Goal: Information Seeking & Learning: Compare options

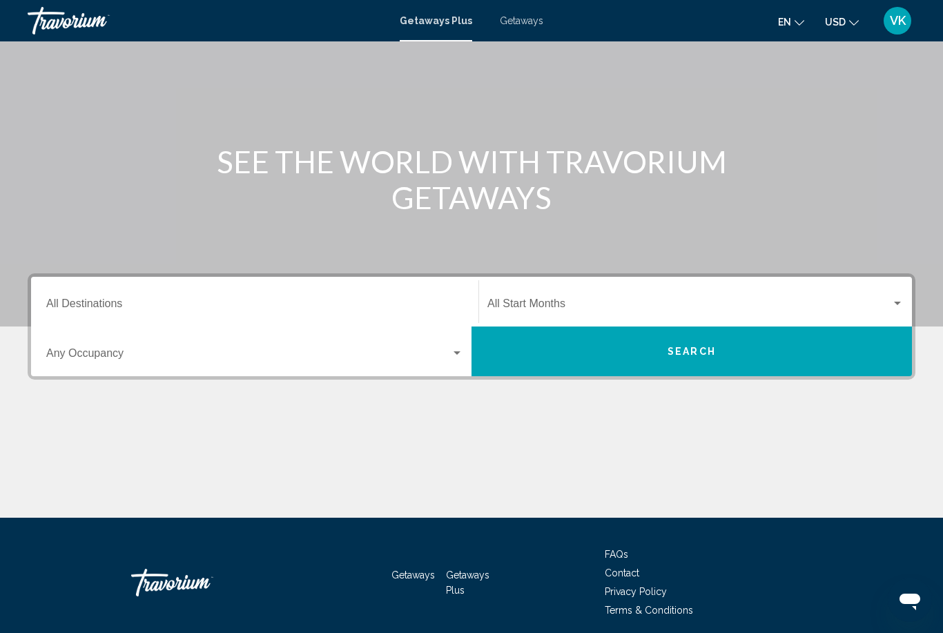
scroll to position [97, 0]
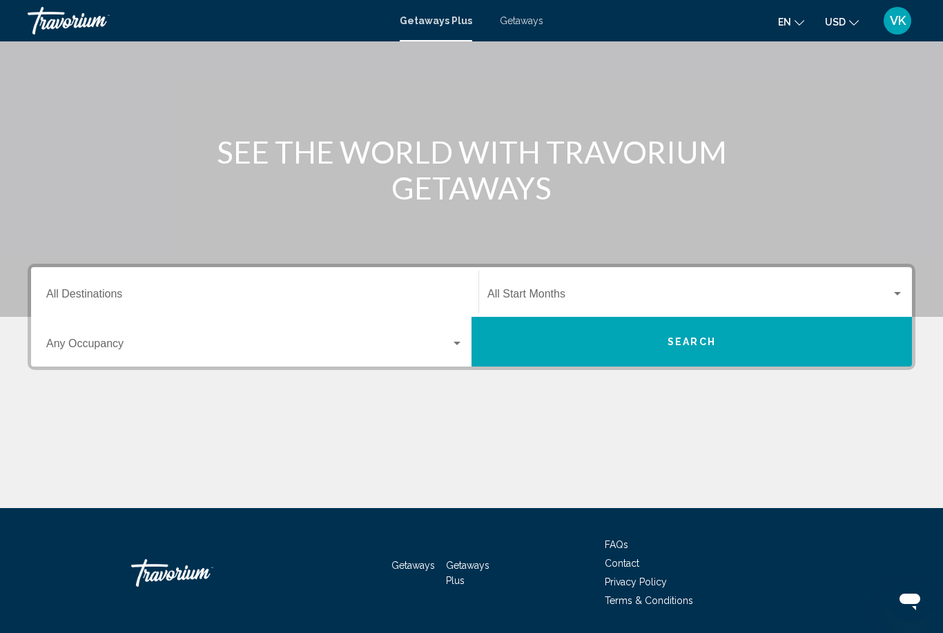
click at [898, 293] on div "Search widget" at bounding box center [897, 293] width 7 height 3
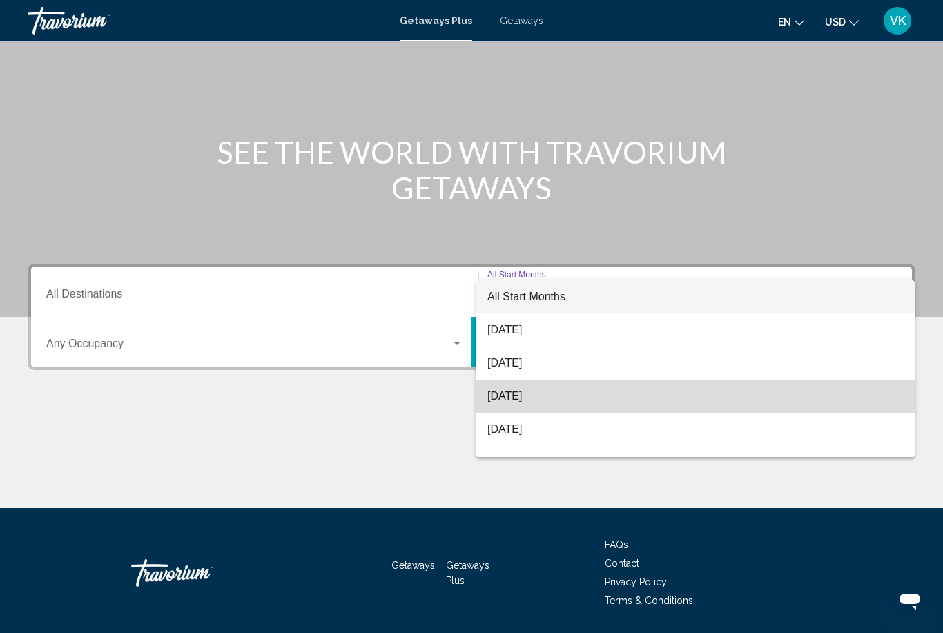
click at [559, 398] on span "[DATE]" at bounding box center [695, 396] width 416 height 33
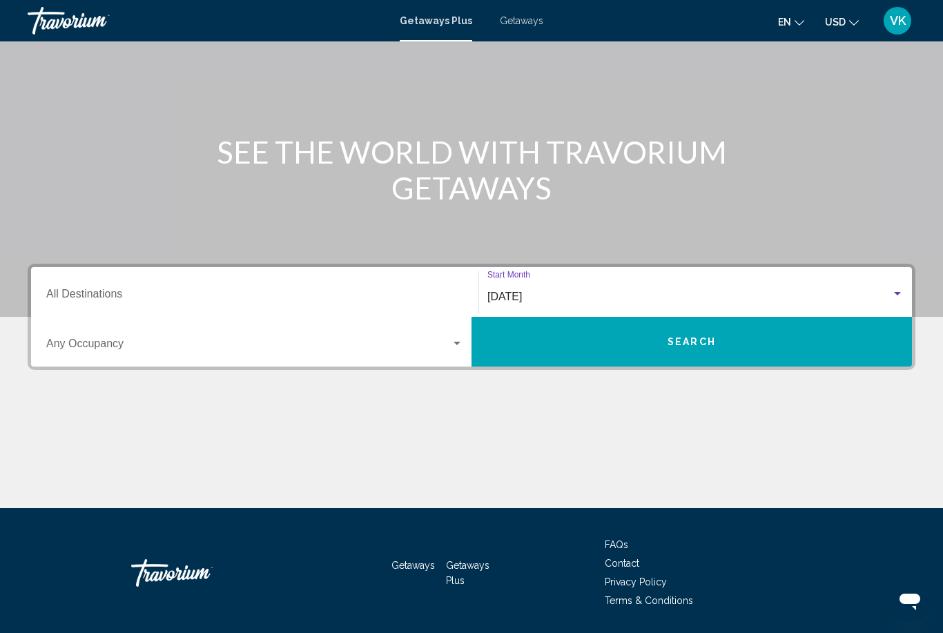
click at [447, 351] on span "Search widget" at bounding box center [248, 346] width 404 height 12
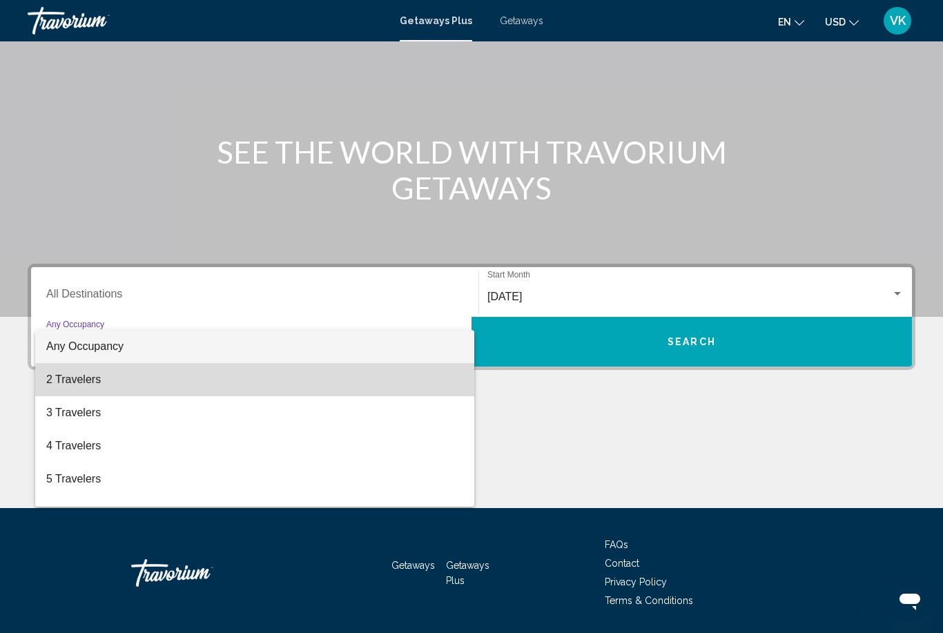
click at [70, 393] on span "2 Travelers" at bounding box center [254, 379] width 417 height 33
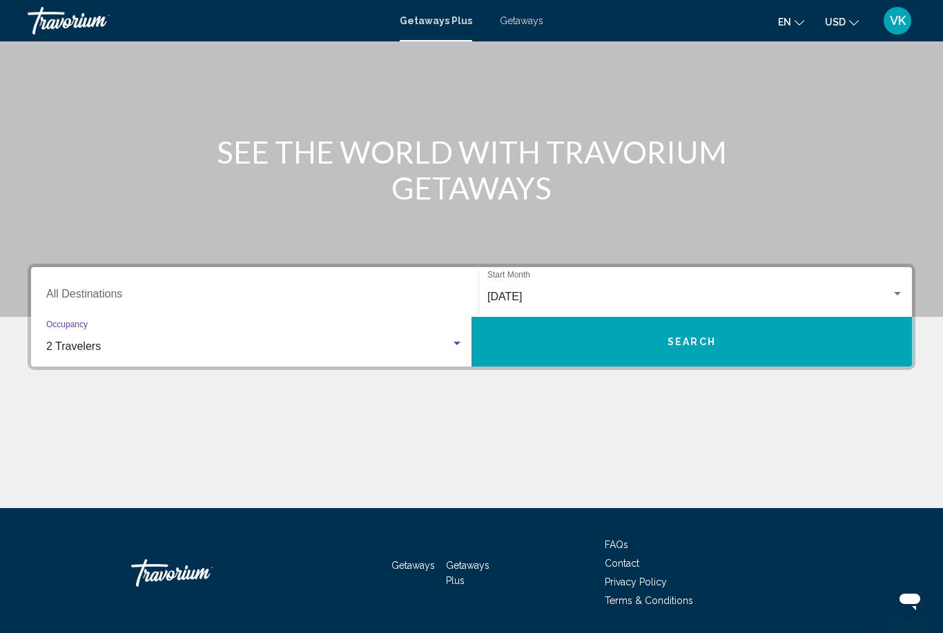
click at [92, 291] on input "Destination All Destinations" at bounding box center [254, 297] width 417 height 12
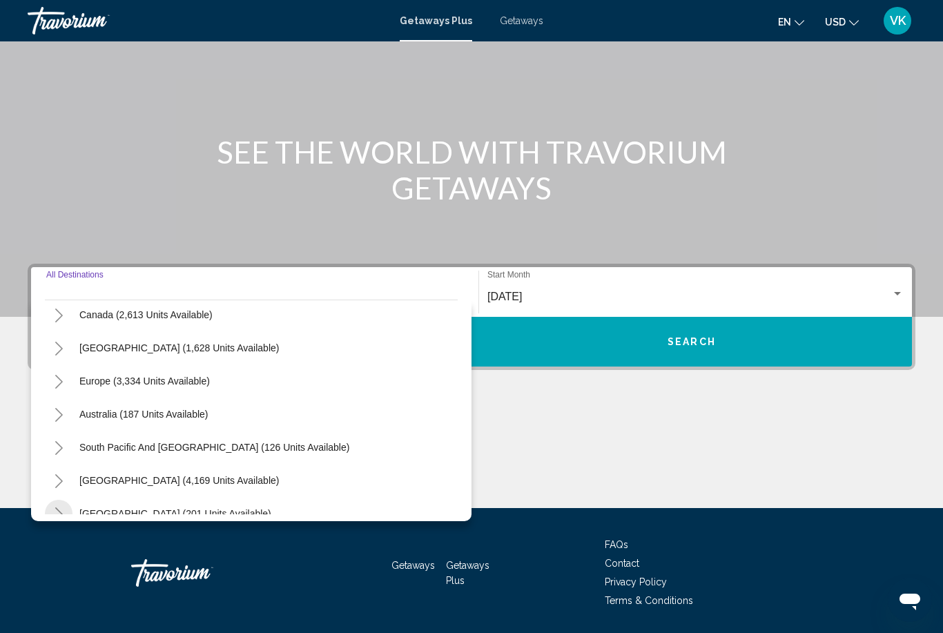
scroll to position [108, 0]
click at [90, 391] on button "Europe (3,334 units available)" at bounding box center [144, 382] width 144 height 32
type input "**********"
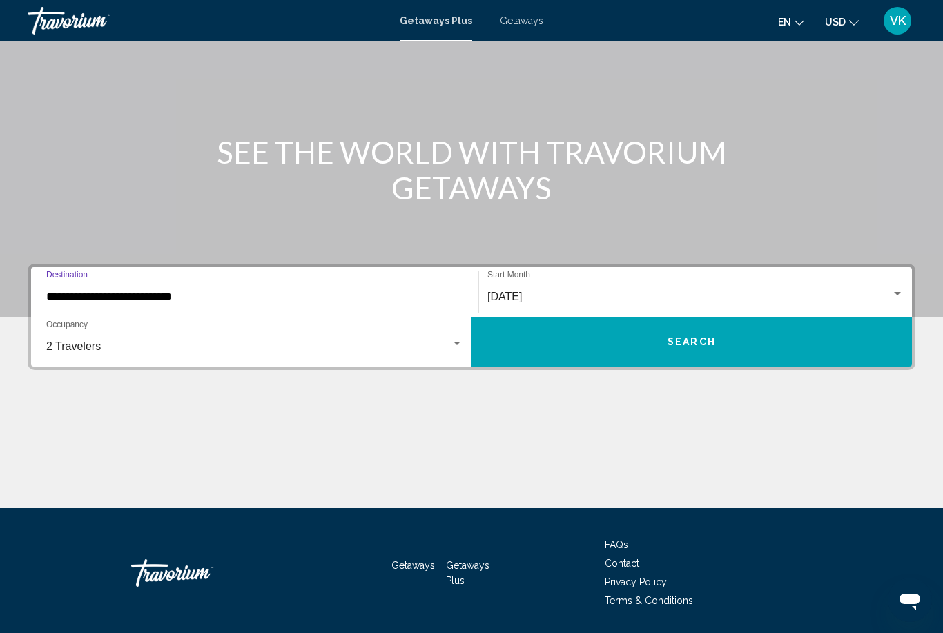
click at [814, 338] on button "Search" at bounding box center [691, 342] width 440 height 50
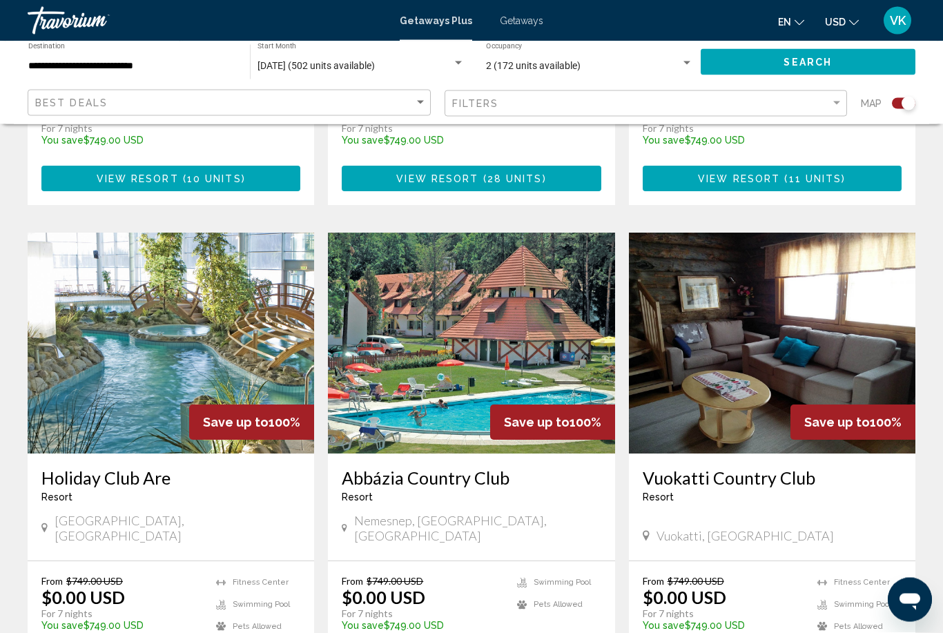
scroll to position [1859, 0]
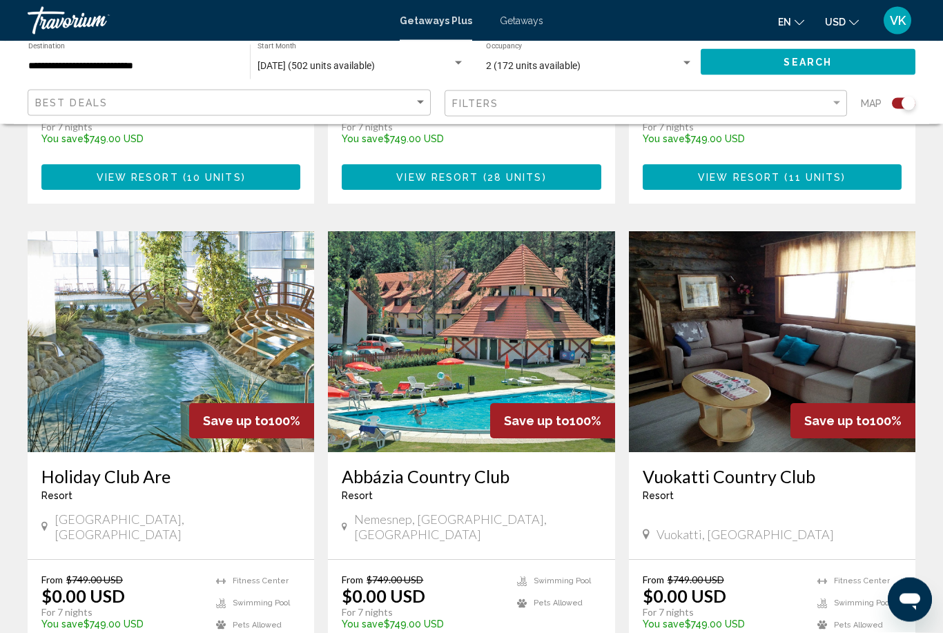
click at [571, 326] on img "Main content" at bounding box center [471, 342] width 286 height 221
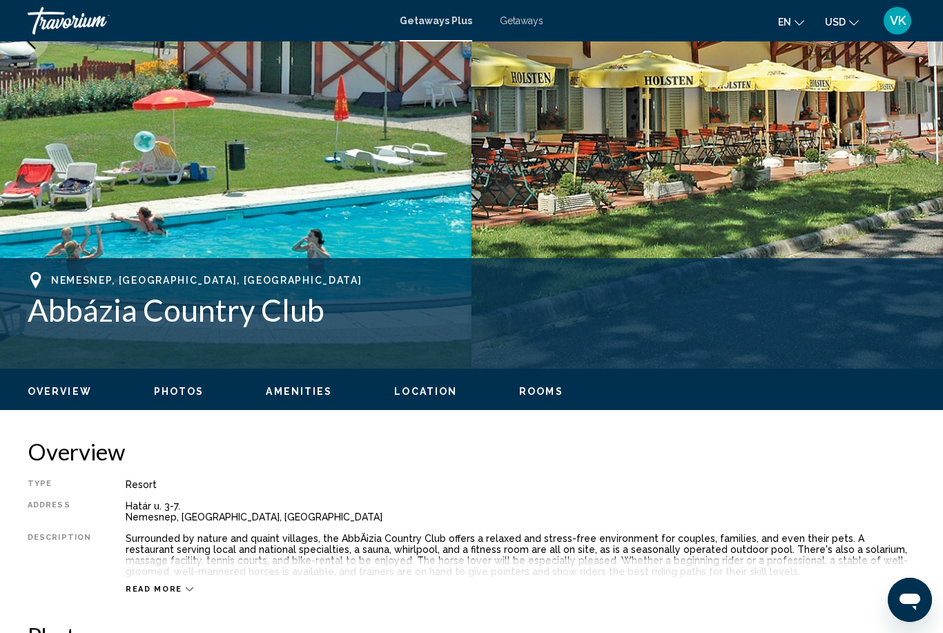
scroll to position [328, 0]
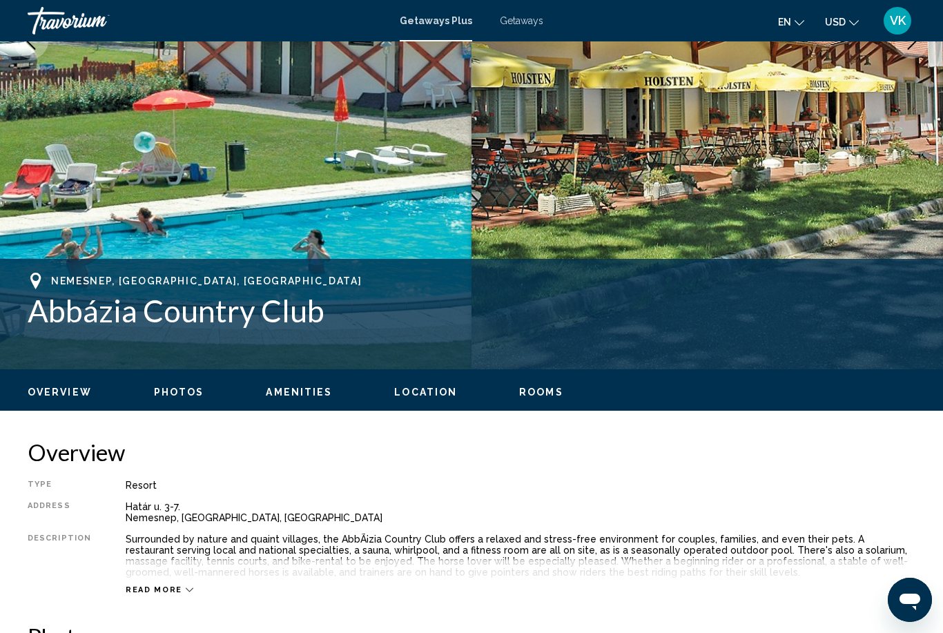
click at [196, 393] on span "Photos" at bounding box center [179, 392] width 50 height 11
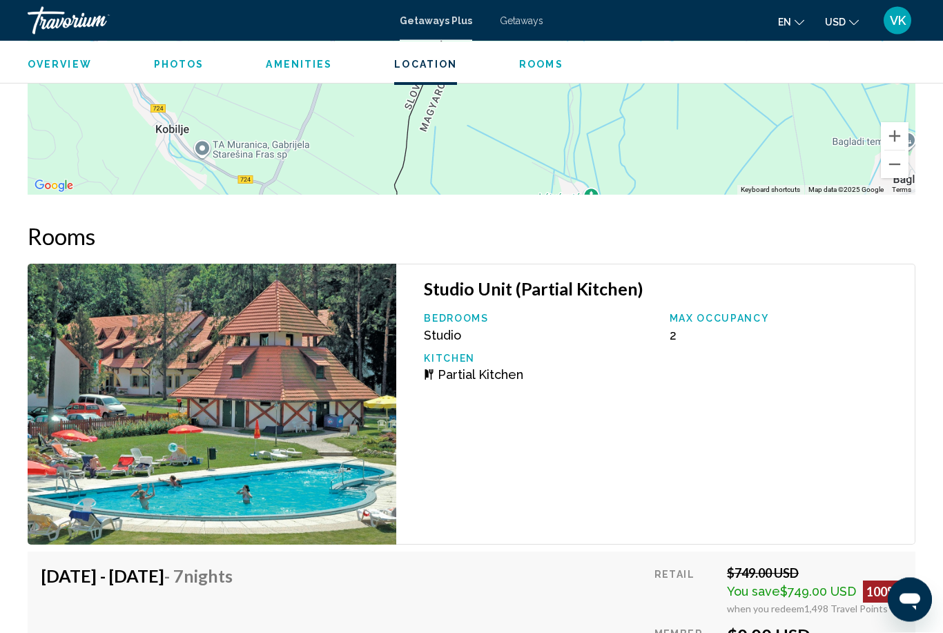
scroll to position [2332, 0]
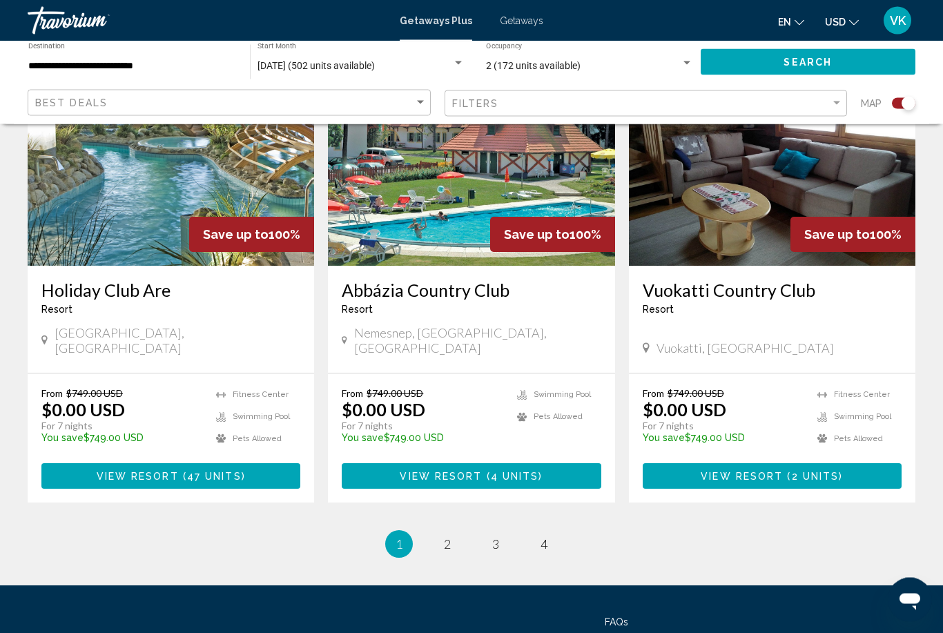
scroll to position [2064, 0]
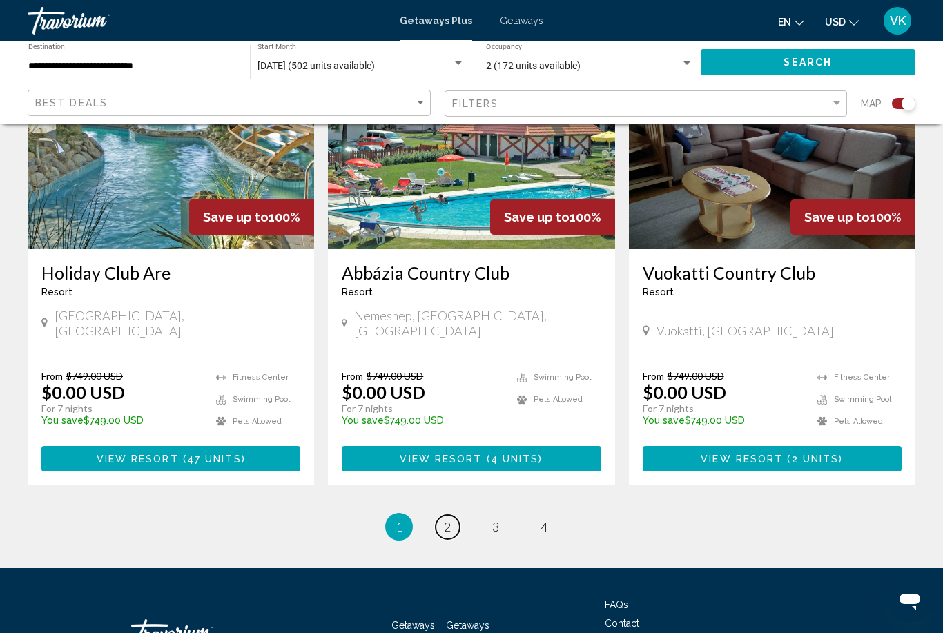
click at [450, 519] on span "2" at bounding box center [447, 526] width 7 height 15
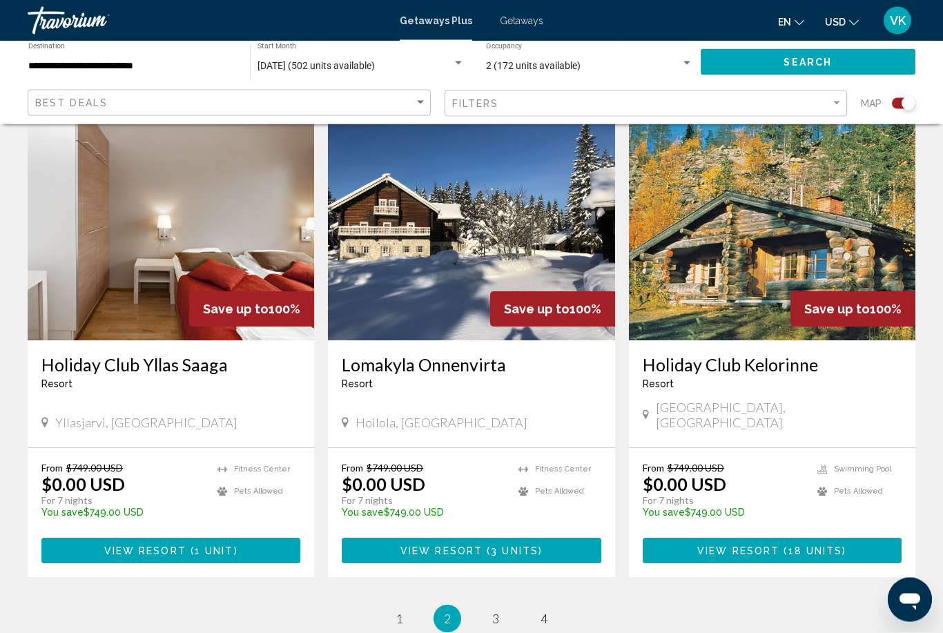
scroll to position [1937, 0]
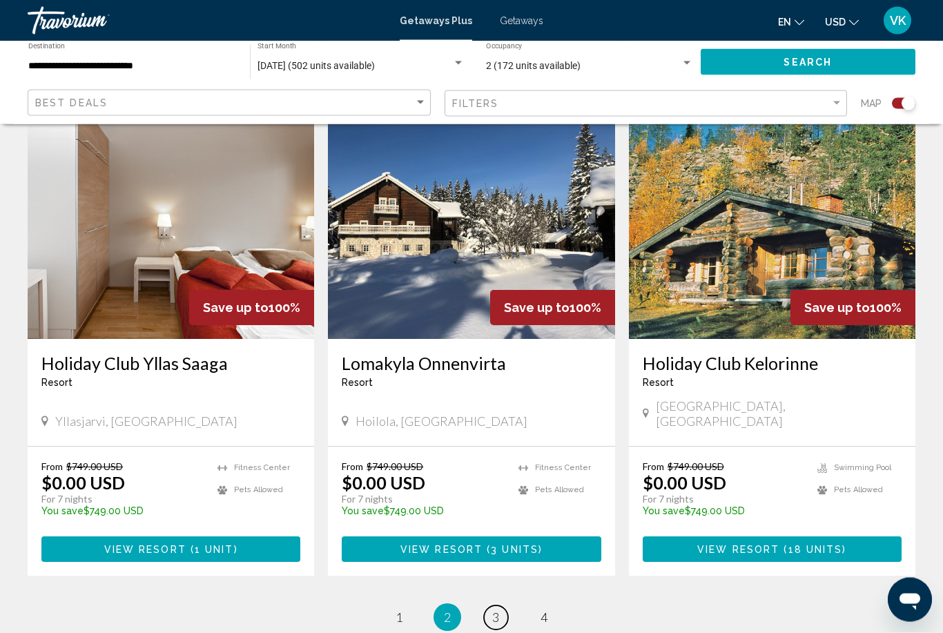
click at [503, 606] on link "page 3" at bounding box center [496, 618] width 24 height 24
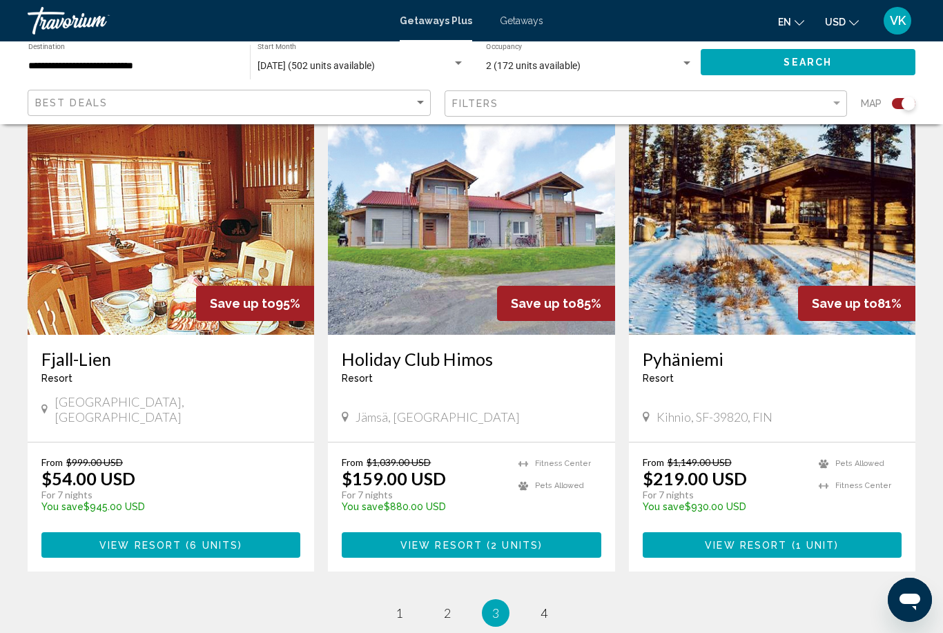
scroll to position [1980, 0]
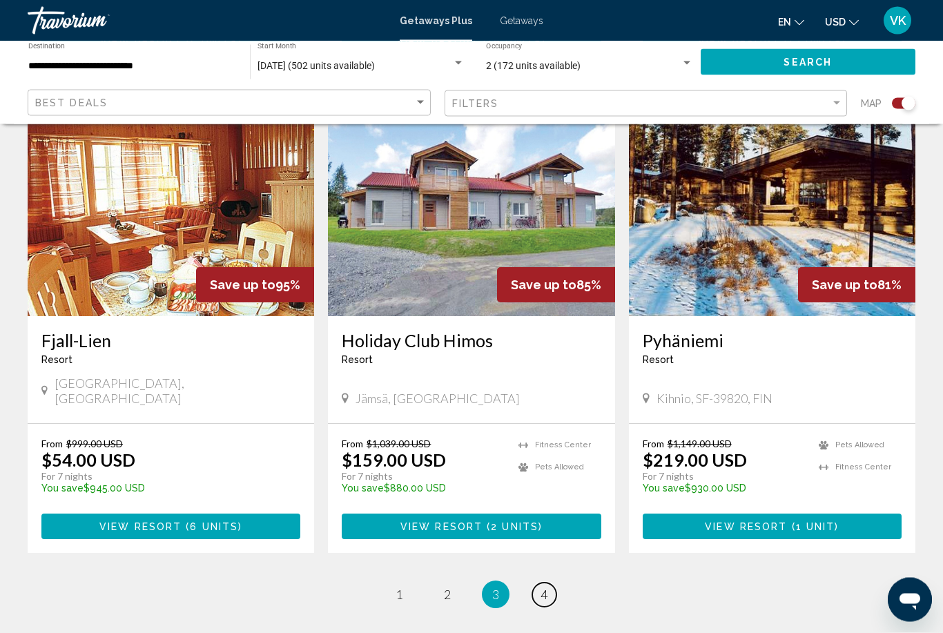
click at [547, 587] on span "4" at bounding box center [543, 594] width 7 height 15
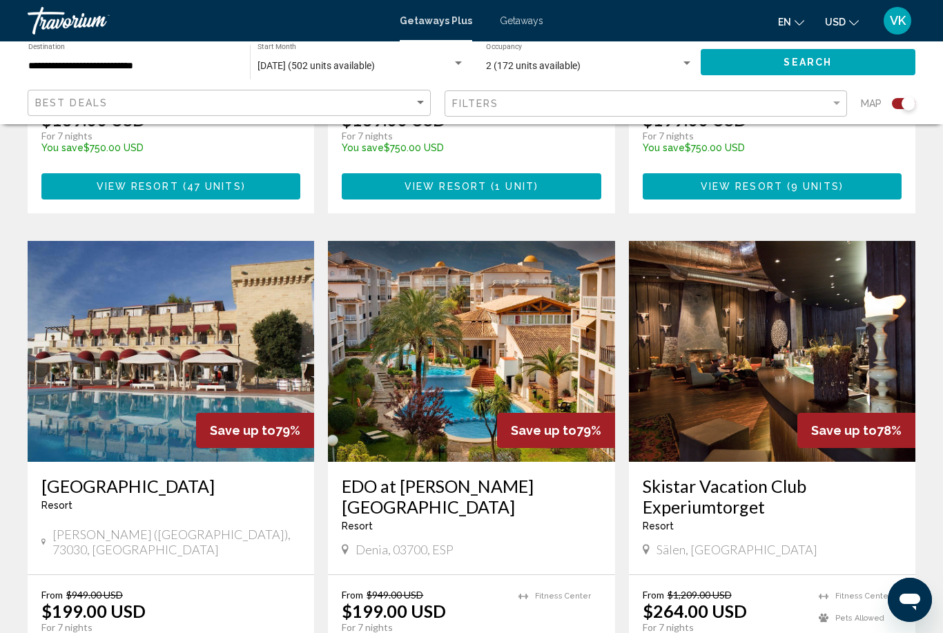
scroll to position [1444, 0]
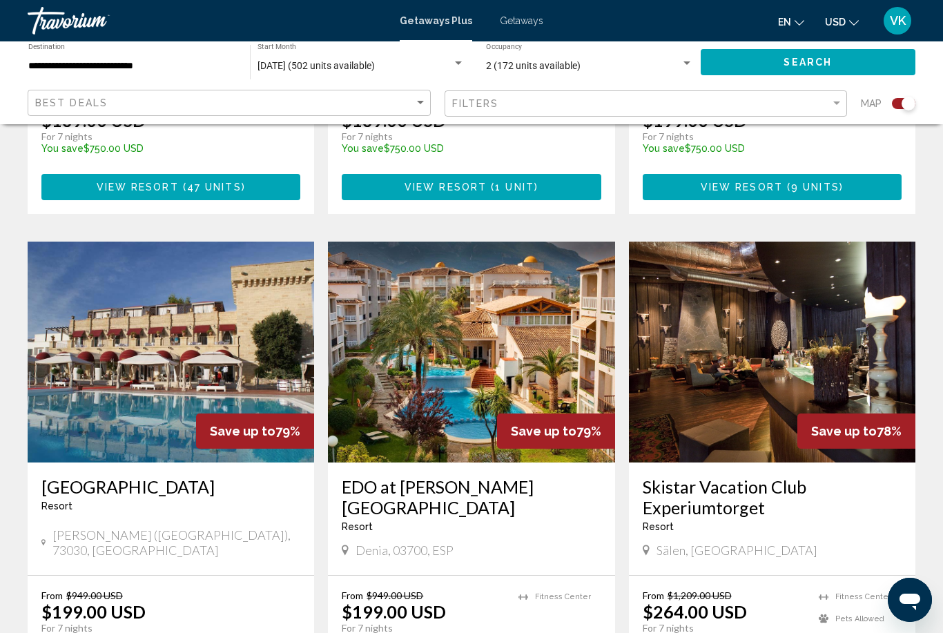
click at [429, 340] on img "Main content" at bounding box center [471, 352] width 286 height 221
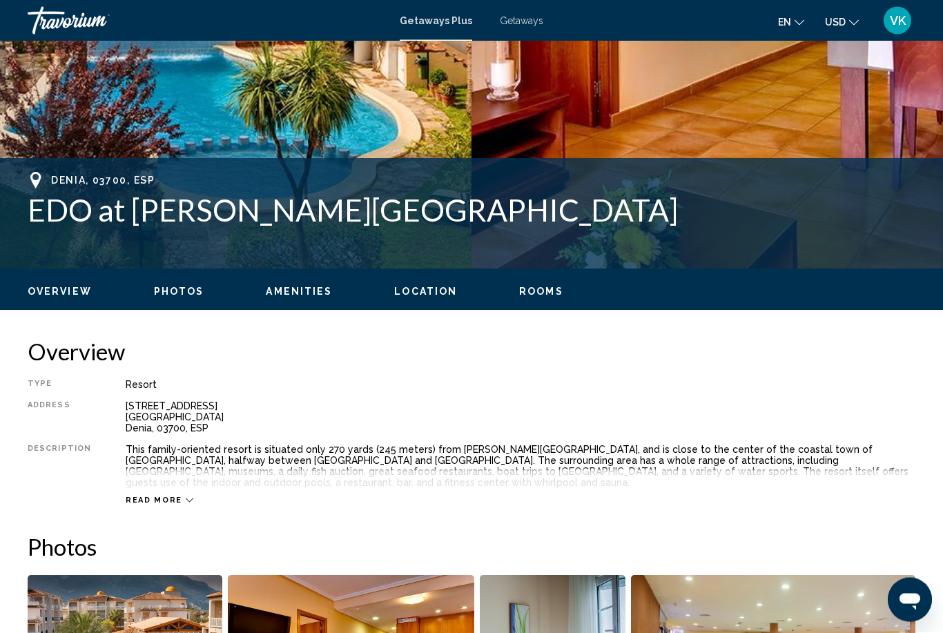
scroll to position [429, 0]
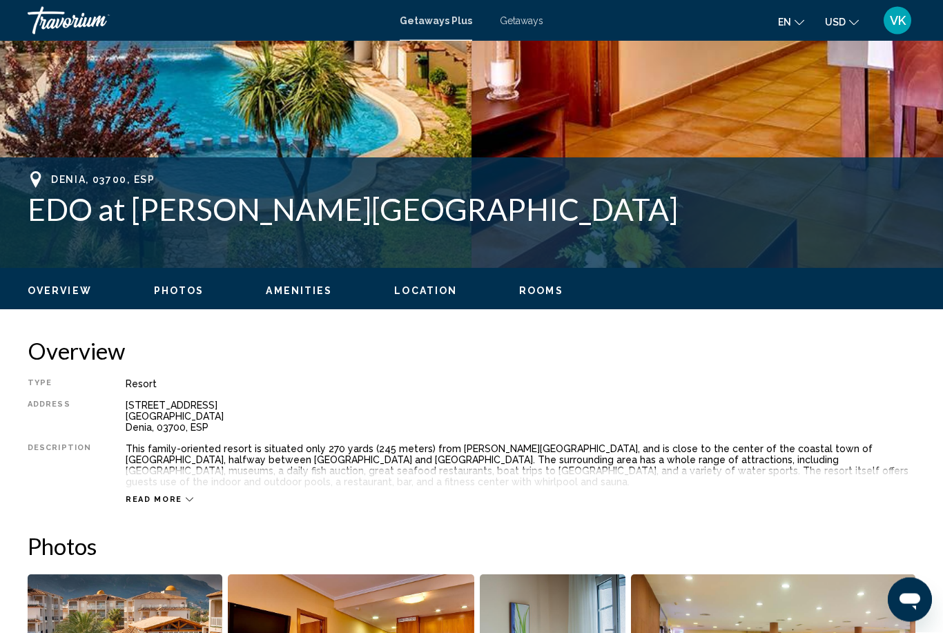
click at [145, 496] on span "Read more" at bounding box center [154, 500] width 57 height 9
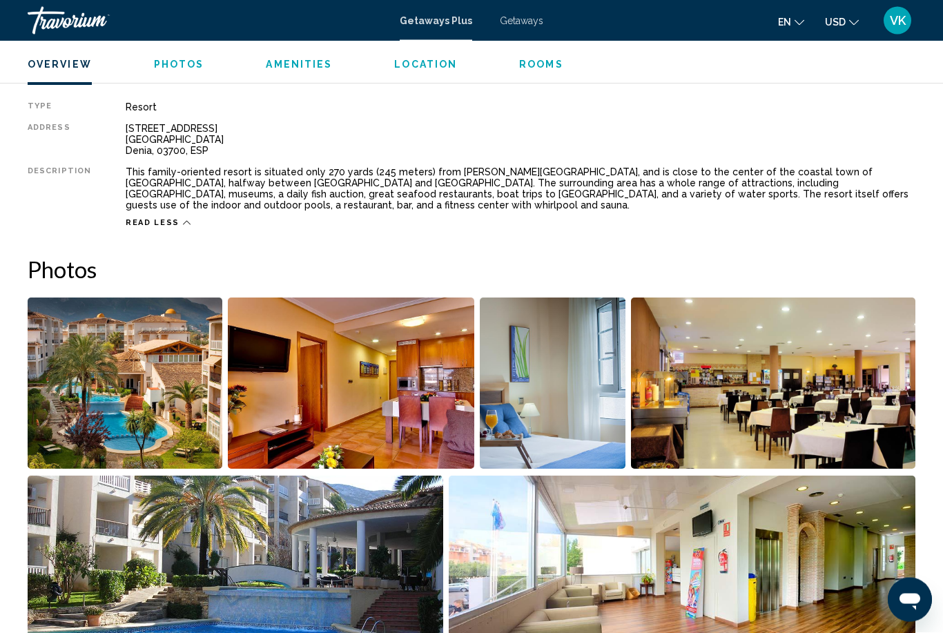
scroll to position [707, 0]
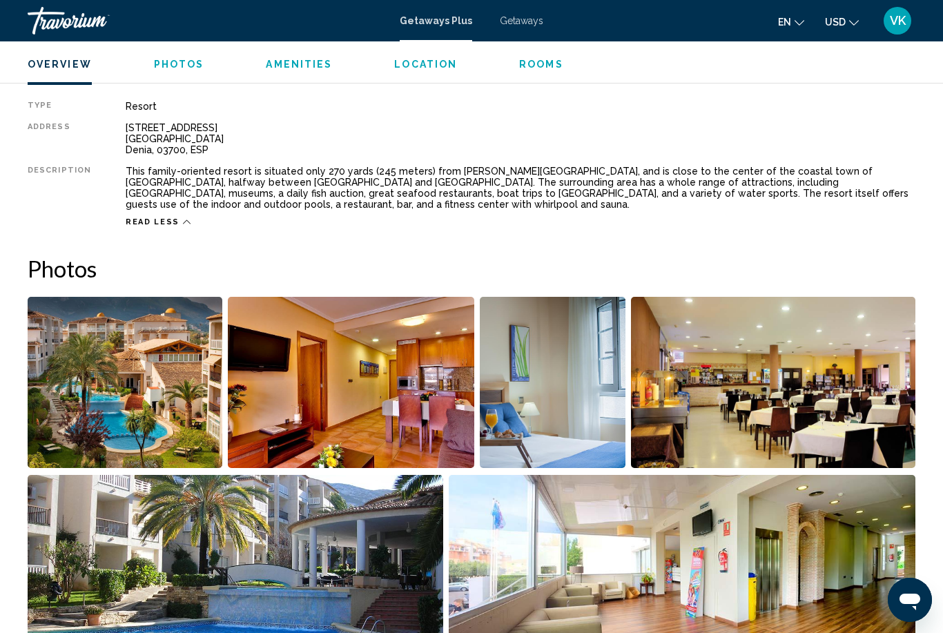
click at [81, 383] on img "Open full-screen image slider" at bounding box center [125, 382] width 195 height 171
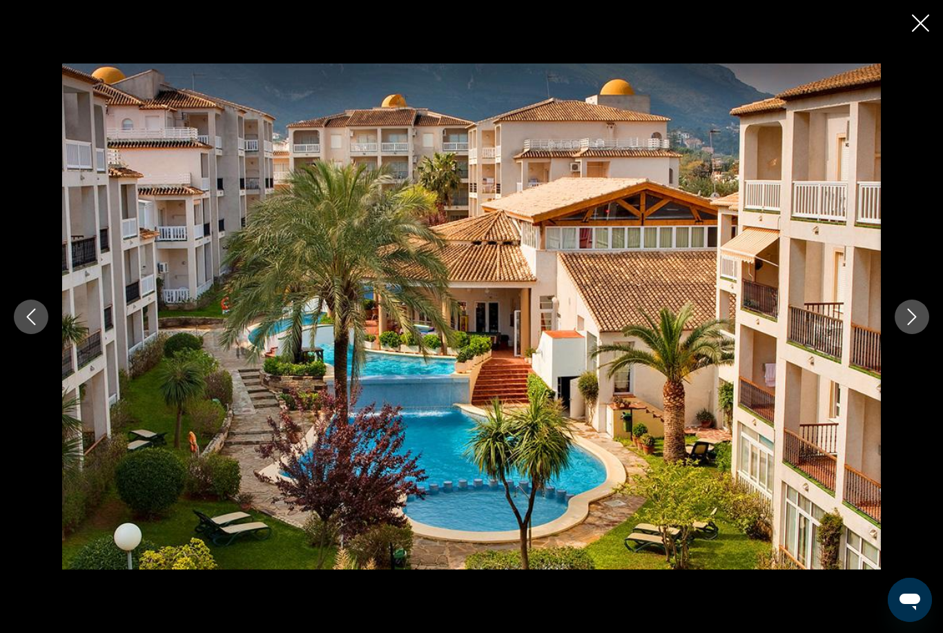
click at [920, 334] on button "Next image" at bounding box center [912, 317] width 35 height 35
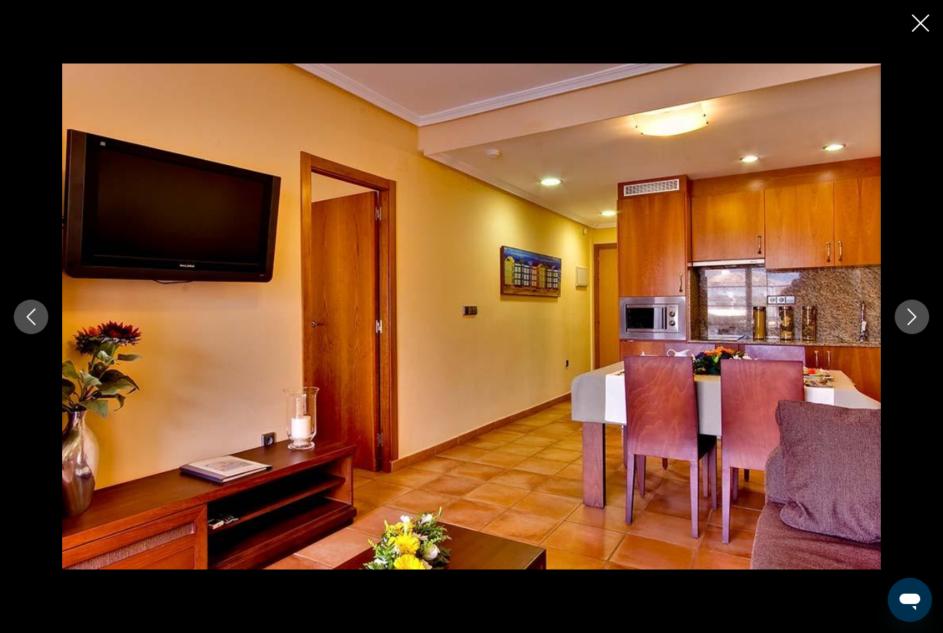
click at [910, 325] on icon "Next image" at bounding box center [911, 317] width 17 height 17
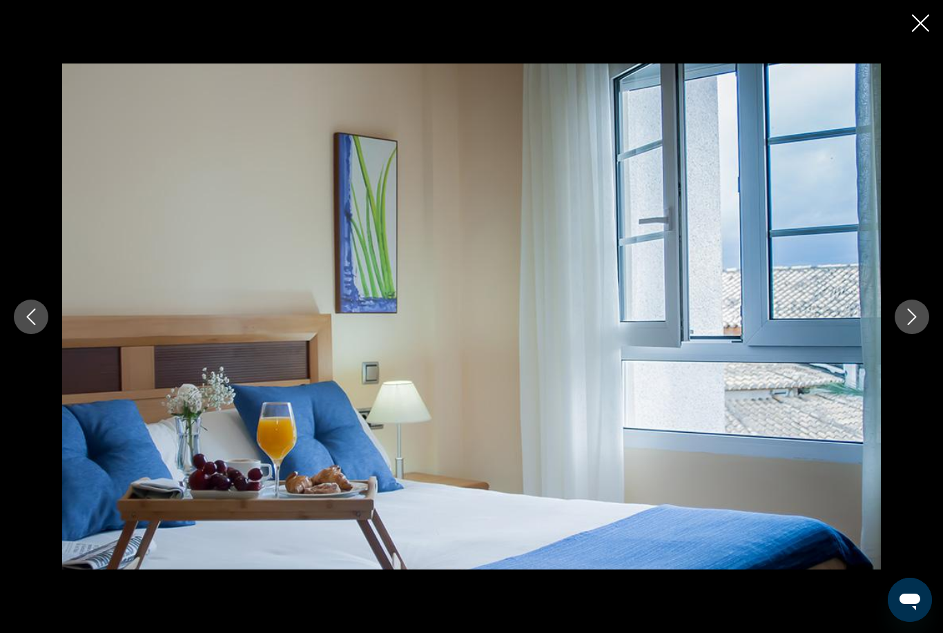
click at [901, 334] on button "Next image" at bounding box center [912, 317] width 35 height 35
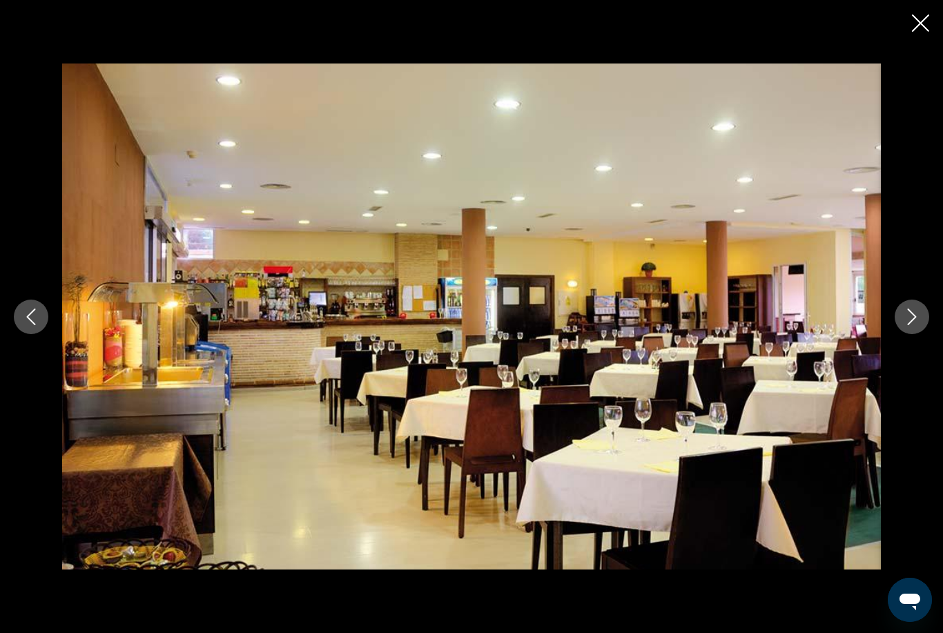
click at [911, 325] on icon "Next image" at bounding box center [911, 317] width 17 height 17
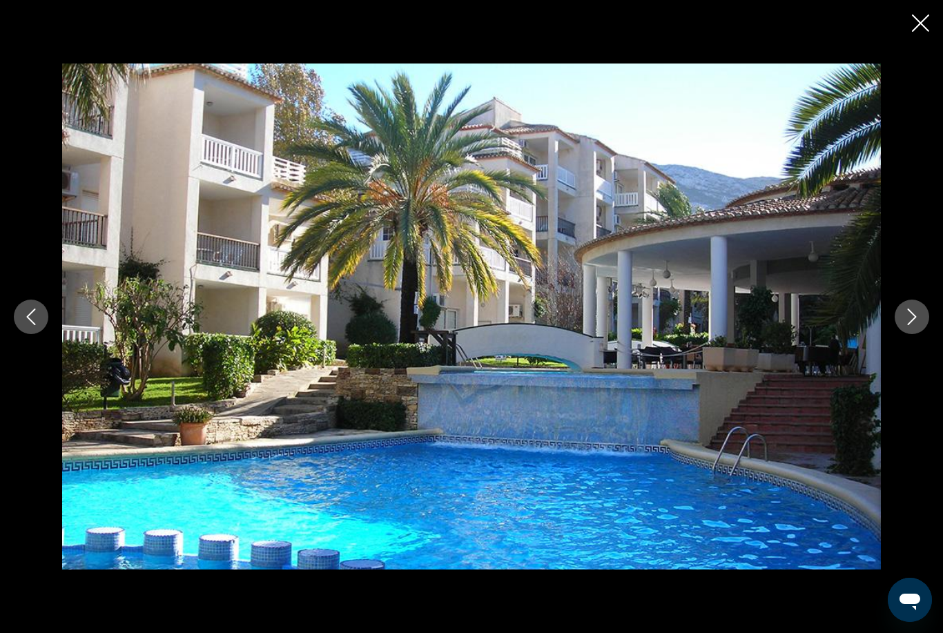
click at [909, 325] on icon "Next image" at bounding box center [911, 317] width 17 height 17
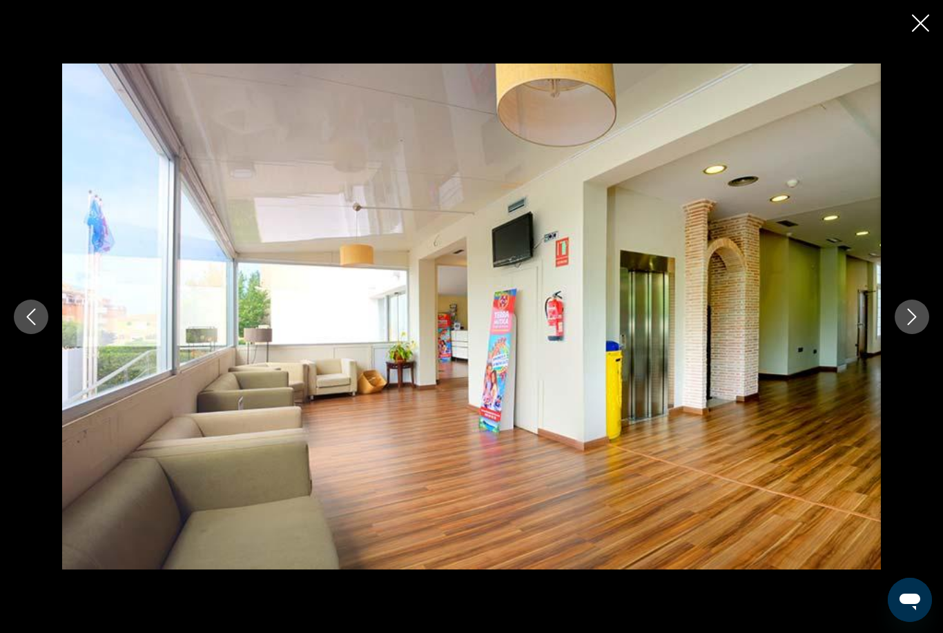
click at [918, 325] on icon "Next image" at bounding box center [911, 317] width 17 height 17
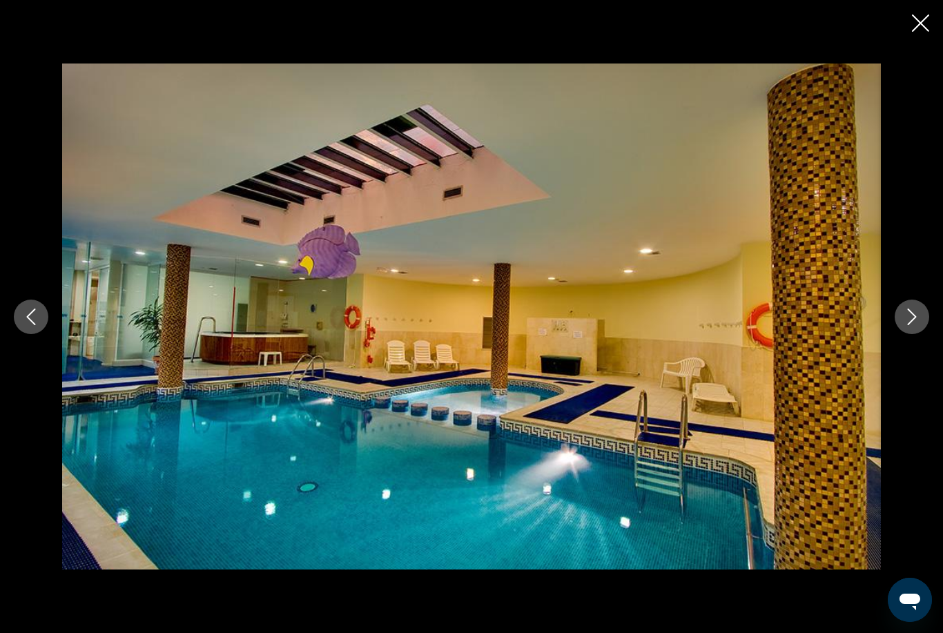
click at [915, 325] on icon "Next image" at bounding box center [911, 317] width 17 height 17
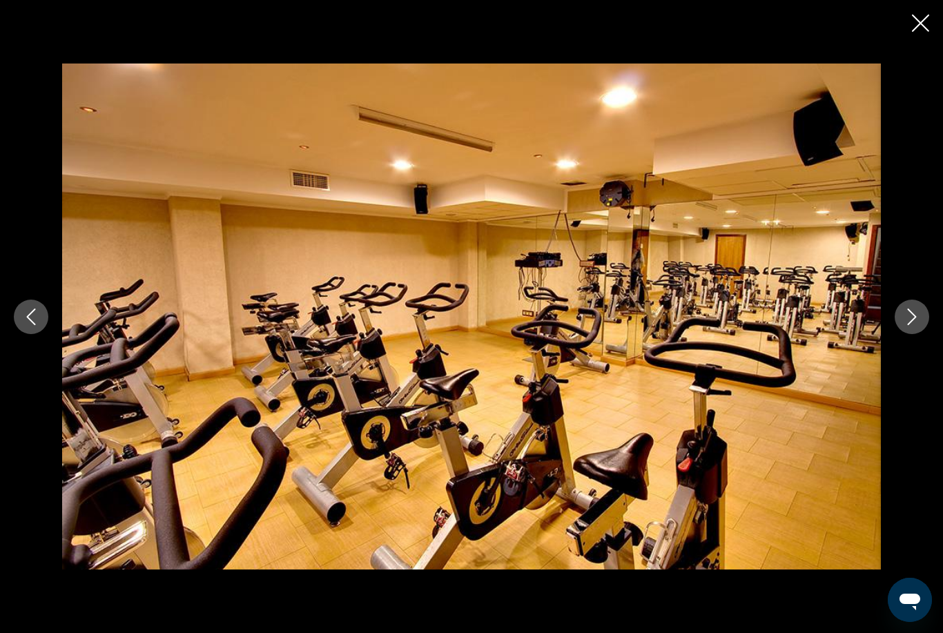
click at [916, 325] on icon "Next image" at bounding box center [911, 317] width 17 height 17
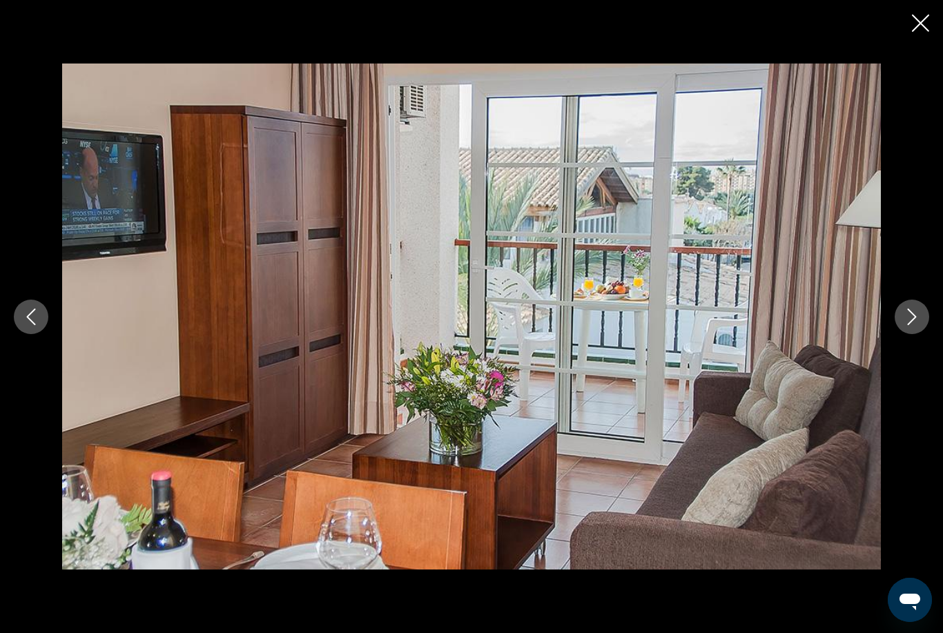
click at [909, 325] on icon "Next image" at bounding box center [912, 317] width 9 height 17
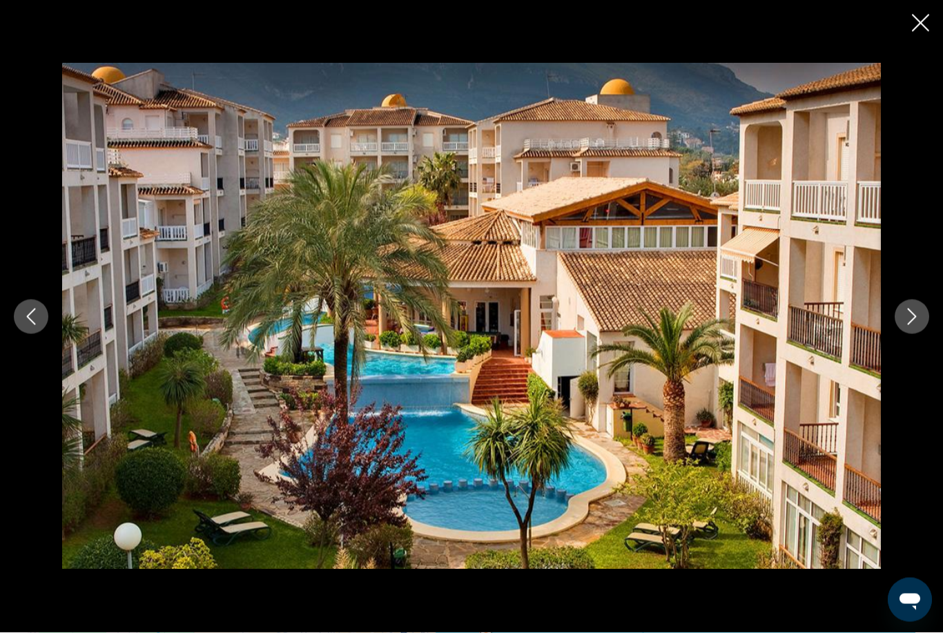
scroll to position [1621, 0]
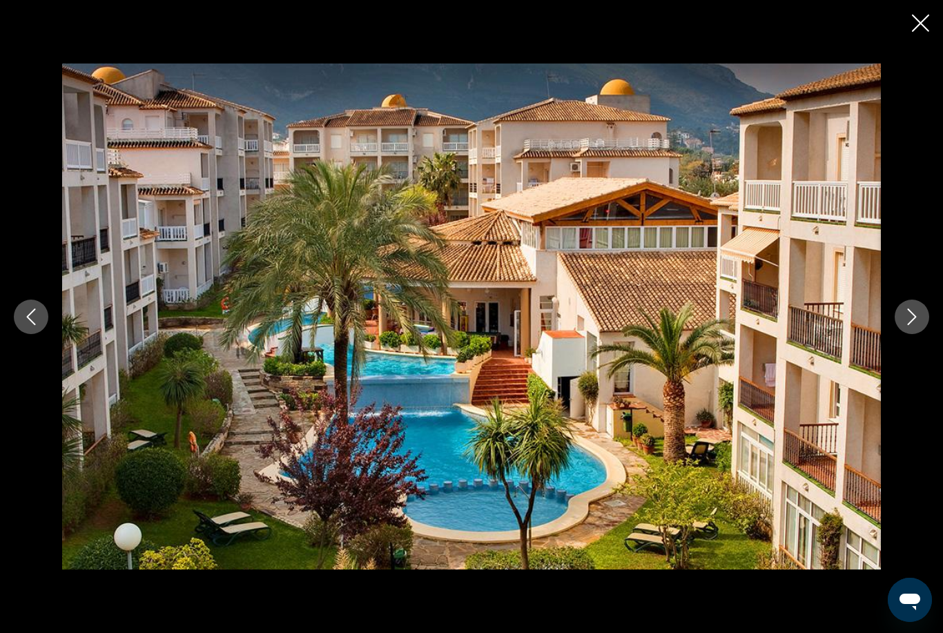
click at [910, 32] on div "Main content" at bounding box center [471, 316] width 943 height 633
click at [915, 22] on icon "Close slideshow" at bounding box center [920, 22] width 17 height 17
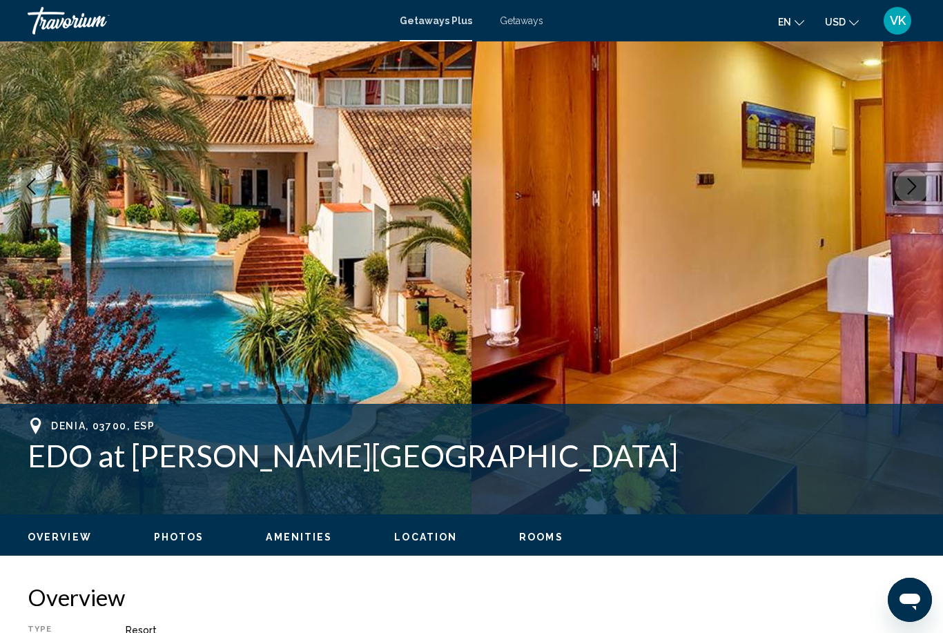
scroll to position [0, 0]
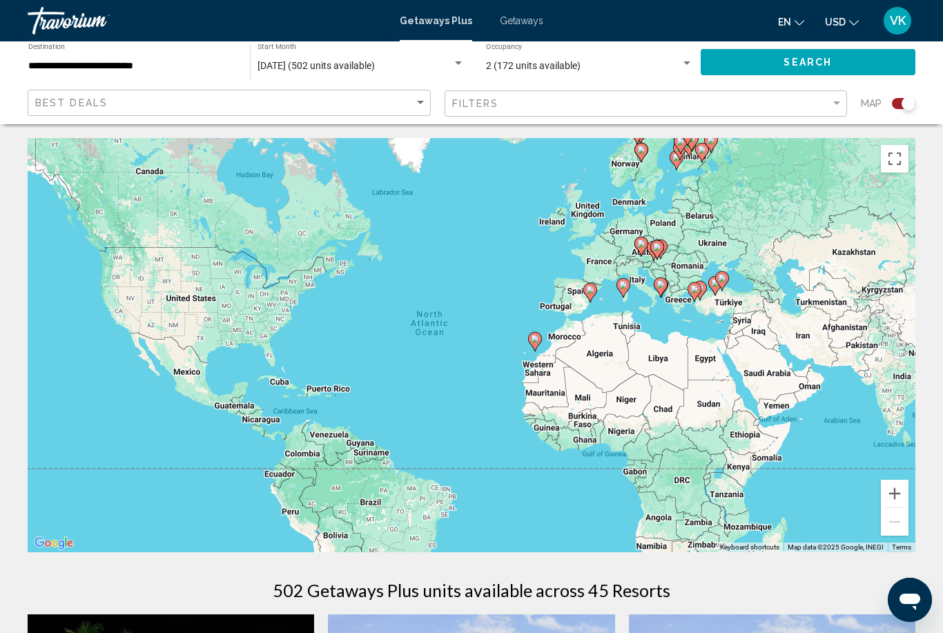
click at [695, 58] on div "2 (172 units available) Occupancy Any Occupancy" at bounding box center [589, 62] width 222 height 38
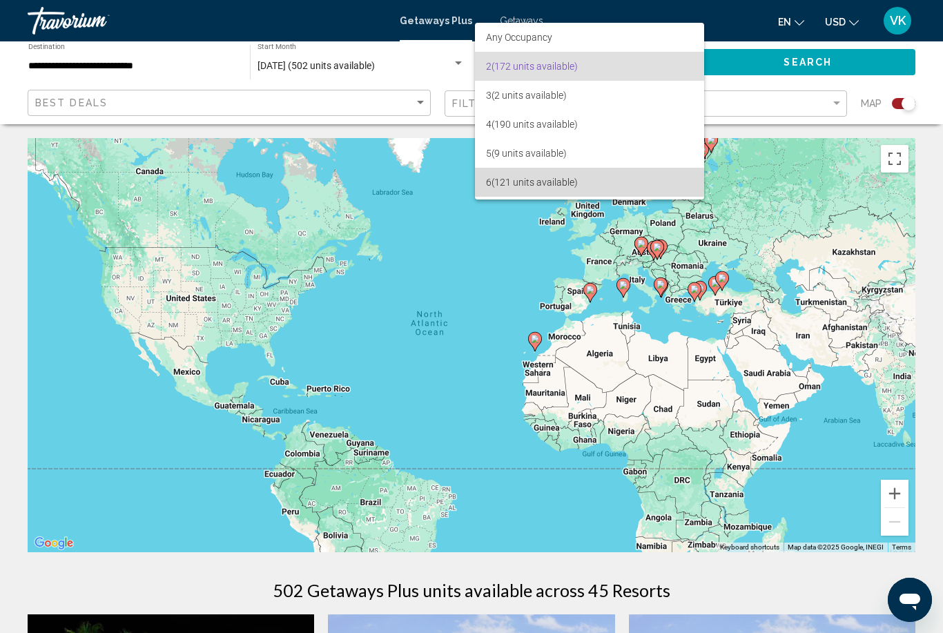
click at [558, 181] on span "6 (121 units available)" at bounding box center [590, 182] width 208 height 29
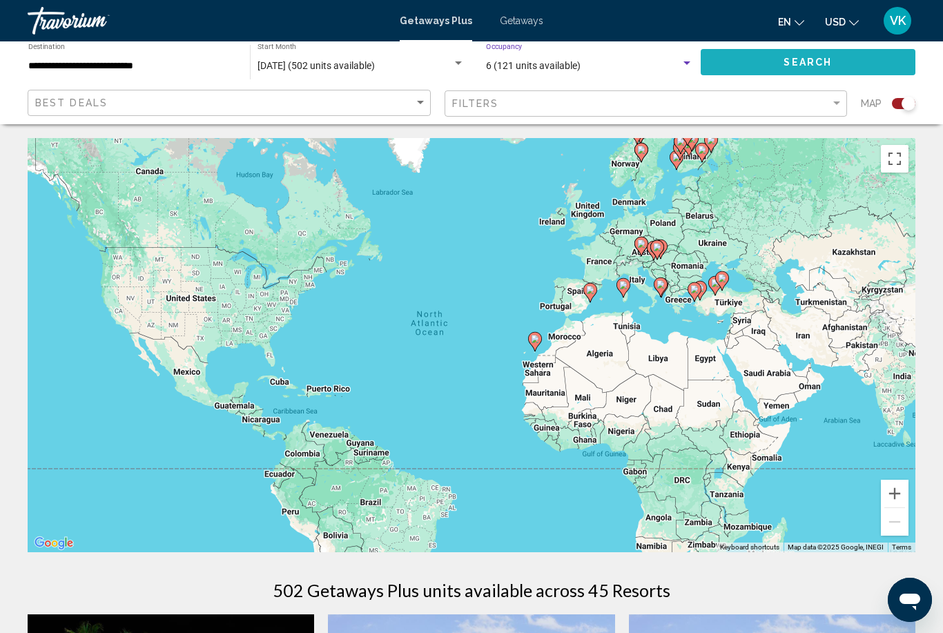
click at [792, 59] on span "Search" at bounding box center [807, 62] width 48 height 11
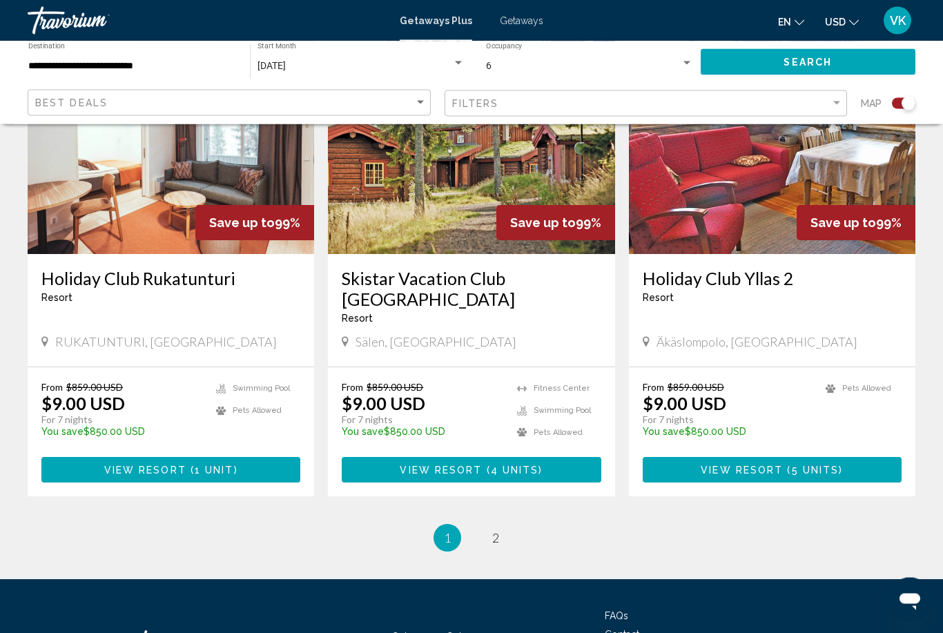
scroll to position [2043, 0]
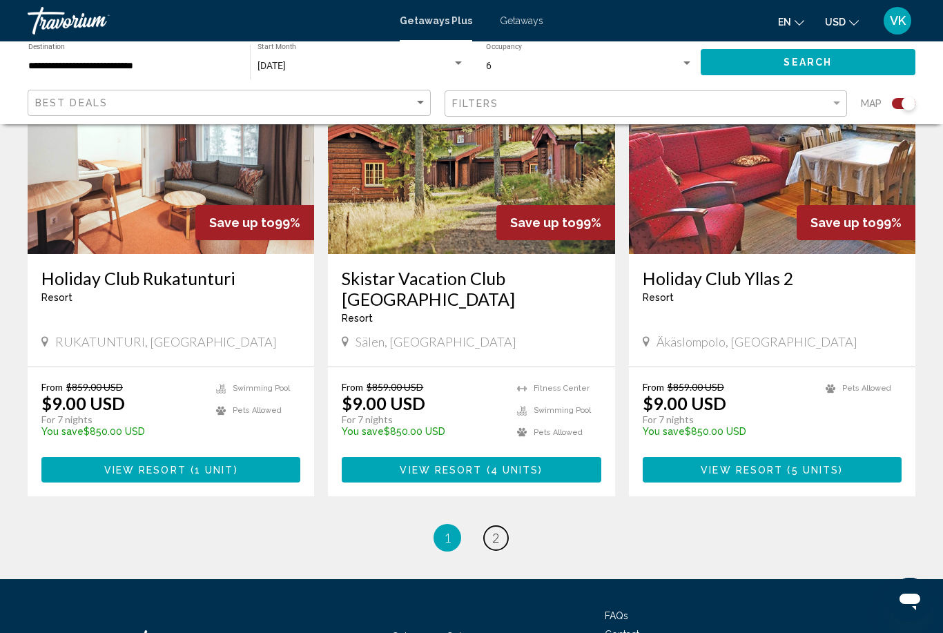
click at [502, 526] on link "page 2" at bounding box center [496, 538] width 24 height 24
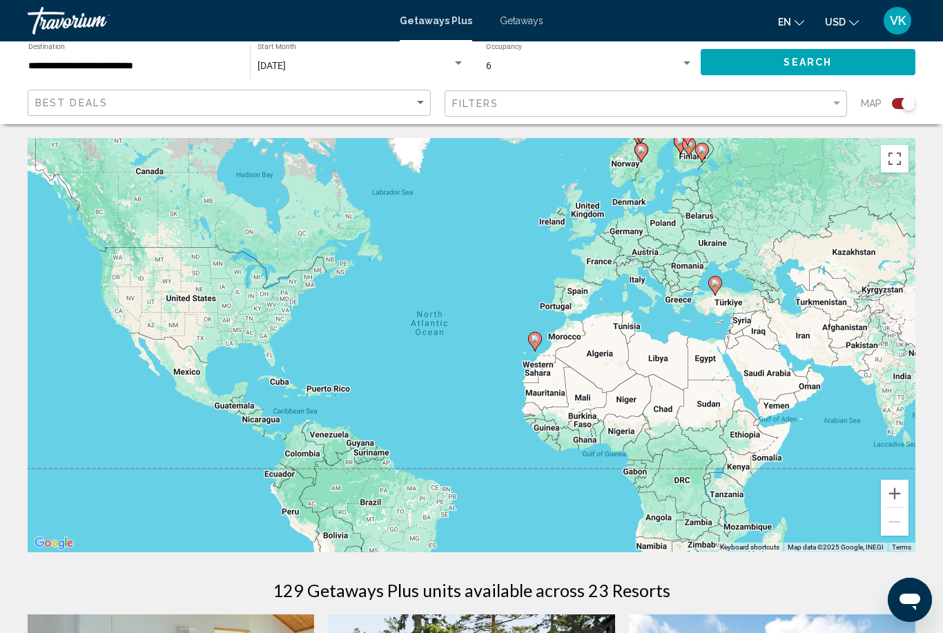
click at [529, 15] on span "Getaways" at bounding box center [521, 20] width 43 height 11
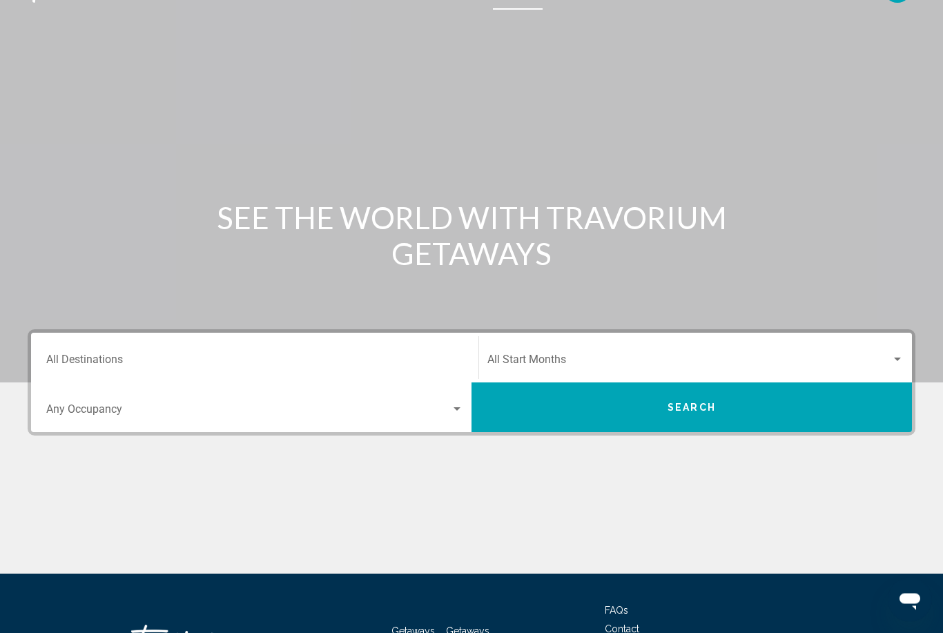
scroll to position [33, 0]
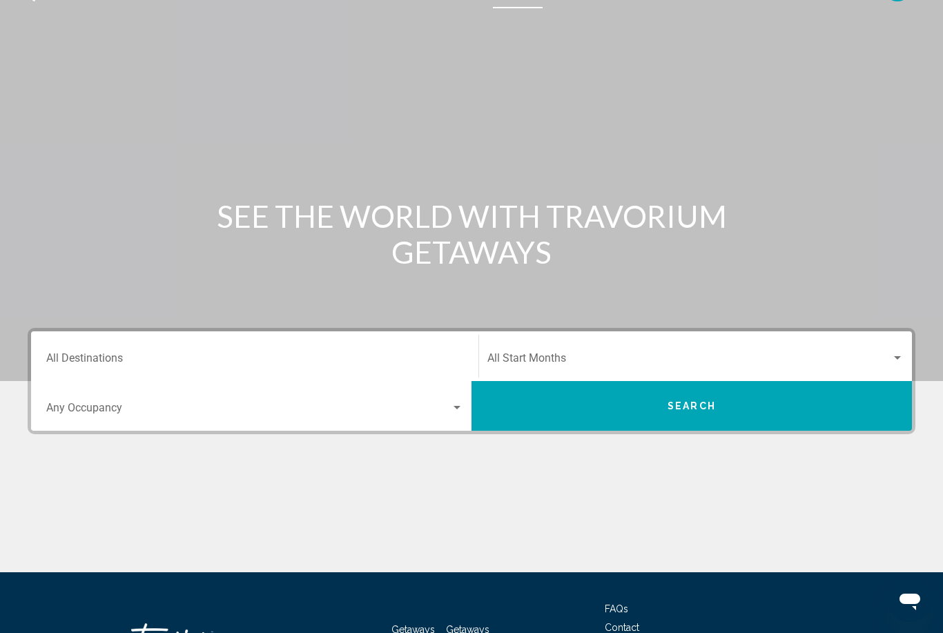
click at [75, 358] on input "Destination All Destinations" at bounding box center [254, 361] width 417 height 12
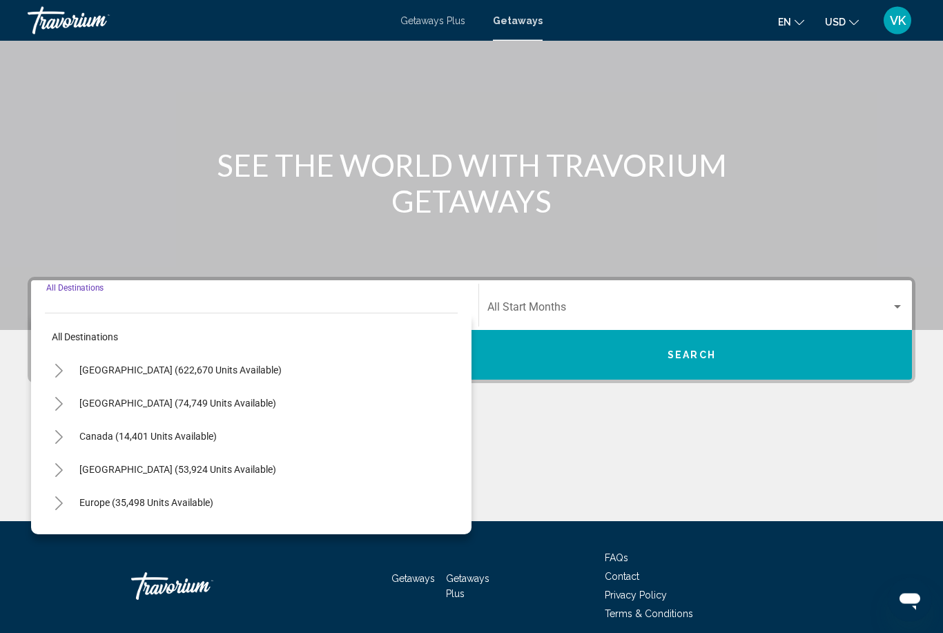
scroll to position [97, 0]
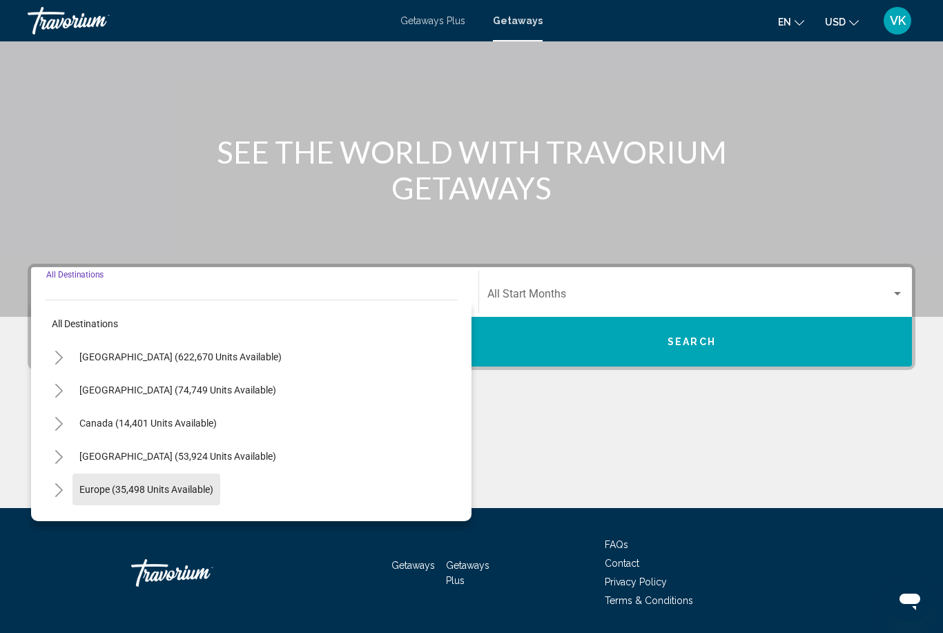
click at [86, 484] on span "Europe (35,498 units available)" at bounding box center [146, 489] width 134 height 11
type input "**********"
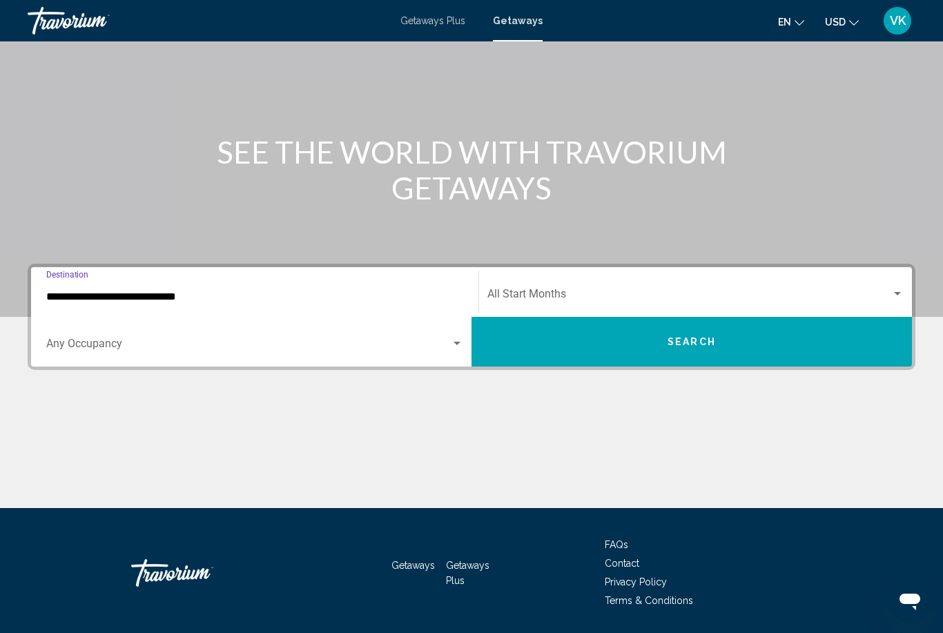
click at [894, 298] on div "Search widget" at bounding box center [897, 294] width 12 height 11
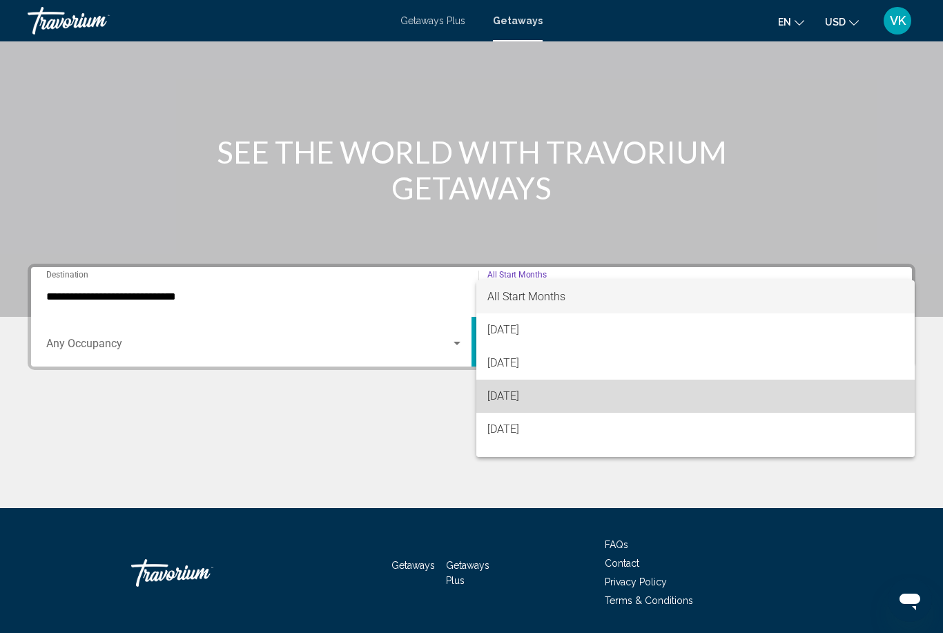
click at [594, 407] on span "[DATE]" at bounding box center [695, 396] width 416 height 33
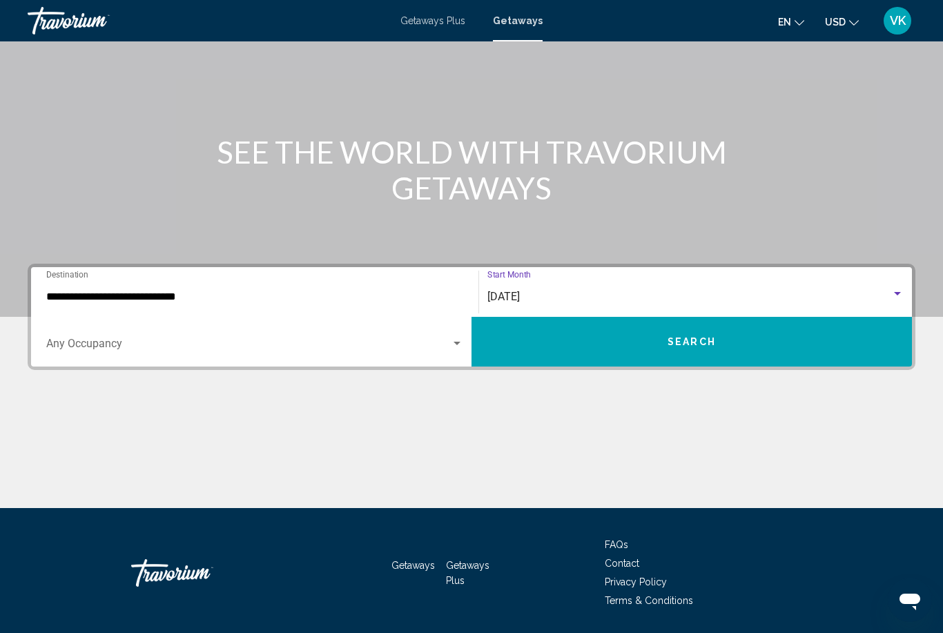
click at [785, 343] on button "Search" at bounding box center [691, 342] width 440 height 50
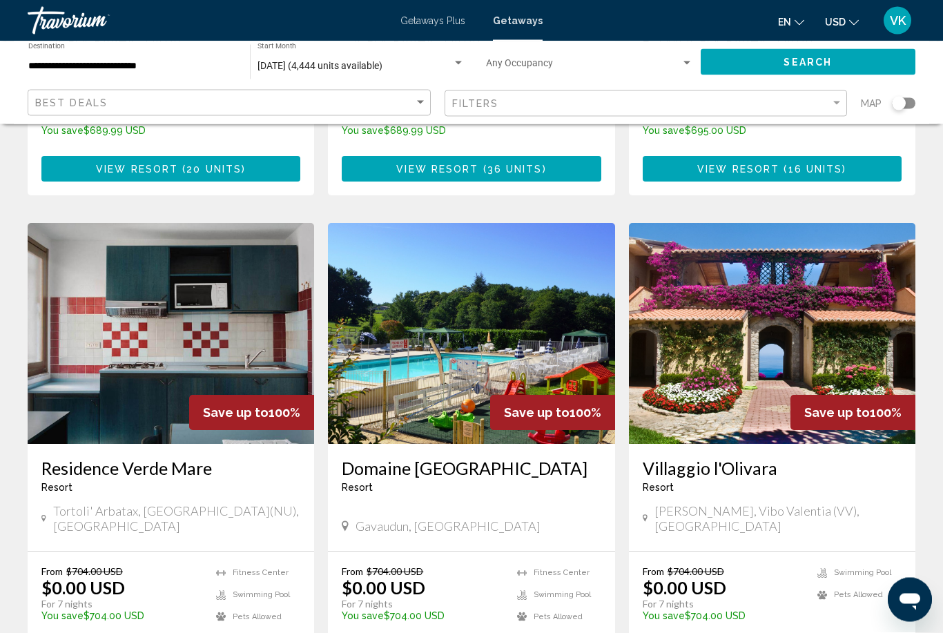
scroll to position [1467, 0]
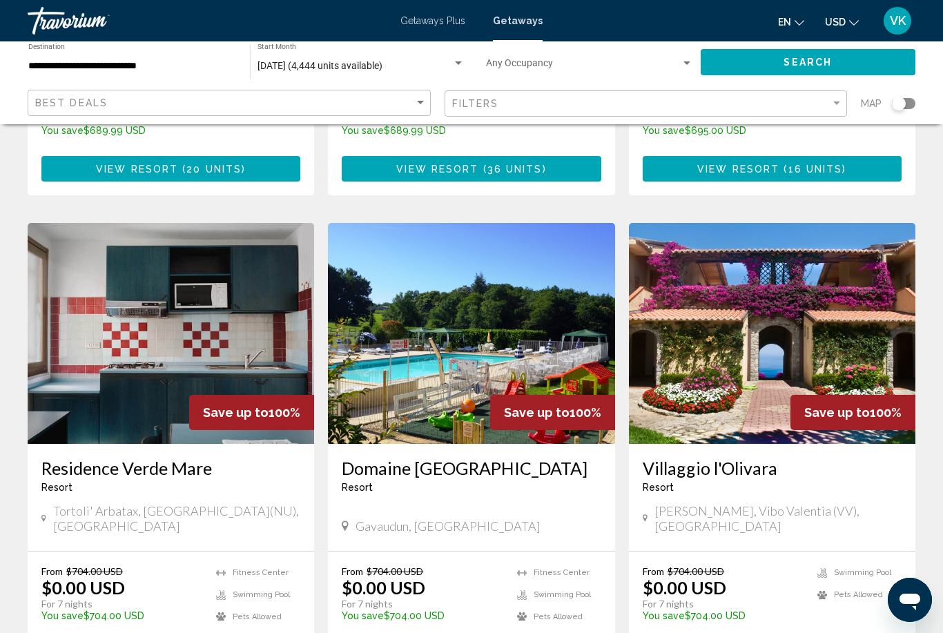
click at [888, 312] on img "Main content" at bounding box center [772, 333] width 286 height 221
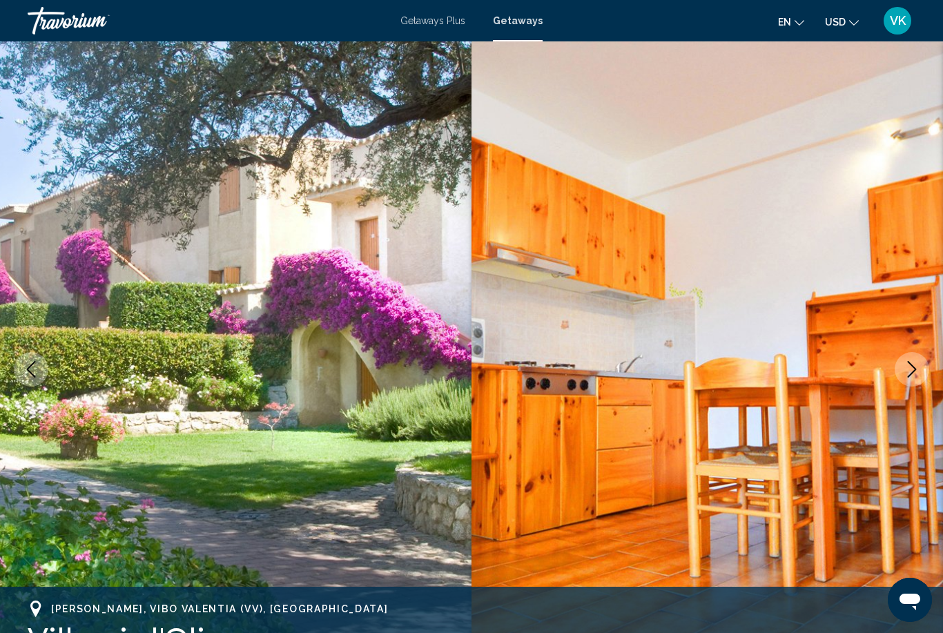
click at [916, 373] on icon "Next image" at bounding box center [911, 369] width 17 height 17
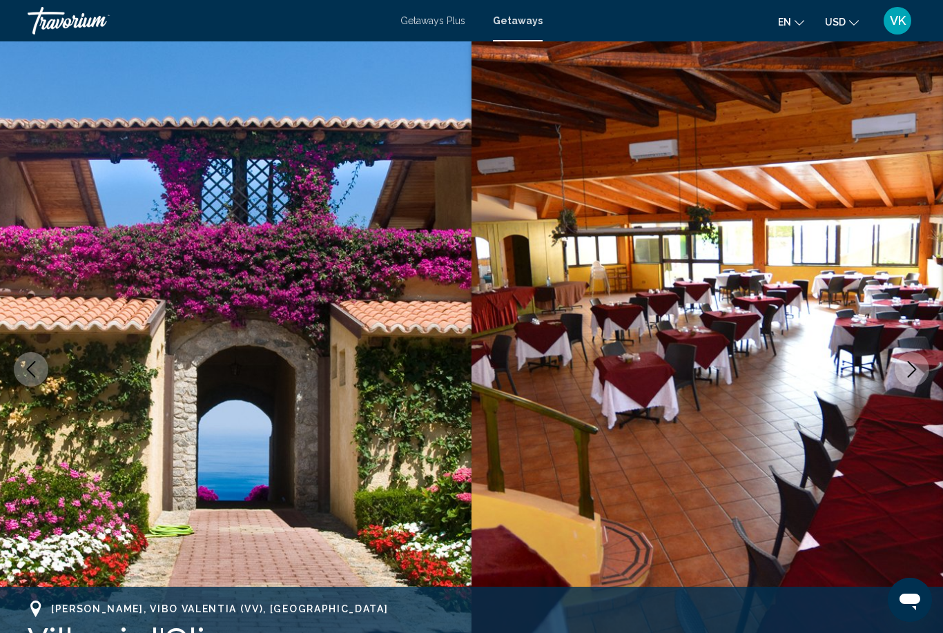
click at [921, 378] on button "Next image" at bounding box center [912, 369] width 35 height 35
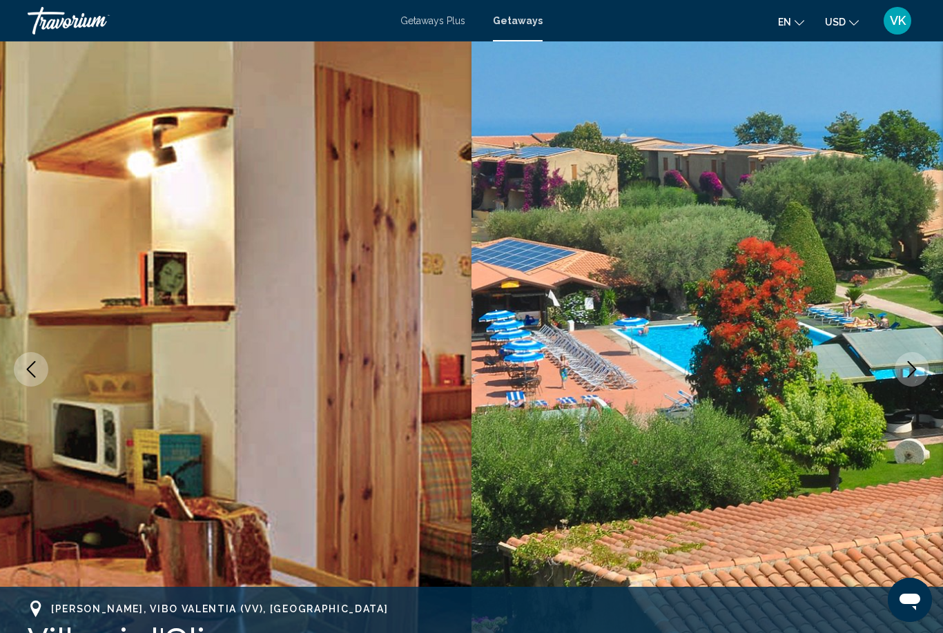
click at [912, 378] on button "Next image" at bounding box center [912, 369] width 35 height 35
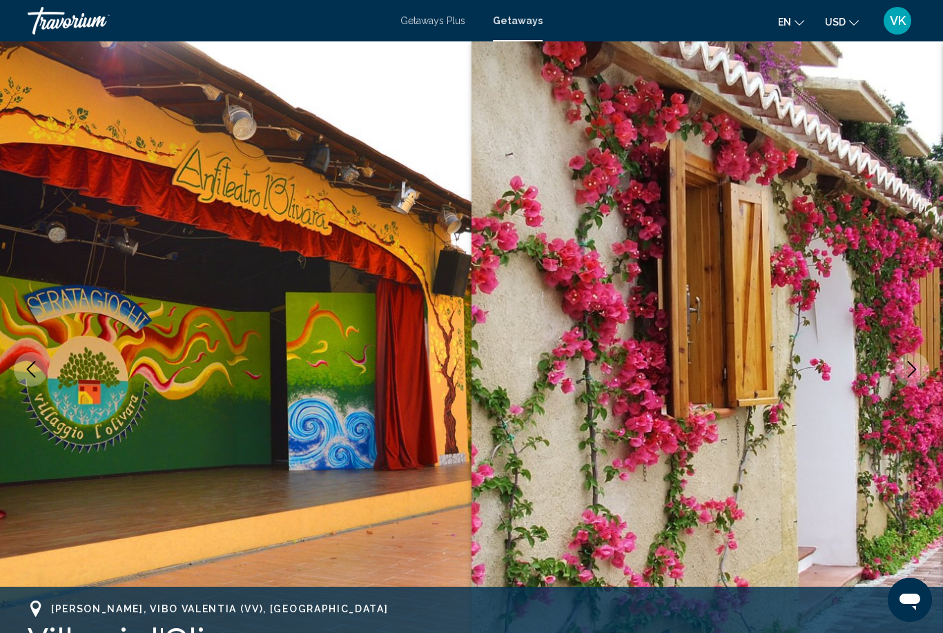
click at [910, 376] on icon "Next image" at bounding box center [911, 369] width 17 height 17
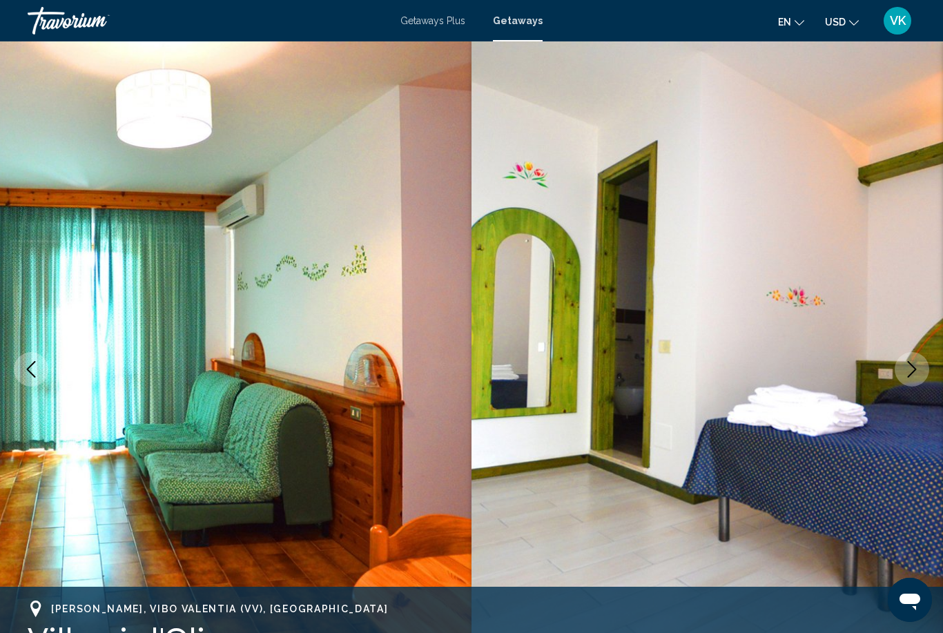
click at [912, 378] on button "Next image" at bounding box center [912, 369] width 35 height 35
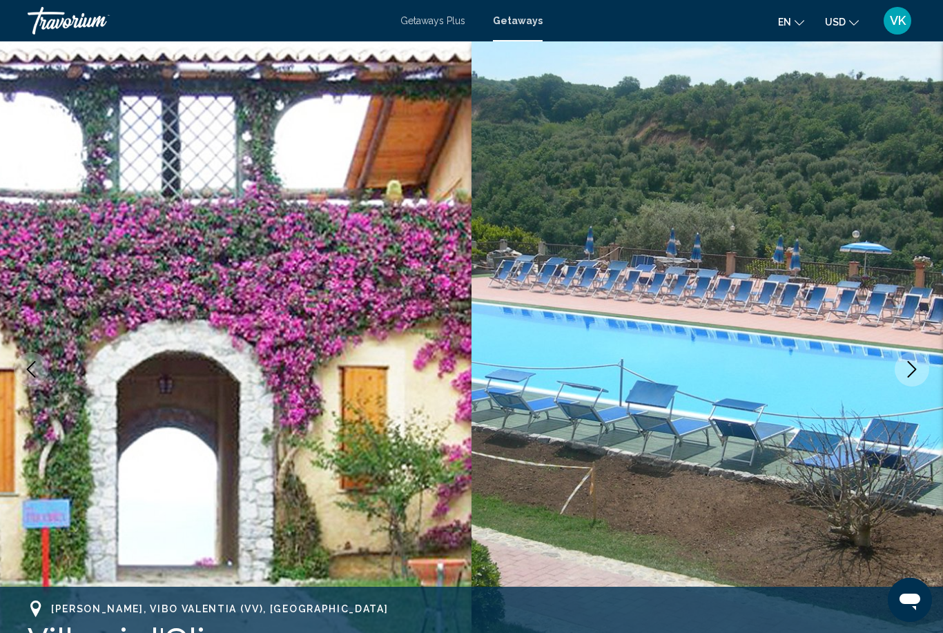
click at [909, 380] on button "Next image" at bounding box center [912, 369] width 35 height 35
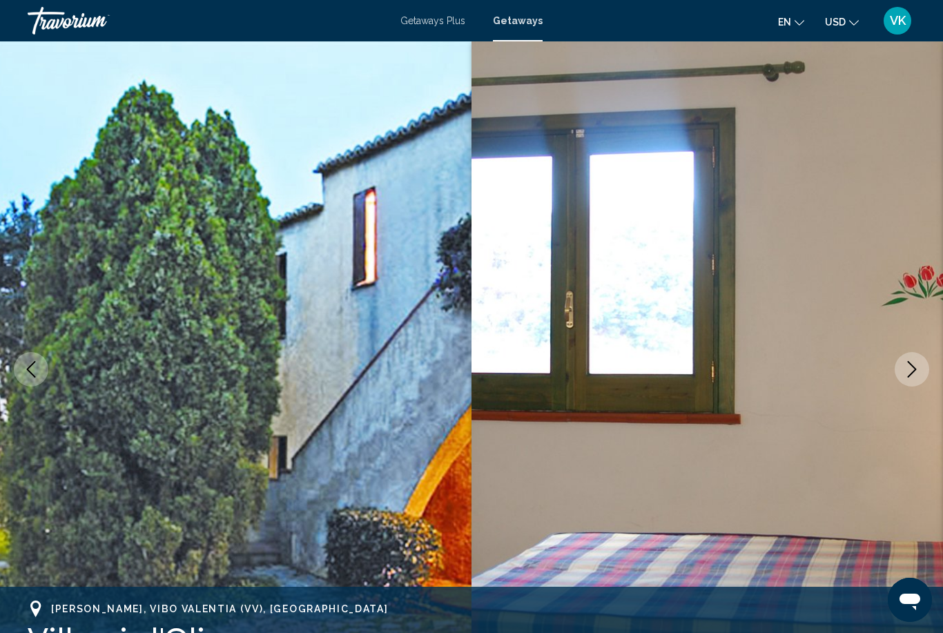
click at [916, 379] on button "Next image" at bounding box center [912, 369] width 35 height 35
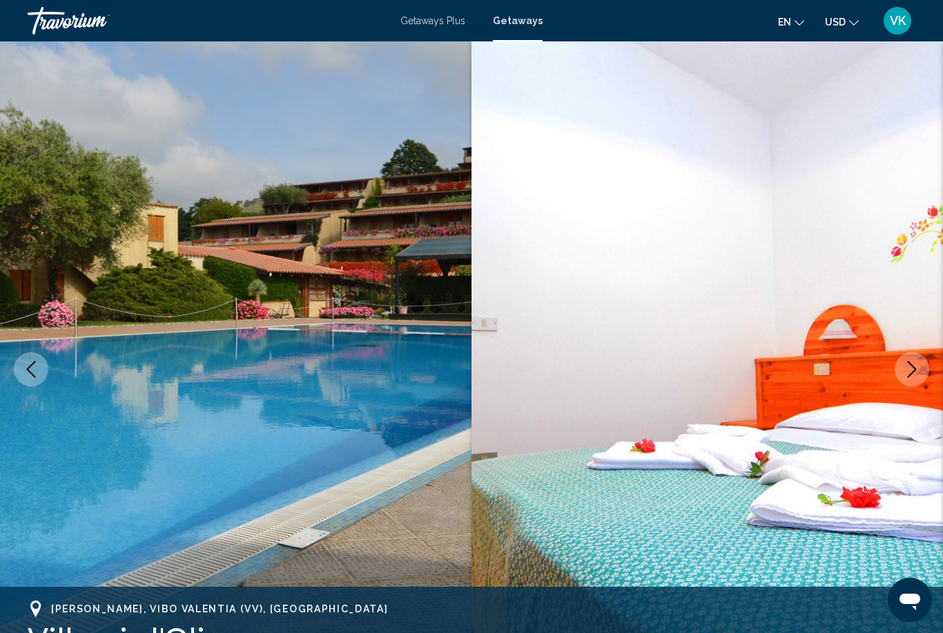
click at [908, 380] on button "Next image" at bounding box center [912, 369] width 35 height 35
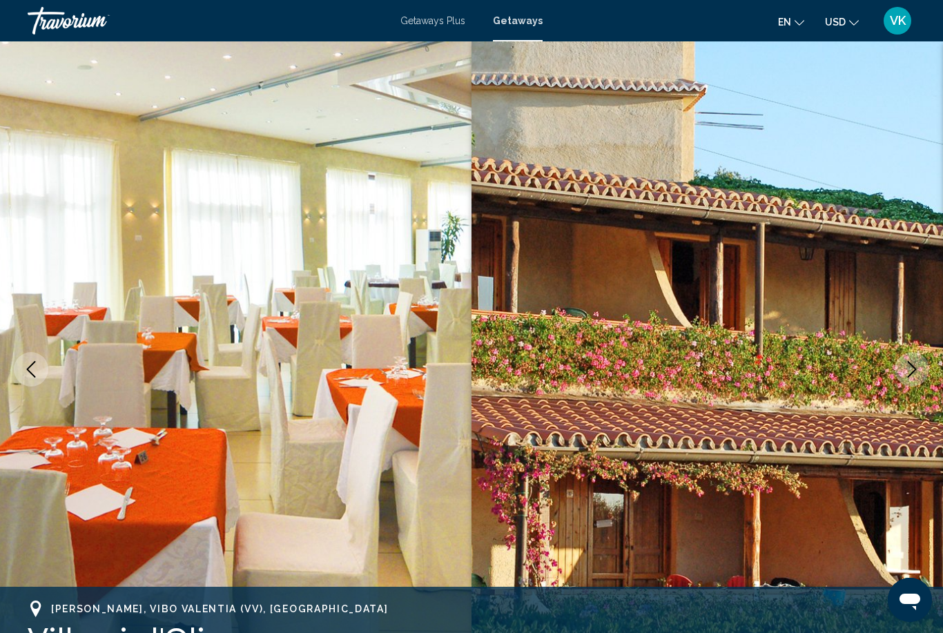
click at [912, 379] on button "Next image" at bounding box center [912, 369] width 35 height 35
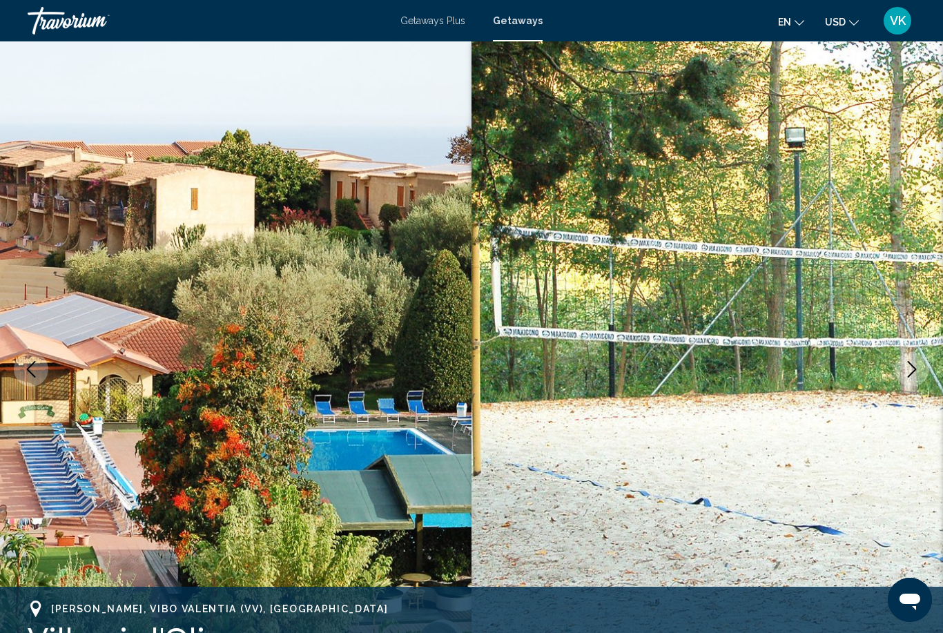
click at [909, 380] on button "Next image" at bounding box center [912, 369] width 35 height 35
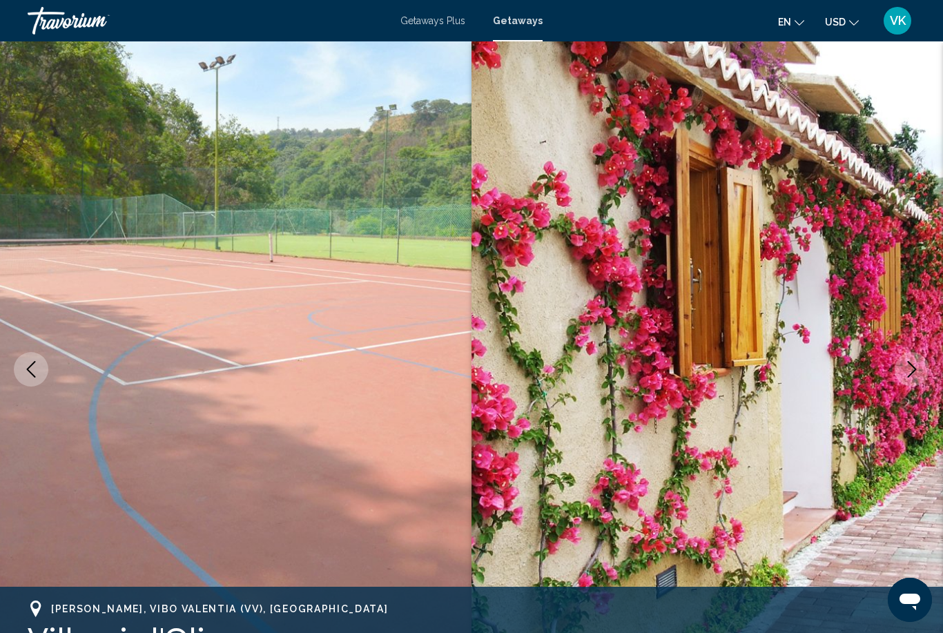
click at [908, 381] on button "Next image" at bounding box center [912, 369] width 35 height 35
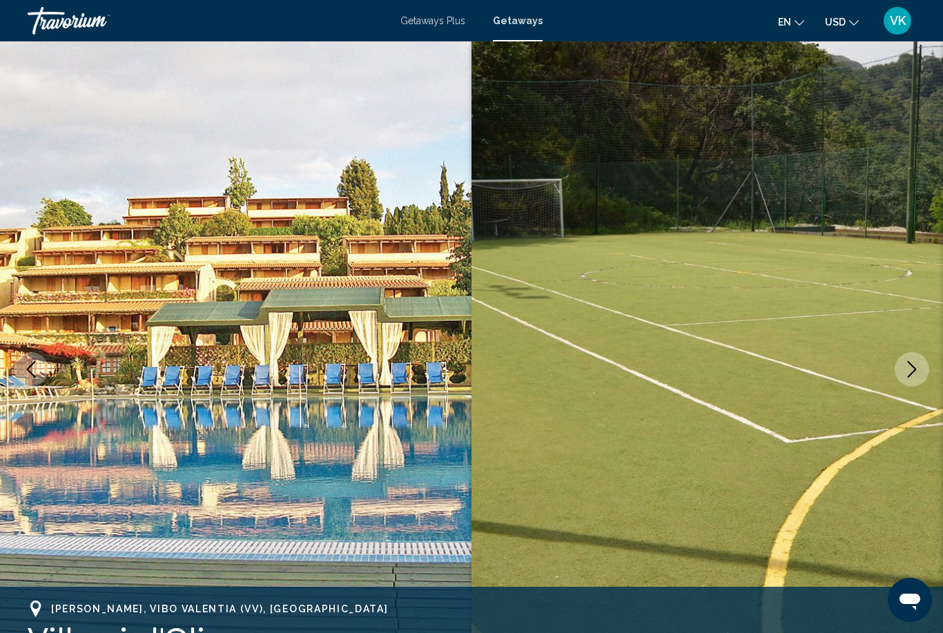
click at [910, 380] on button "Next image" at bounding box center [912, 369] width 35 height 35
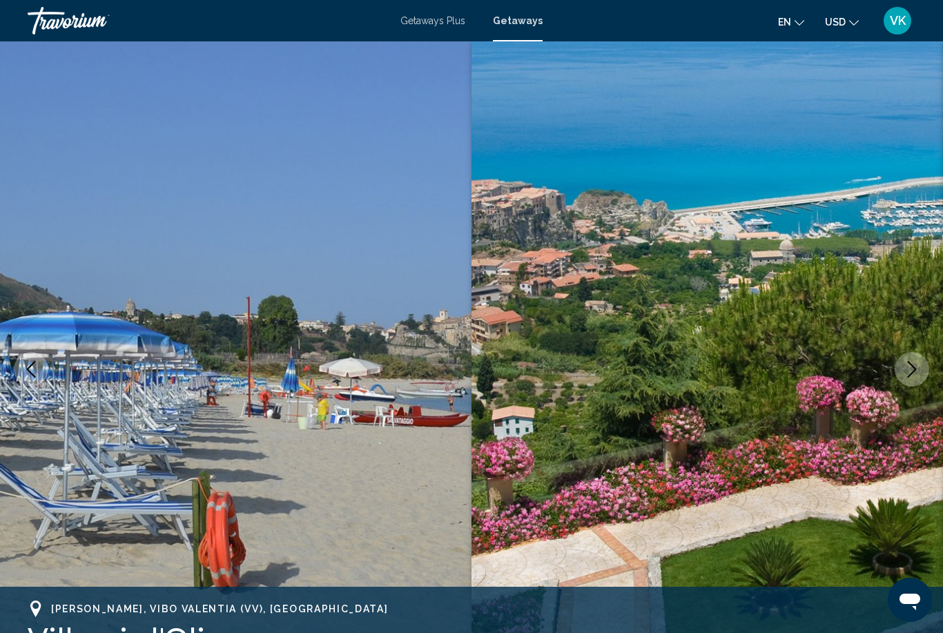
click at [908, 374] on icon "Next image" at bounding box center [911, 369] width 17 height 17
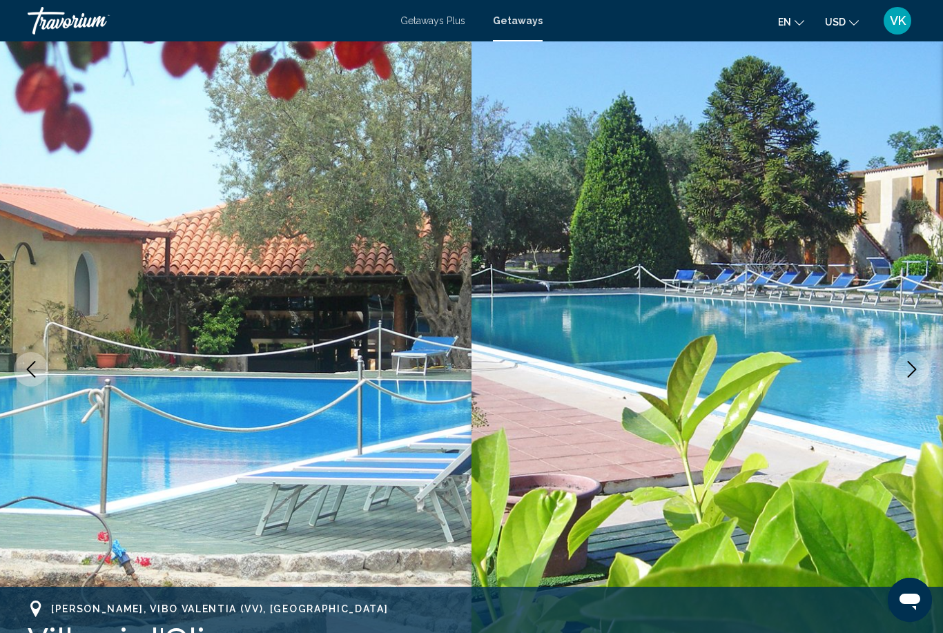
click at [918, 372] on icon "Next image" at bounding box center [911, 369] width 17 height 17
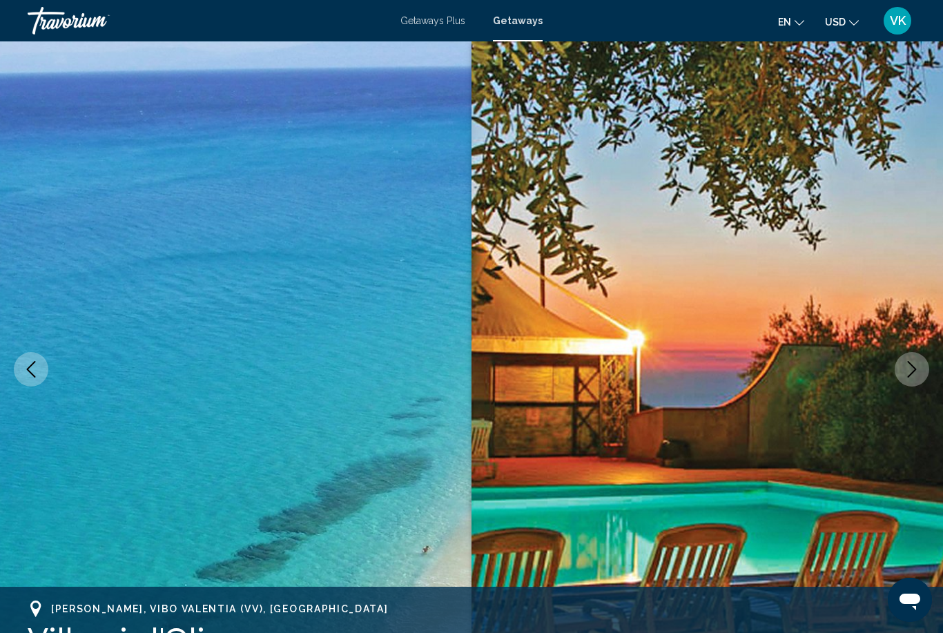
click at [919, 372] on icon "Next image" at bounding box center [911, 369] width 17 height 17
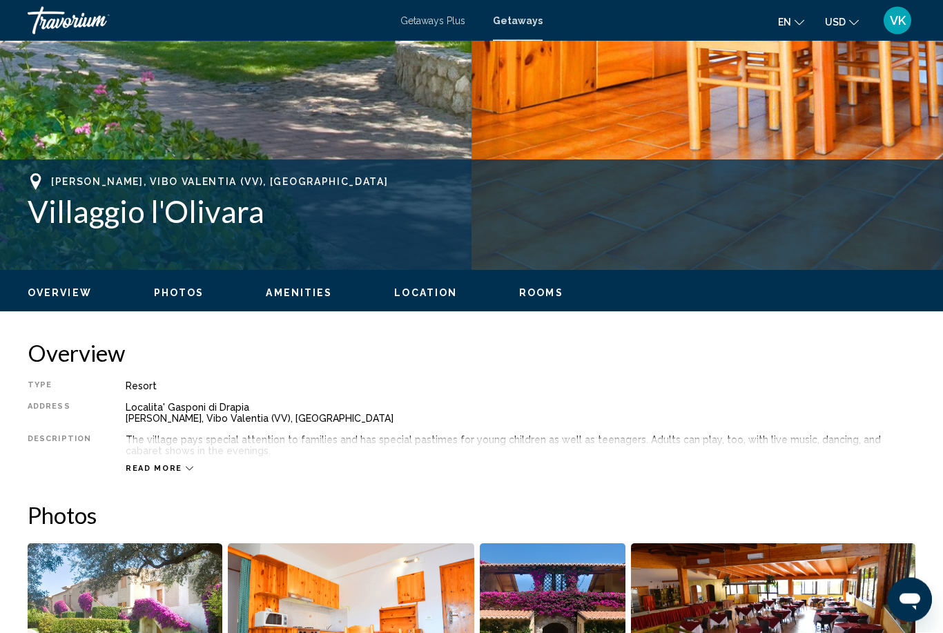
scroll to position [427, 0]
click at [153, 471] on span "Read more" at bounding box center [154, 468] width 57 height 9
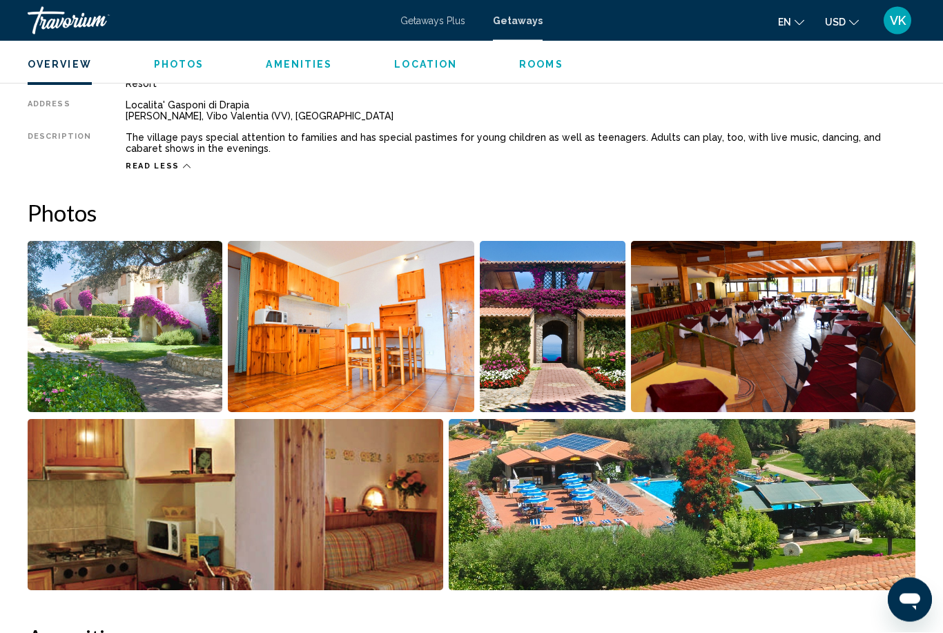
scroll to position [44, 0]
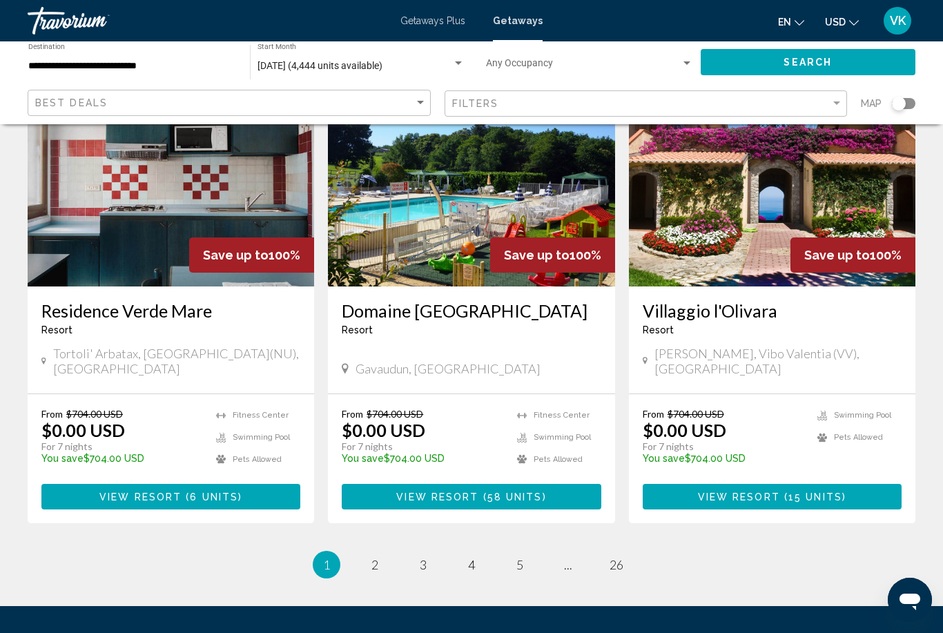
scroll to position [1636, 0]
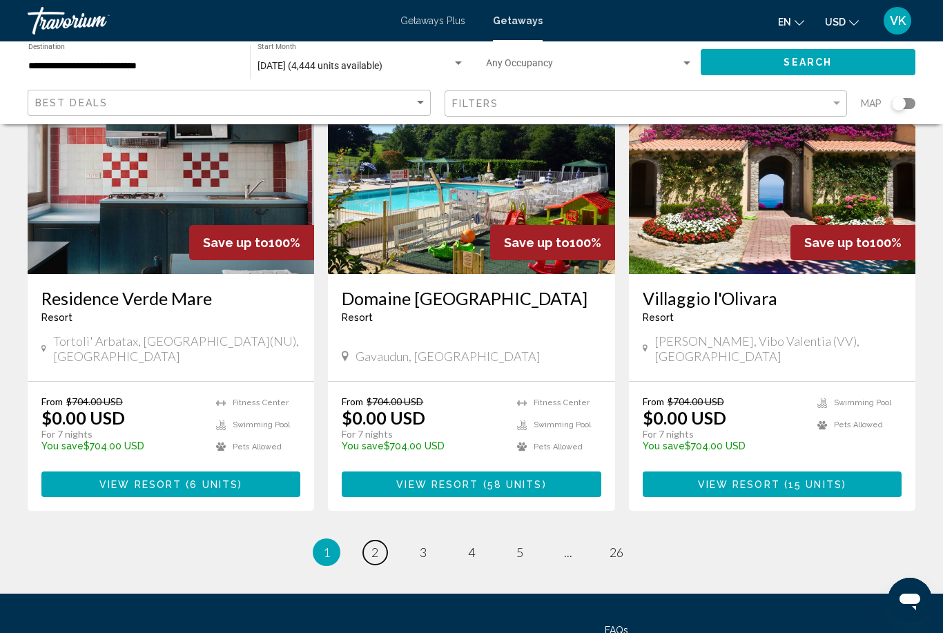
click at [371, 540] on link "page 2" at bounding box center [375, 552] width 24 height 24
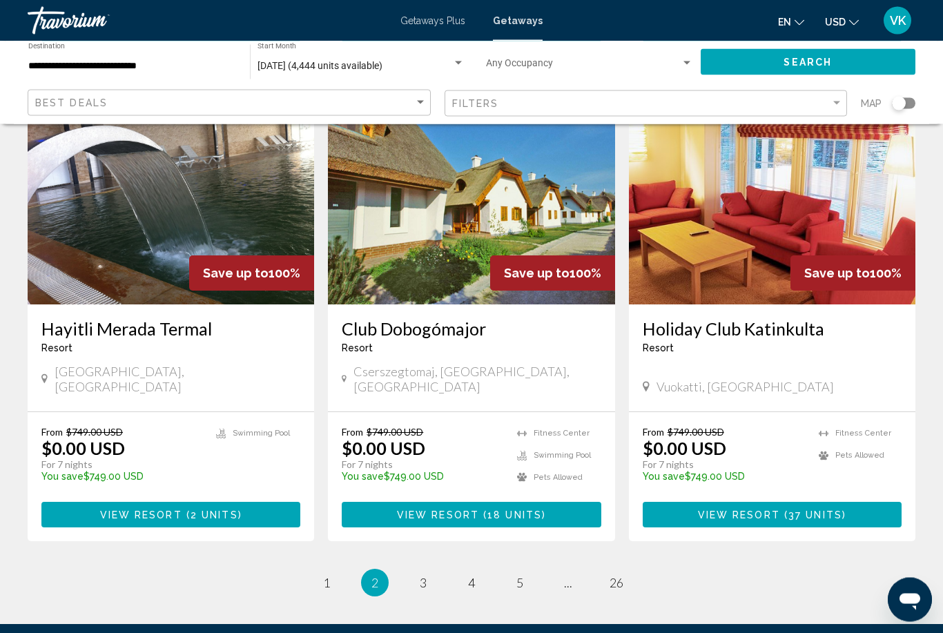
scroll to position [1606, 0]
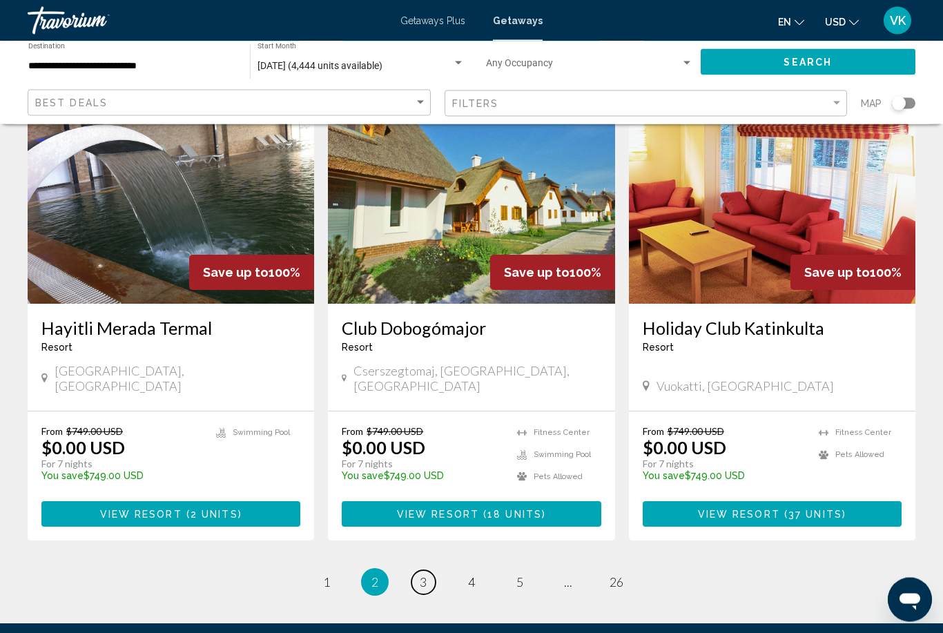
click at [424, 575] on span "3" at bounding box center [423, 582] width 7 height 15
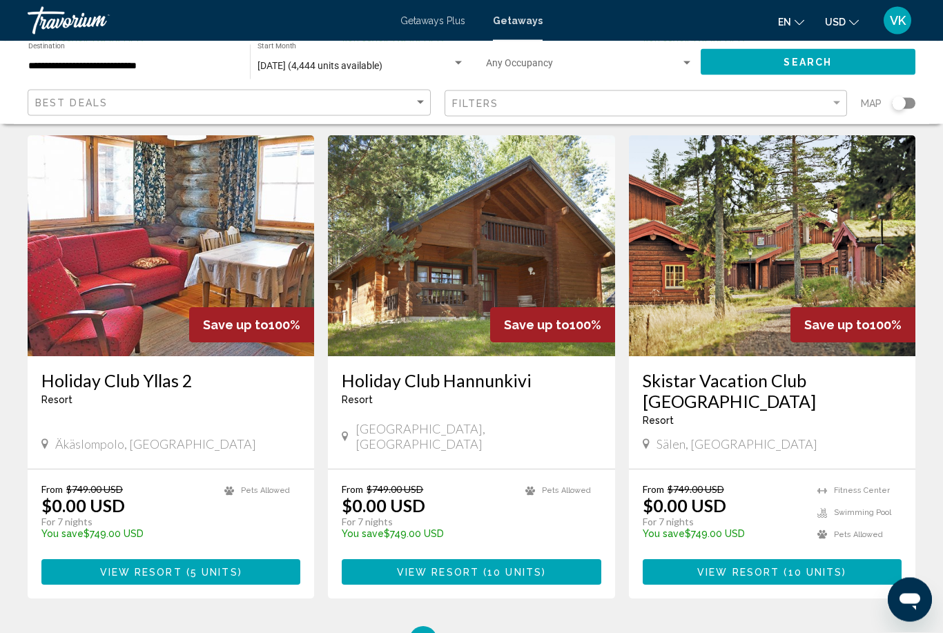
scroll to position [1523, 0]
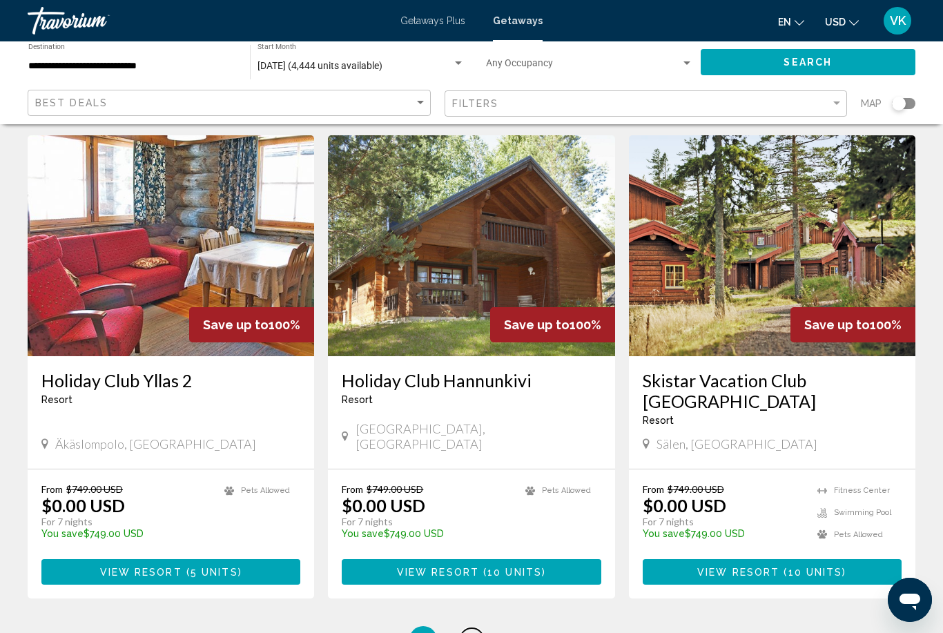
click at [481, 628] on link "page 4" at bounding box center [472, 640] width 24 height 24
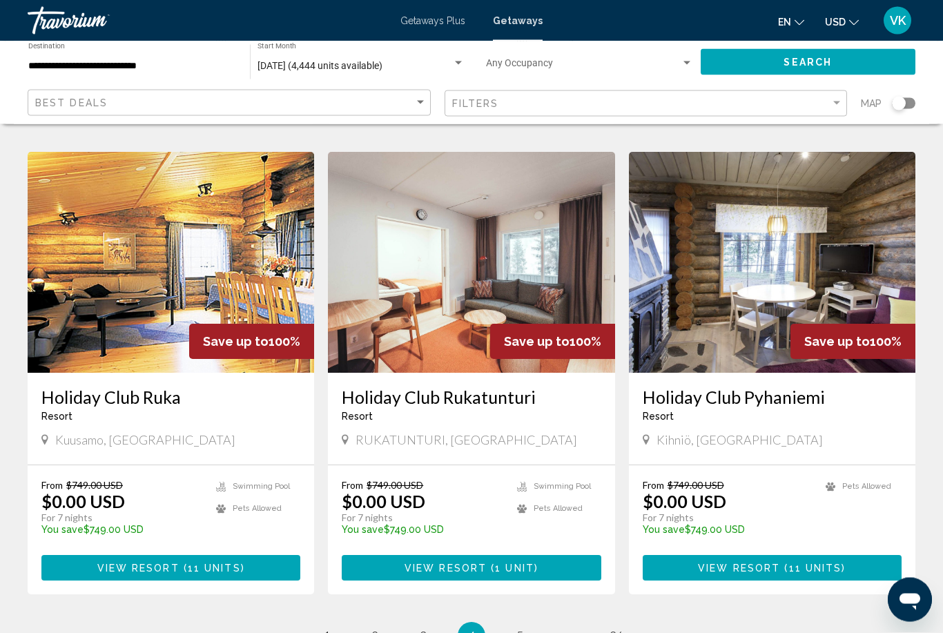
scroll to position [1503, 0]
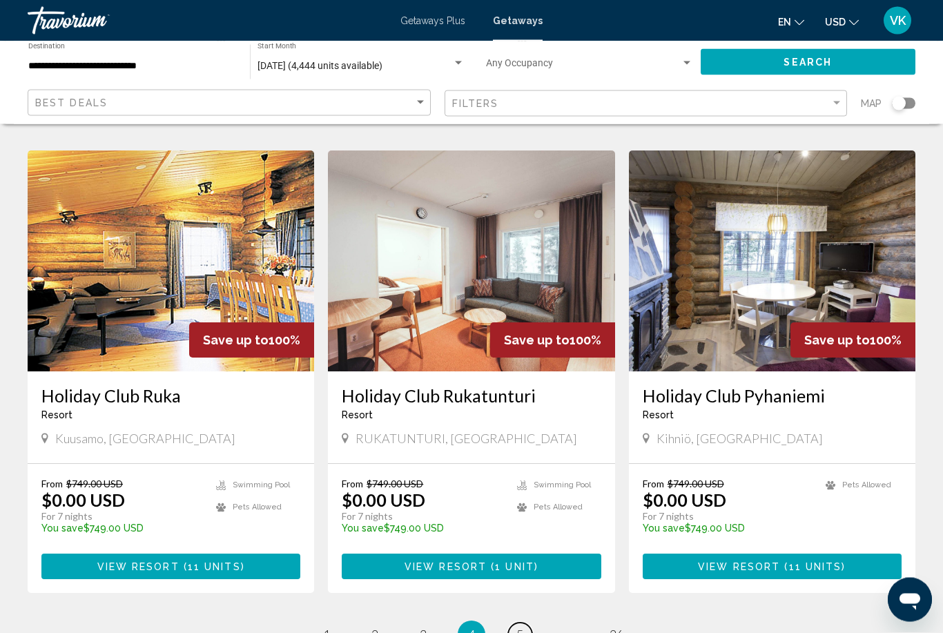
click at [523, 627] on span "5" at bounding box center [519, 634] width 7 height 15
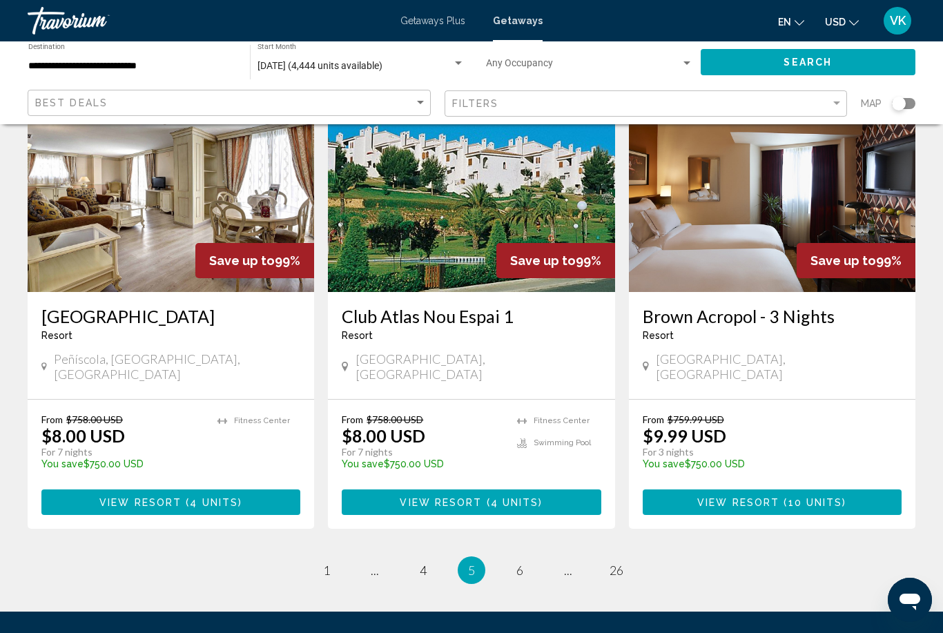
scroll to position [1615, 0]
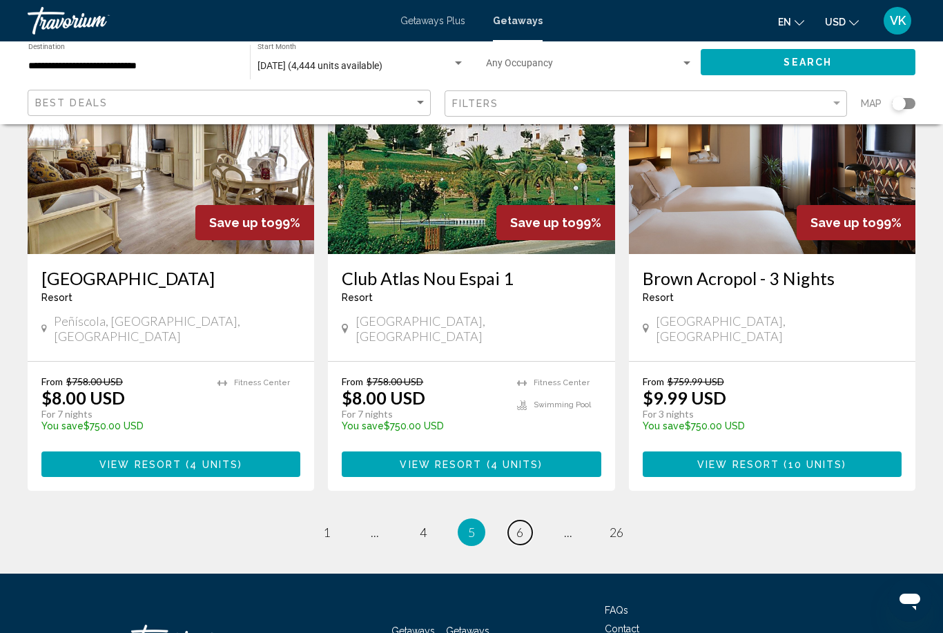
click at [529, 520] on link "page 6" at bounding box center [520, 532] width 24 height 24
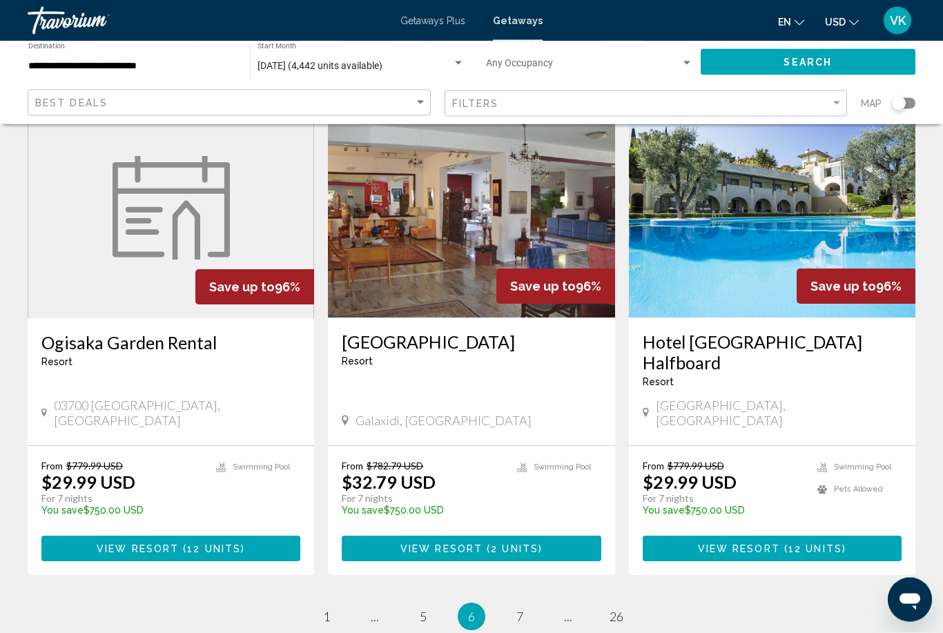
scroll to position [1636, 0]
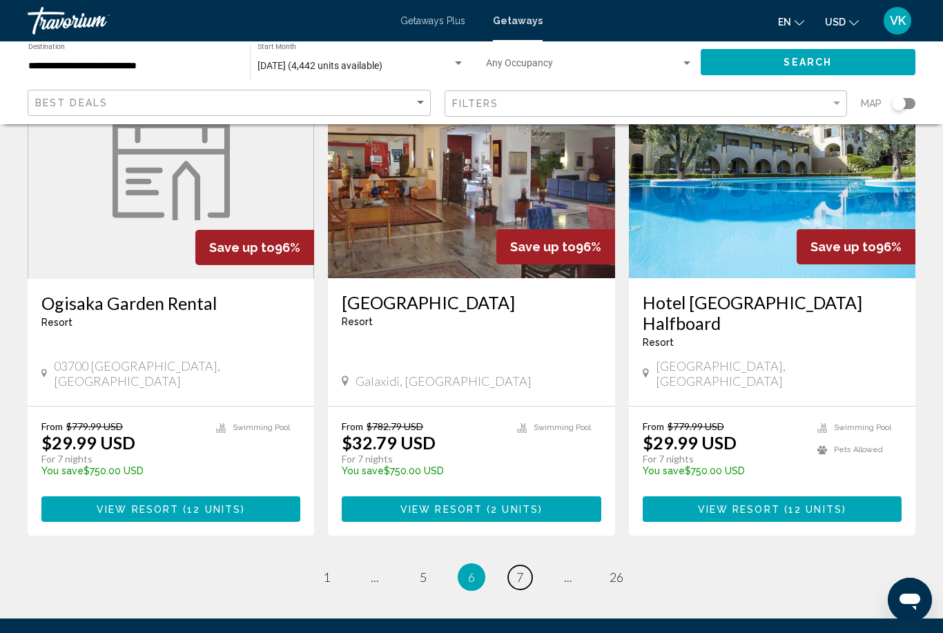
click at [529, 565] on link "page 7" at bounding box center [520, 577] width 24 height 24
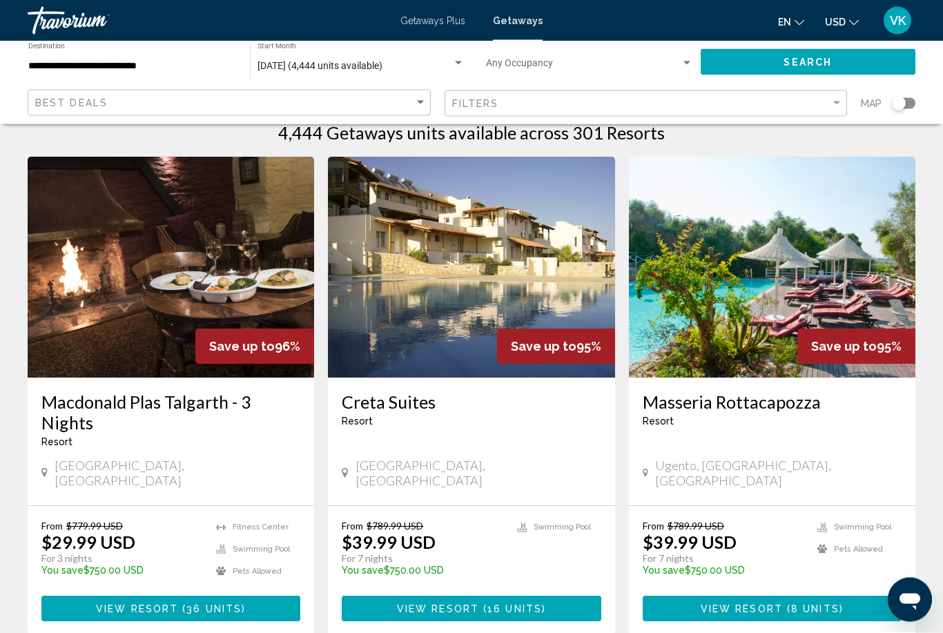
scroll to position [31, 0]
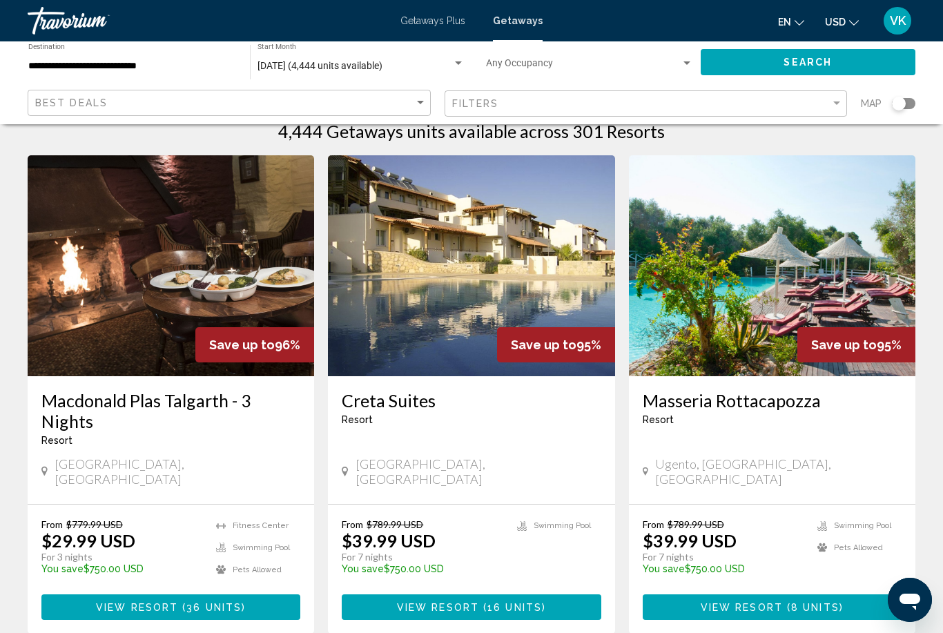
click at [420, 284] on img "Main content" at bounding box center [471, 265] width 286 height 221
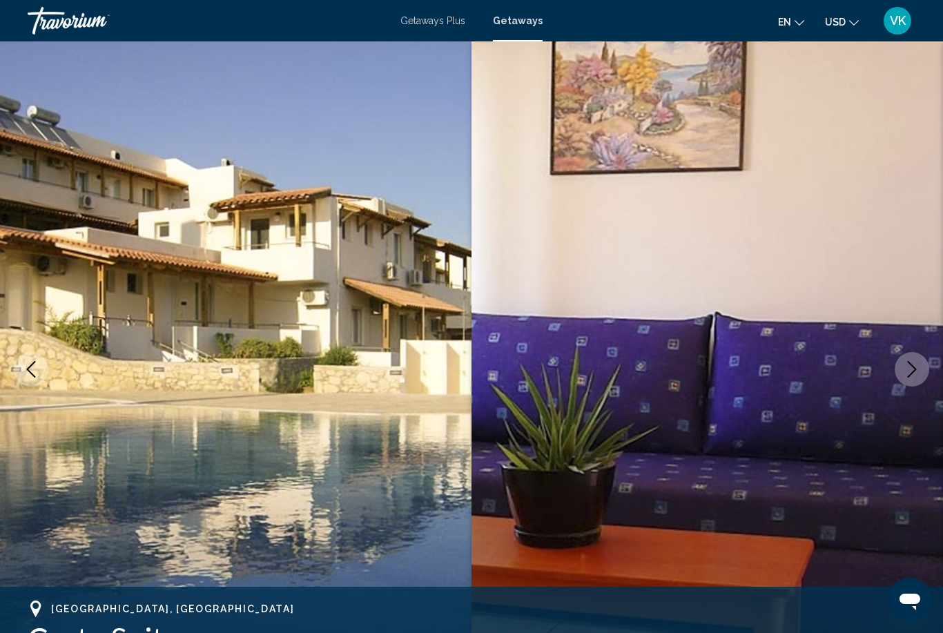
click at [914, 367] on icon "Next image" at bounding box center [912, 369] width 9 height 17
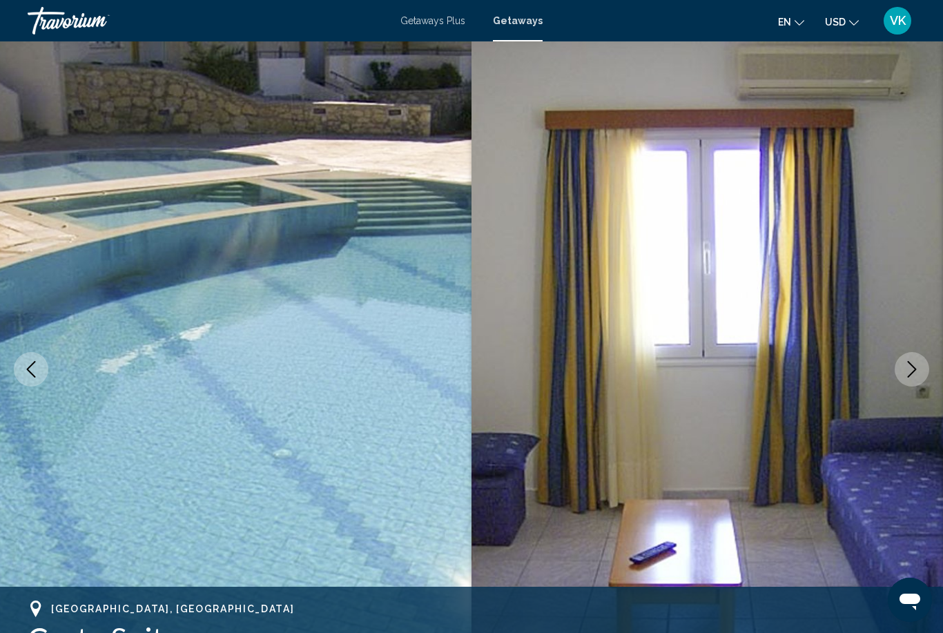
click at [910, 373] on icon "Next image" at bounding box center [911, 369] width 17 height 17
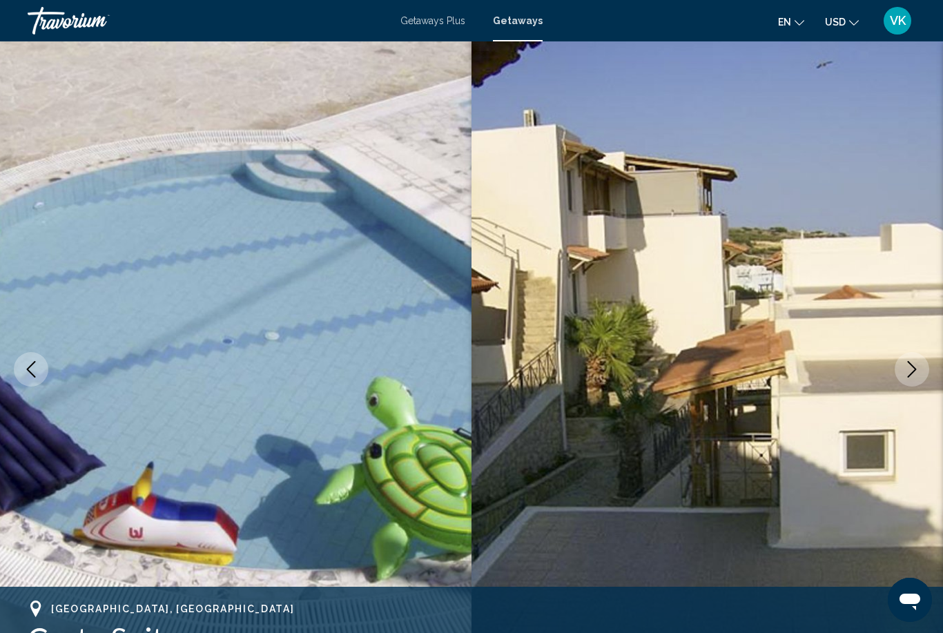
click at [917, 373] on icon "Next image" at bounding box center [911, 369] width 17 height 17
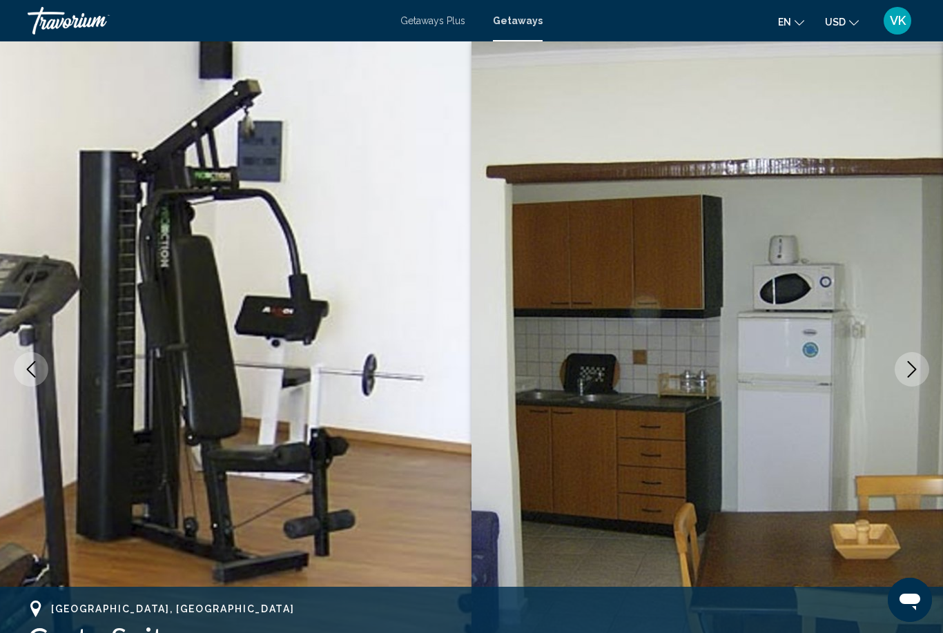
click at [915, 377] on icon "Next image" at bounding box center [911, 369] width 17 height 17
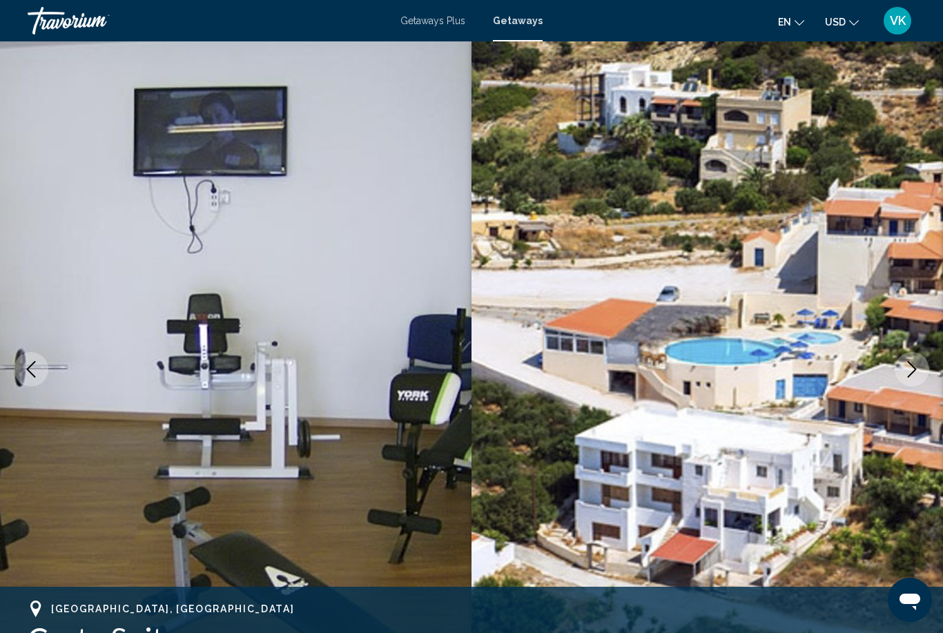
click at [922, 375] on button "Next image" at bounding box center [912, 369] width 35 height 35
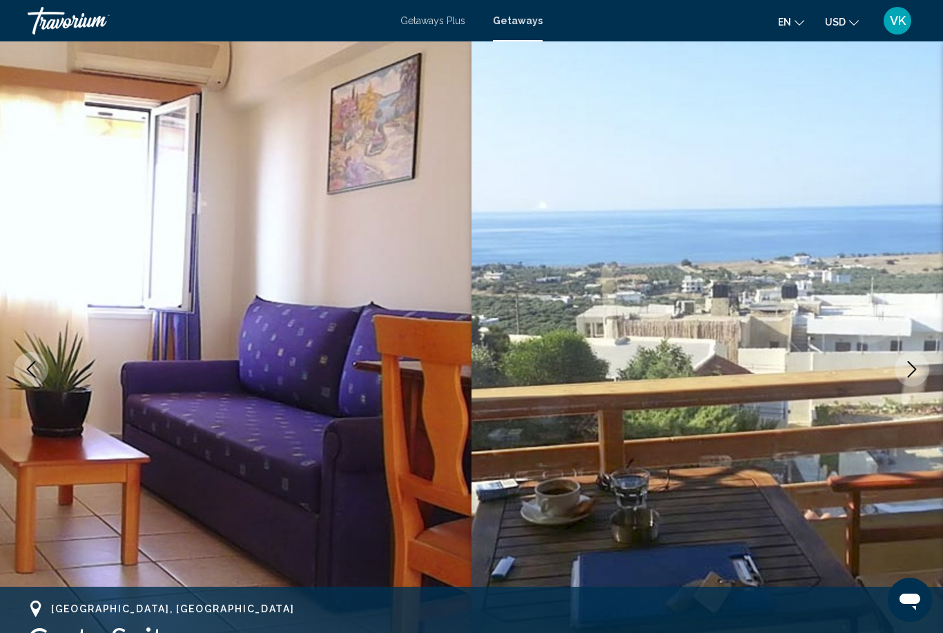
click at [915, 383] on button "Next image" at bounding box center [912, 369] width 35 height 35
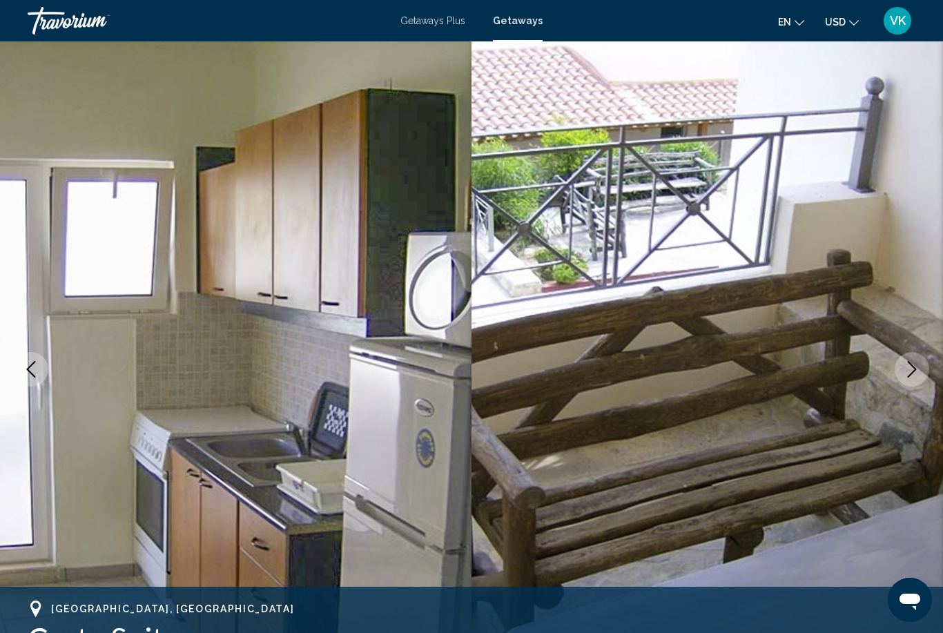
click at [917, 381] on button "Next image" at bounding box center [912, 369] width 35 height 35
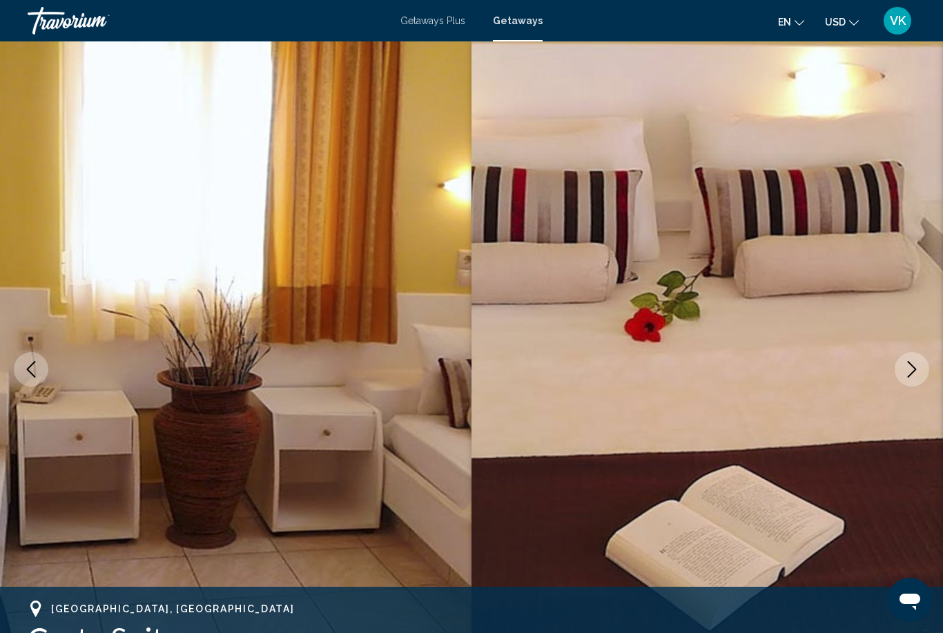
click at [916, 381] on button "Next image" at bounding box center [912, 369] width 35 height 35
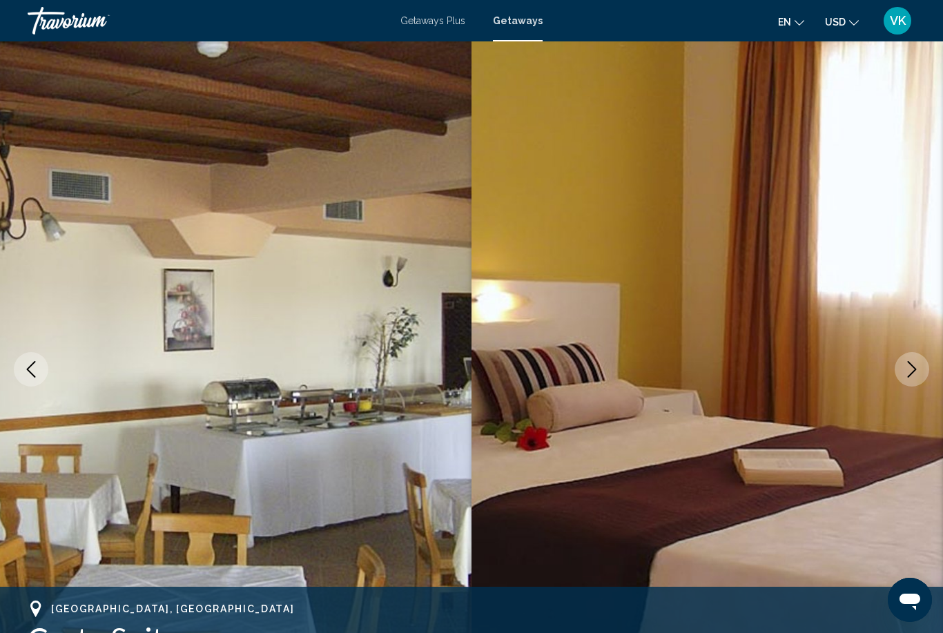
click at [916, 382] on button "Next image" at bounding box center [912, 369] width 35 height 35
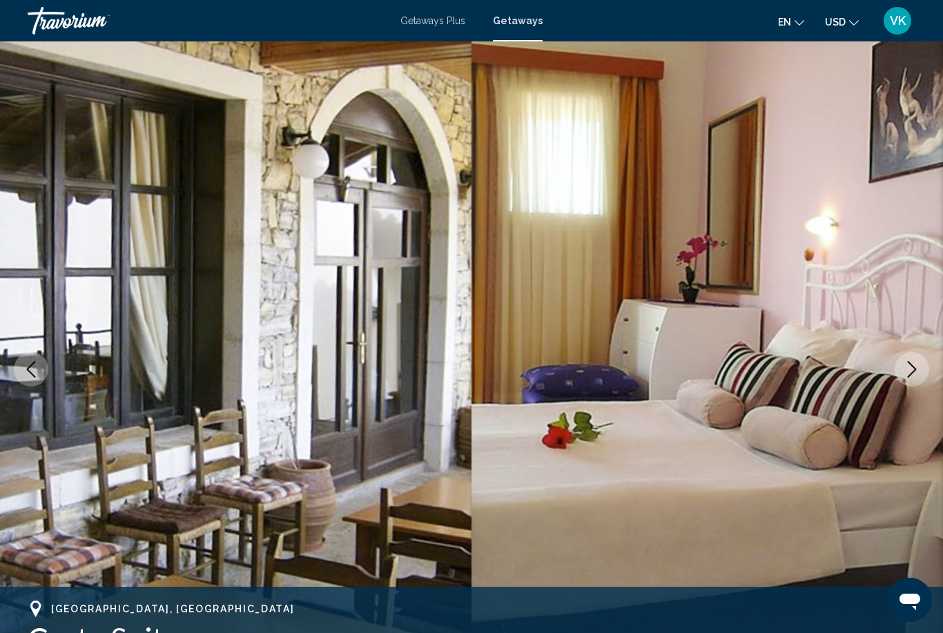
click at [915, 382] on button "Next image" at bounding box center [912, 369] width 35 height 35
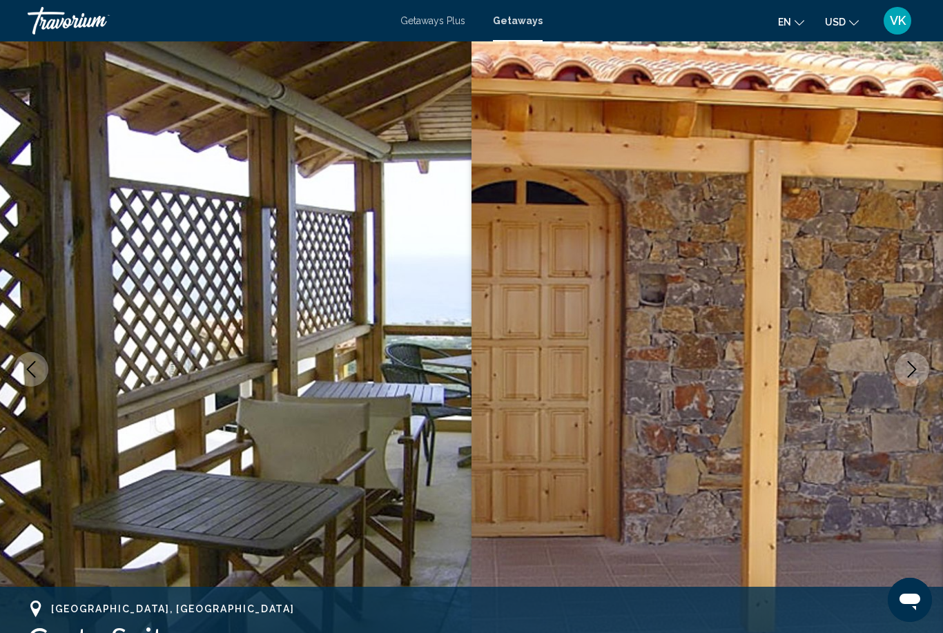
click at [915, 382] on button "Next image" at bounding box center [912, 369] width 35 height 35
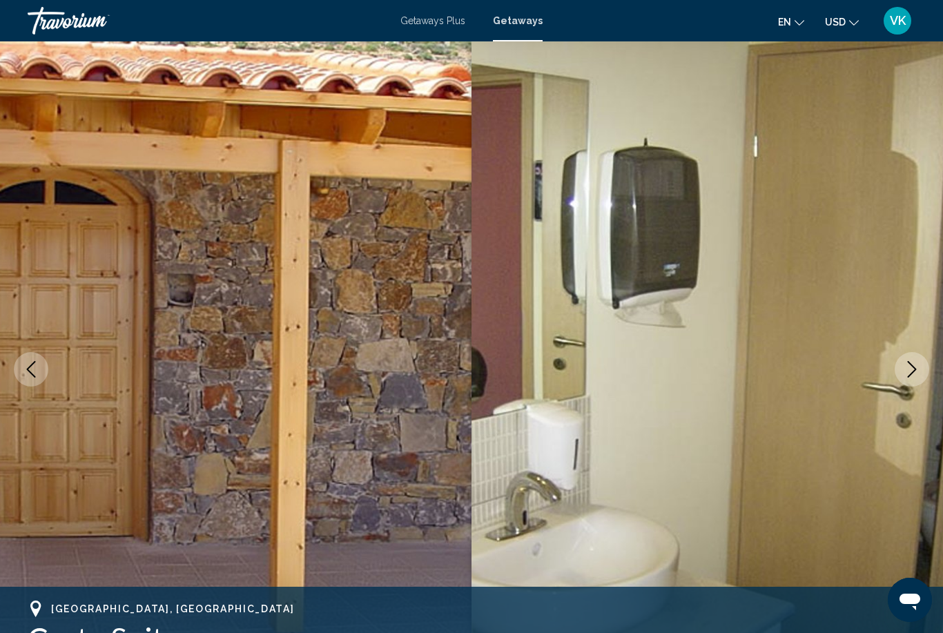
click at [914, 383] on button "Next image" at bounding box center [912, 369] width 35 height 35
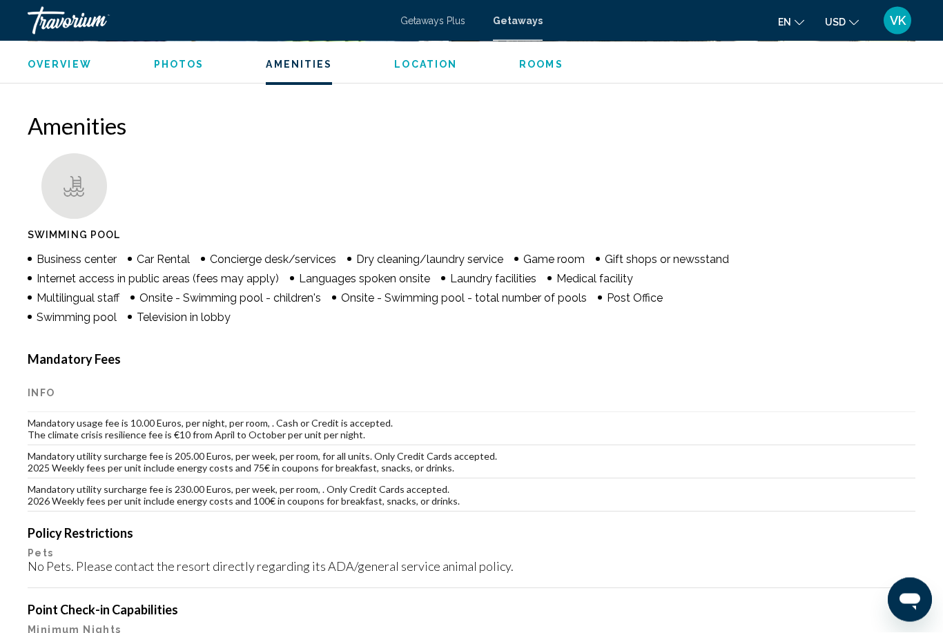
scroll to position [1275, 0]
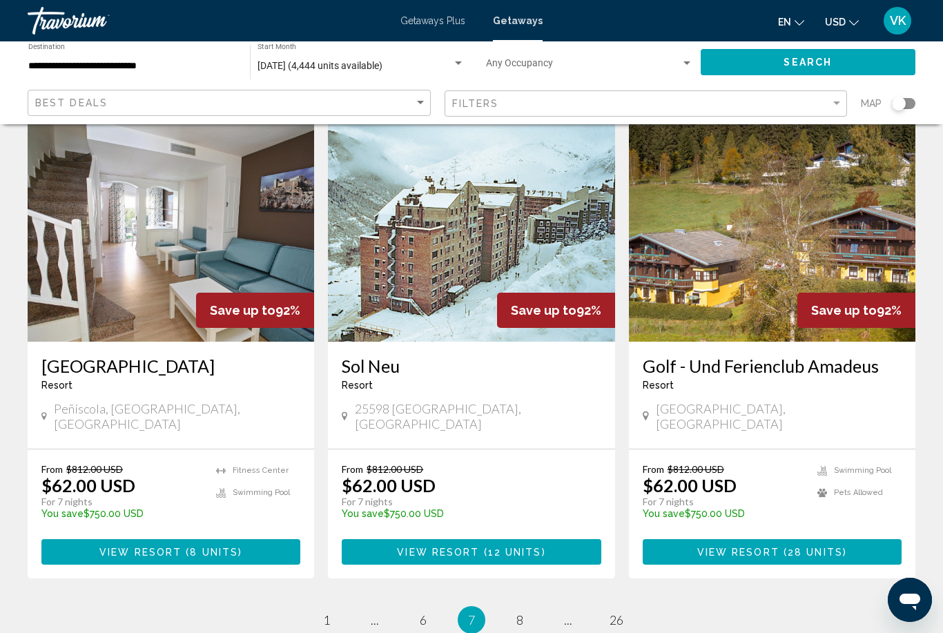
scroll to position [1549, 0]
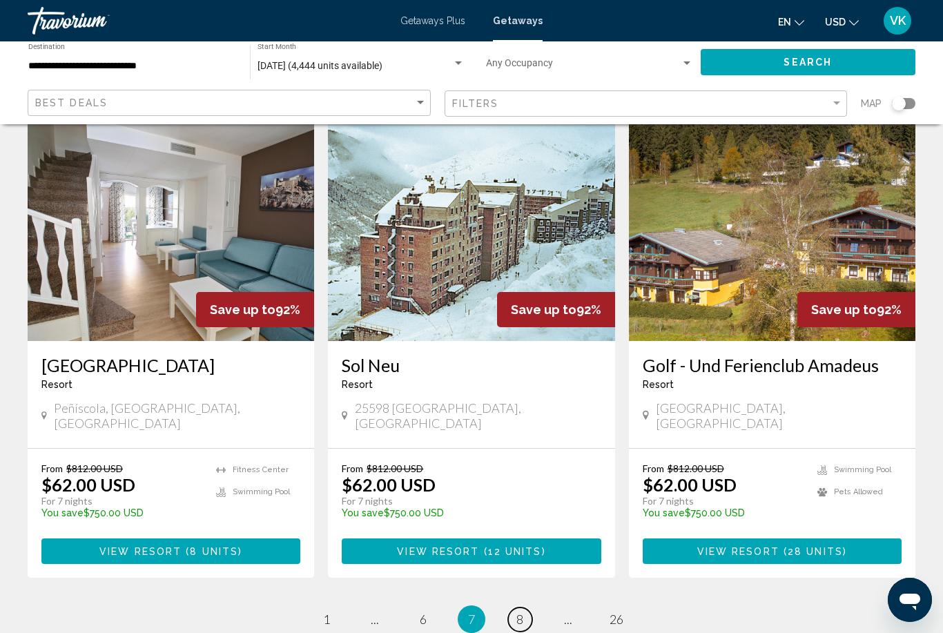
click at [518, 612] on span "8" at bounding box center [519, 619] width 7 height 15
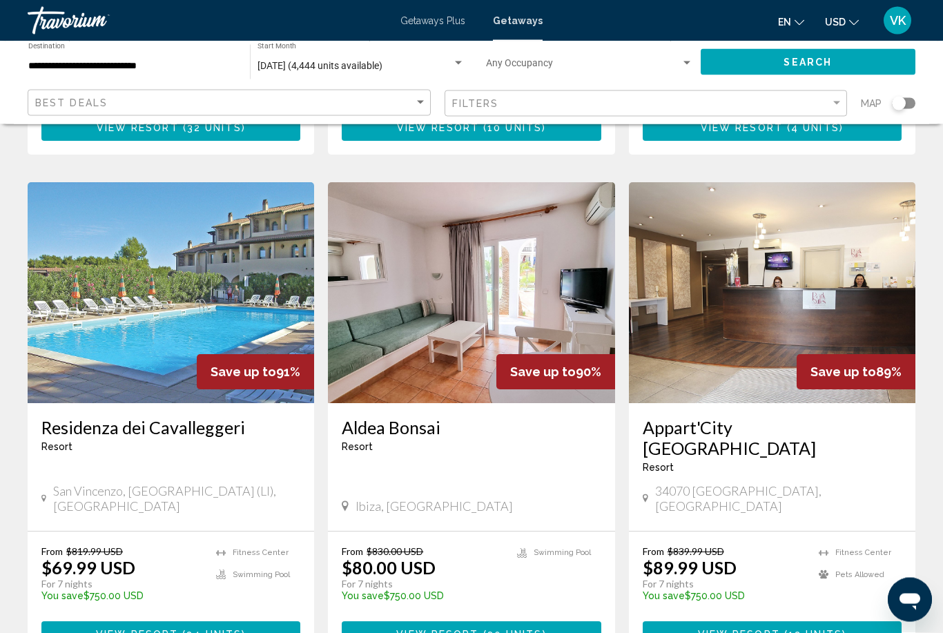
scroll to position [975, 0]
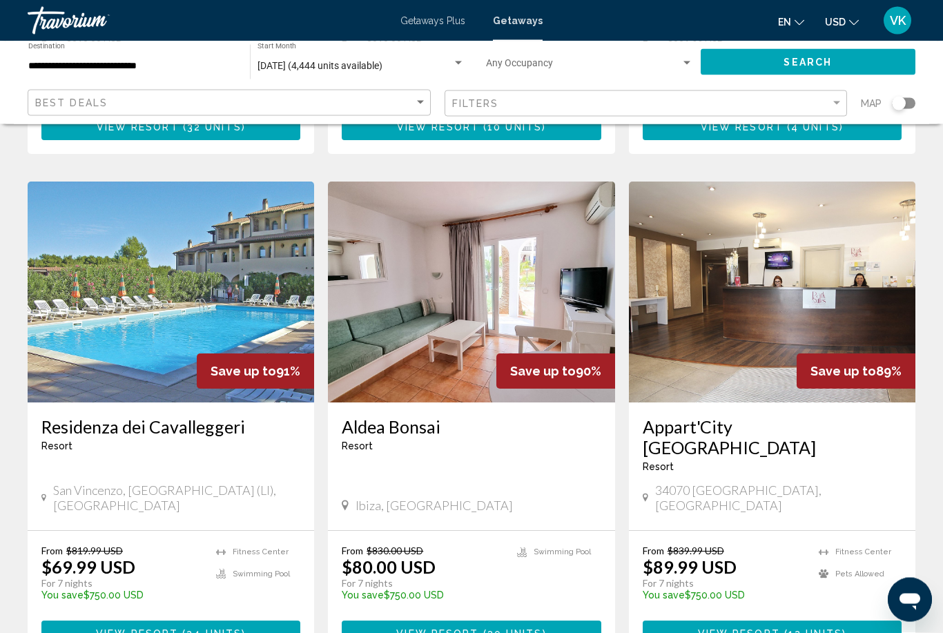
click at [170, 288] on img "Main content" at bounding box center [171, 292] width 286 height 221
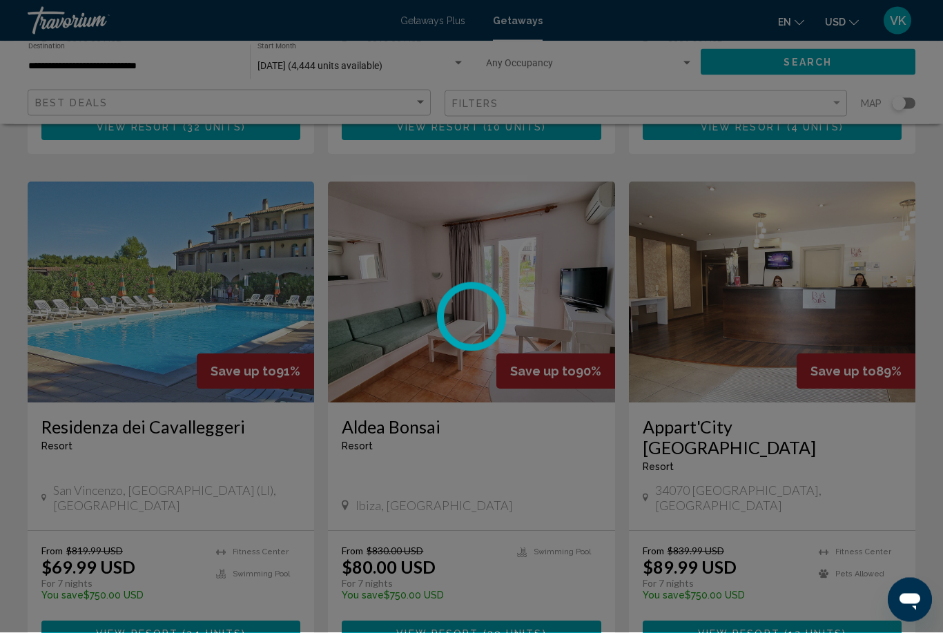
scroll to position [976, 0]
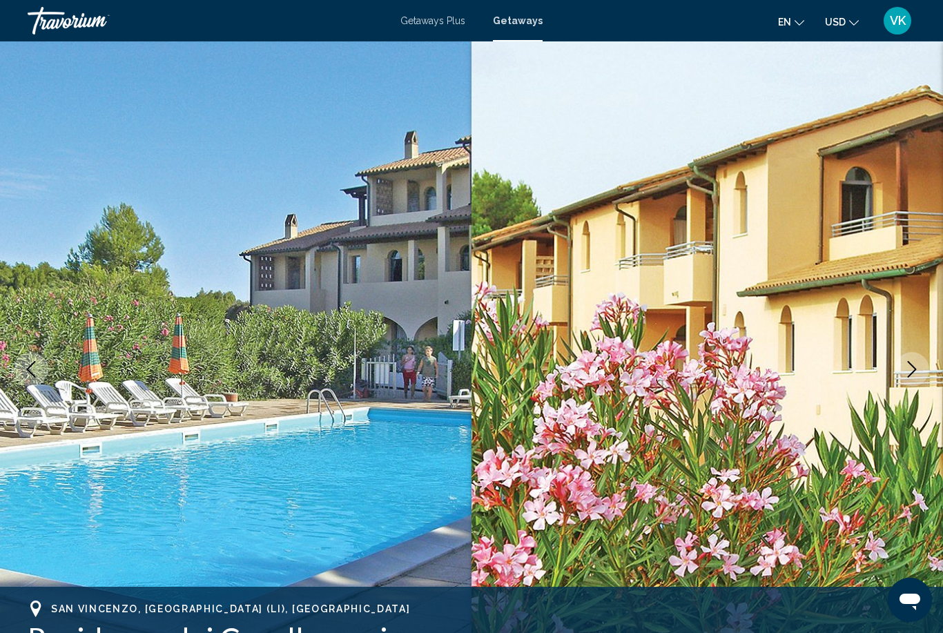
click at [919, 365] on icon "Next image" at bounding box center [911, 369] width 17 height 17
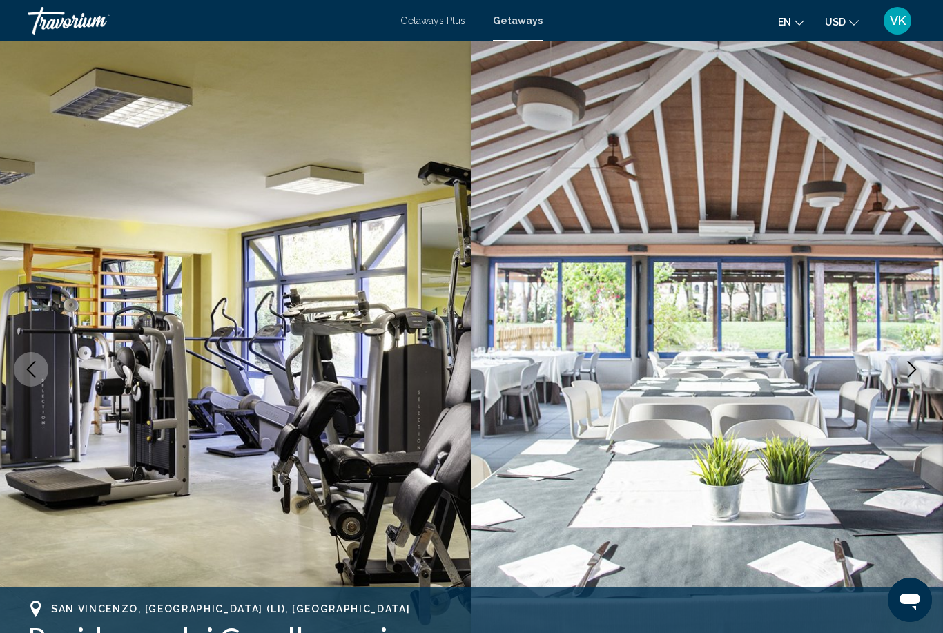
click at [923, 365] on button "Next image" at bounding box center [912, 369] width 35 height 35
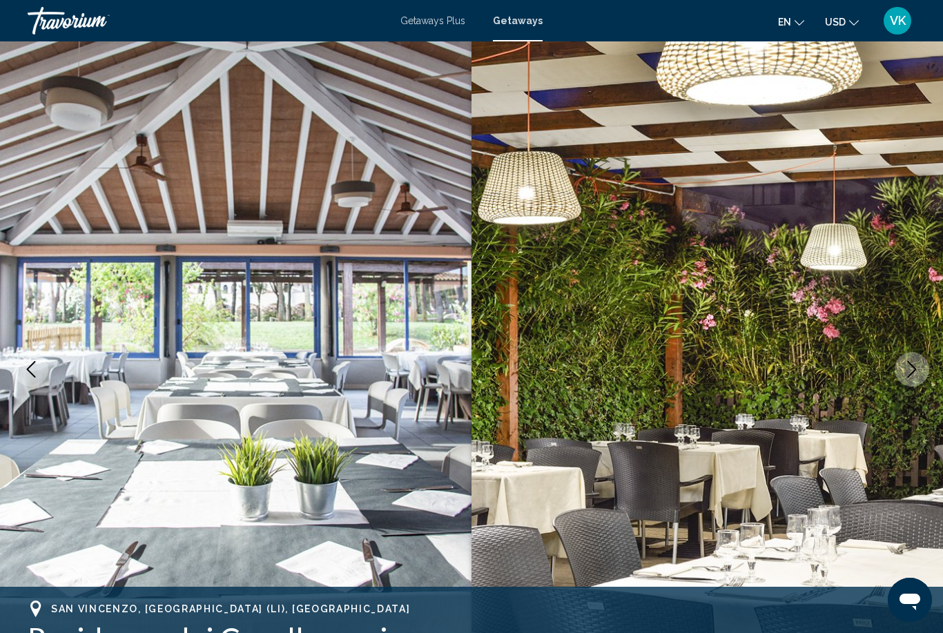
click at [927, 366] on button "Next image" at bounding box center [912, 369] width 35 height 35
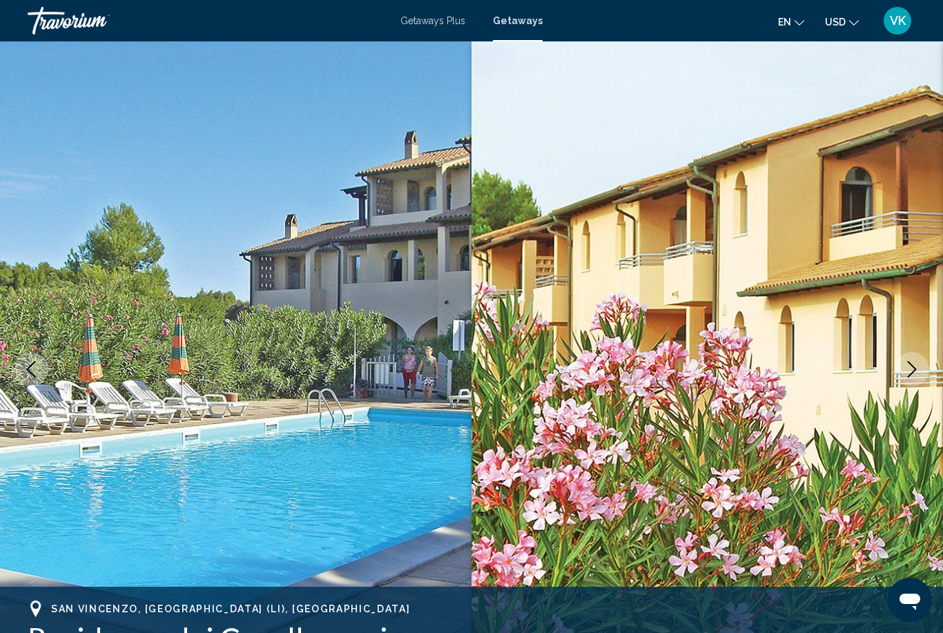
click at [929, 365] on img "Main content" at bounding box center [706, 369] width 471 height 656
click at [905, 377] on icon "Next image" at bounding box center [911, 369] width 17 height 17
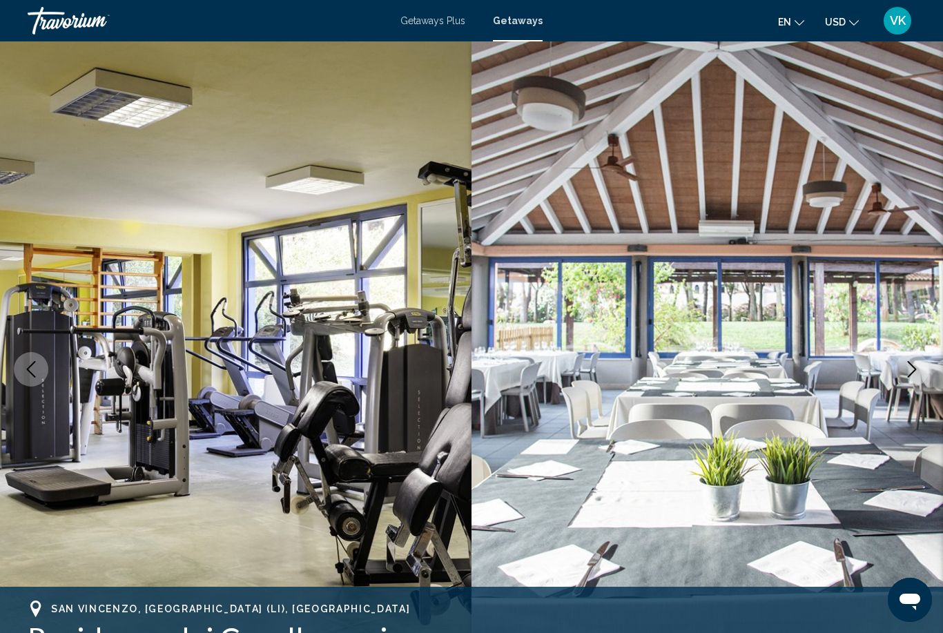
click at [904, 378] on button "Next image" at bounding box center [912, 369] width 35 height 35
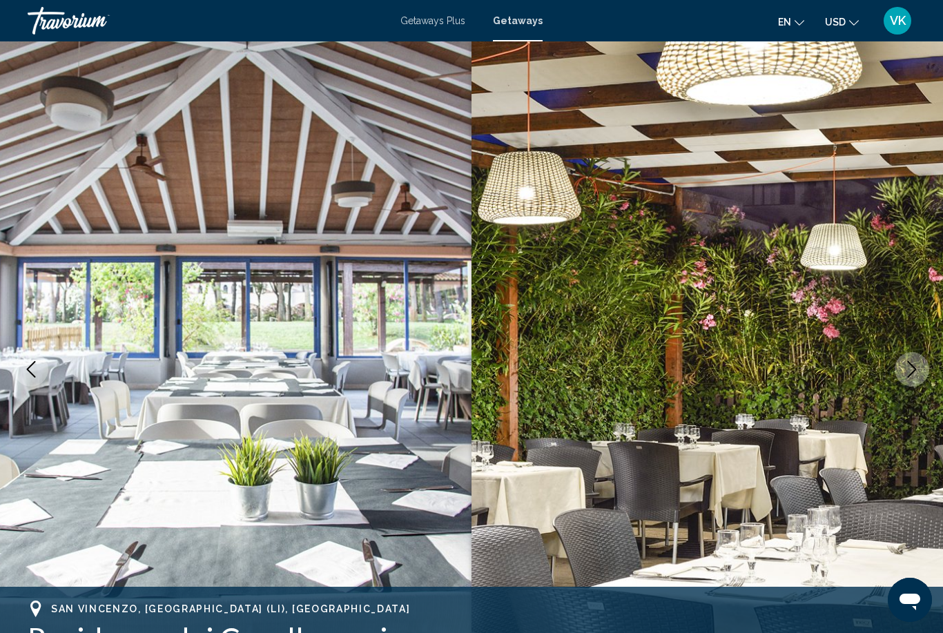
click at [910, 374] on icon "Next image" at bounding box center [912, 369] width 9 height 17
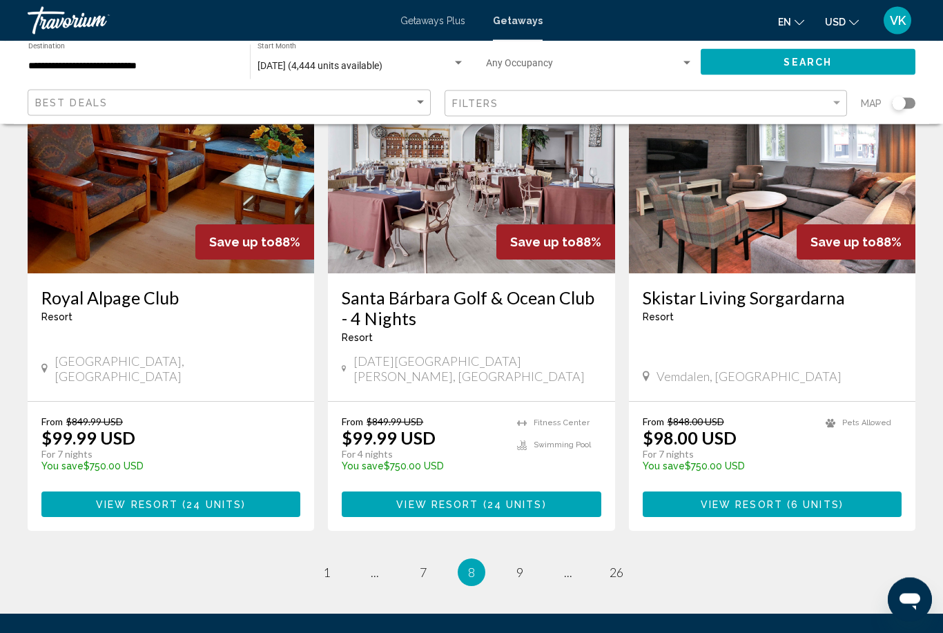
scroll to position [1627, 0]
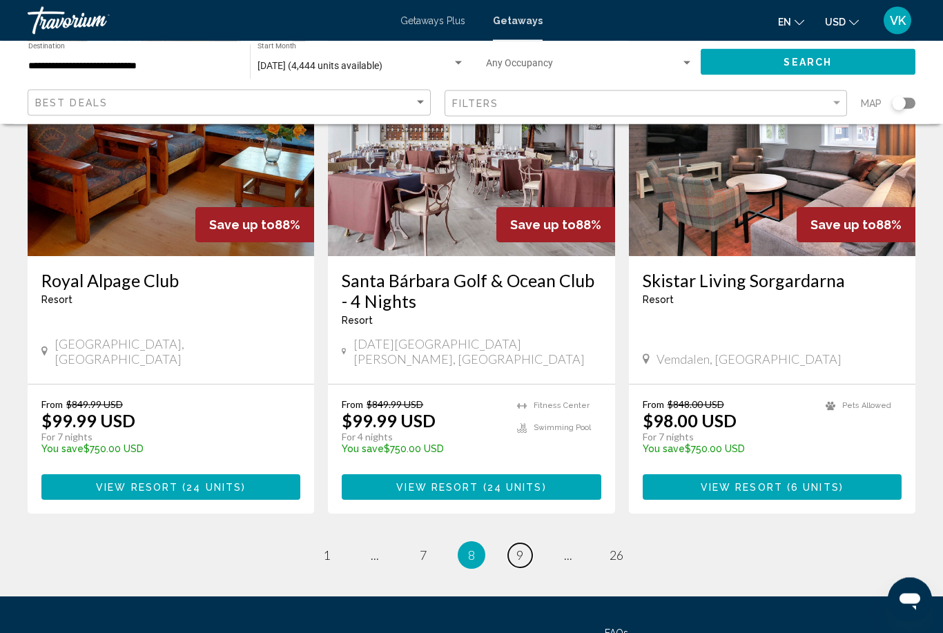
click at [529, 544] on link "page 9" at bounding box center [520, 556] width 24 height 24
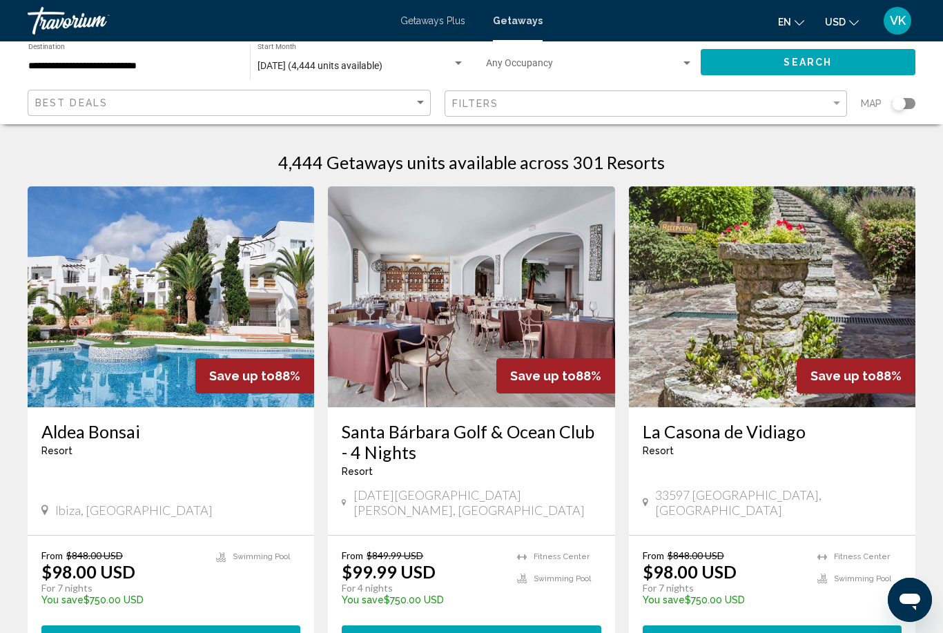
click at [106, 326] on img "Main content" at bounding box center [171, 296] width 286 height 221
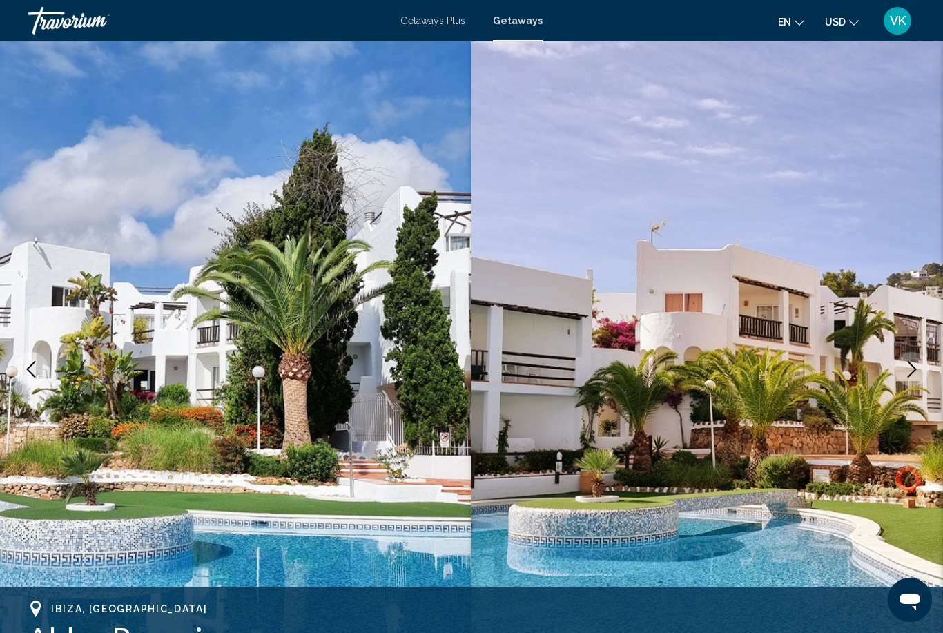
click at [908, 374] on icon "Next image" at bounding box center [911, 369] width 17 height 17
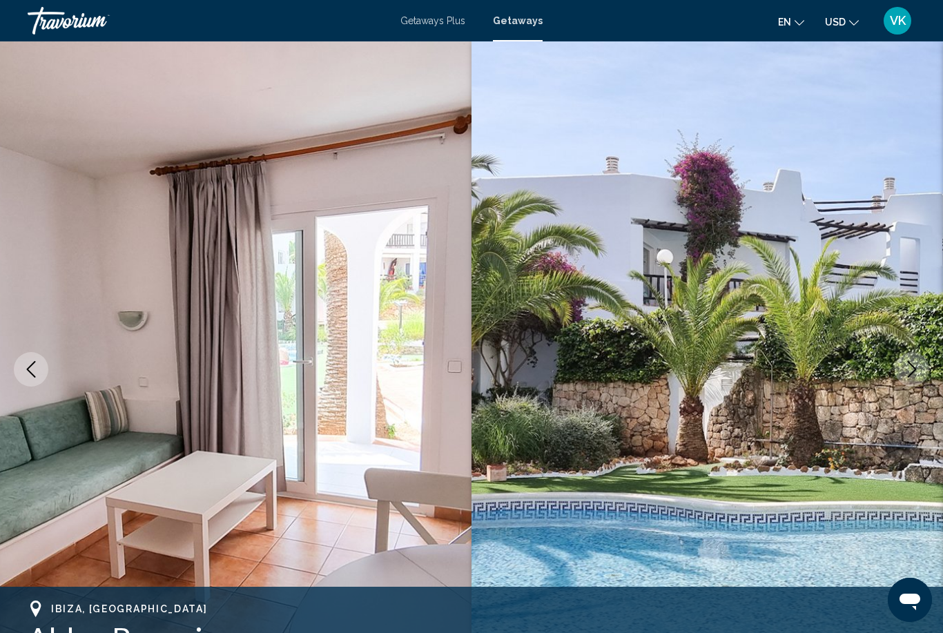
click at [909, 377] on icon "Next image" at bounding box center [911, 369] width 17 height 17
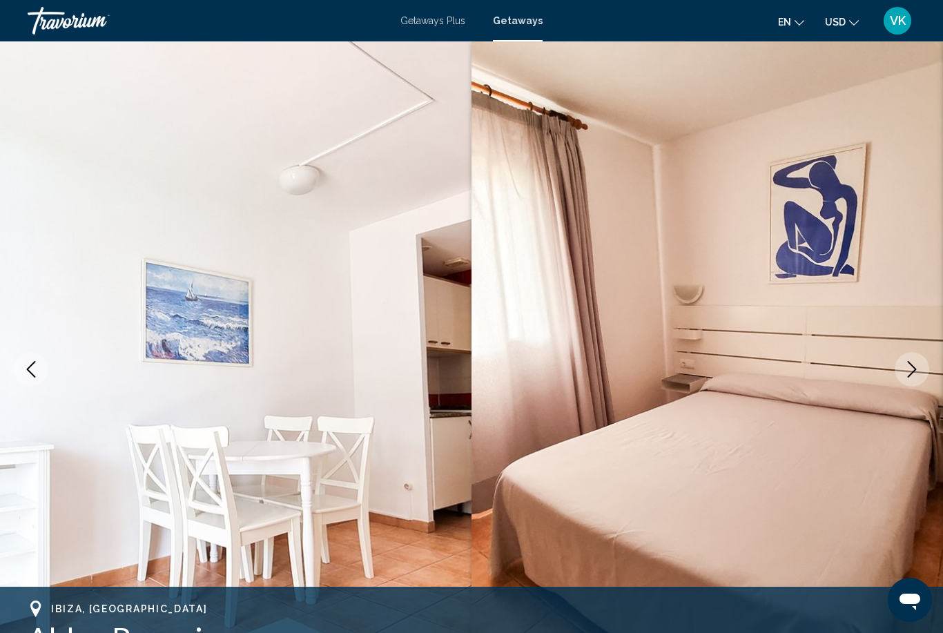
click at [917, 378] on button "Next image" at bounding box center [912, 369] width 35 height 35
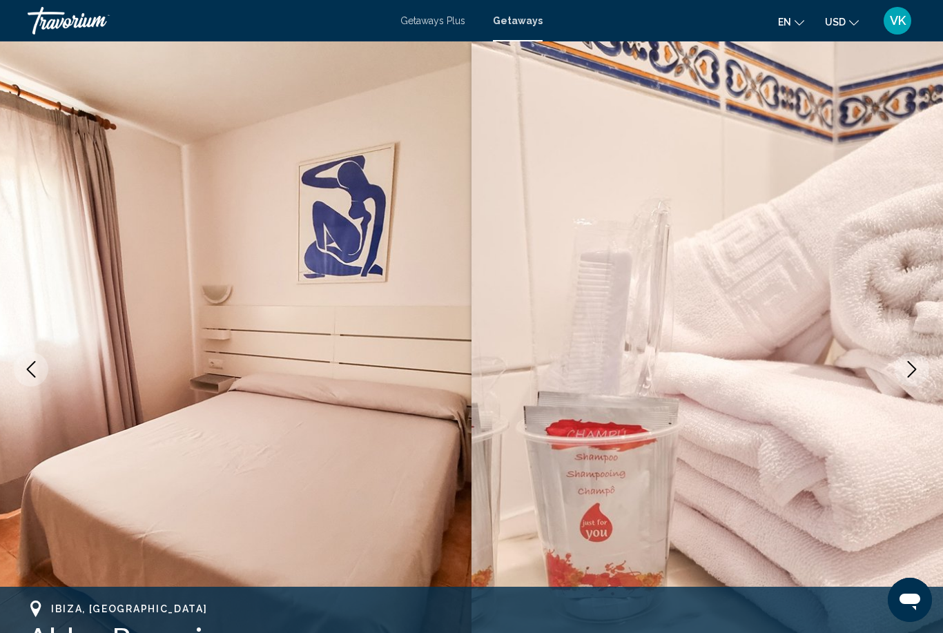
click at [909, 382] on button "Next image" at bounding box center [912, 369] width 35 height 35
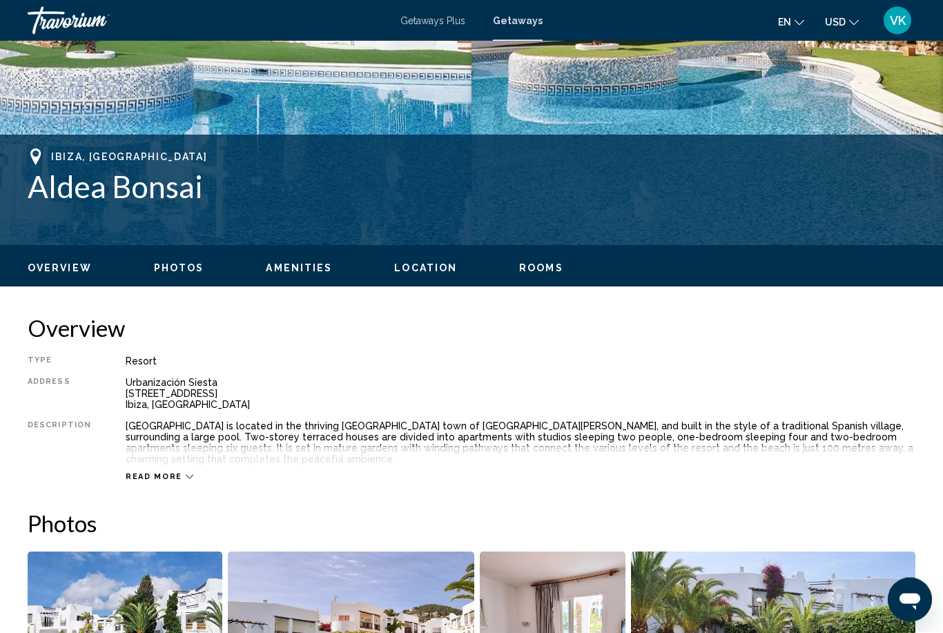
scroll to position [453, 0]
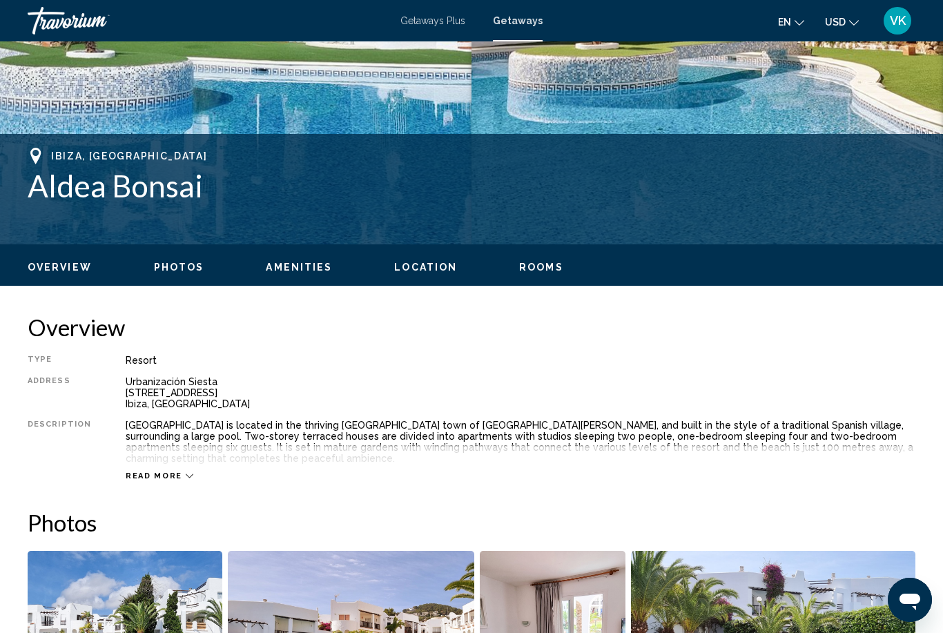
click at [126, 471] on span "Read more" at bounding box center [154, 475] width 57 height 9
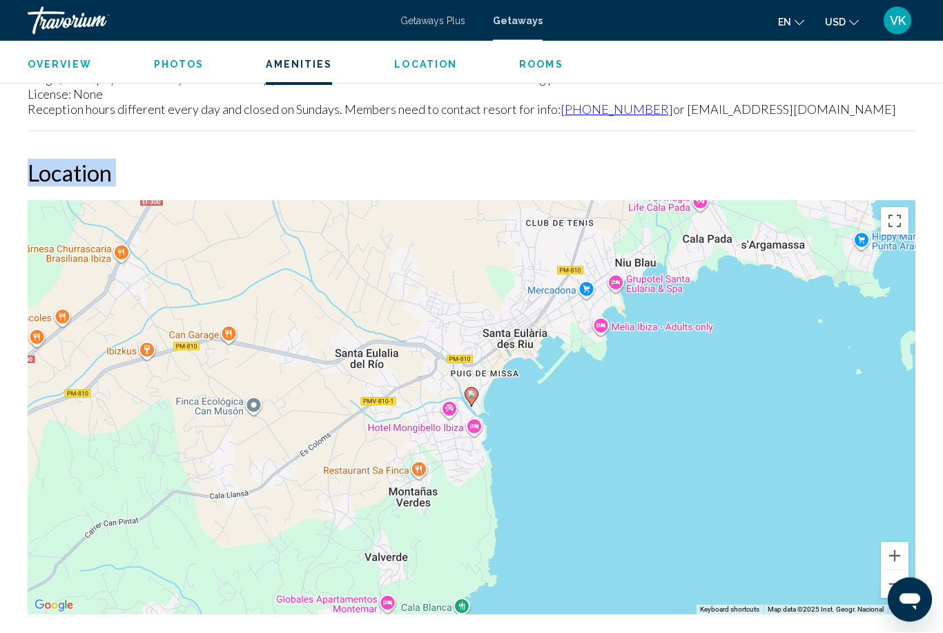
scroll to position [2098, 0]
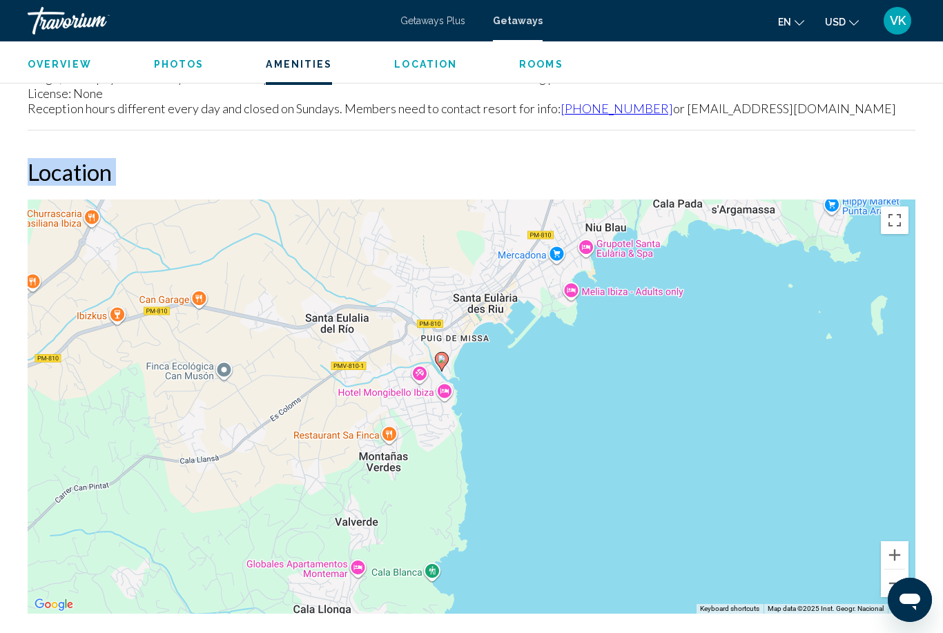
click at [900, 576] on button "Zoom out" at bounding box center [895, 583] width 28 height 28
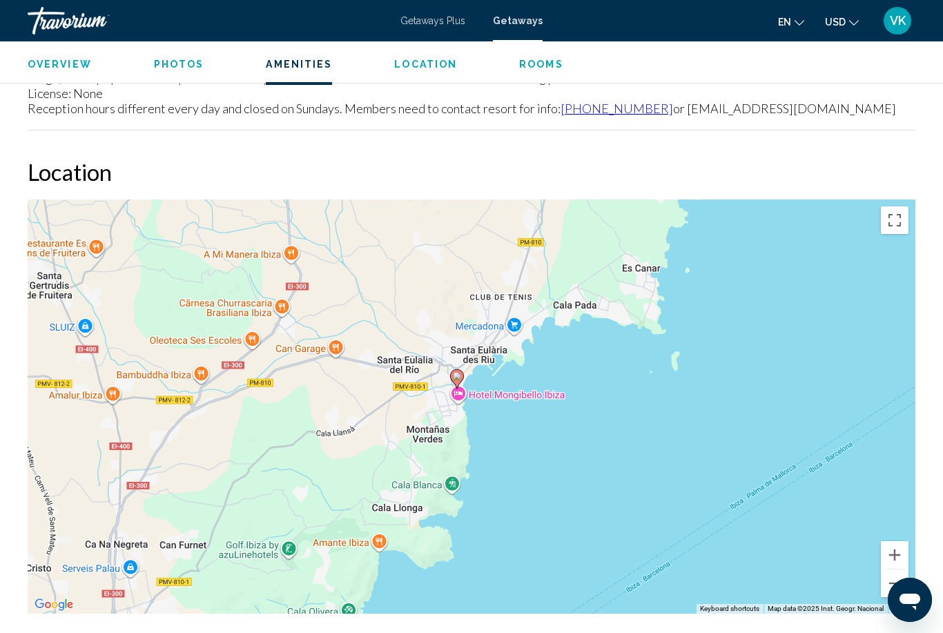
click at [899, 580] on button "Zoom out" at bounding box center [895, 583] width 28 height 28
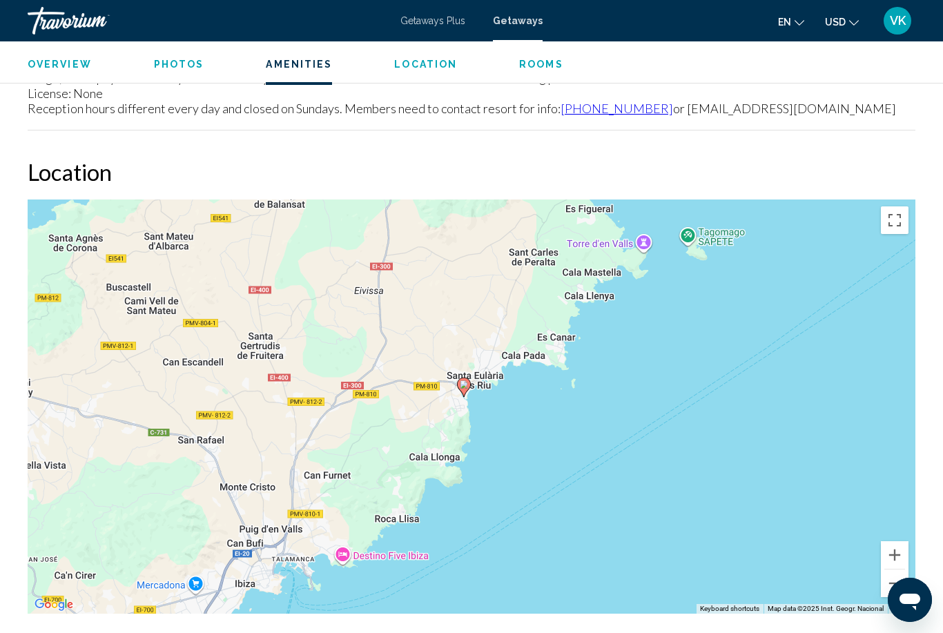
click at [893, 580] on button "Zoom out" at bounding box center [895, 583] width 28 height 28
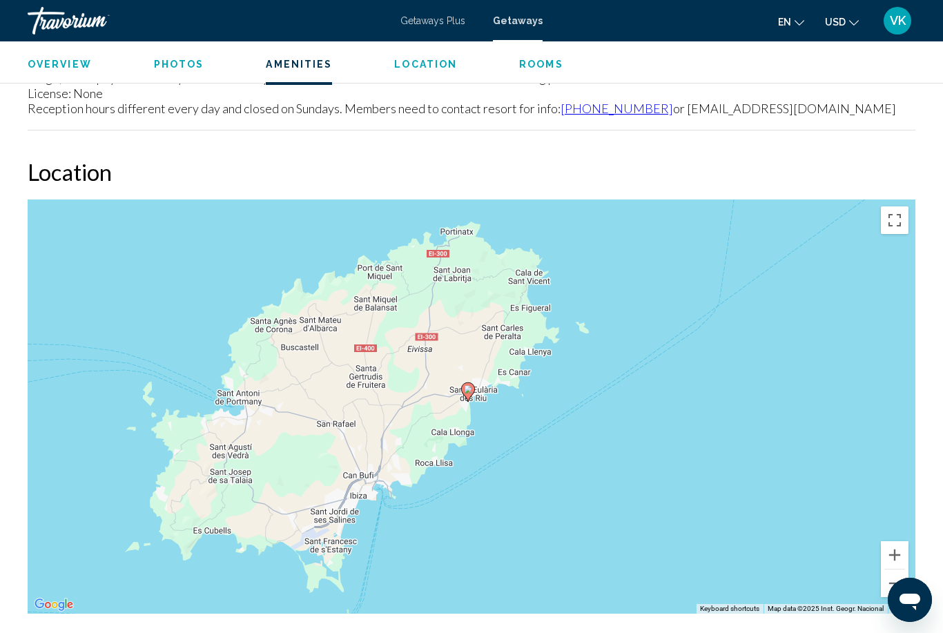
click at [892, 579] on button "Zoom out" at bounding box center [895, 583] width 28 height 28
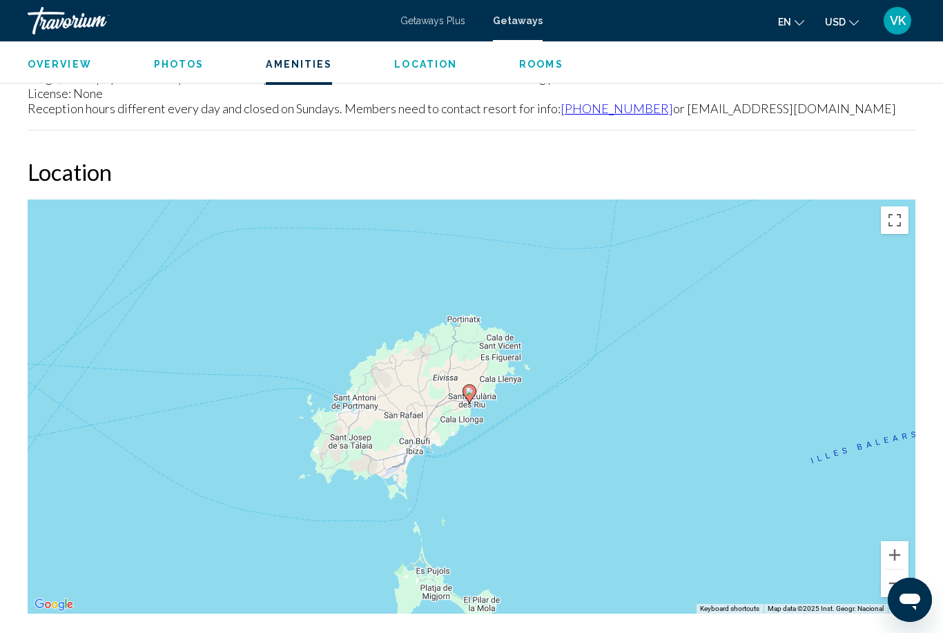
click at [892, 580] on button "Zoom out" at bounding box center [895, 583] width 28 height 28
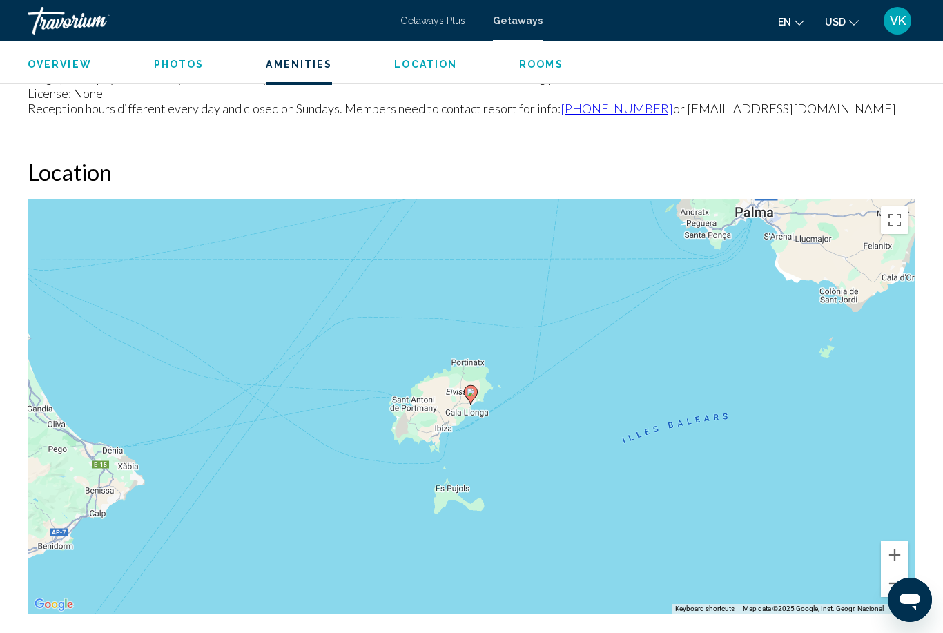
click at [895, 575] on button "Zoom out" at bounding box center [895, 583] width 28 height 28
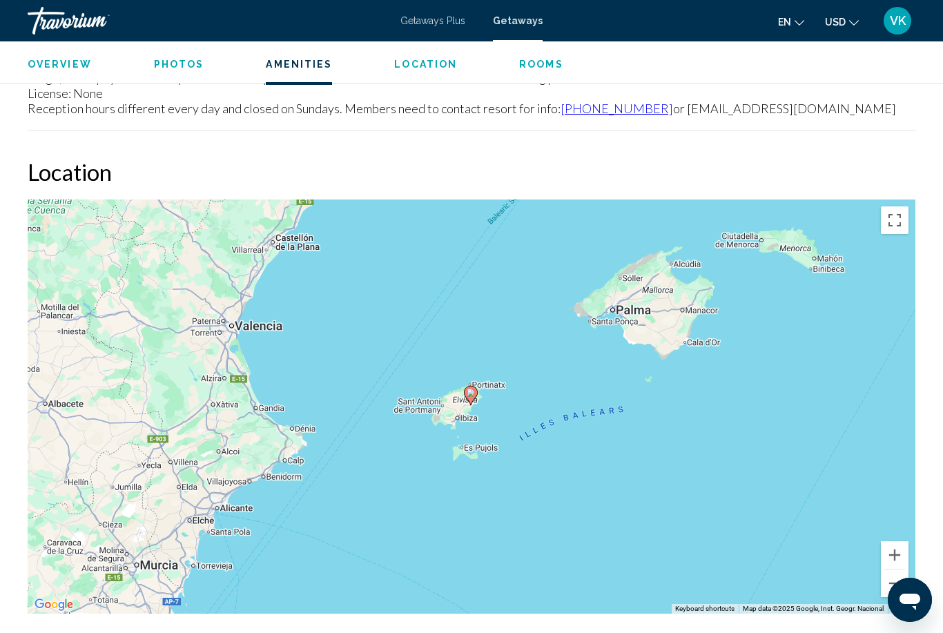
click at [899, 576] on button "Zoom out" at bounding box center [895, 583] width 28 height 28
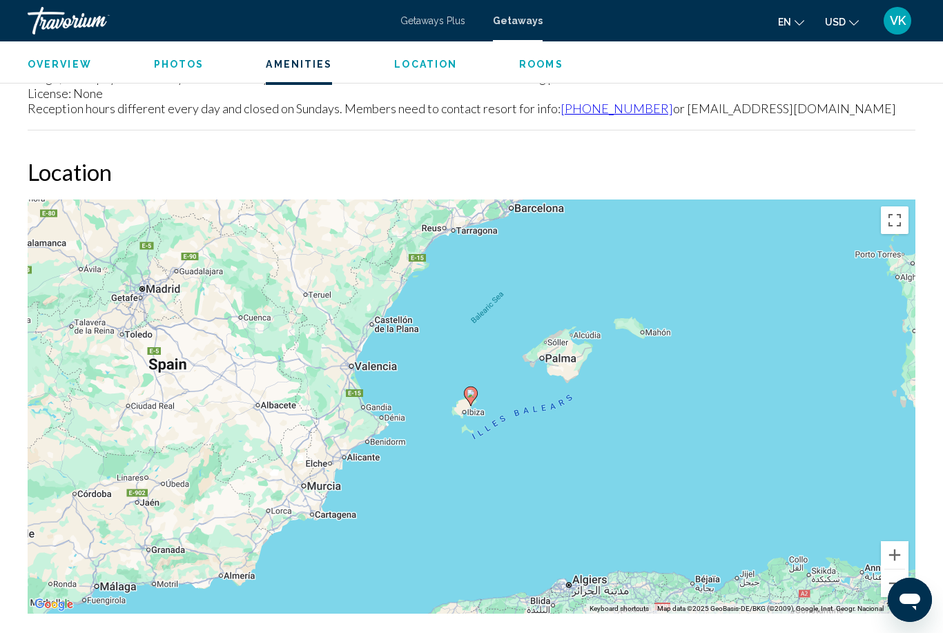
click at [897, 576] on button "Zoom out" at bounding box center [895, 583] width 28 height 28
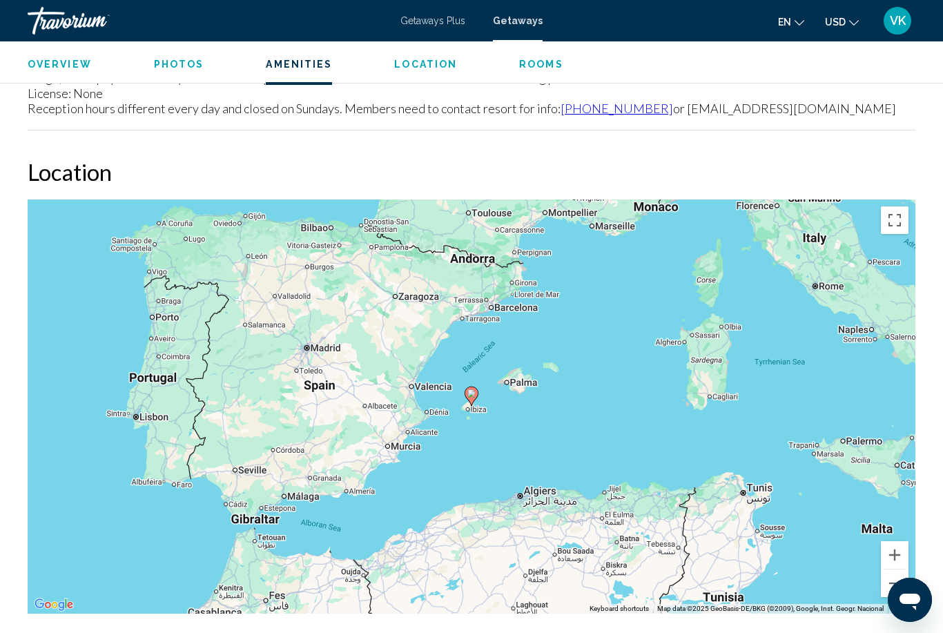
click at [897, 575] on button "Zoom out" at bounding box center [895, 583] width 28 height 28
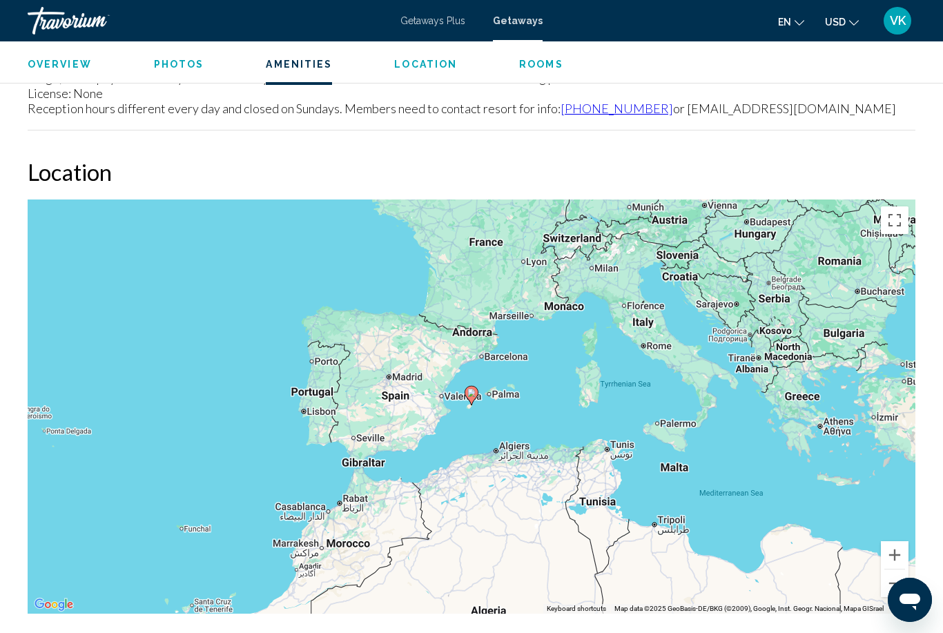
click at [897, 575] on button "Zoom out" at bounding box center [895, 583] width 28 height 28
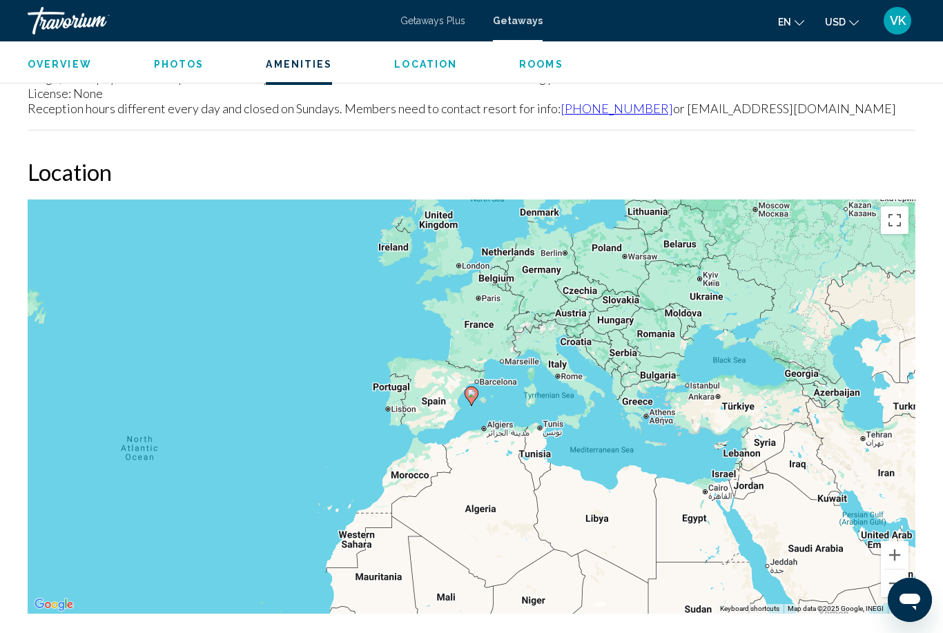
scroll to position [2097, 0]
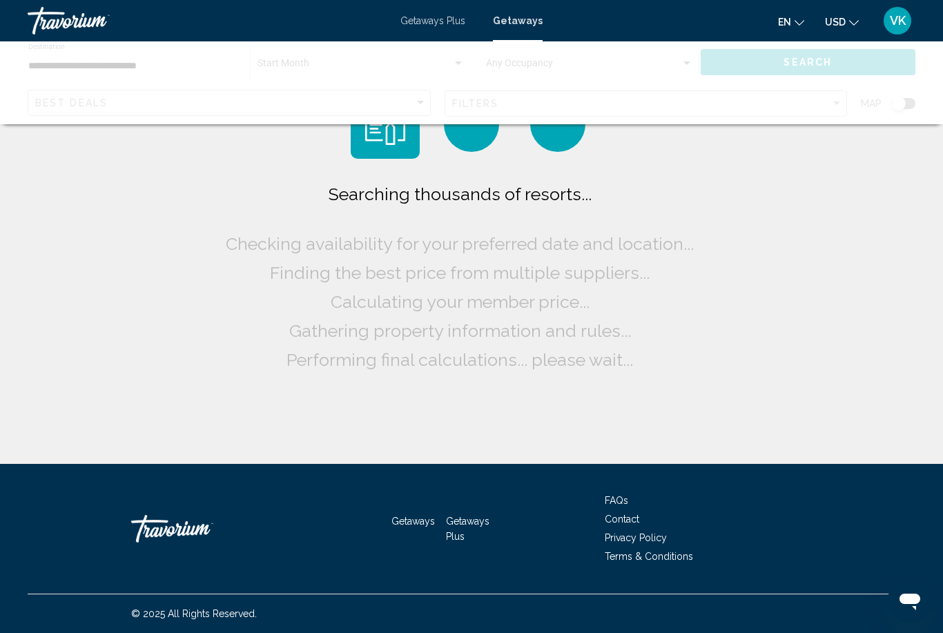
scroll to position [44, 0]
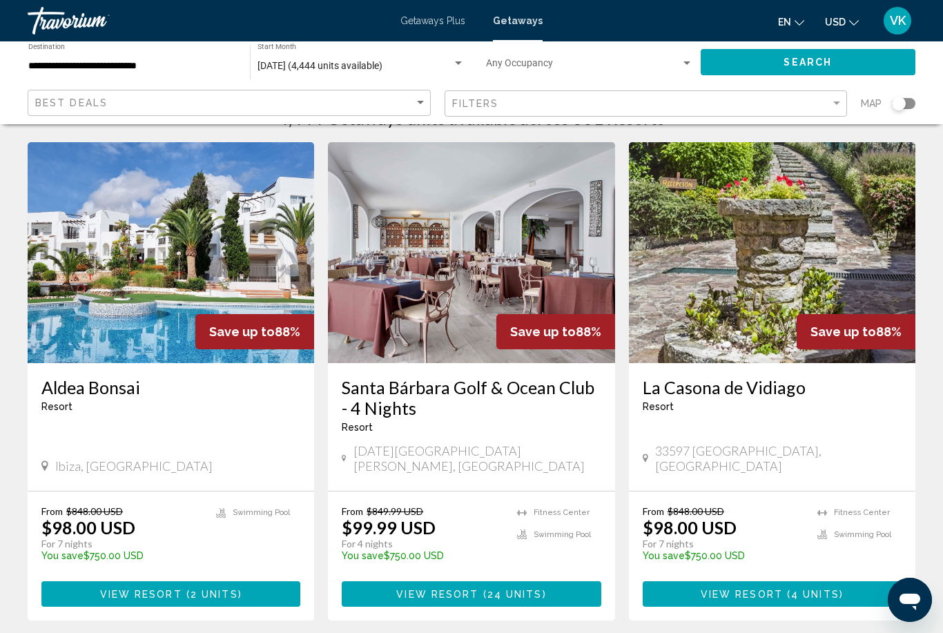
click at [136, 589] on span "View Resort" at bounding box center [141, 594] width 82 height 11
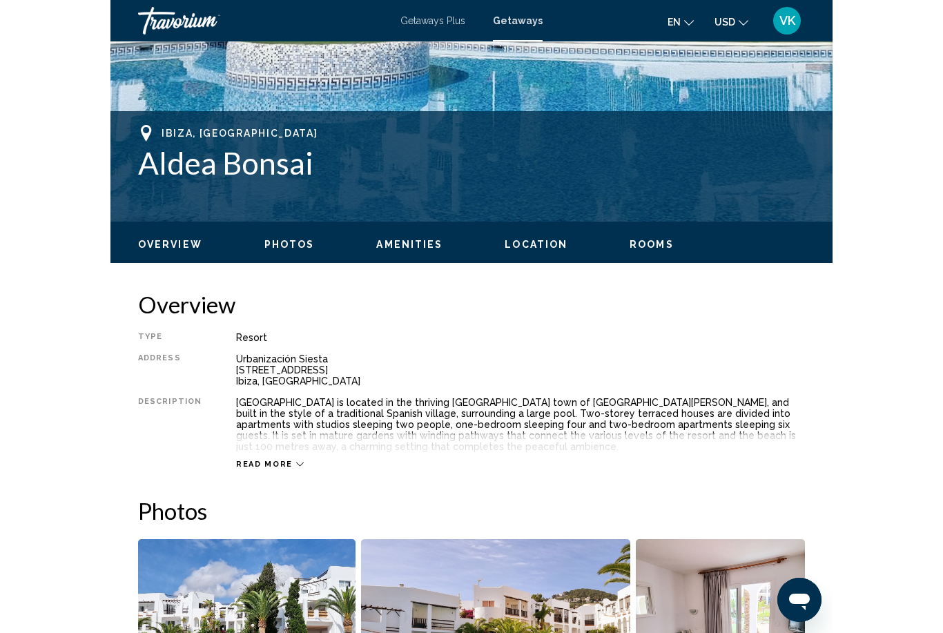
scroll to position [475, 0]
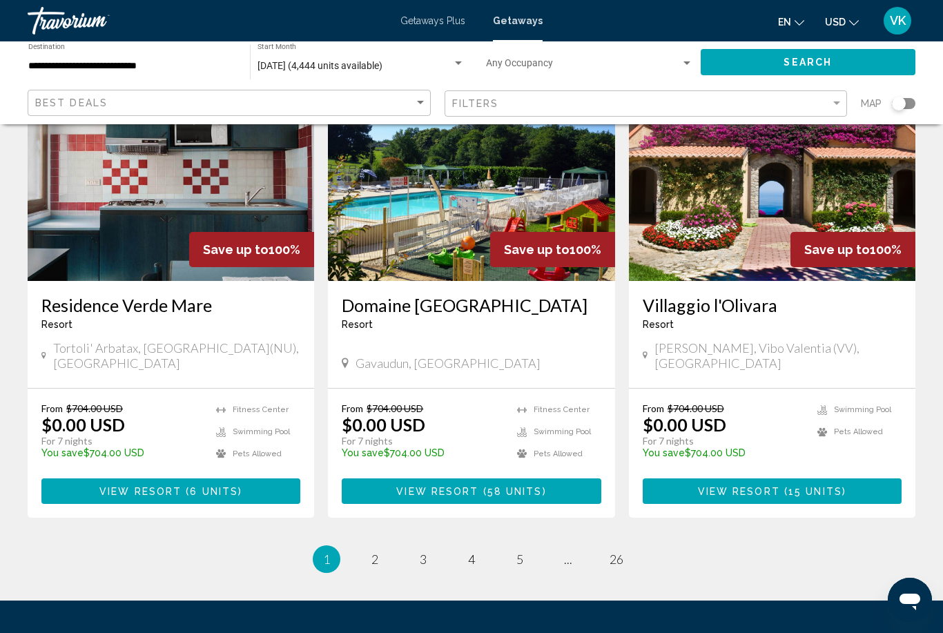
scroll to position [1636, 0]
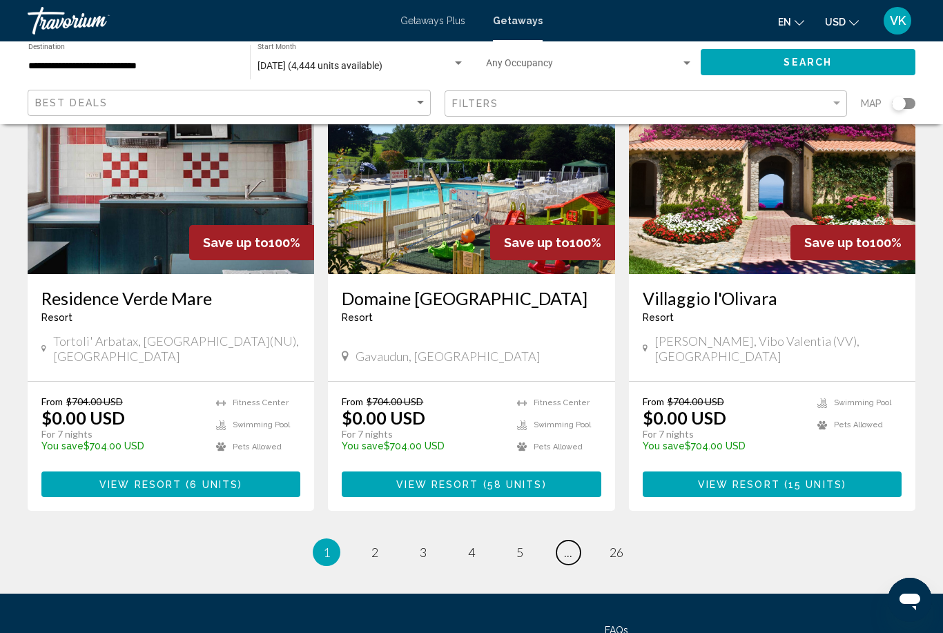
click at [569, 540] on link "page ..." at bounding box center [568, 552] width 24 height 24
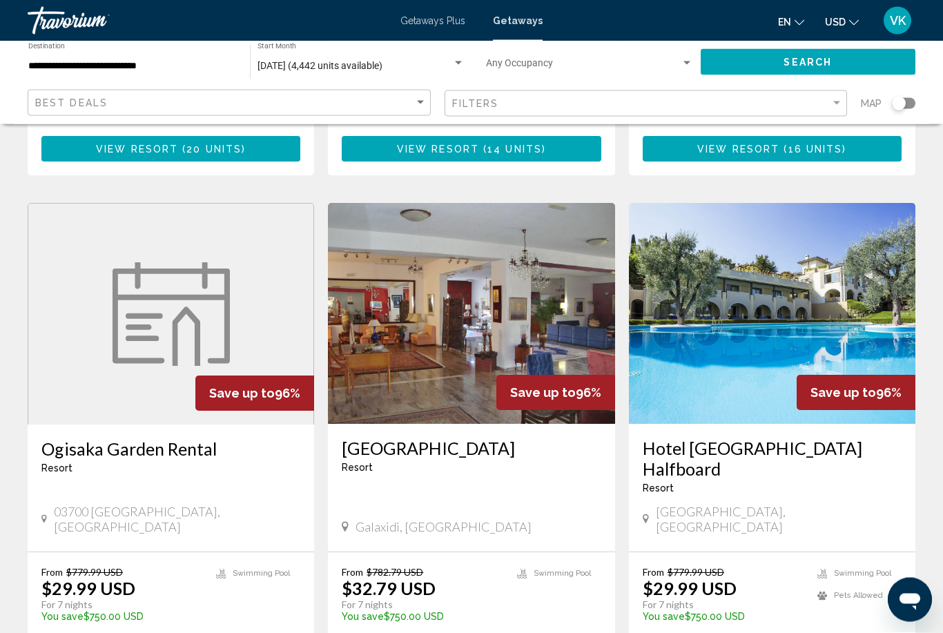
scroll to position [1636, 0]
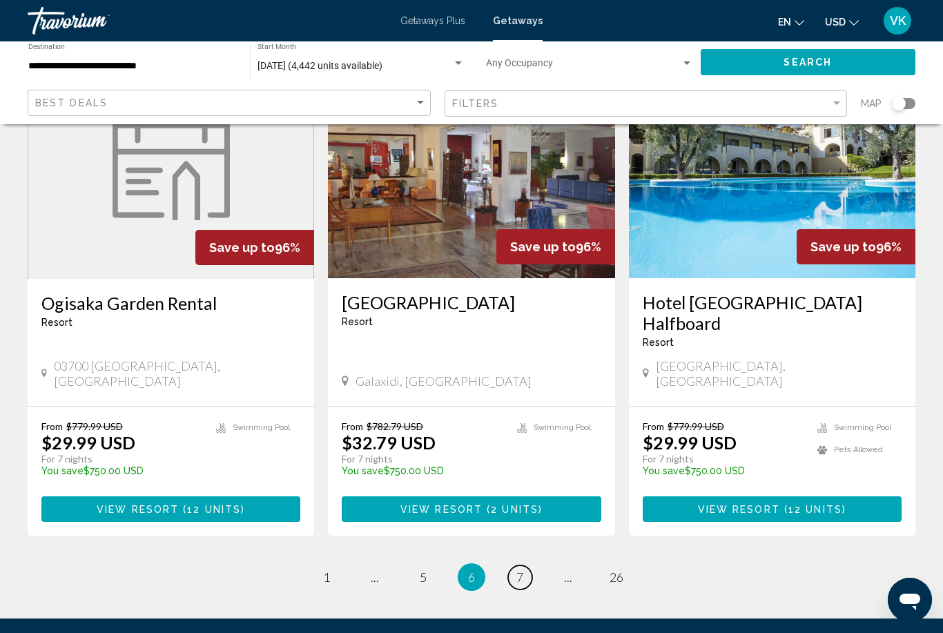
click at [525, 565] on link "page 7" at bounding box center [520, 577] width 24 height 24
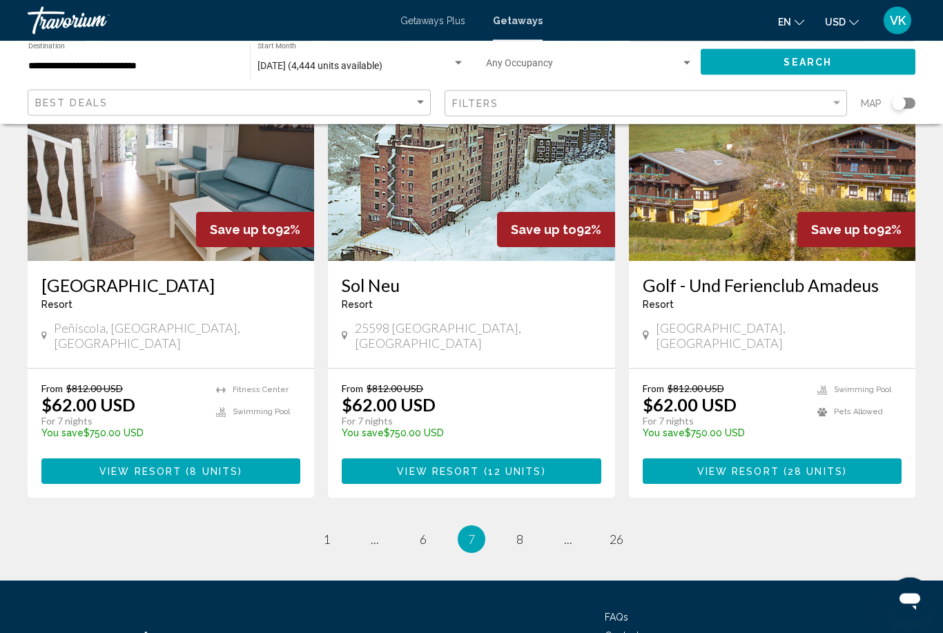
scroll to position [1677, 0]
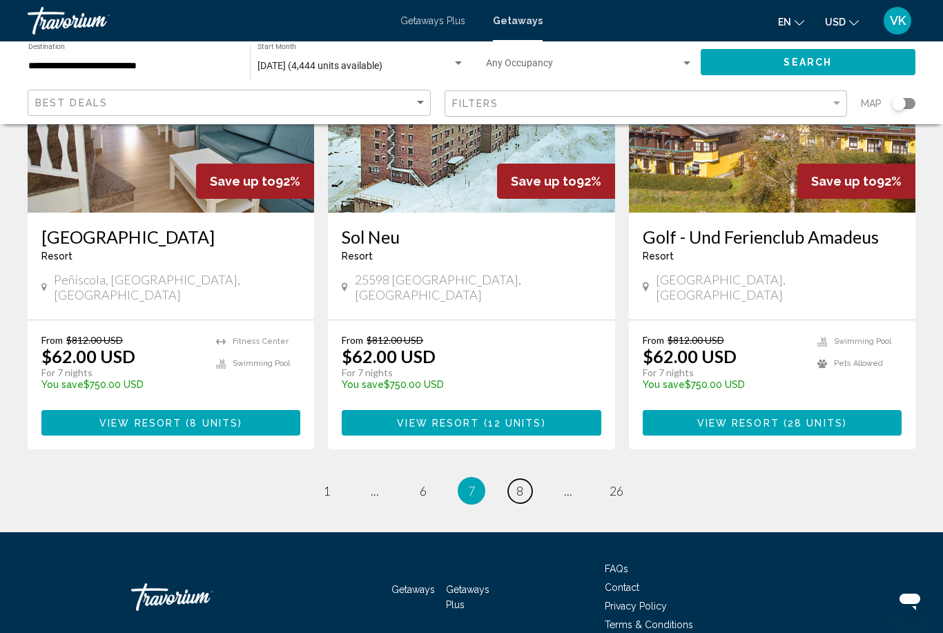
click at [523, 483] on span "8" at bounding box center [519, 490] width 7 height 15
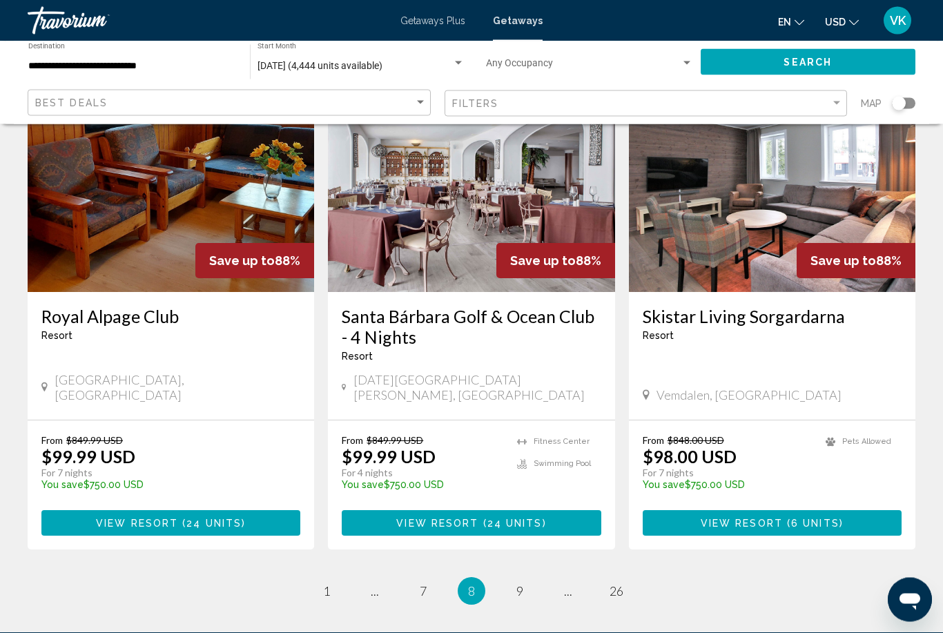
scroll to position [1636, 0]
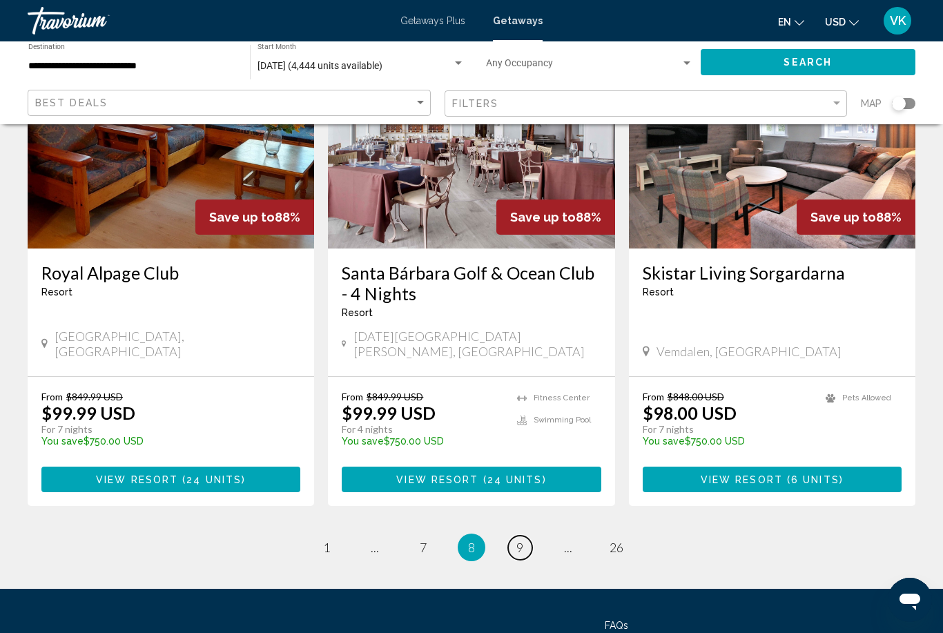
click at [520, 540] on span "9" at bounding box center [519, 547] width 7 height 15
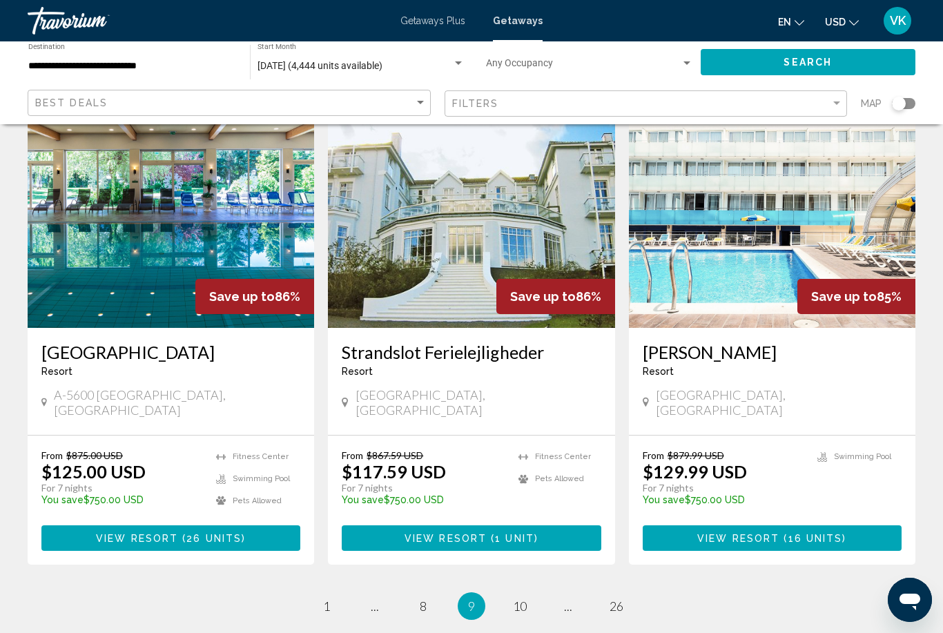
scroll to position [1607, 0]
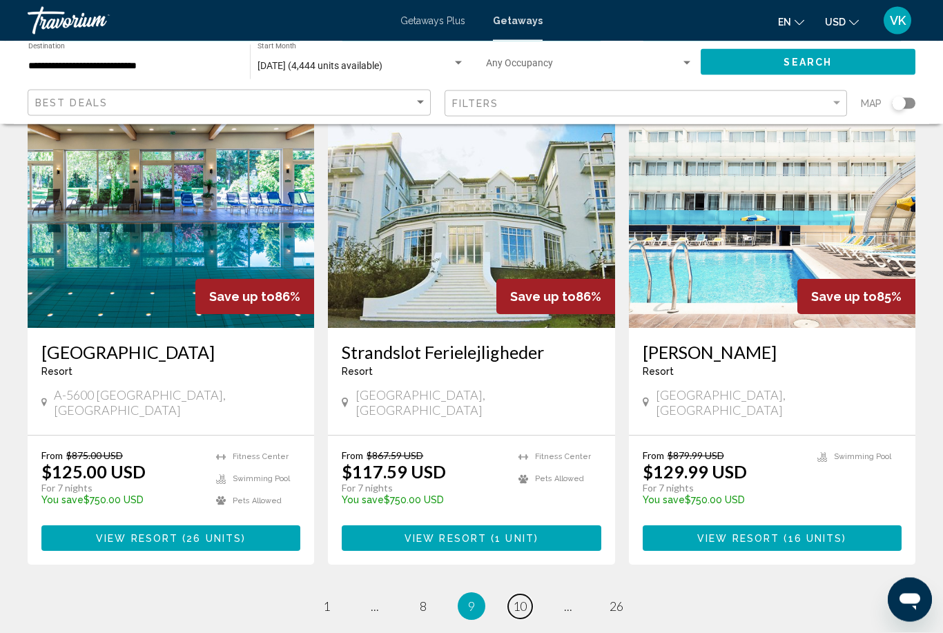
click at [529, 595] on link "page 10" at bounding box center [520, 607] width 24 height 24
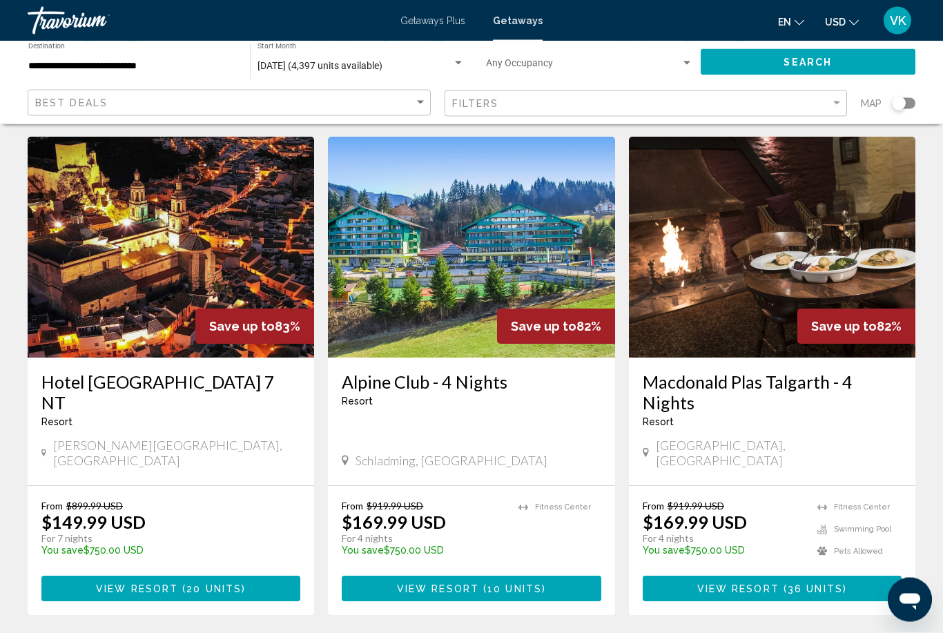
scroll to position [1612, 0]
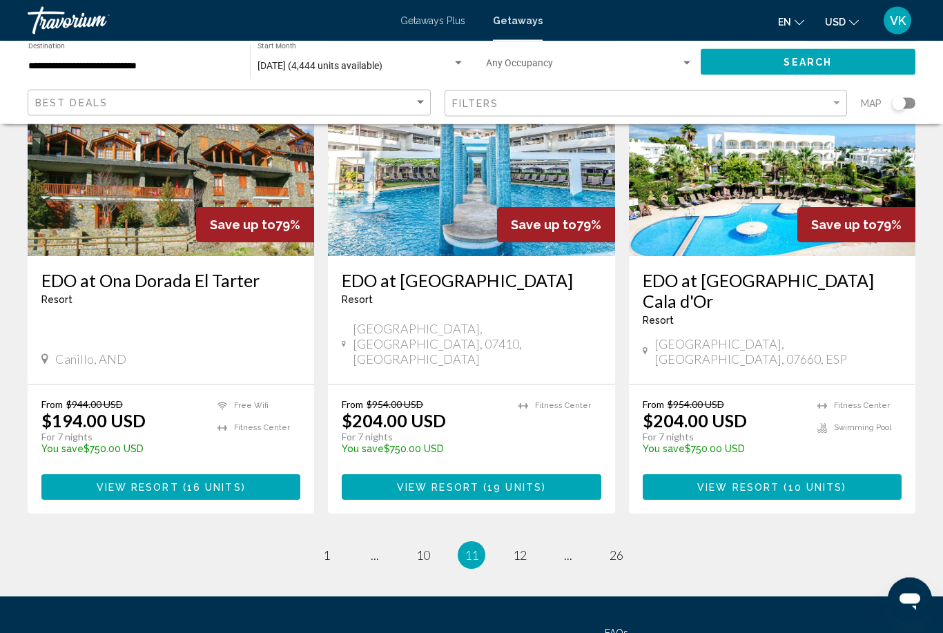
scroll to position [1677, 0]
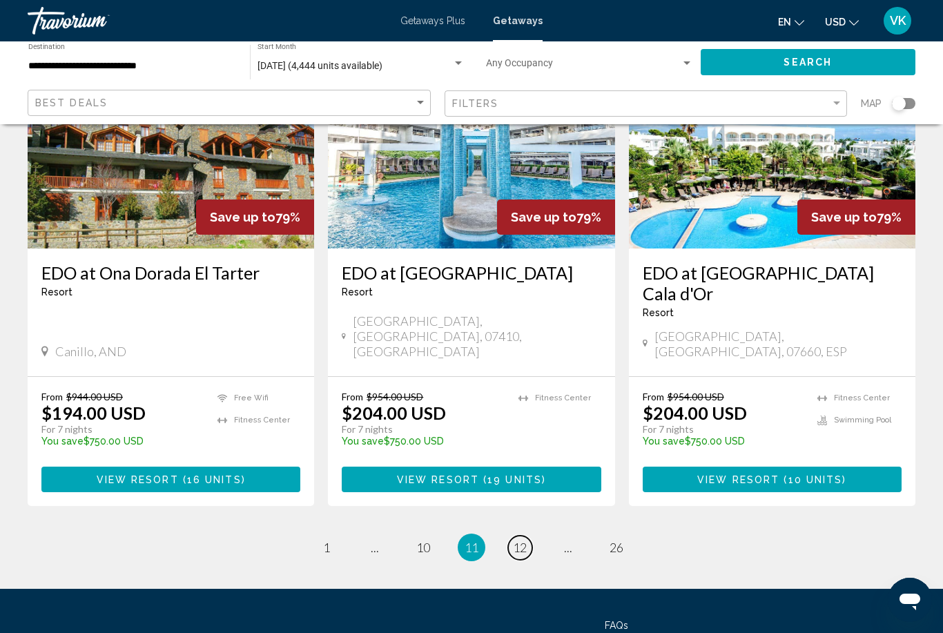
click at [518, 540] on span "12" at bounding box center [520, 547] width 14 height 15
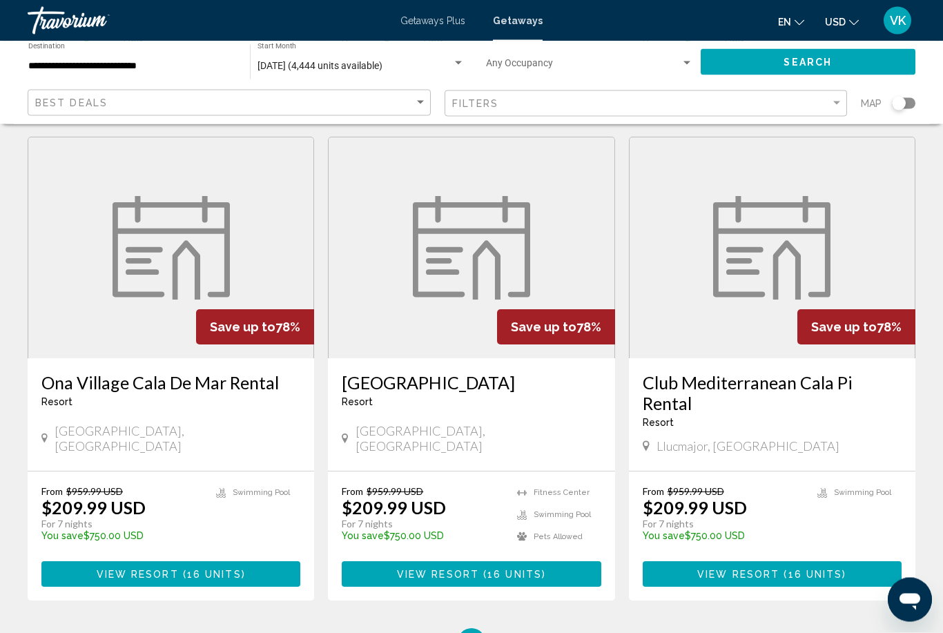
scroll to position [1536, 0]
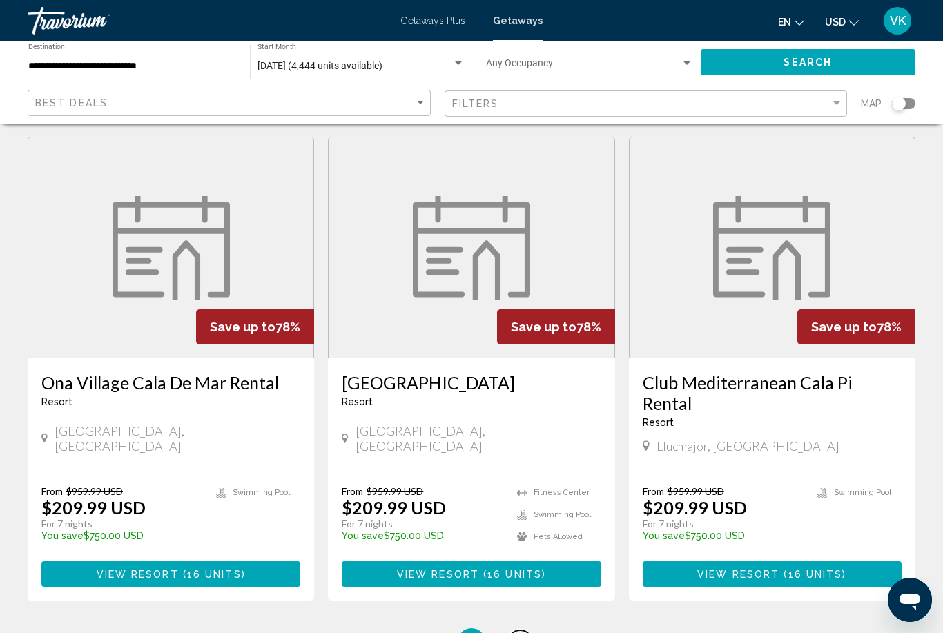
click at [523, 632] on span "13" at bounding box center [520, 641] width 14 height 15
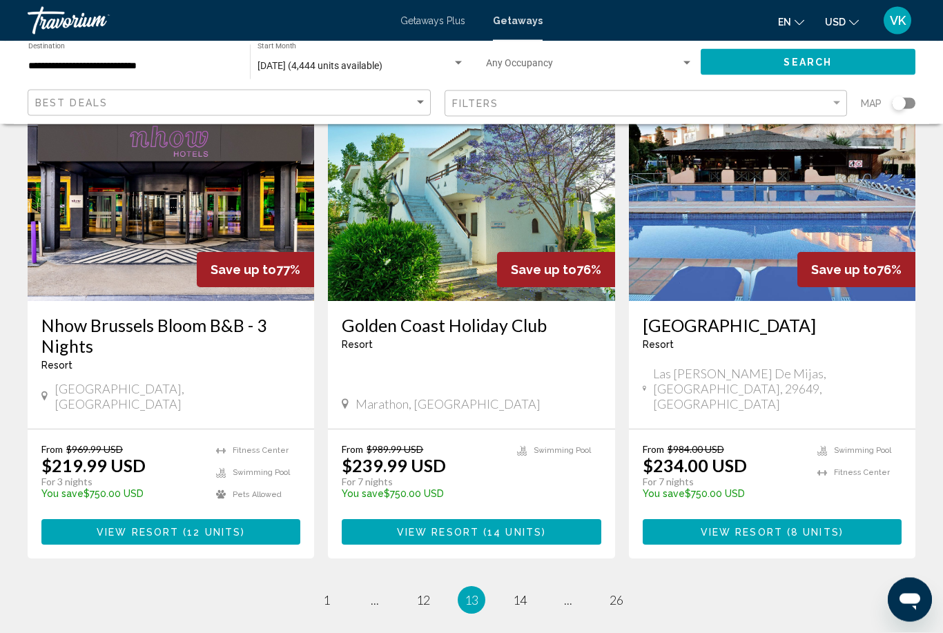
scroll to position [1652, 0]
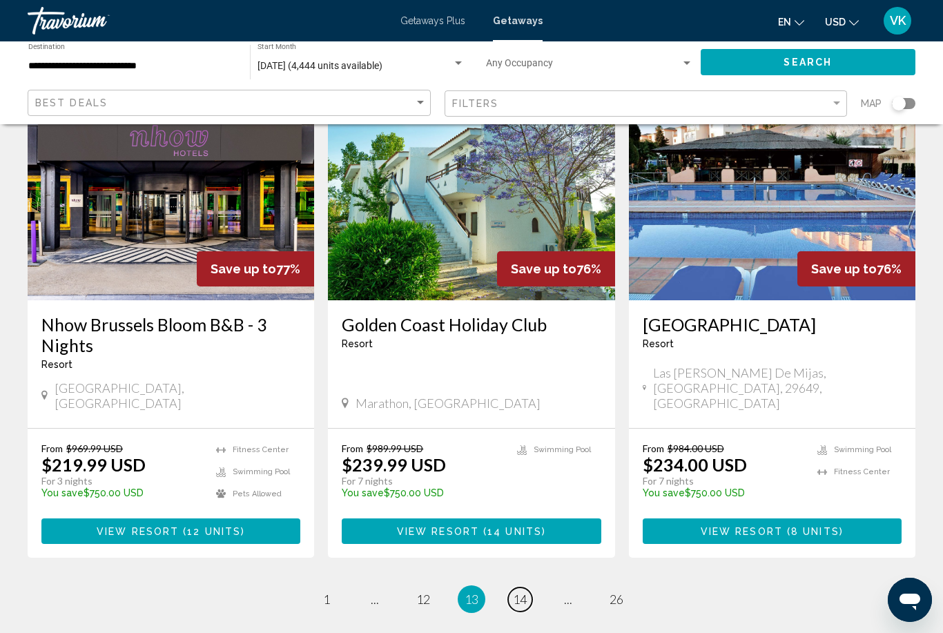
click at [527, 592] on span "14" at bounding box center [520, 599] width 14 height 15
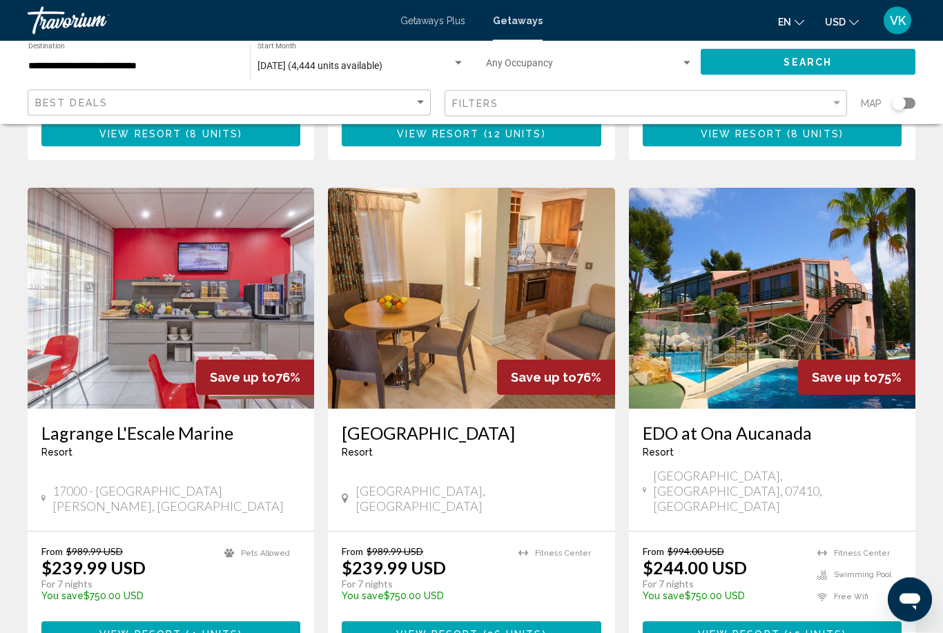
scroll to position [500, 0]
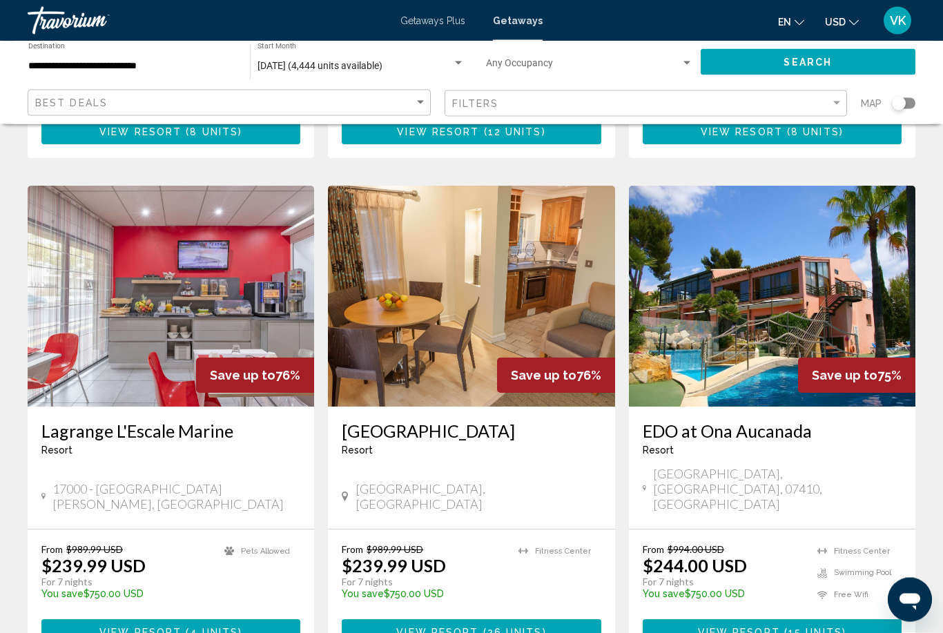
click at [848, 345] on img "Main content" at bounding box center [772, 296] width 286 height 221
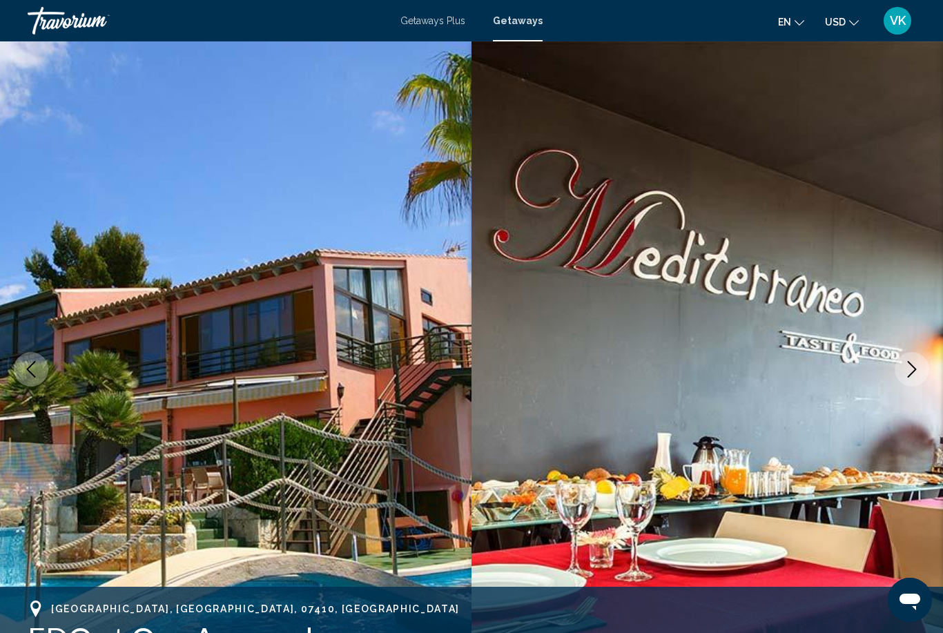
click at [910, 371] on icon "Next image" at bounding box center [911, 369] width 17 height 17
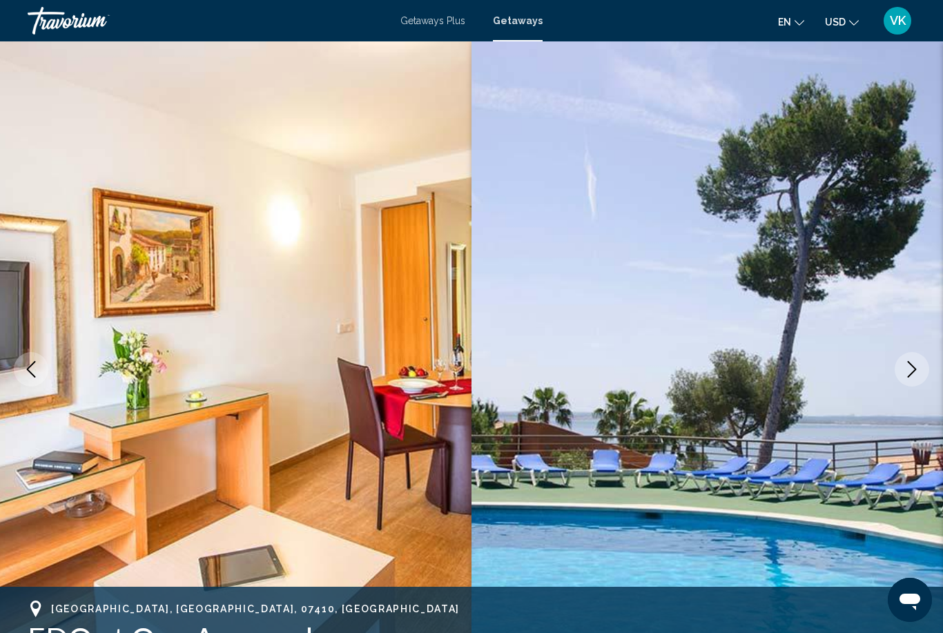
click at [909, 373] on icon "Next image" at bounding box center [911, 369] width 17 height 17
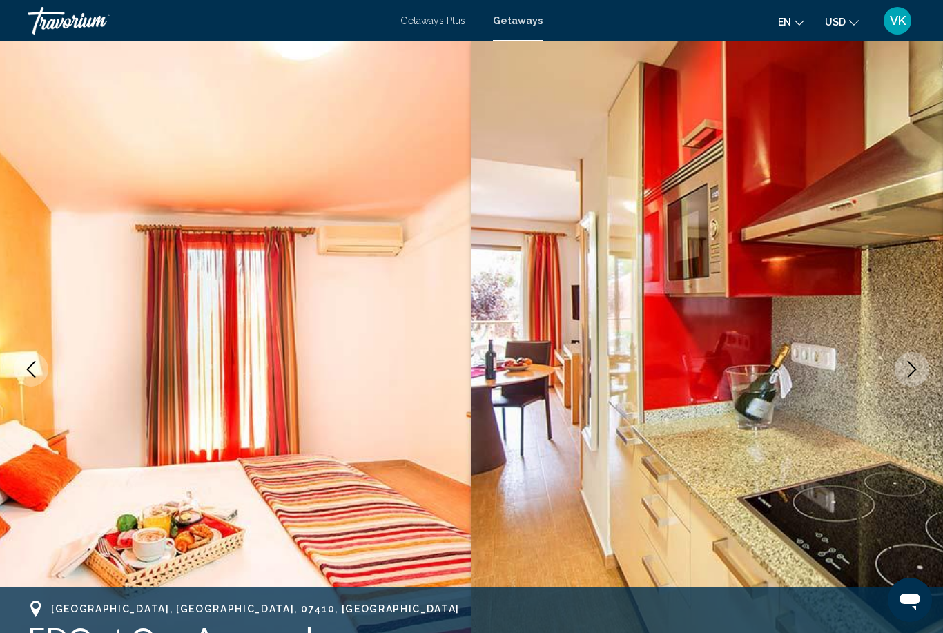
click at [915, 375] on icon "Next image" at bounding box center [911, 369] width 17 height 17
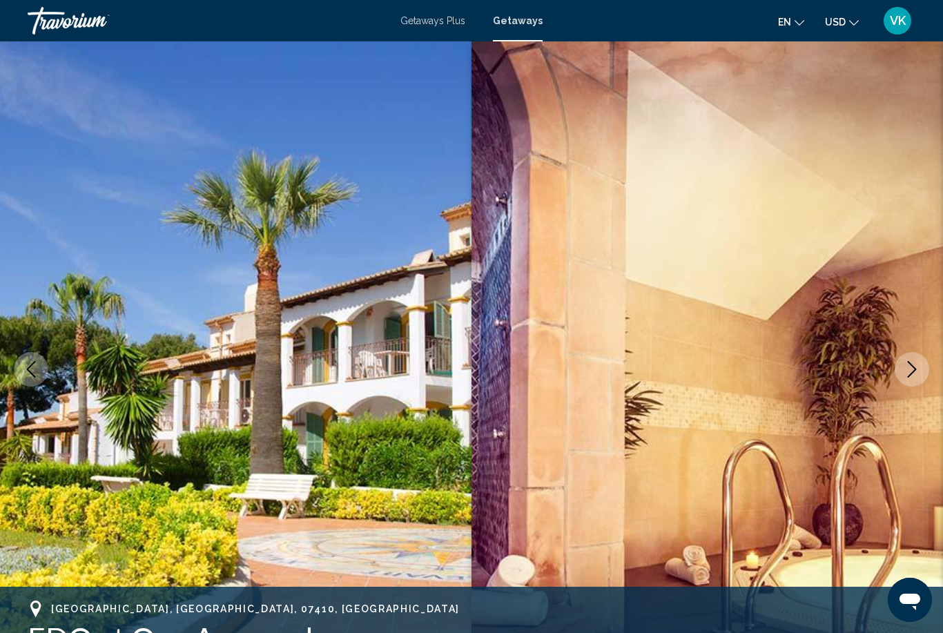
click at [910, 378] on button "Next image" at bounding box center [912, 369] width 35 height 35
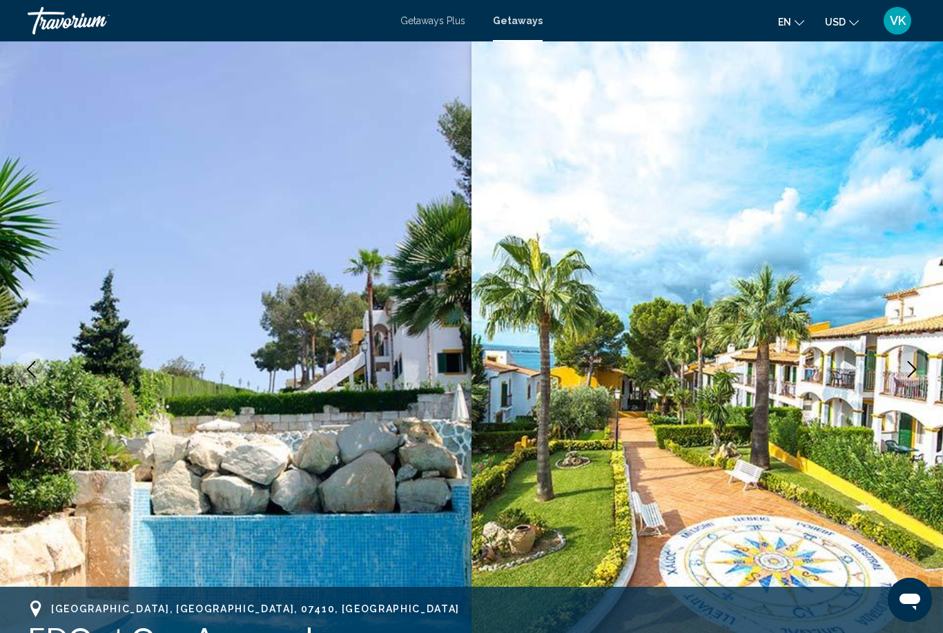
click at [910, 378] on button "Next image" at bounding box center [912, 369] width 35 height 35
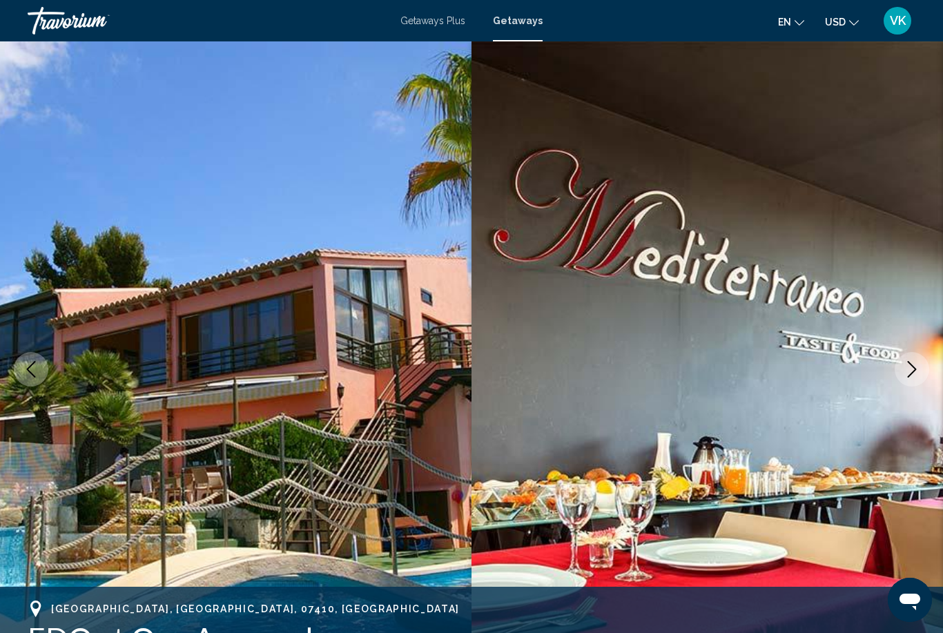
click at [917, 378] on button "Next image" at bounding box center [912, 369] width 35 height 35
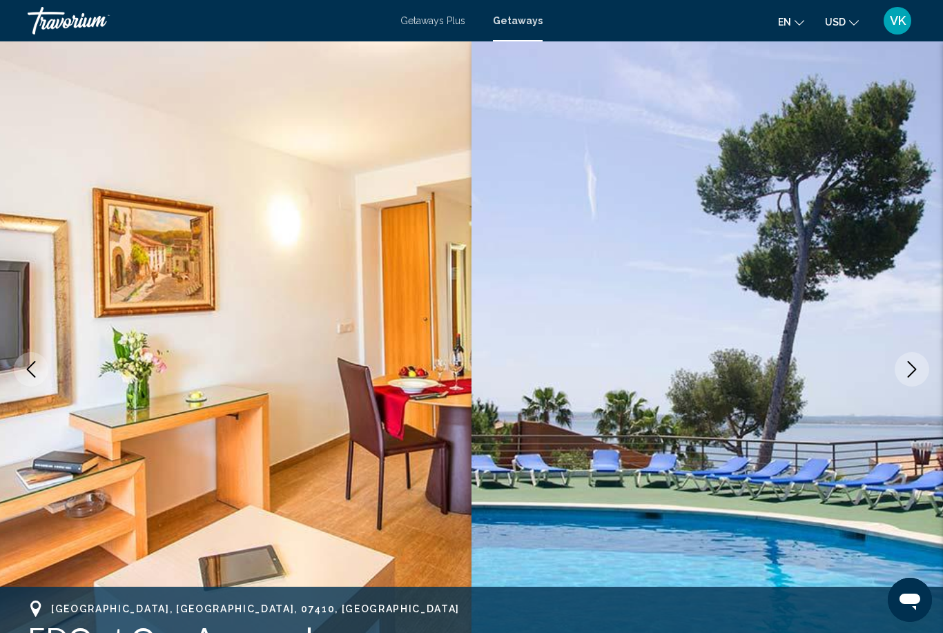
click at [908, 380] on button "Next image" at bounding box center [912, 369] width 35 height 35
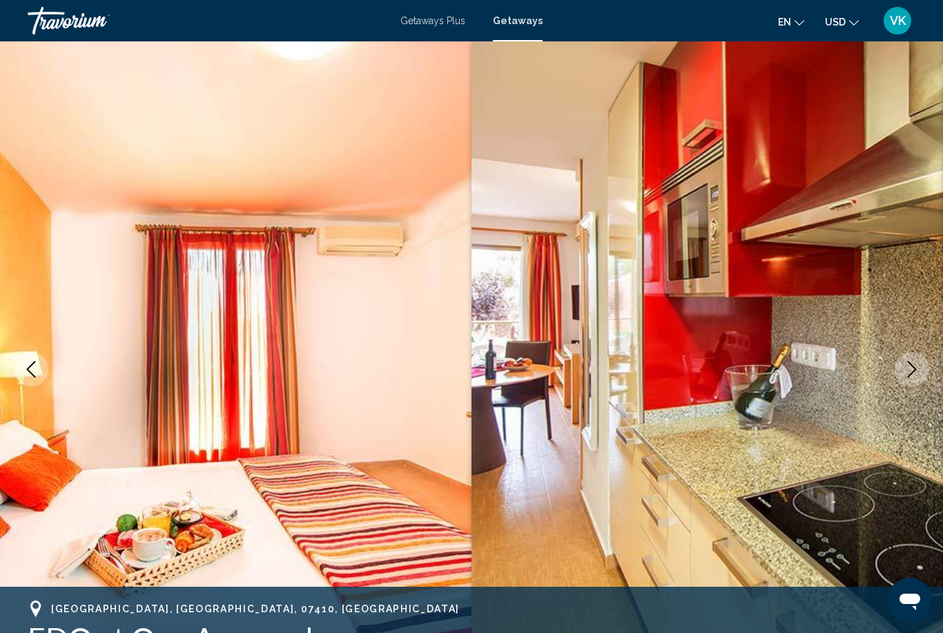
click at [908, 382] on button "Next image" at bounding box center [912, 369] width 35 height 35
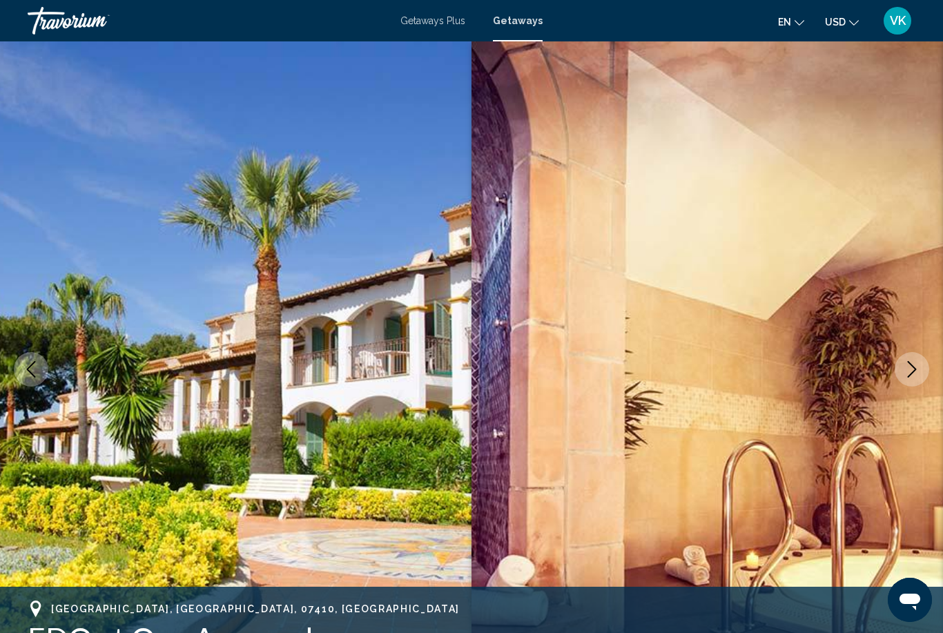
click at [905, 383] on button "Next image" at bounding box center [912, 369] width 35 height 35
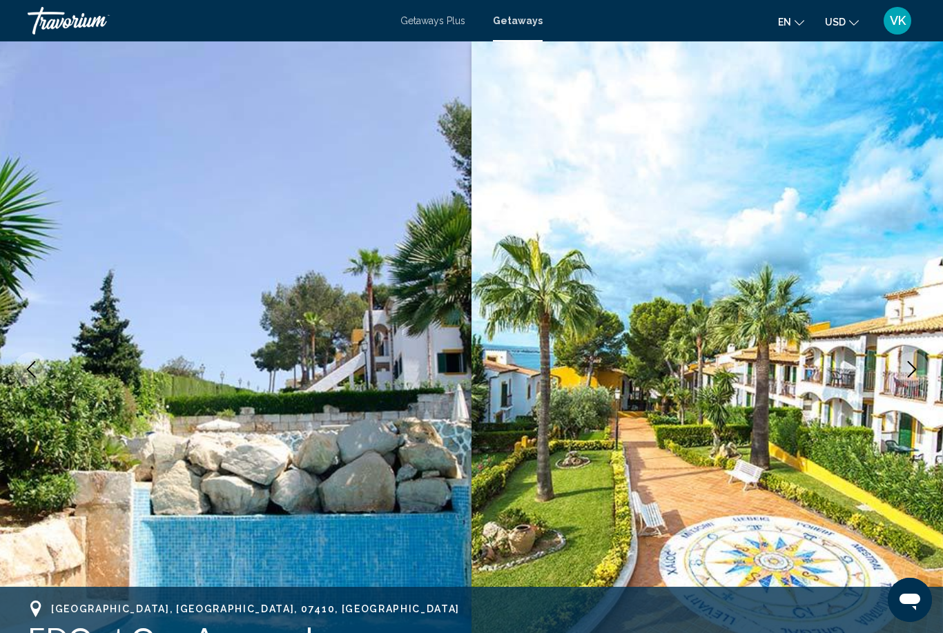
click at [915, 379] on button "Next image" at bounding box center [912, 369] width 35 height 35
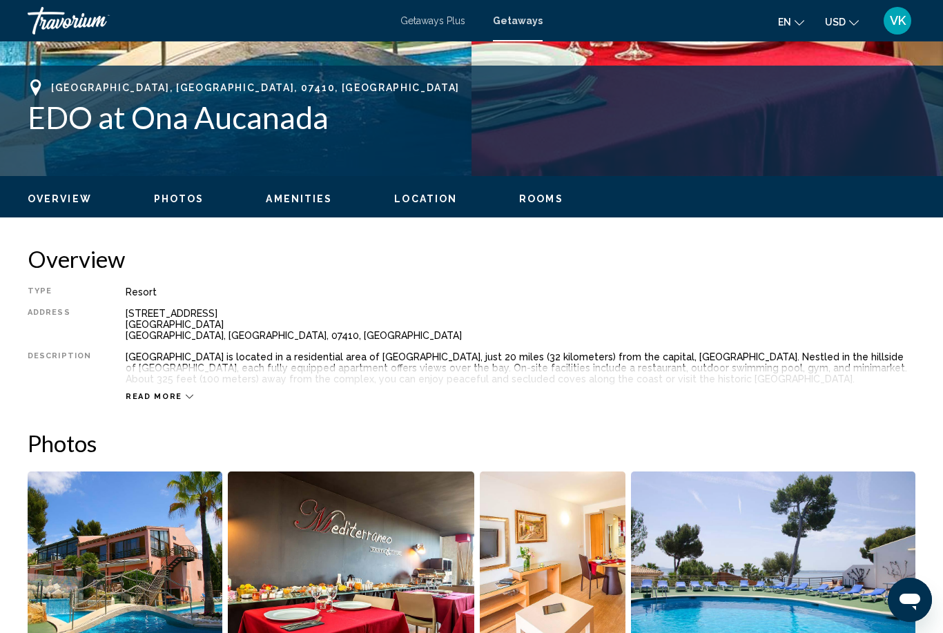
scroll to position [524, 0]
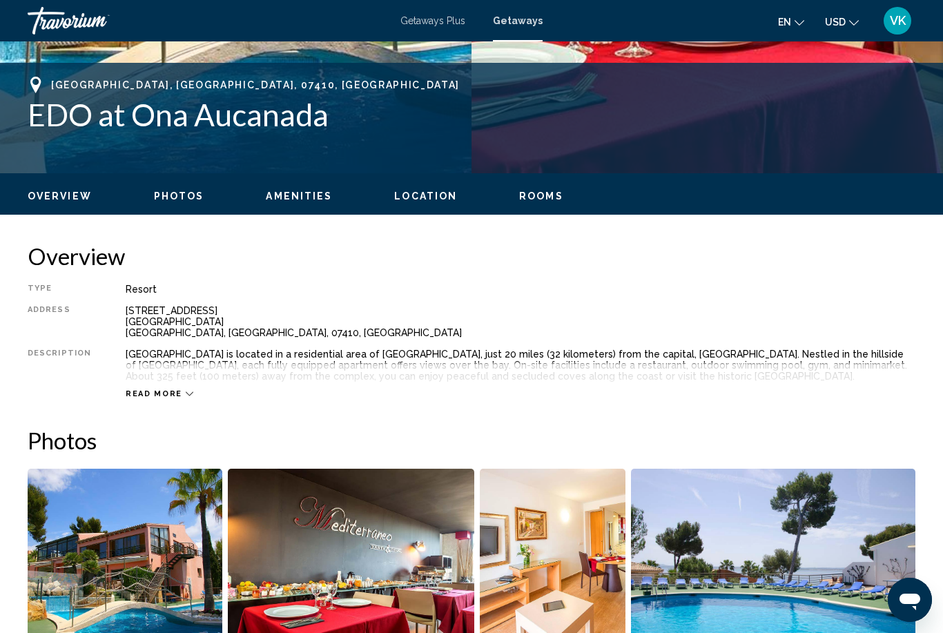
click at [139, 397] on span "Read more" at bounding box center [154, 393] width 57 height 9
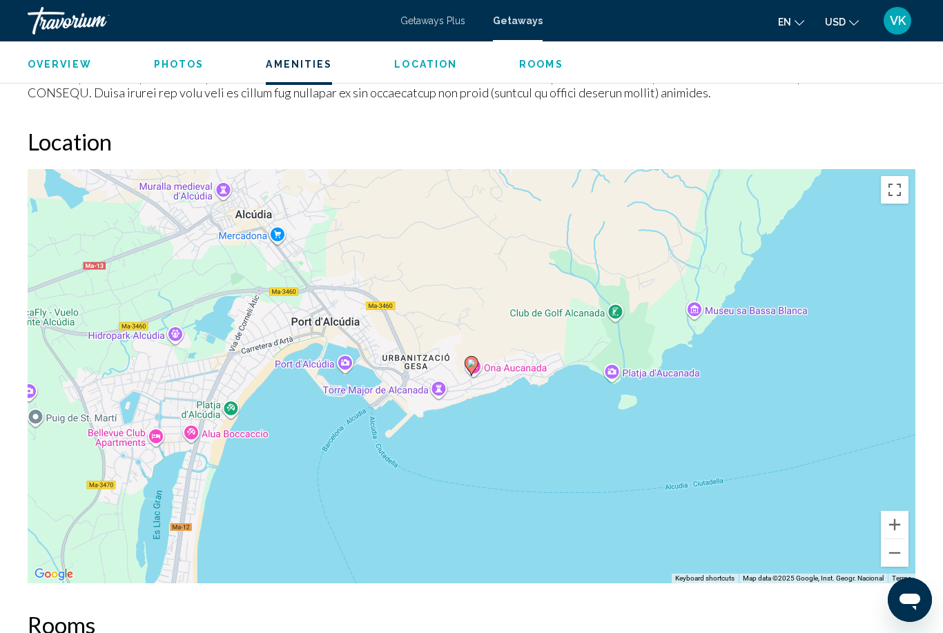
scroll to position [1925, 0]
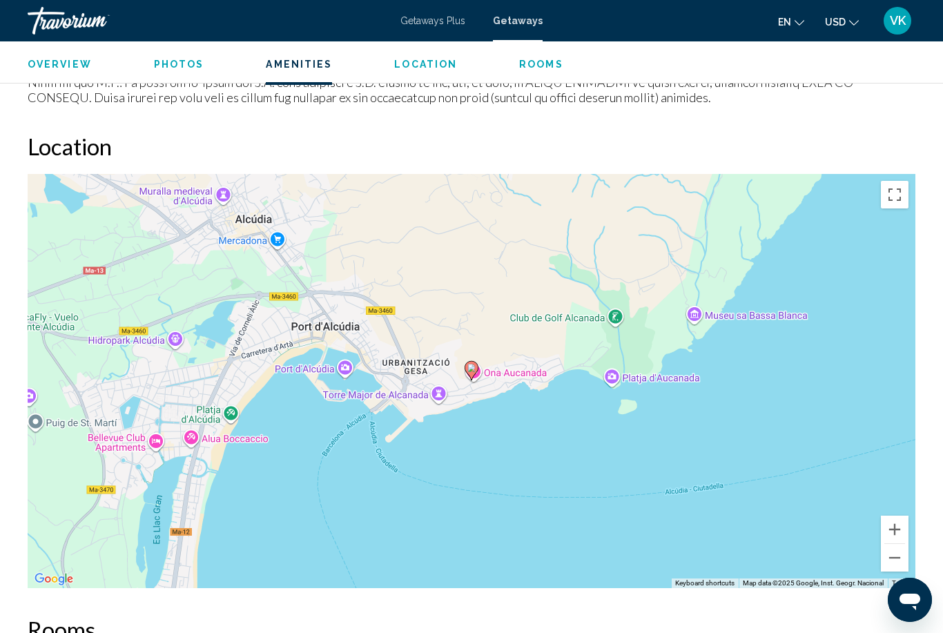
click at [897, 551] on button "Zoom out" at bounding box center [895, 558] width 28 height 28
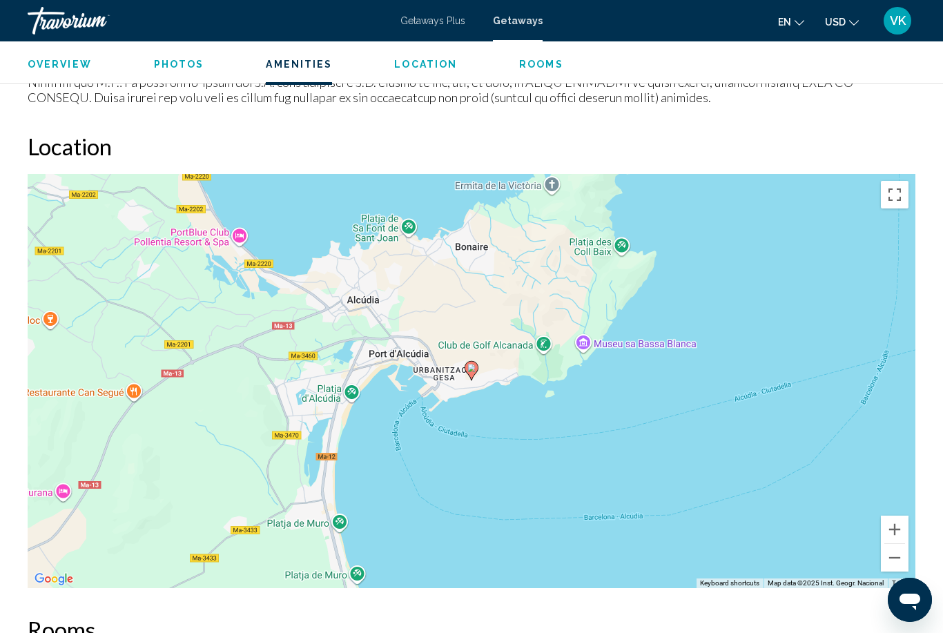
click at [901, 556] on button "Zoom out" at bounding box center [895, 558] width 28 height 28
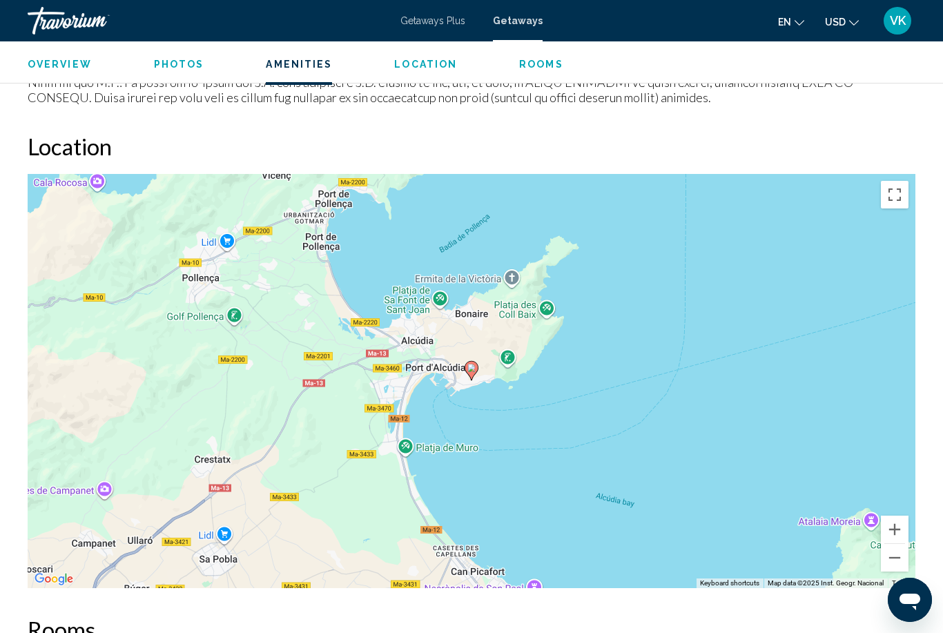
click at [898, 558] on button "Zoom out" at bounding box center [895, 558] width 28 height 28
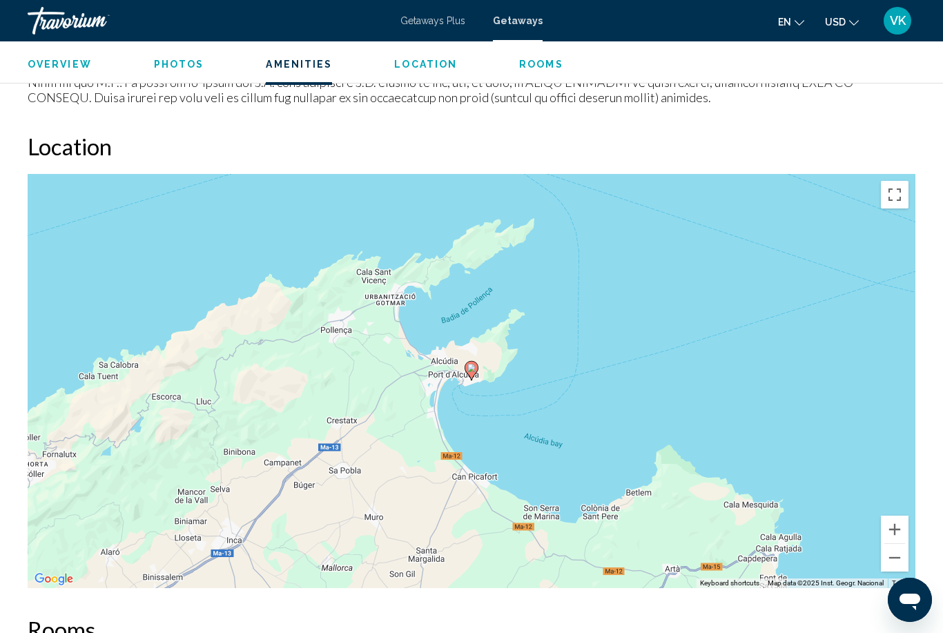
click at [892, 562] on button "Zoom out" at bounding box center [895, 558] width 28 height 28
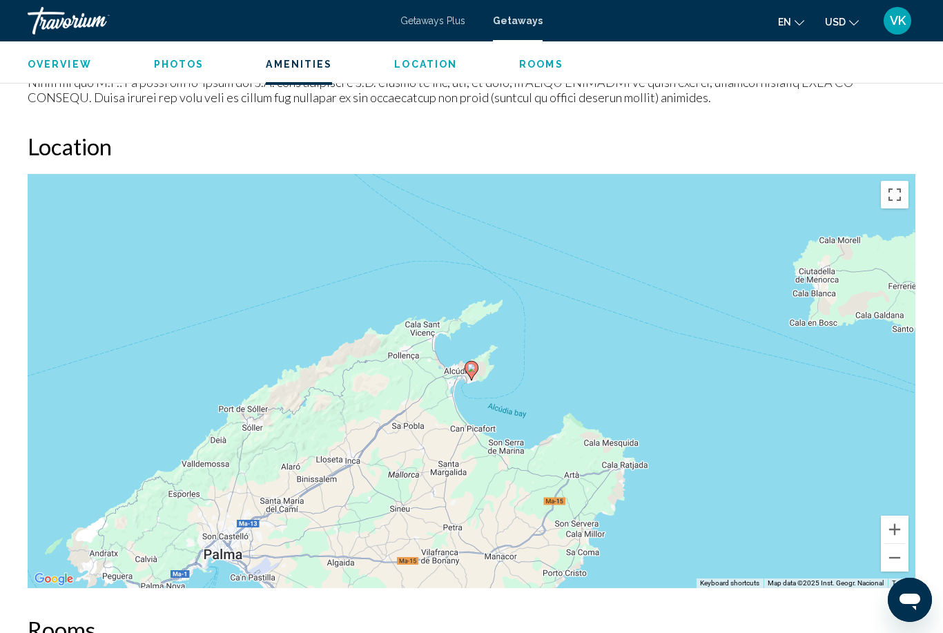
click at [890, 564] on button "Zoom out" at bounding box center [895, 558] width 28 height 28
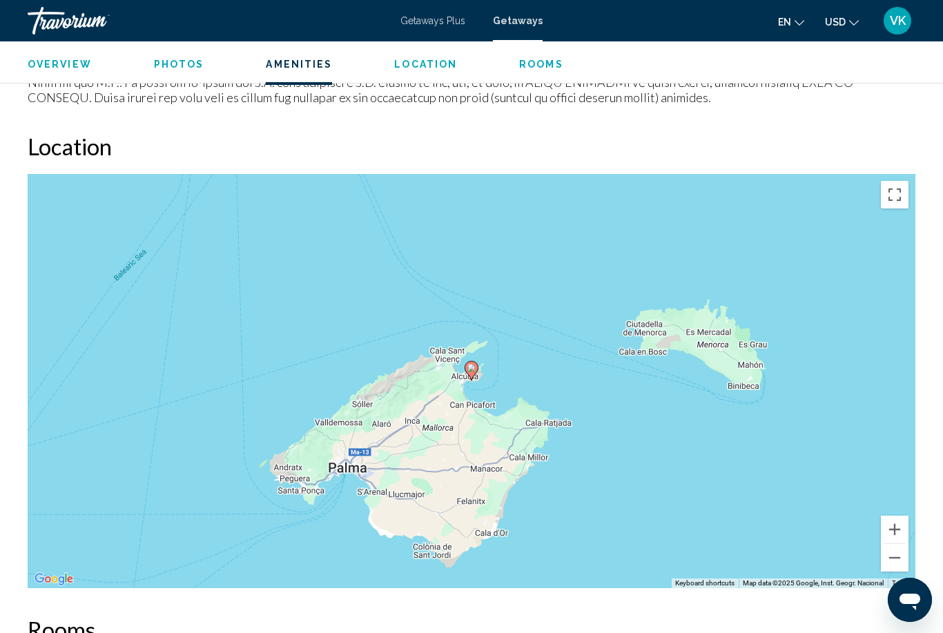
click at [896, 559] on button "Zoom out" at bounding box center [895, 558] width 28 height 28
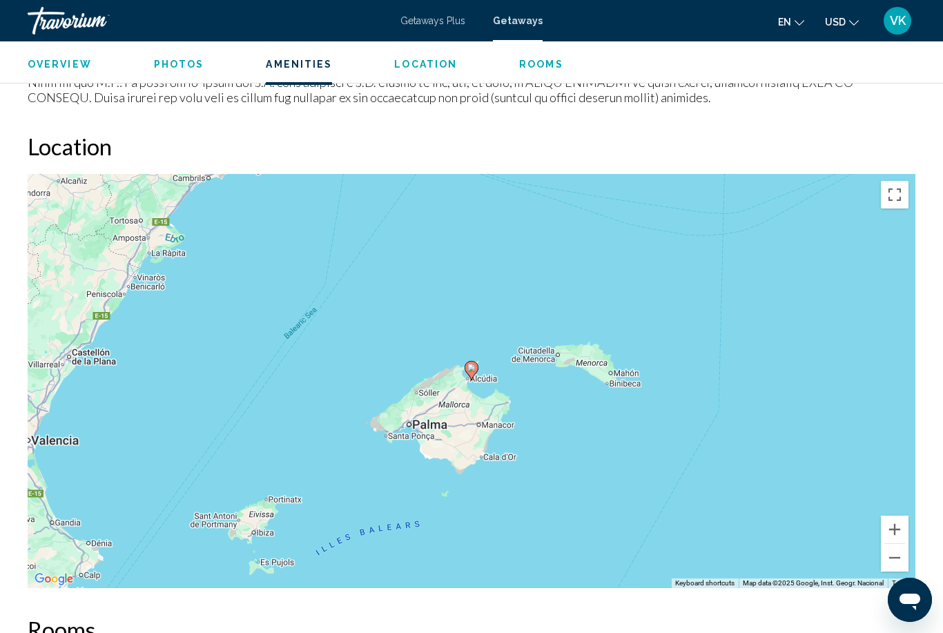
click at [892, 558] on button "Zoom out" at bounding box center [895, 558] width 28 height 28
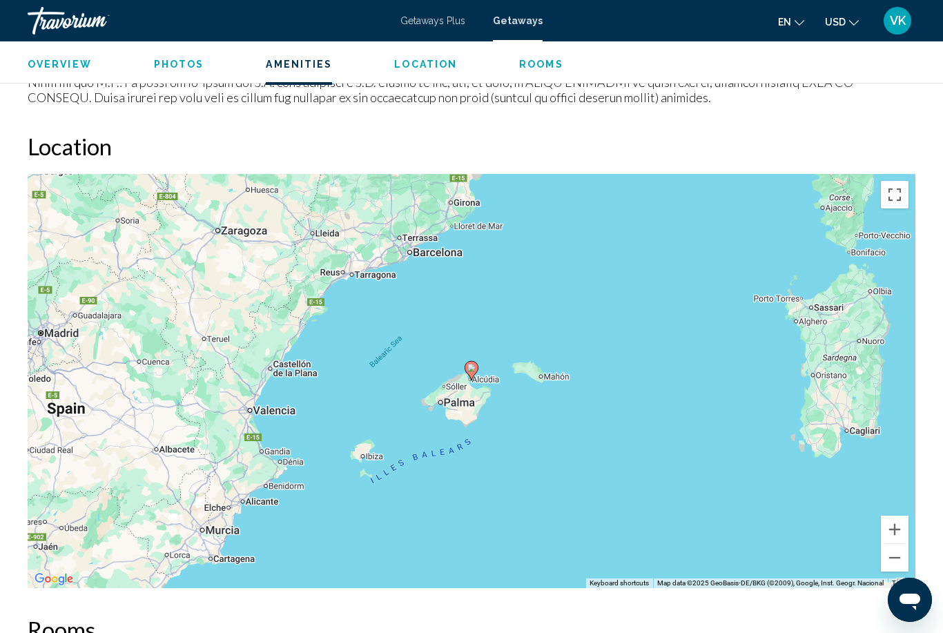
click at [897, 556] on button "Zoom out" at bounding box center [895, 558] width 28 height 28
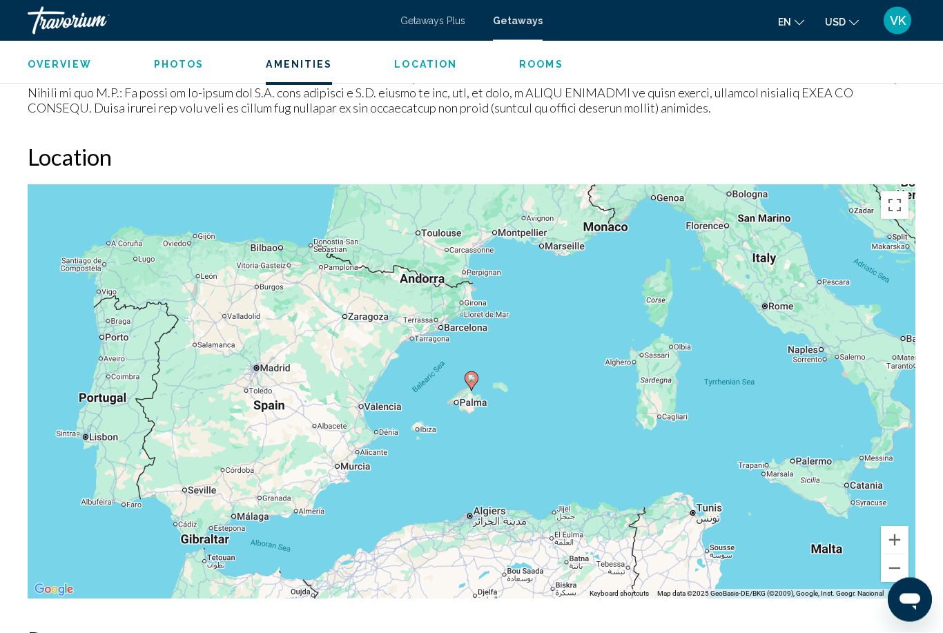
scroll to position [1915, 0]
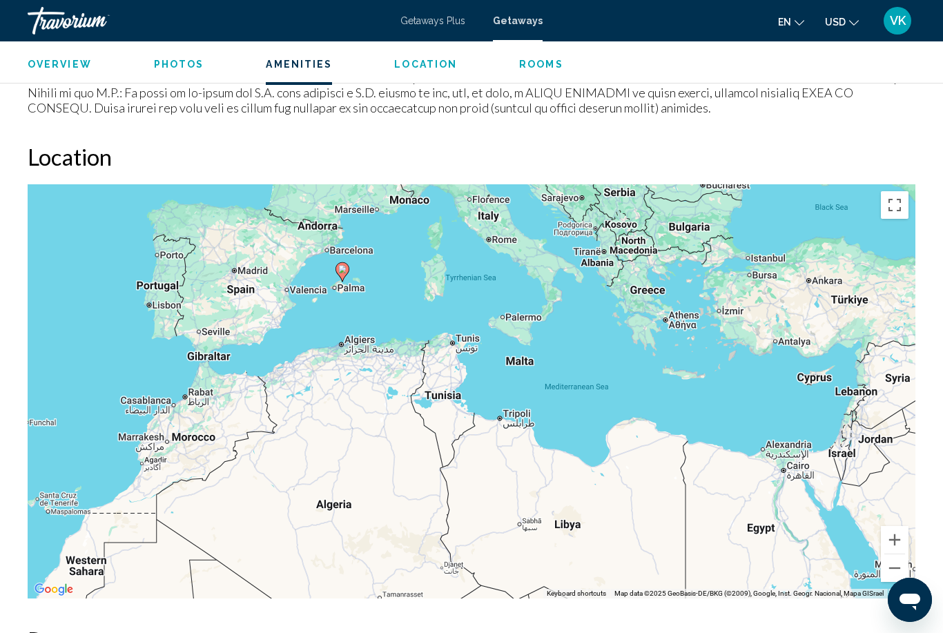
click at [898, 536] on button "Zoom in" at bounding box center [895, 540] width 28 height 28
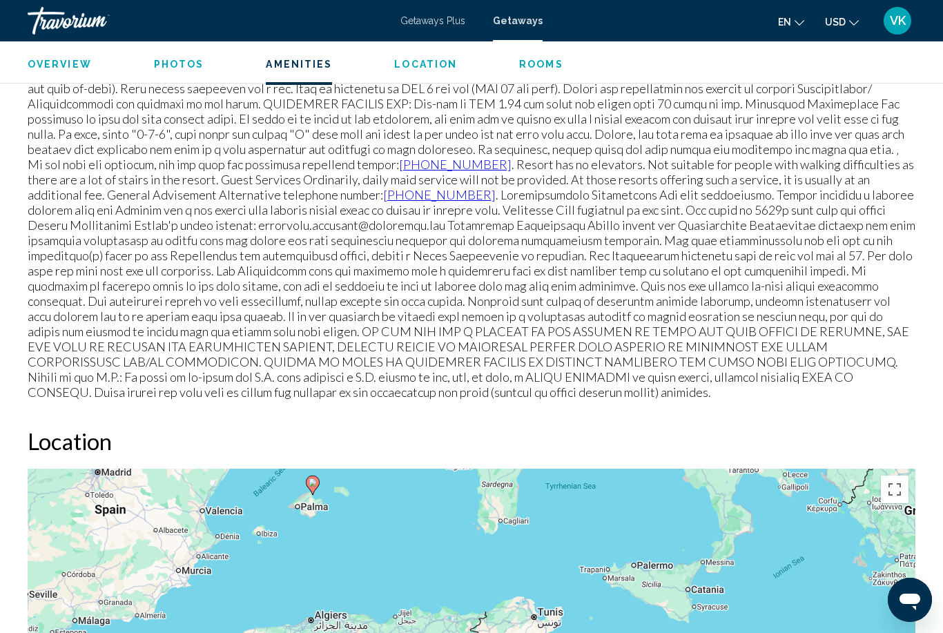
scroll to position [44, 0]
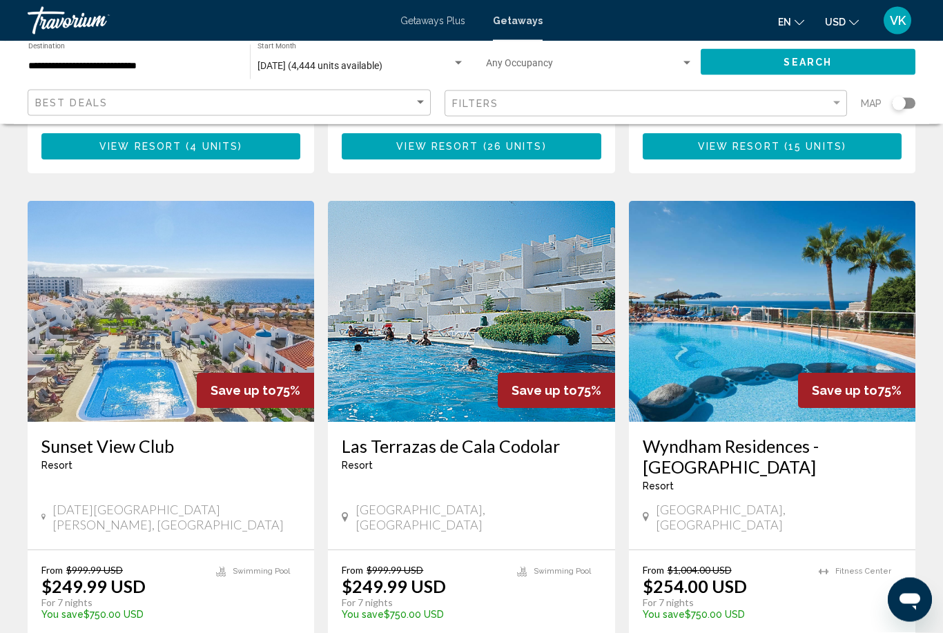
scroll to position [988, 0]
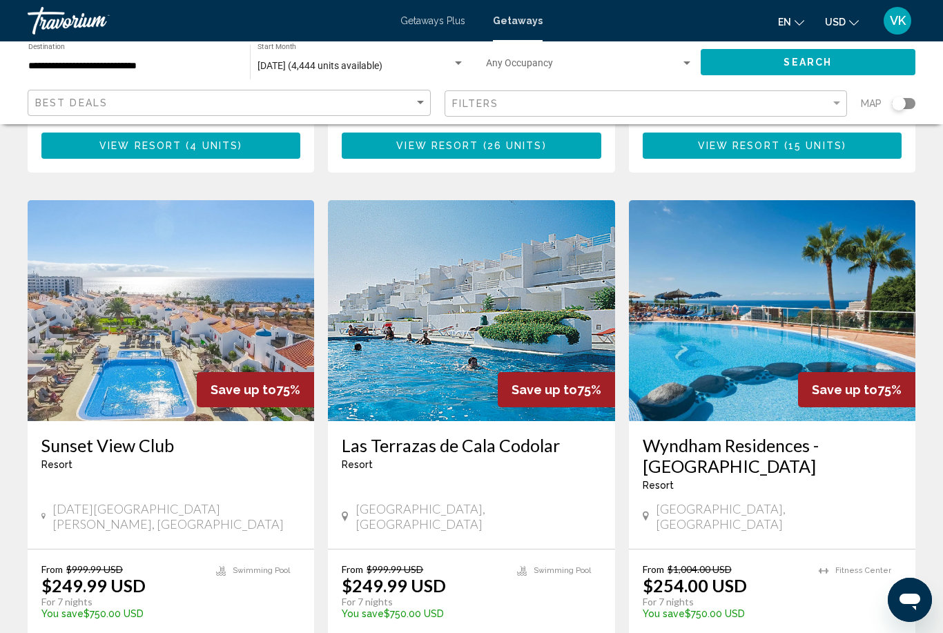
click at [81, 309] on img "Main content" at bounding box center [171, 310] width 286 height 221
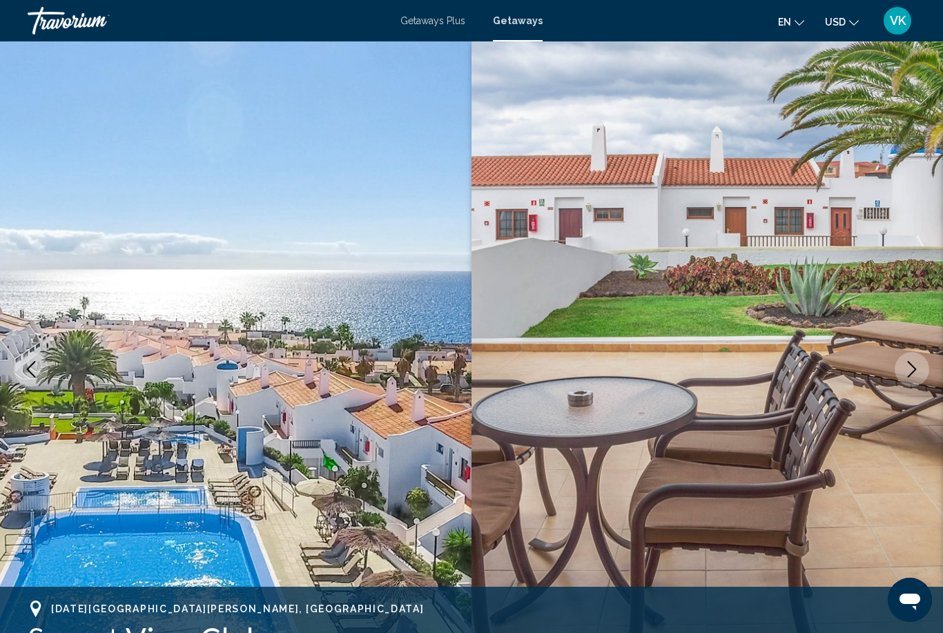
click at [912, 371] on icon "Next image" at bounding box center [911, 369] width 17 height 17
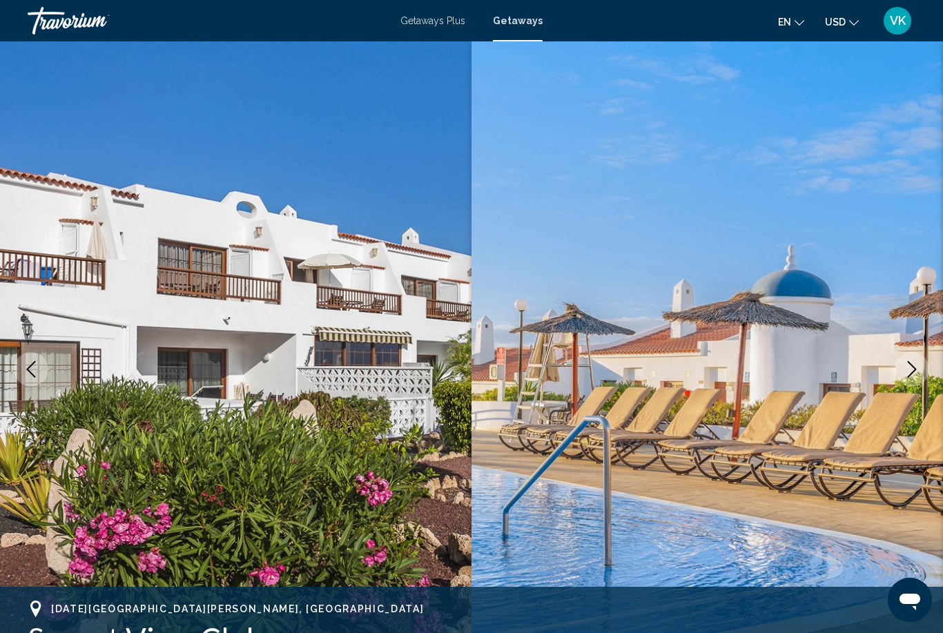
click at [906, 375] on icon "Next image" at bounding box center [911, 369] width 17 height 17
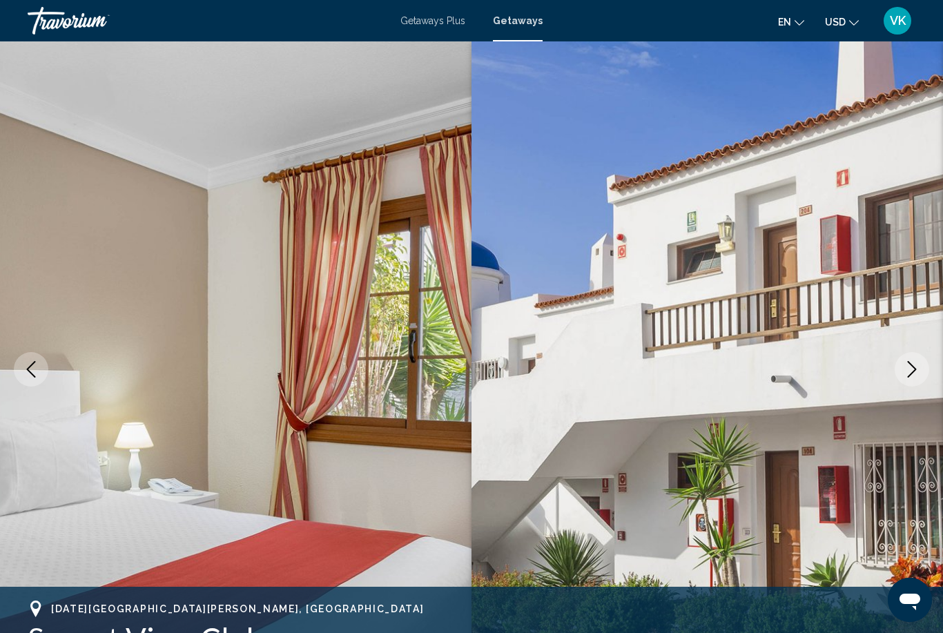
click at [921, 373] on button "Next image" at bounding box center [912, 369] width 35 height 35
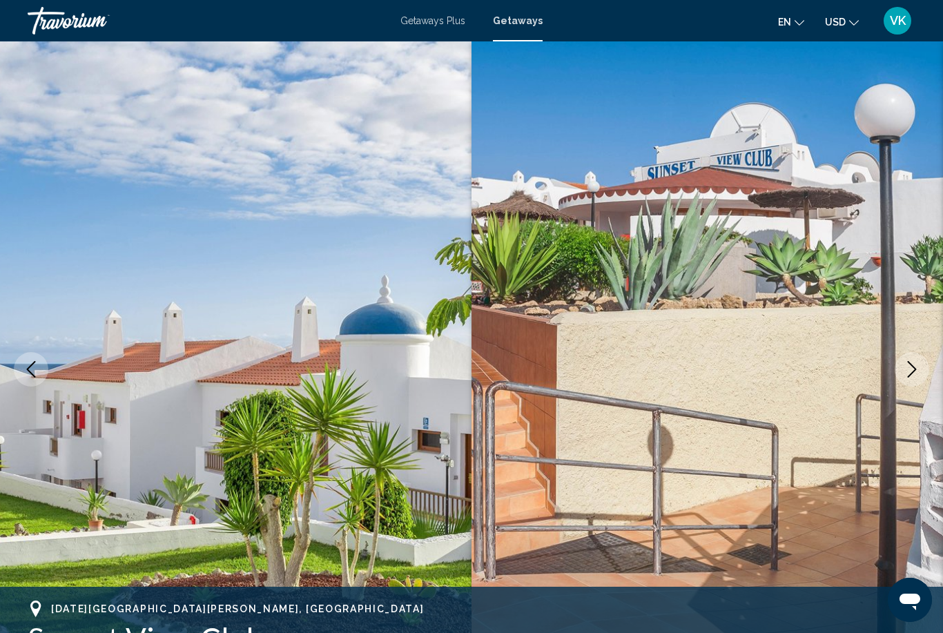
click at [913, 378] on button "Next image" at bounding box center [912, 369] width 35 height 35
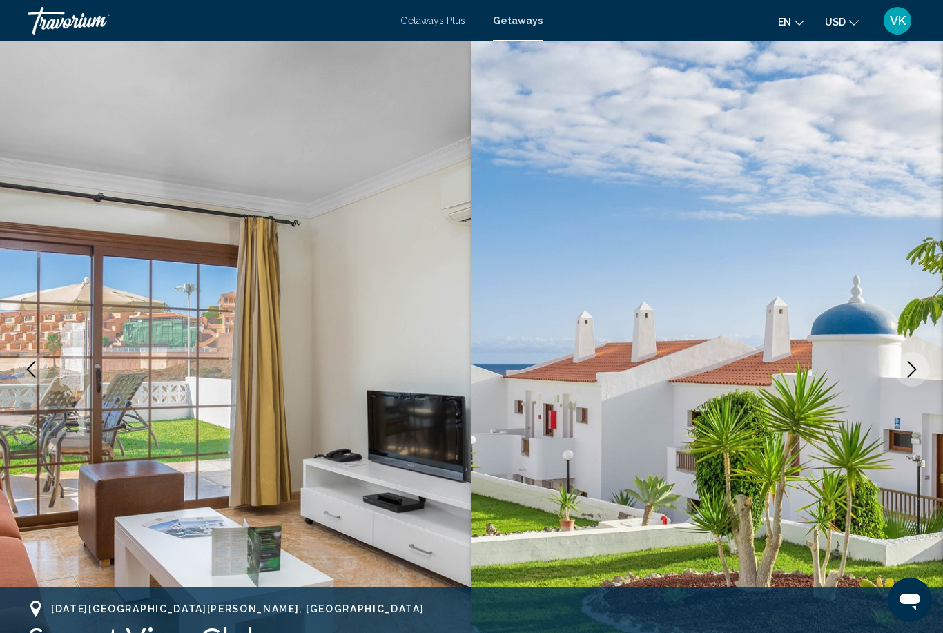
click at [908, 382] on button "Next image" at bounding box center [912, 369] width 35 height 35
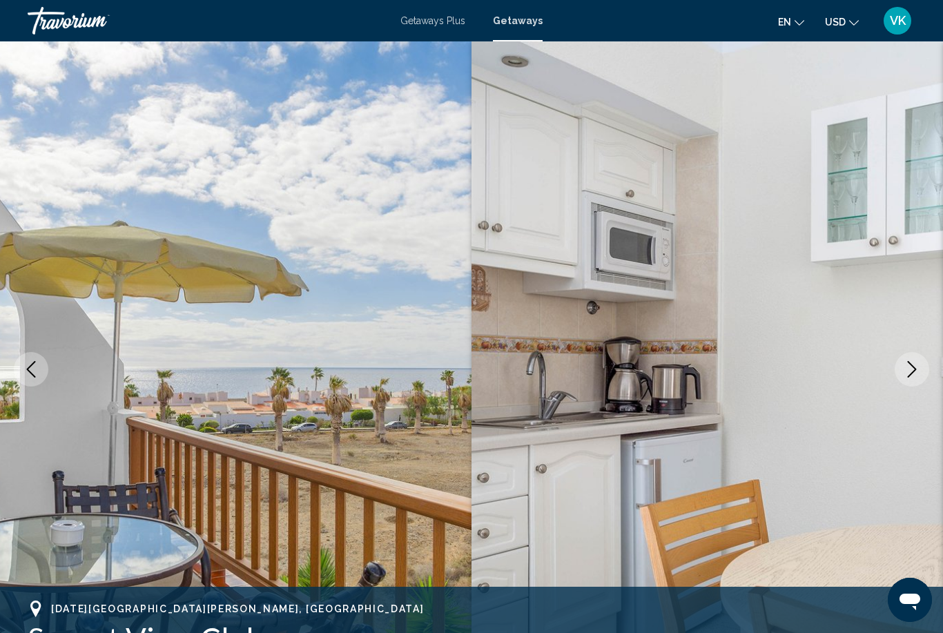
click at [917, 380] on button "Next image" at bounding box center [912, 369] width 35 height 35
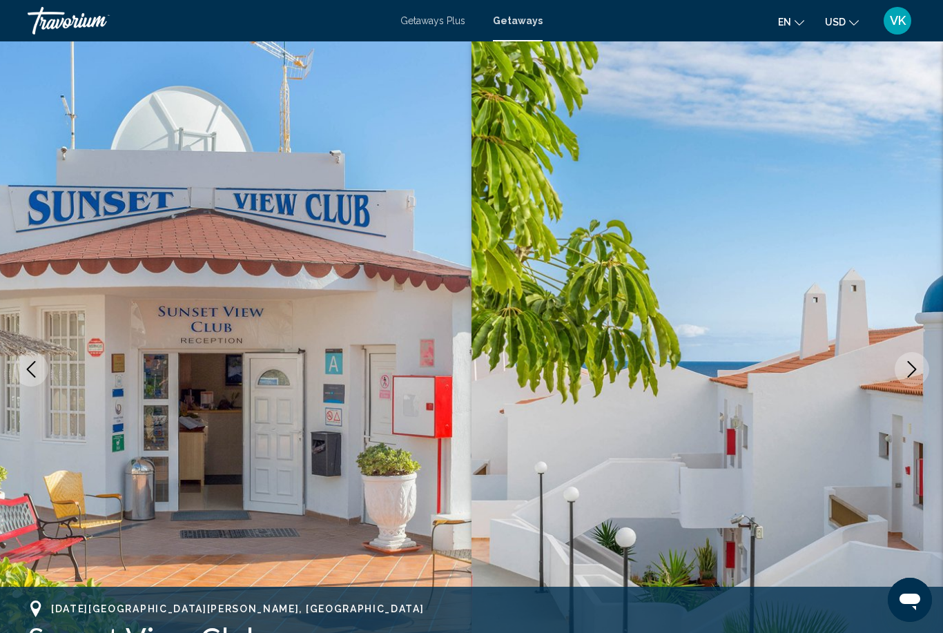
click at [903, 388] on img "Main content" at bounding box center [706, 369] width 471 height 656
click at [907, 369] on icon "Next image" at bounding box center [911, 369] width 17 height 17
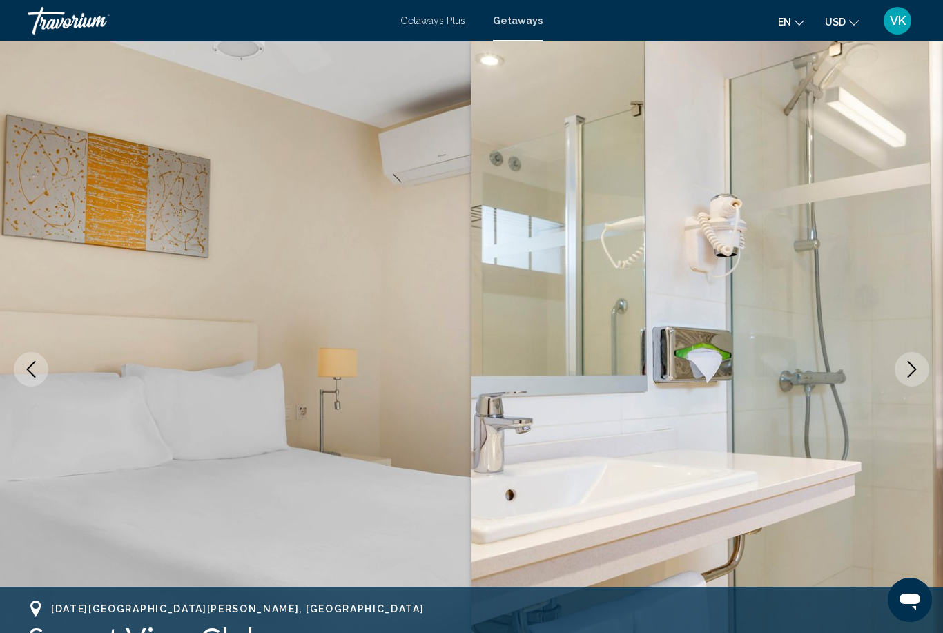
click at [914, 369] on icon "Next image" at bounding box center [911, 369] width 17 height 17
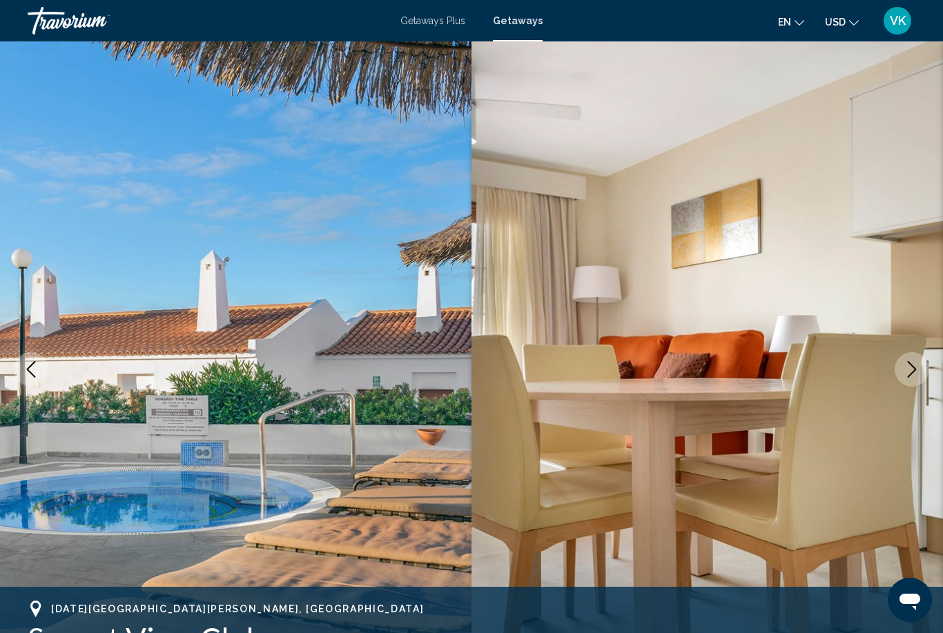
click at [912, 372] on icon "Next image" at bounding box center [912, 369] width 9 height 17
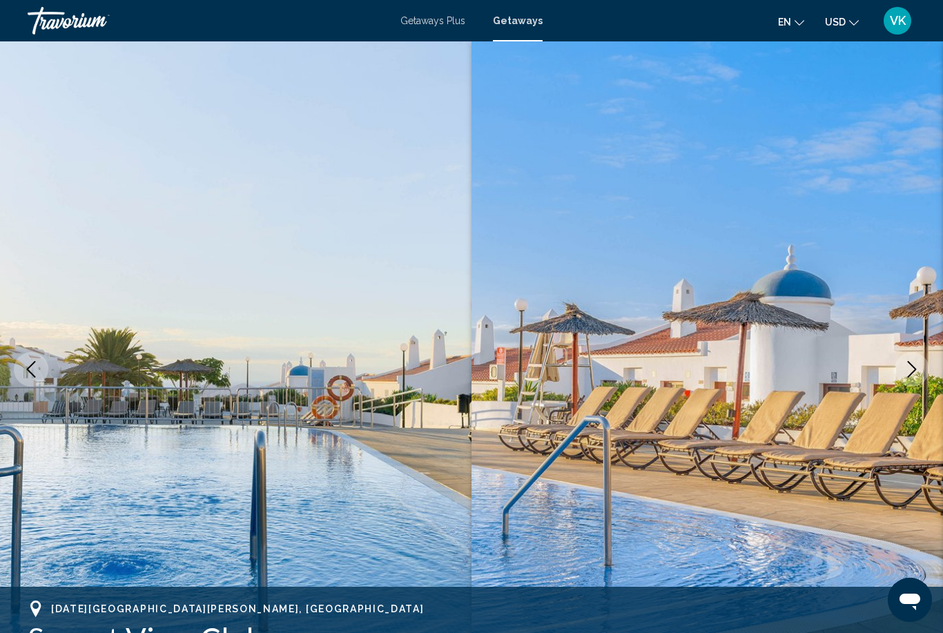
click at [912, 372] on icon "Next image" at bounding box center [912, 369] width 9 height 17
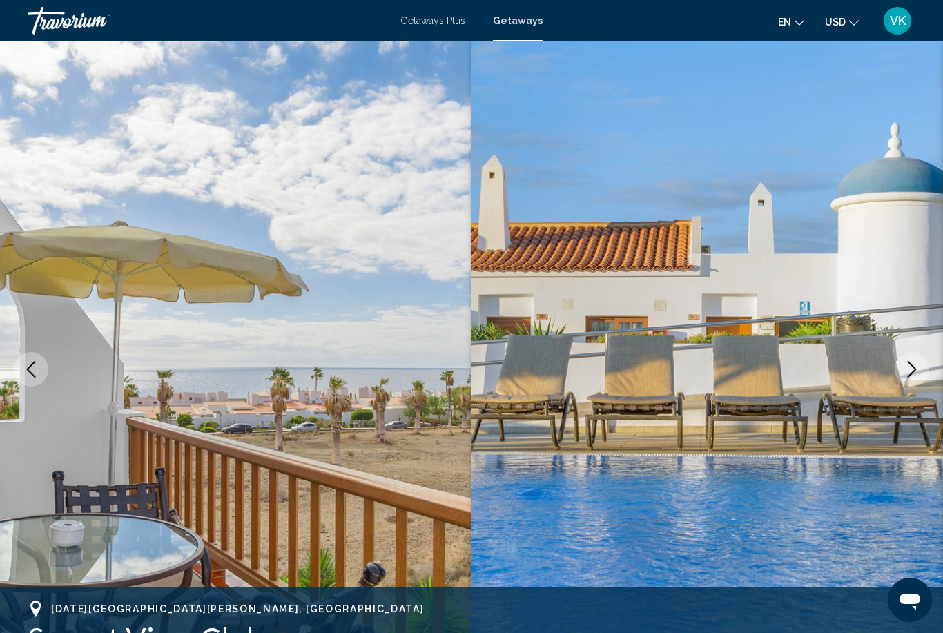
click at [913, 372] on icon "Next image" at bounding box center [912, 369] width 9 height 17
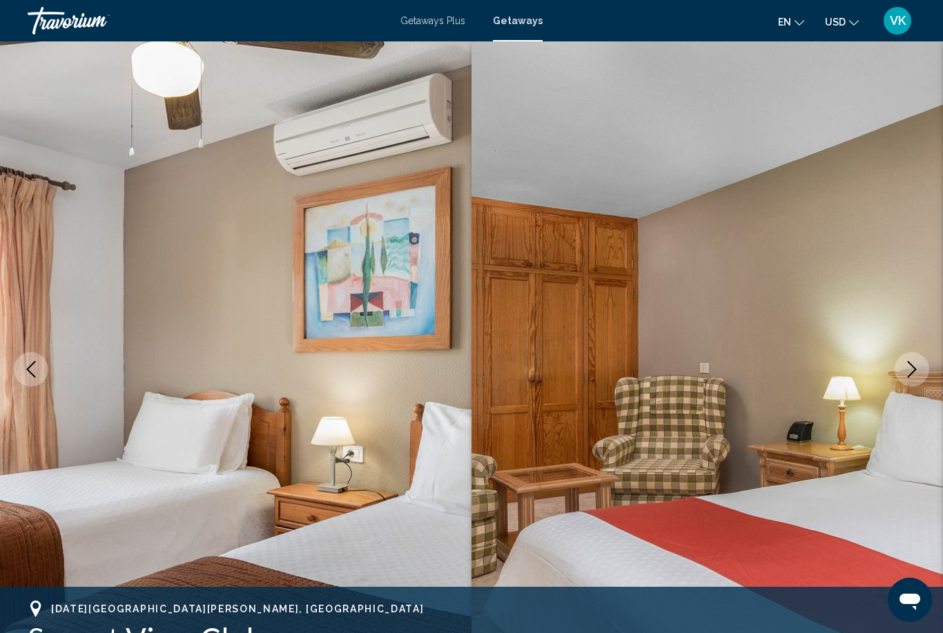
click at [912, 373] on icon "Next image" at bounding box center [912, 369] width 9 height 17
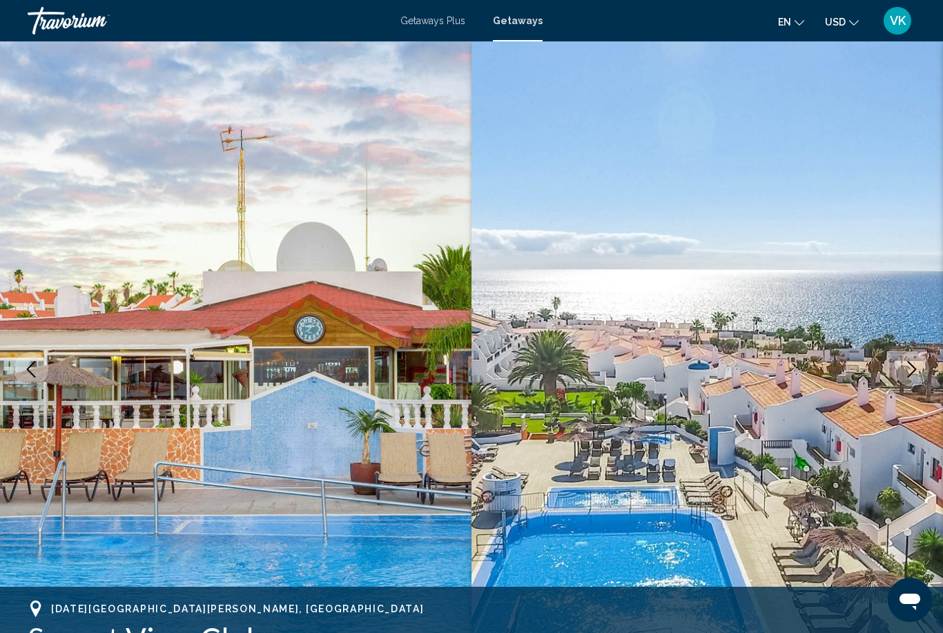
click at [908, 375] on icon "Next image" at bounding box center [911, 369] width 17 height 17
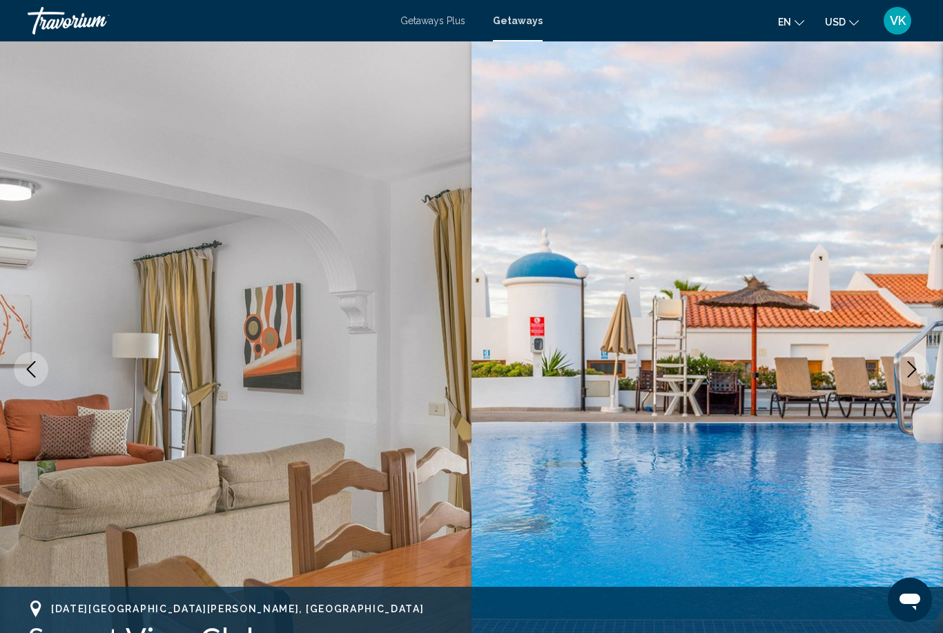
click at [918, 373] on icon "Next image" at bounding box center [911, 369] width 17 height 17
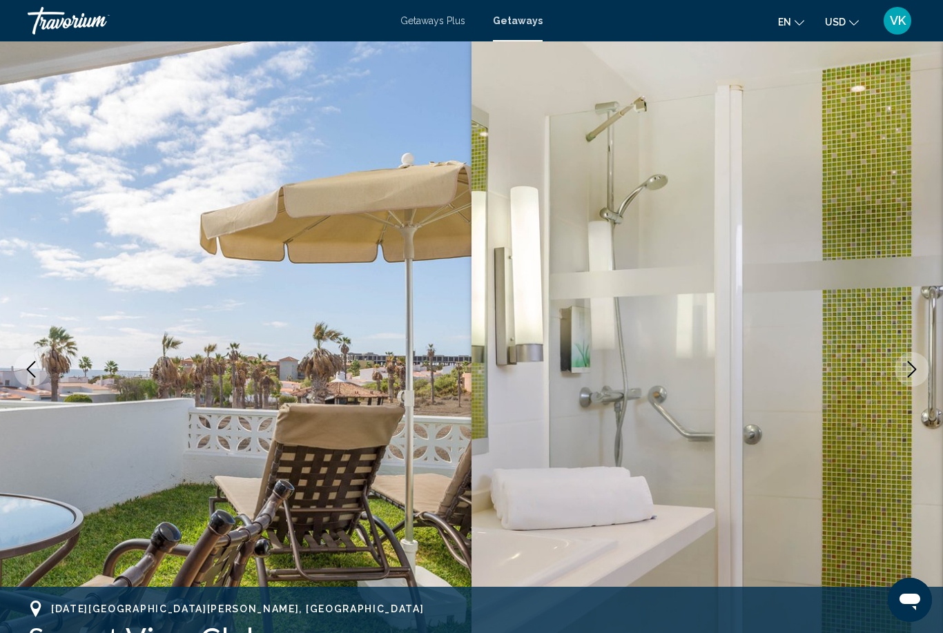
click at [916, 375] on icon "Next image" at bounding box center [911, 369] width 17 height 17
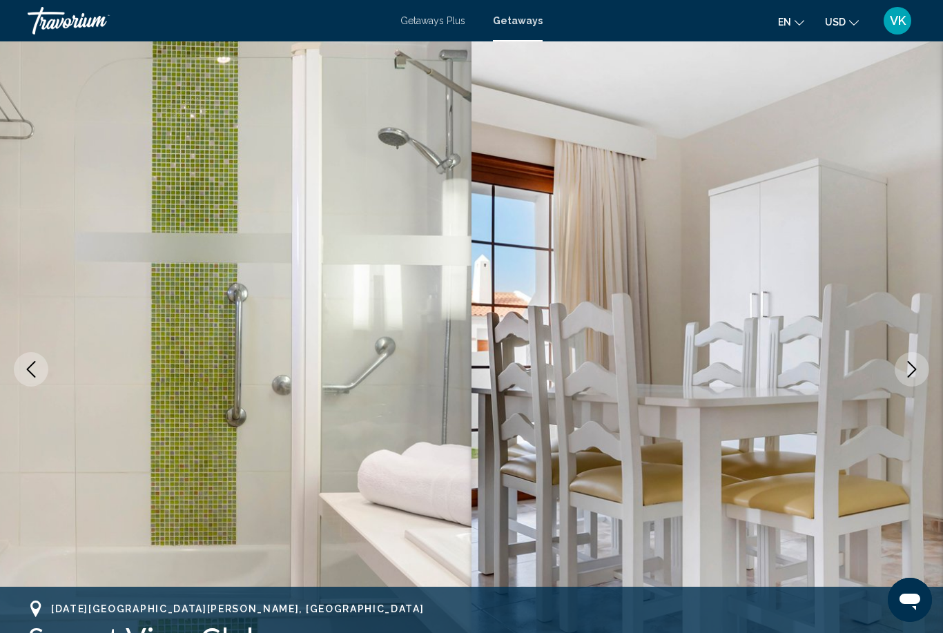
click at [917, 374] on icon "Next image" at bounding box center [911, 369] width 17 height 17
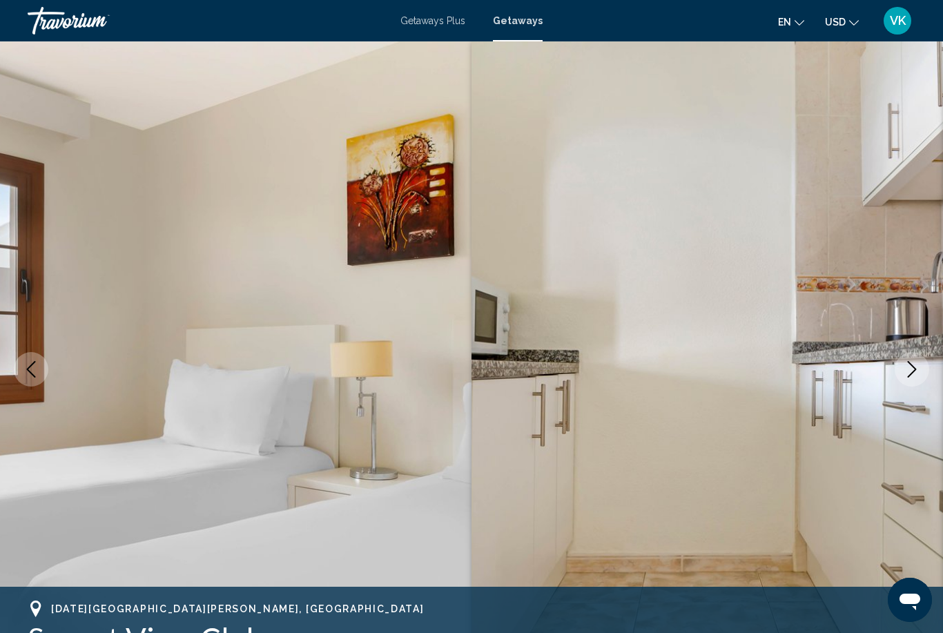
click at [917, 373] on icon "Next image" at bounding box center [911, 369] width 17 height 17
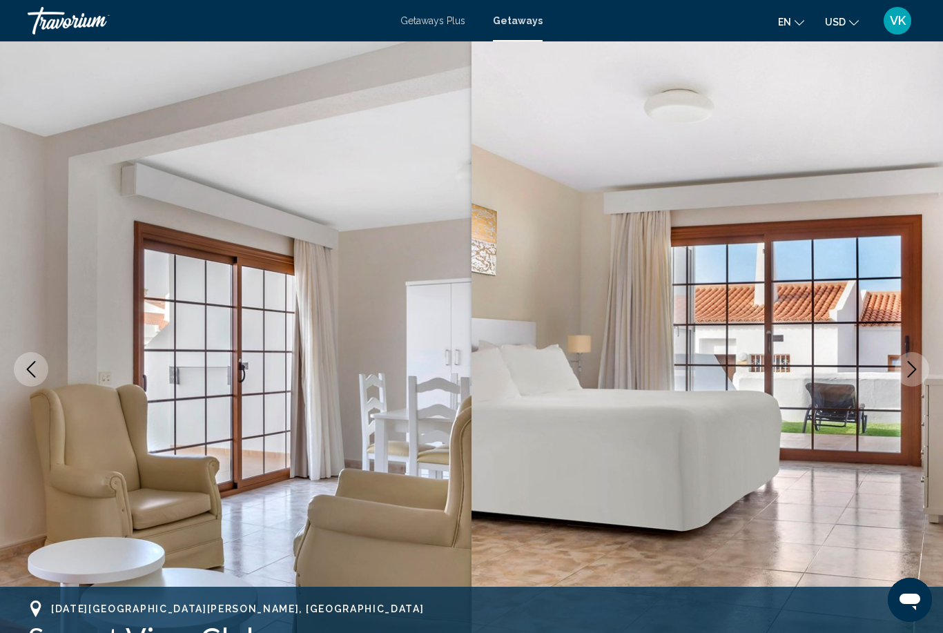
click at [917, 374] on icon "Next image" at bounding box center [911, 369] width 17 height 17
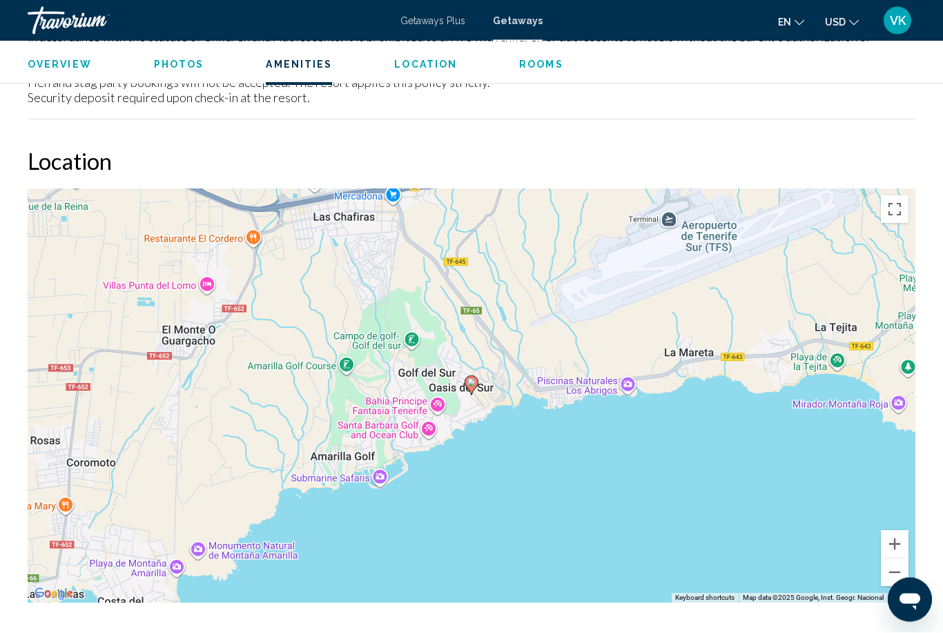
scroll to position [2278, 0]
click at [895, 558] on button "Zoom out" at bounding box center [895, 572] width 28 height 28
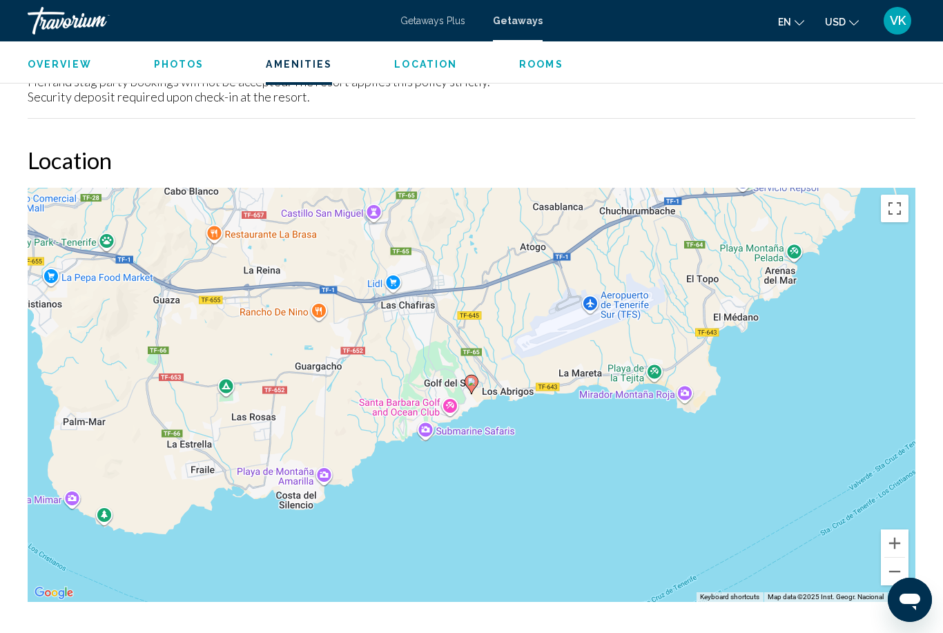
click at [890, 558] on button "Zoom out" at bounding box center [895, 572] width 28 height 28
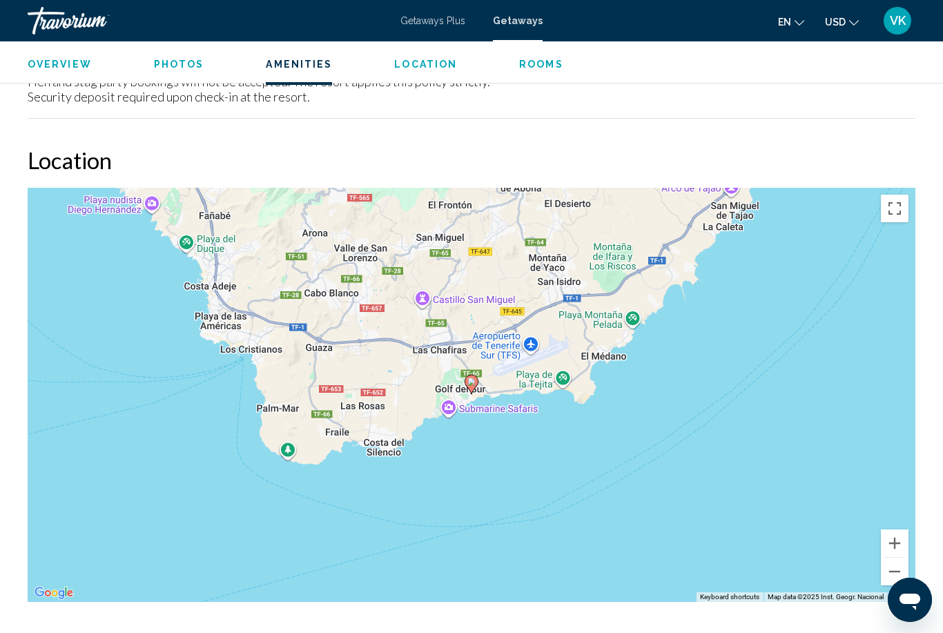
click at [891, 558] on button "Zoom out" at bounding box center [895, 572] width 28 height 28
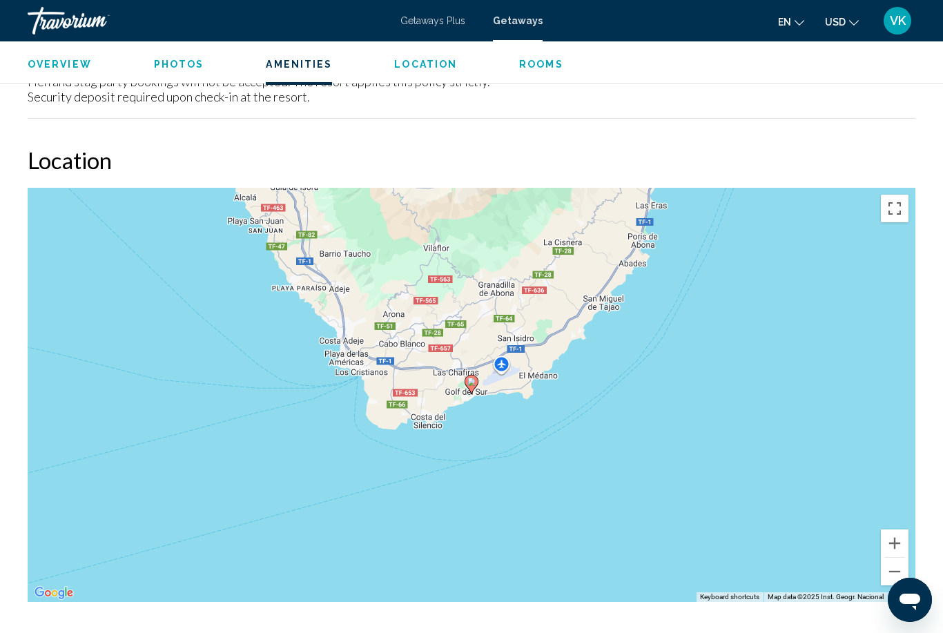
click at [890, 558] on button "Zoom out" at bounding box center [895, 572] width 28 height 28
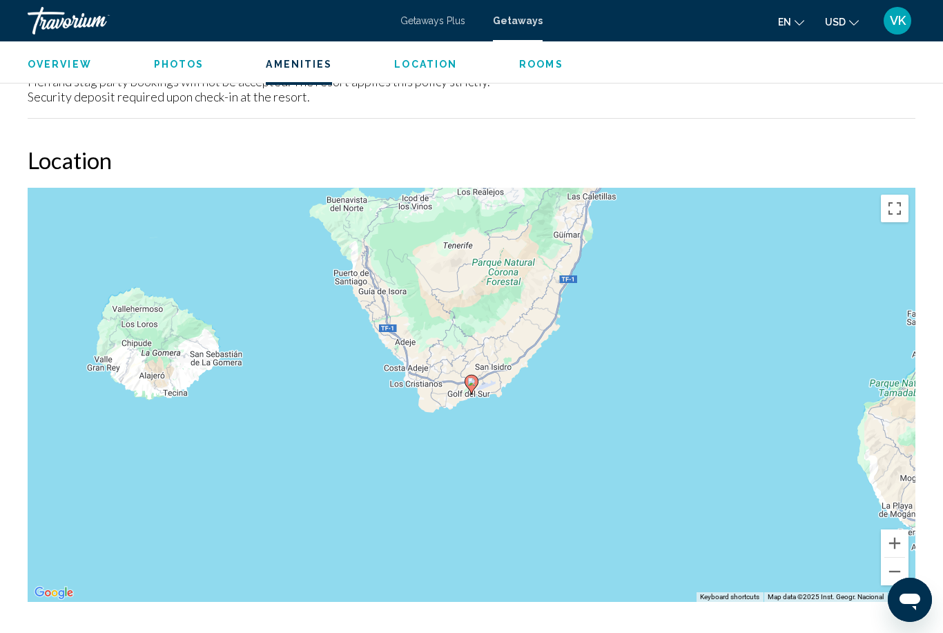
click at [892, 558] on button "Zoom out" at bounding box center [895, 572] width 28 height 28
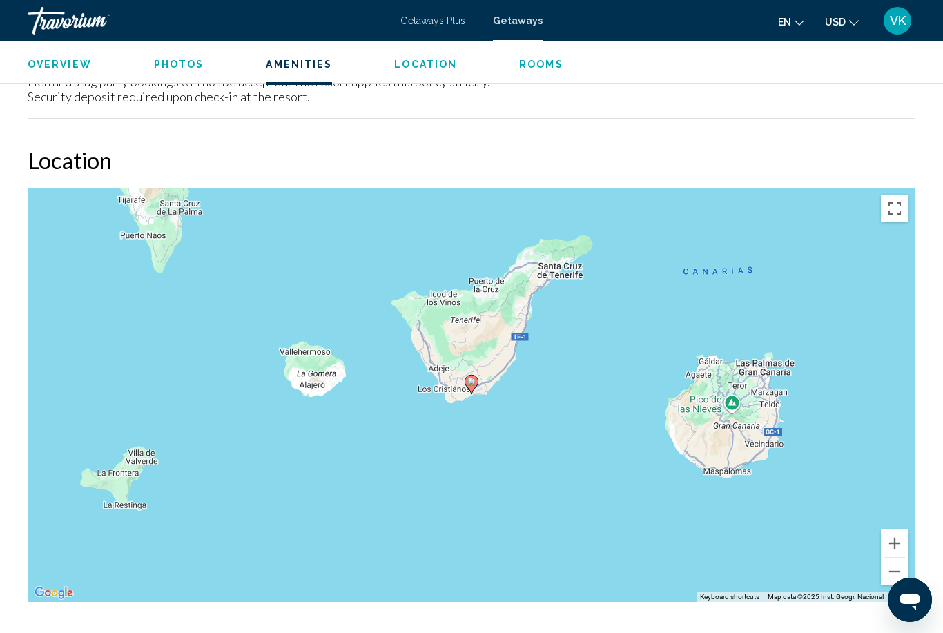
click at [897, 558] on button "Zoom out" at bounding box center [895, 572] width 28 height 28
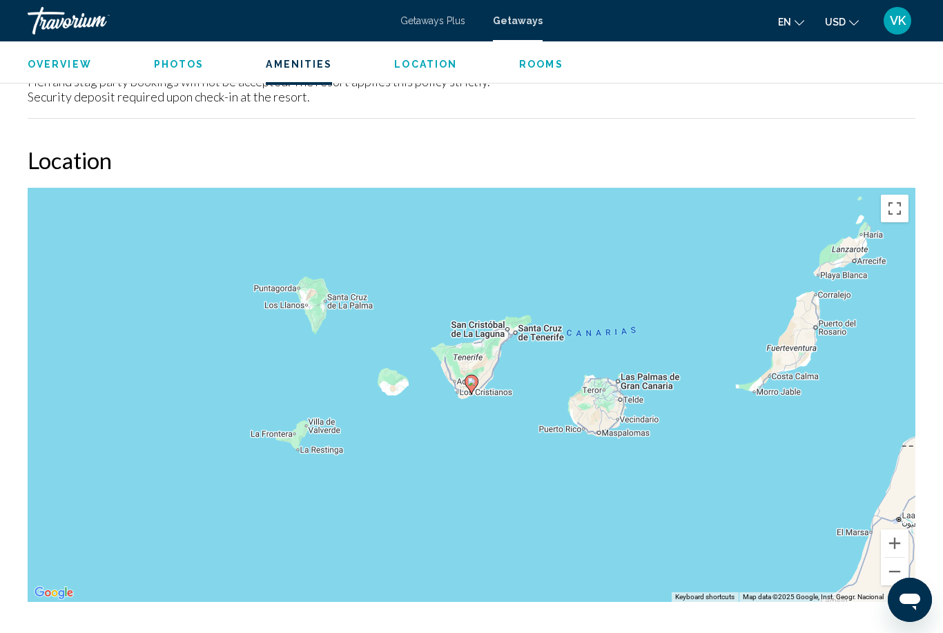
click at [899, 558] on button "Zoom out" at bounding box center [895, 572] width 28 height 28
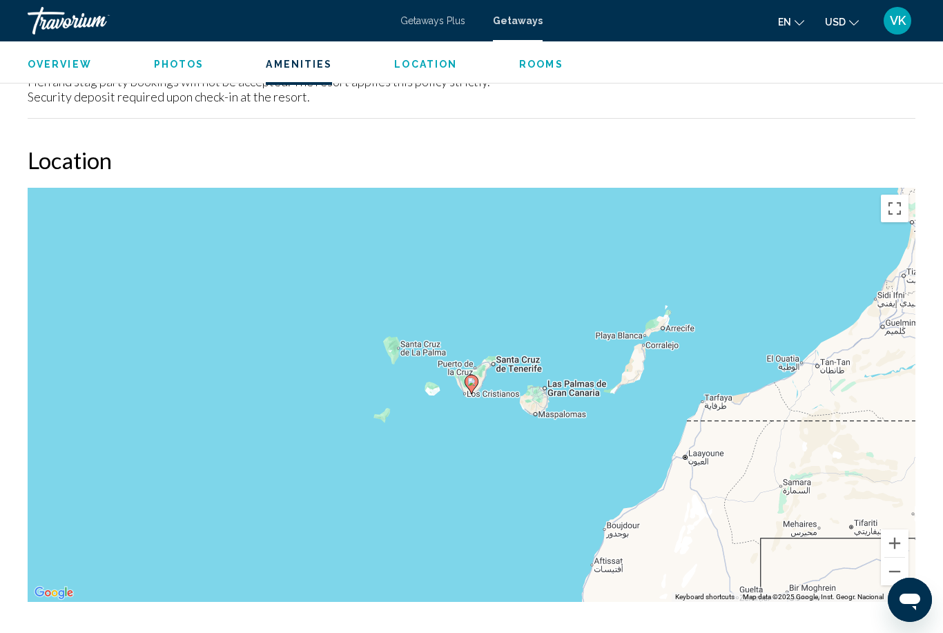
click at [898, 558] on button "Zoom out" at bounding box center [895, 572] width 28 height 28
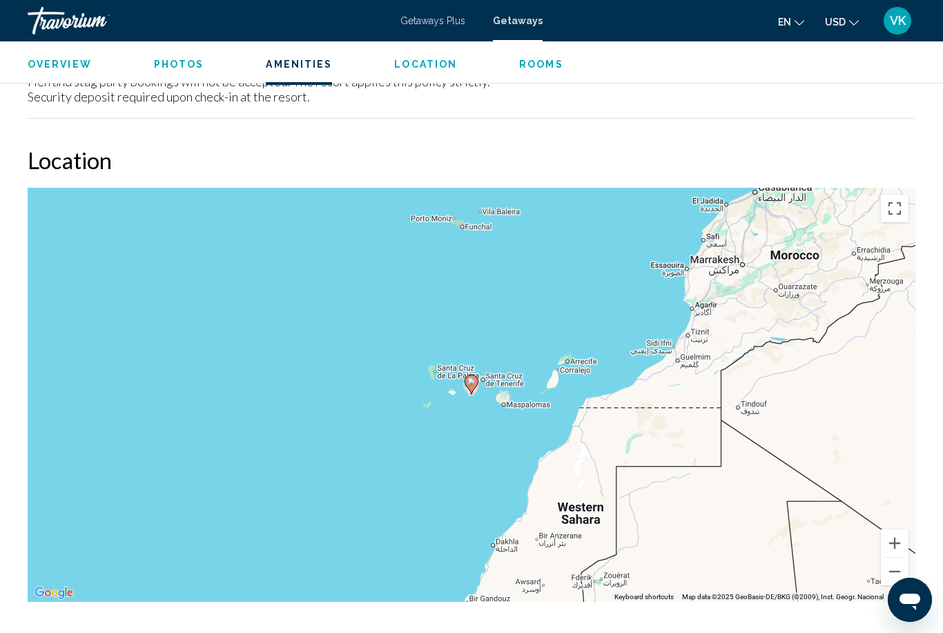
click at [898, 529] on button "Zoom in" at bounding box center [895, 543] width 28 height 28
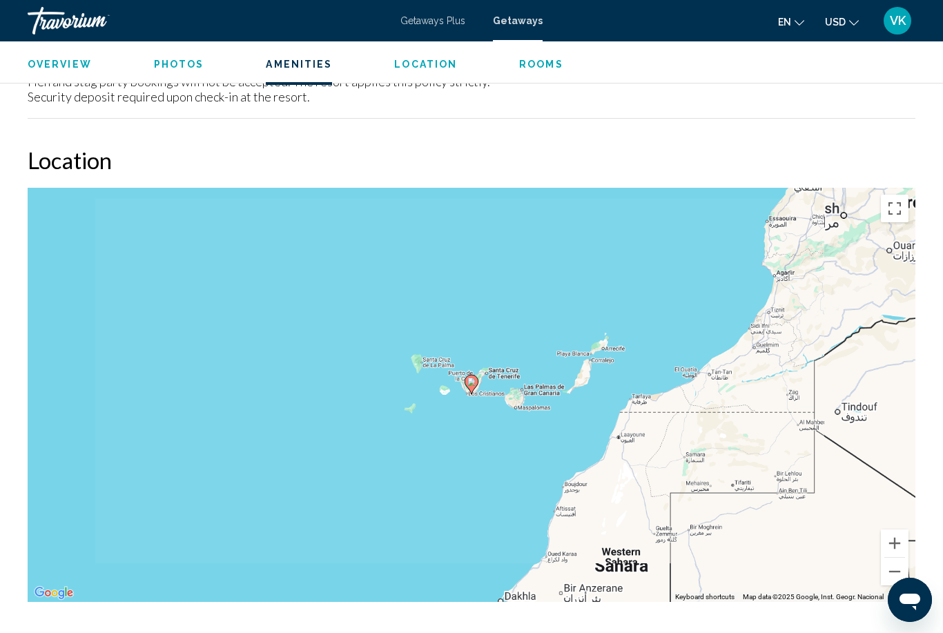
click at [898, 529] on button "Zoom in" at bounding box center [895, 543] width 28 height 28
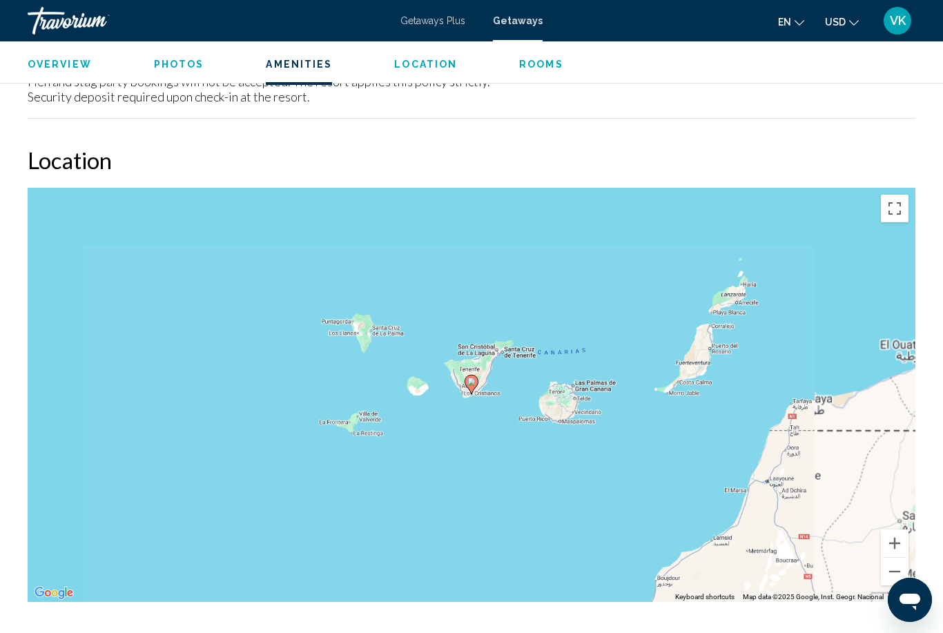
click at [898, 529] on button "Zoom in" at bounding box center [895, 543] width 28 height 28
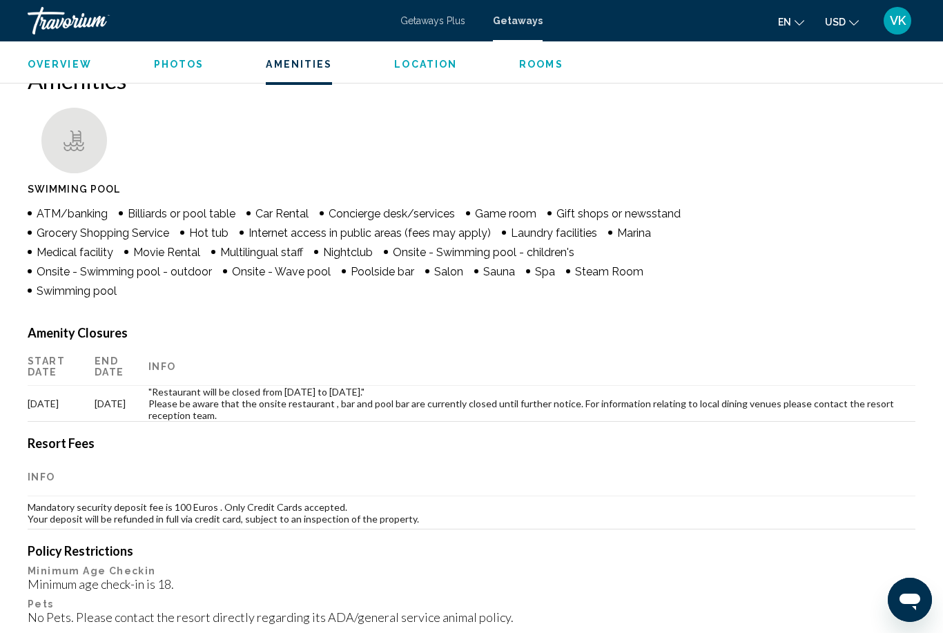
scroll to position [1302, 0]
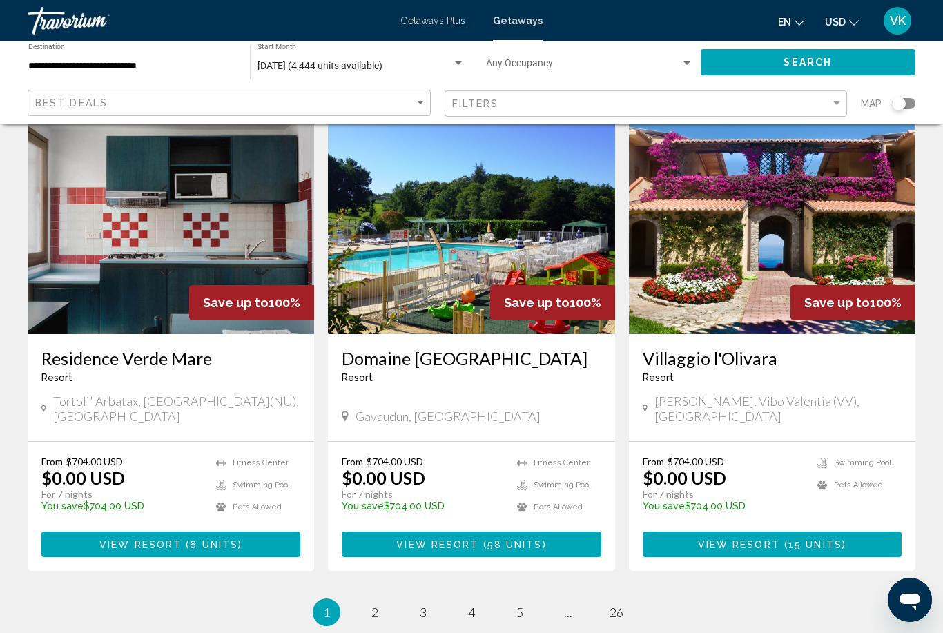
scroll to position [1636, 0]
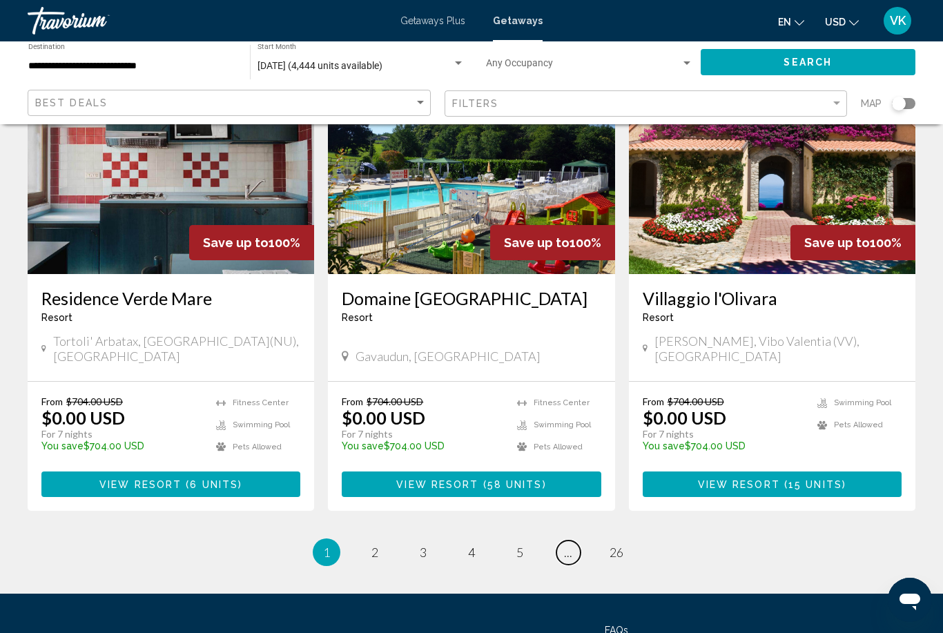
click at [577, 540] on link "page ..." at bounding box center [568, 552] width 24 height 24
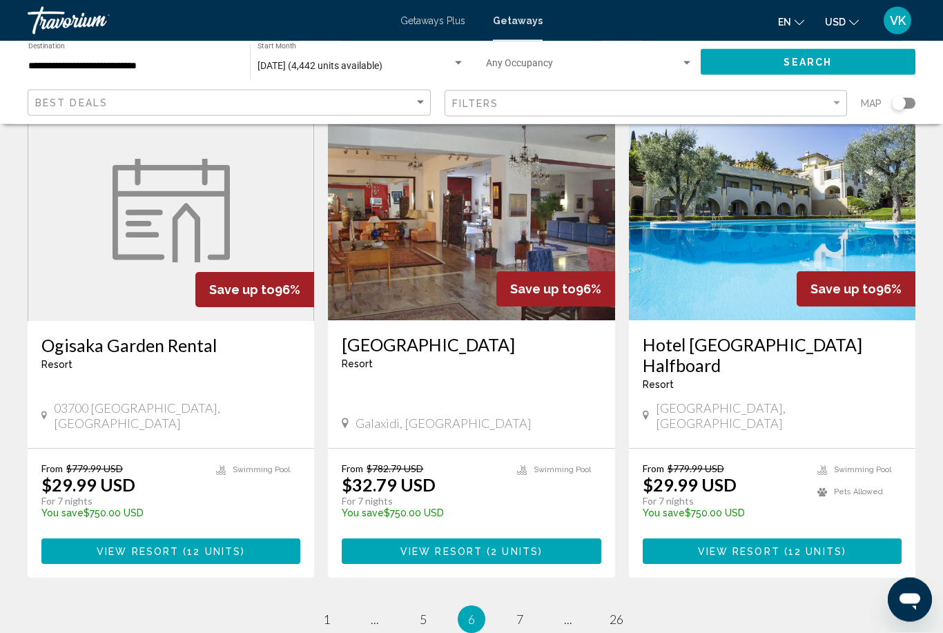
scroll to position [1636, 0]
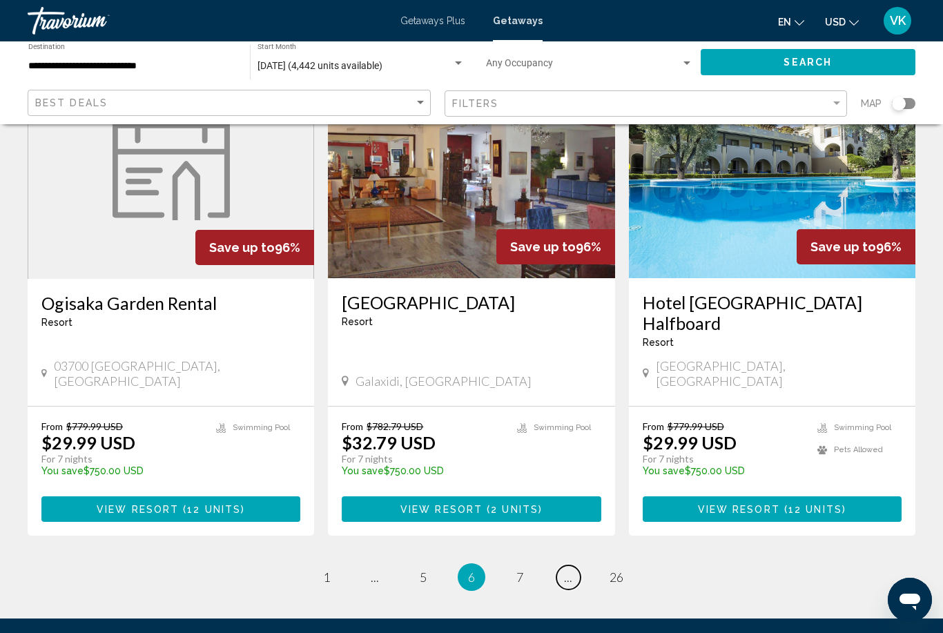
click at [572, 565] on link "page ..." at bounding box center [568, 577] width 24 height 24
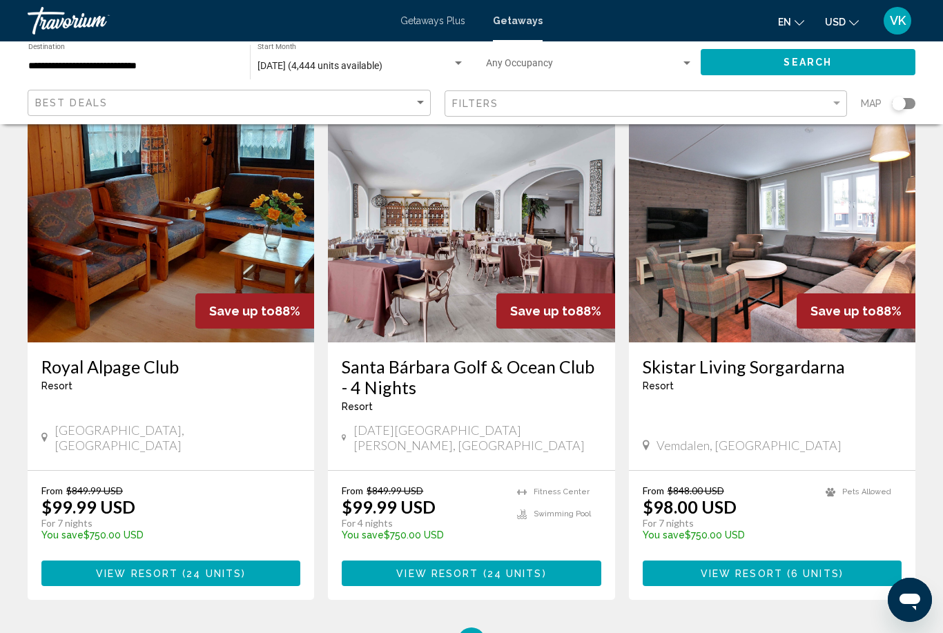
scroll to position [1636, 0]
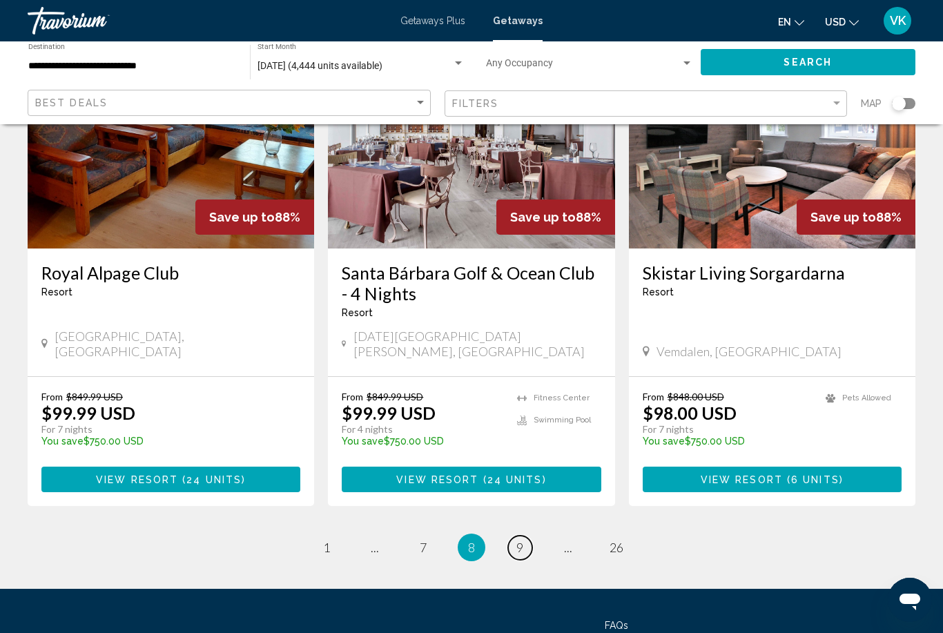
click at [527, 536] on link "page 9" at bounding box center [520, 548] width 24 height 24
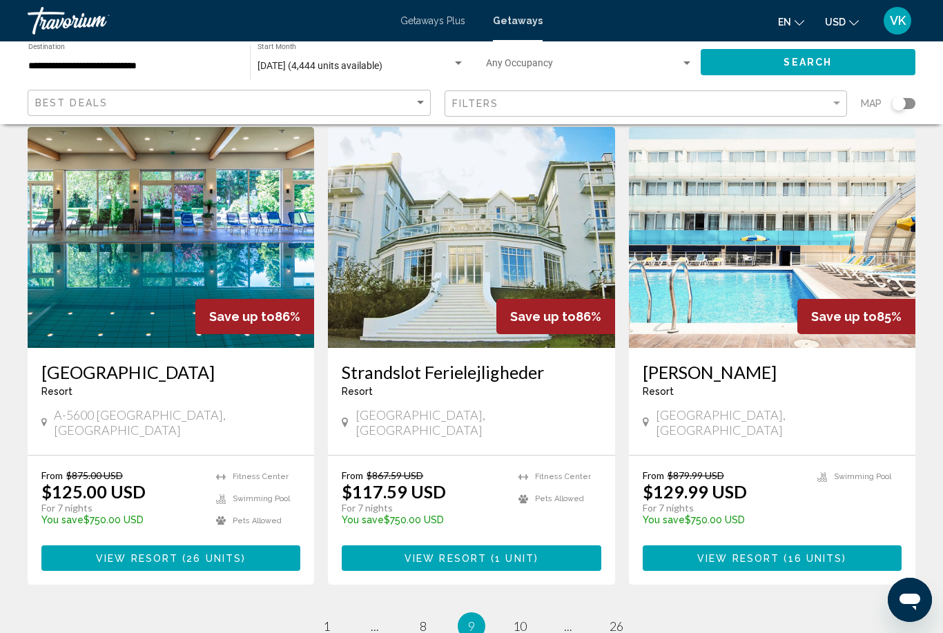
scroll to position [1587, 0]
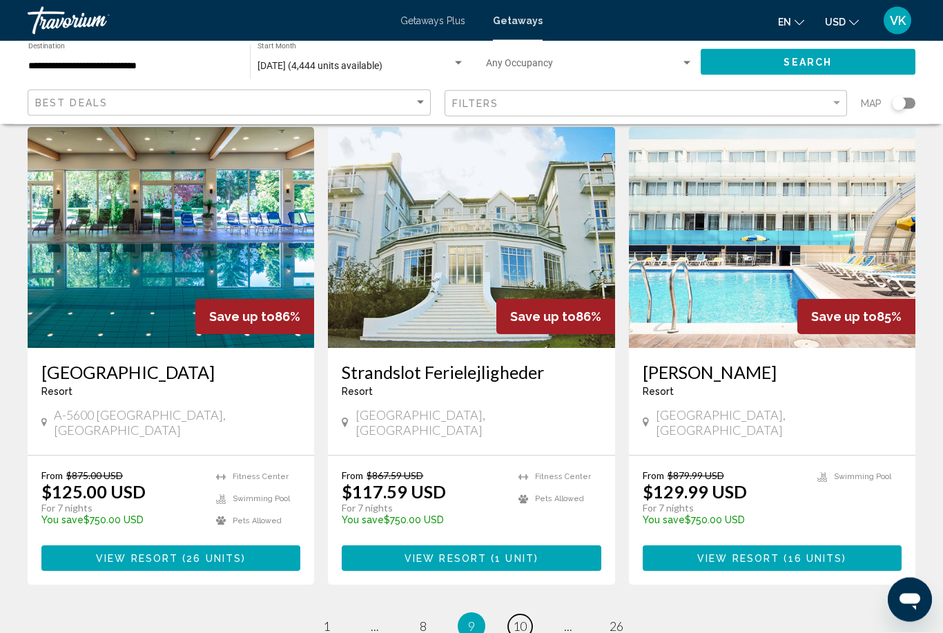
click at [527, 615] on link "page 10" at bounding box center [520, 627] width 24 height 24
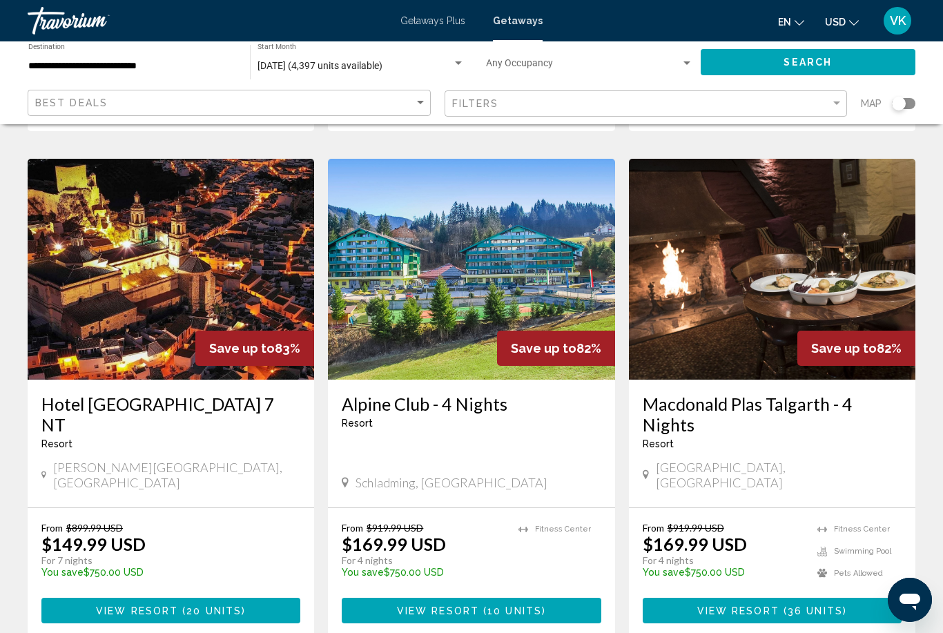
scroll to position [1606, 0]
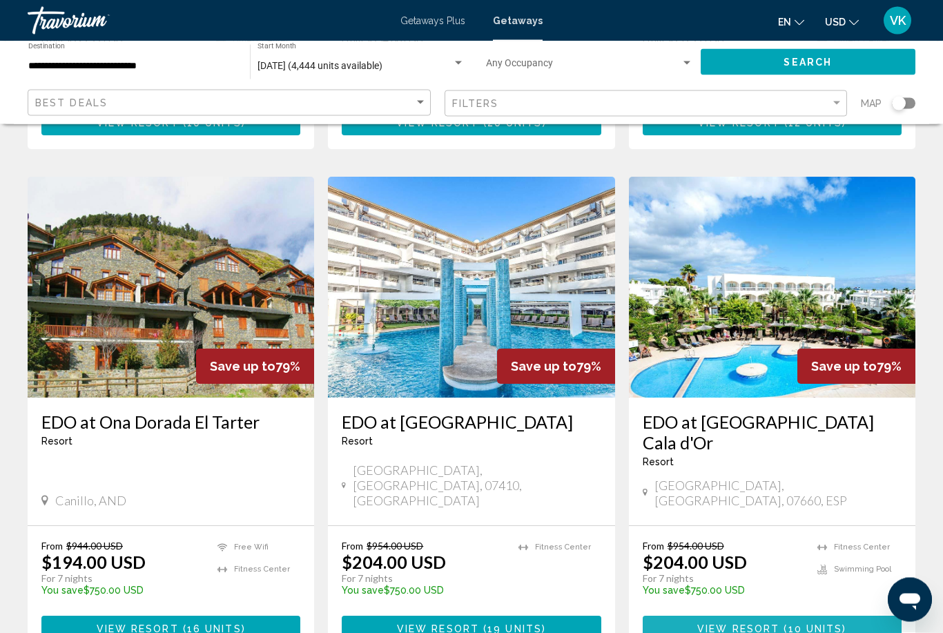
scroll to position [1529, 0]
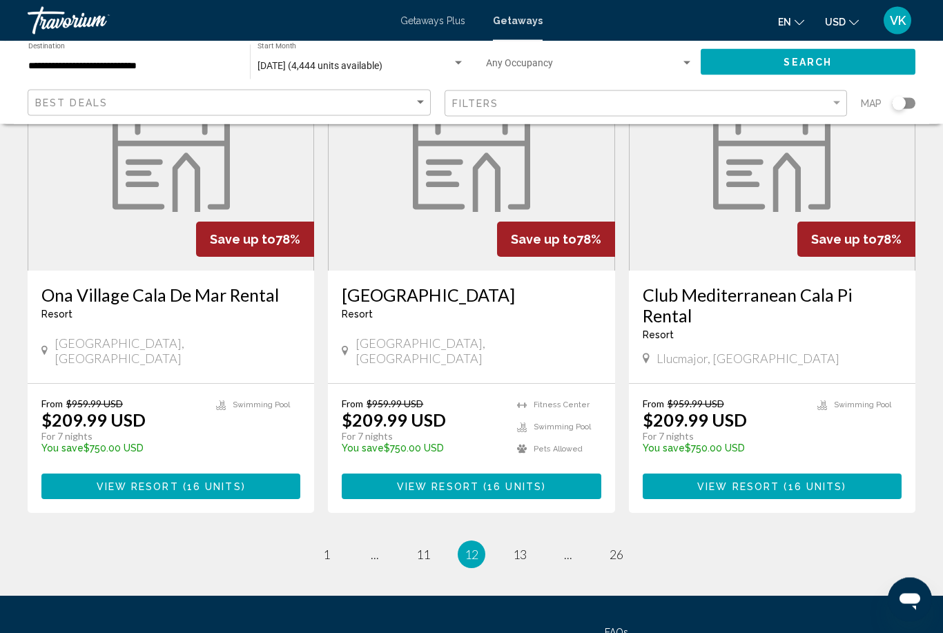
scroll to position [1657, 0]
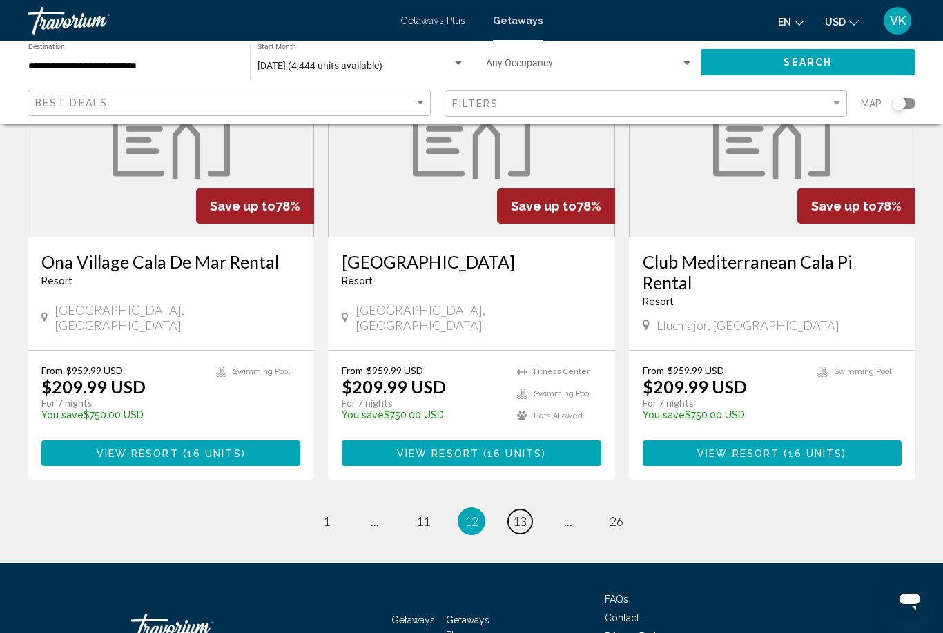
click at [521, 514] on span "13" at bounding box center [520, 521] width 14 height 15
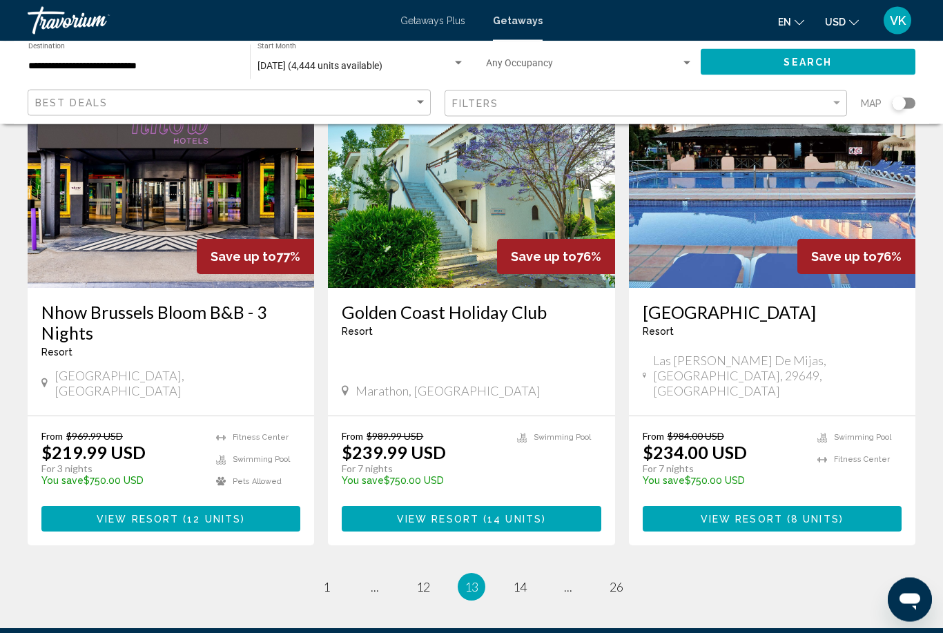
scroll to position [1678, 0]
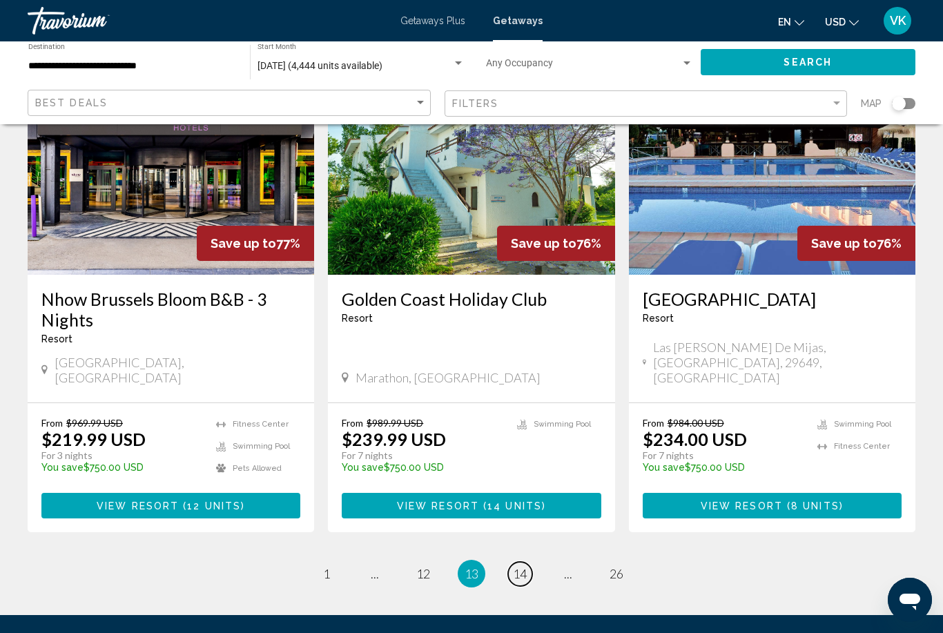
click at [527, 566] on span "14" at bounding box center [520, 573] width 14 height 15
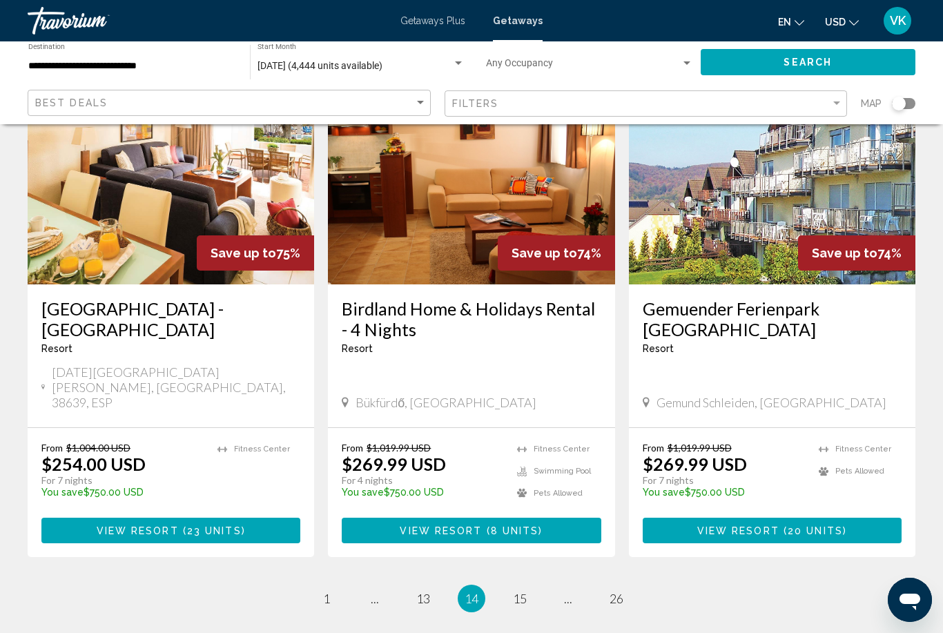
scroll to position [1656, 0]
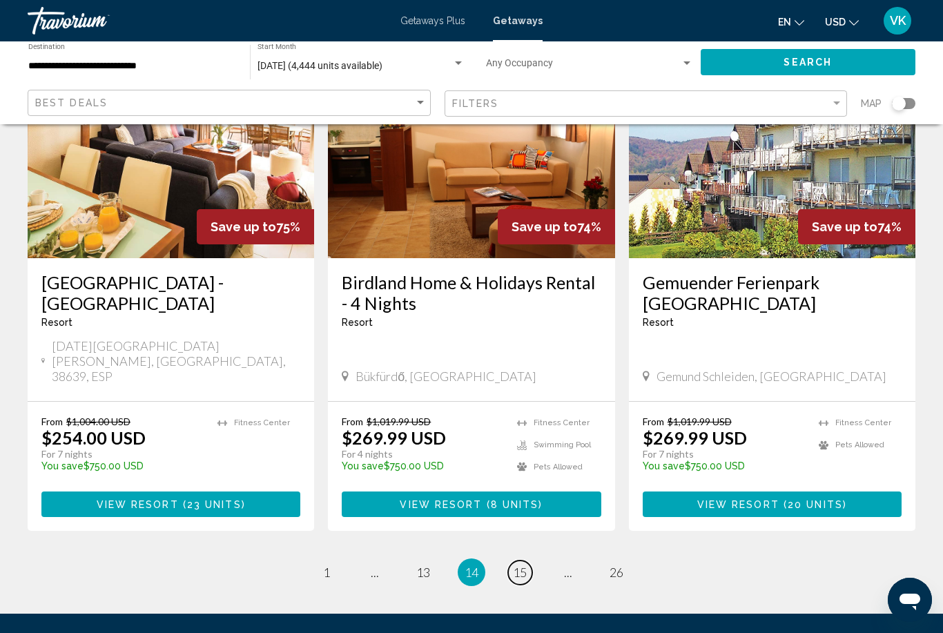
click at [525, 560] on link "page 15" at bounding box center [520, 572] width 24 height 24
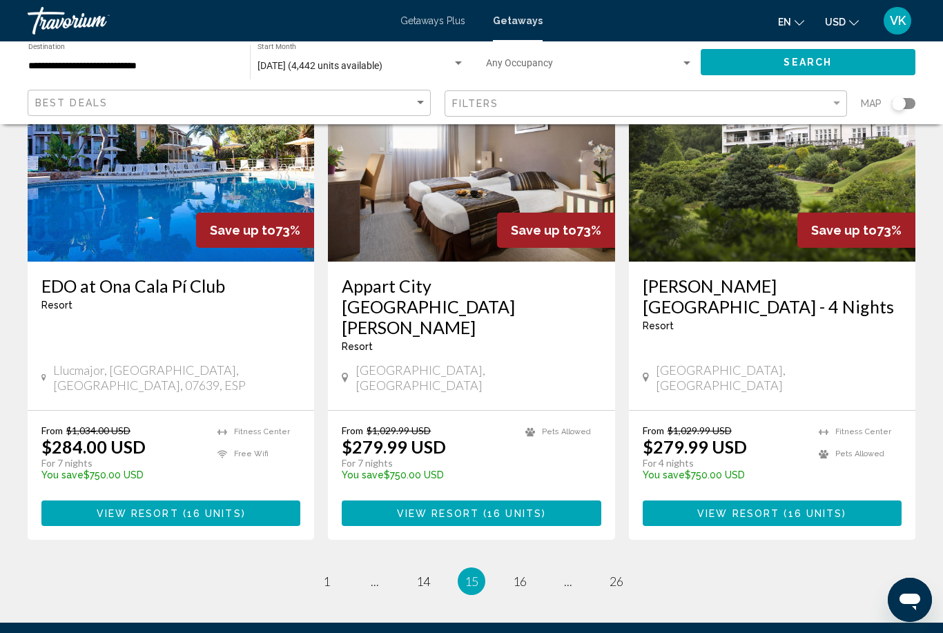
scroll to position [1592, 0]
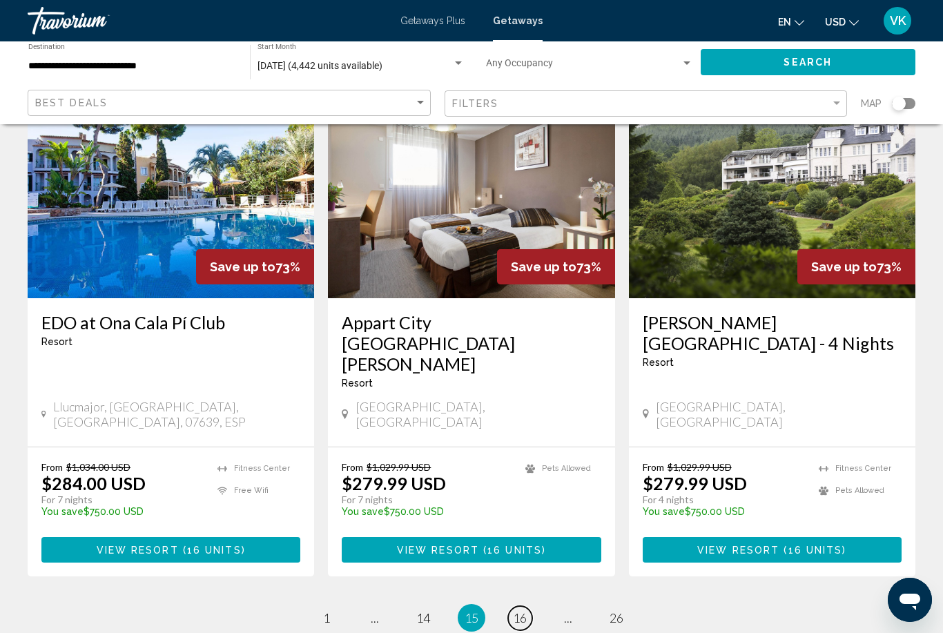
click at [521, 610] on span "16" at bounding box center [520, 617] width 14 height 15
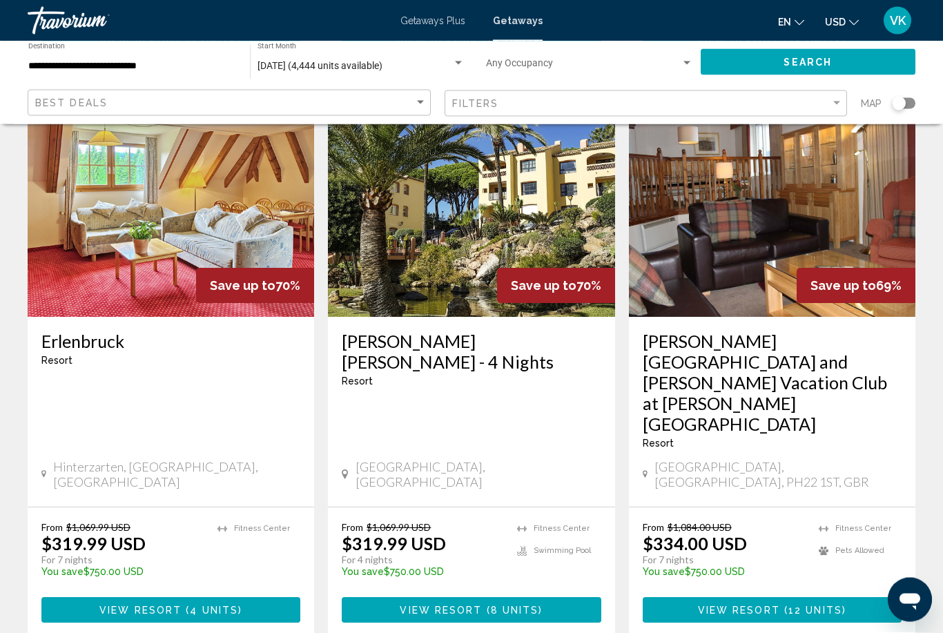
scroll to position [1646, 0]
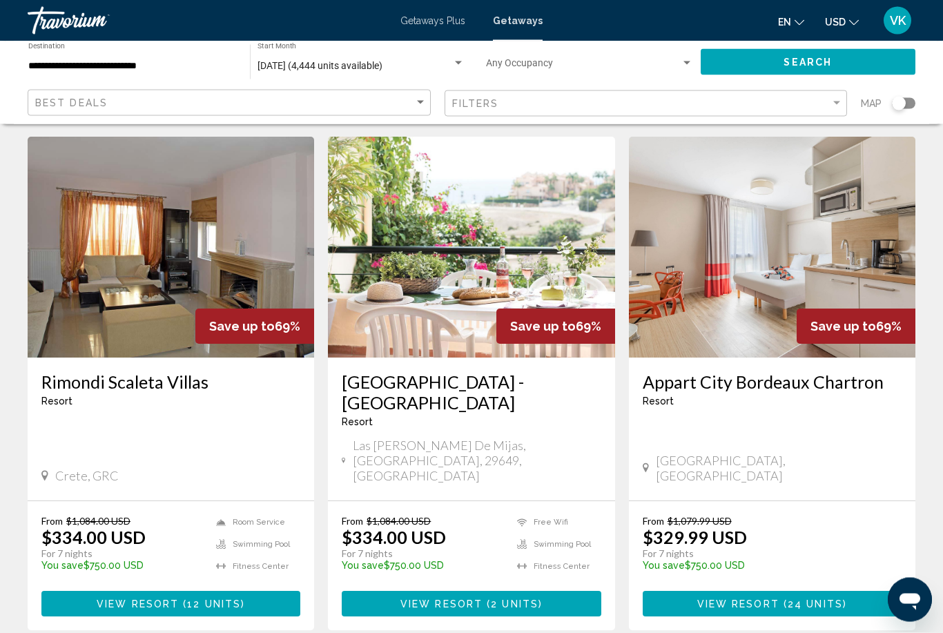
scroll to position [52, 0]
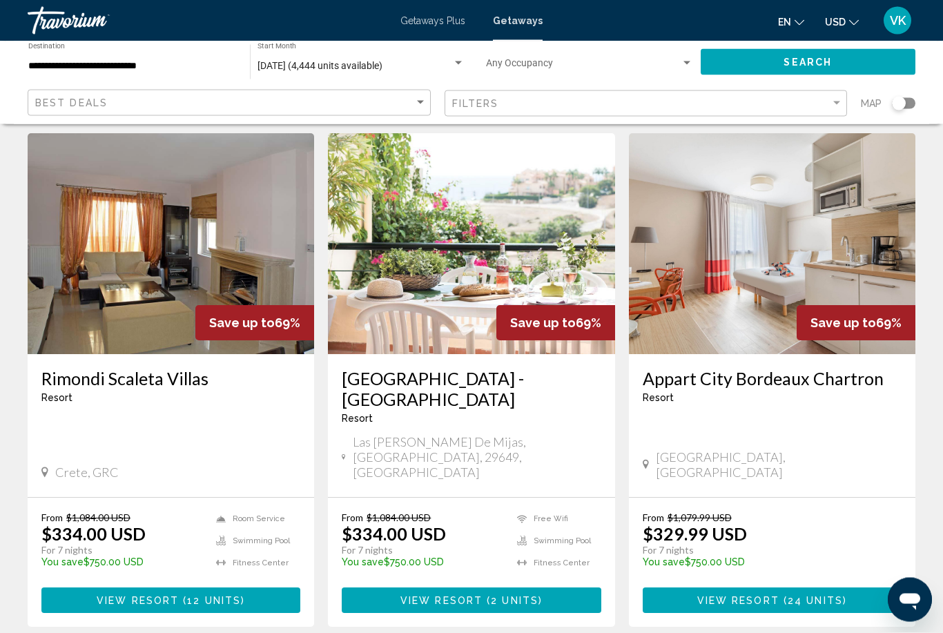
click at [422, 349] on img "Main content" at bounding box center [471, 244] width 286 height 221
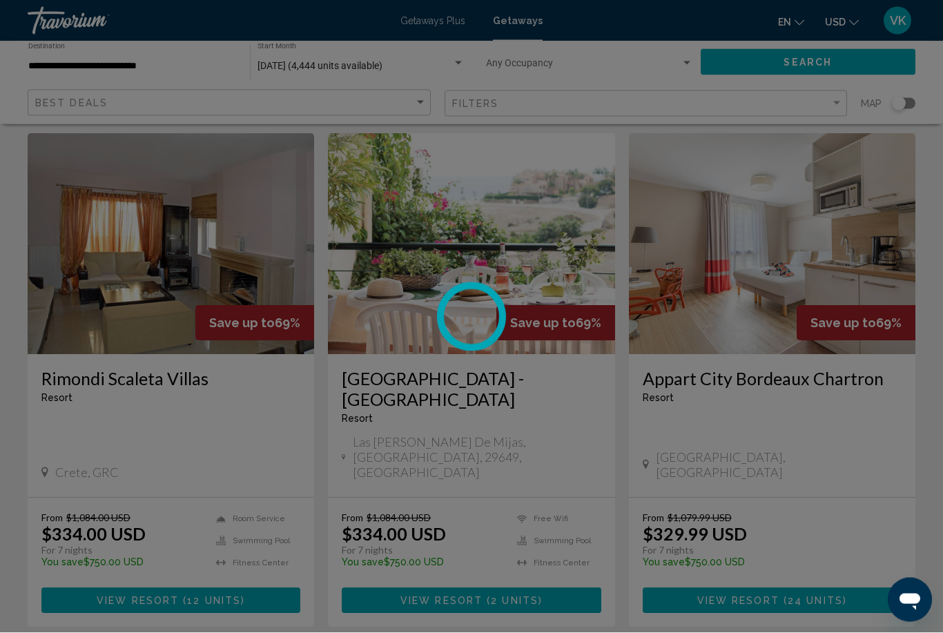
scroll to position [53, 0]
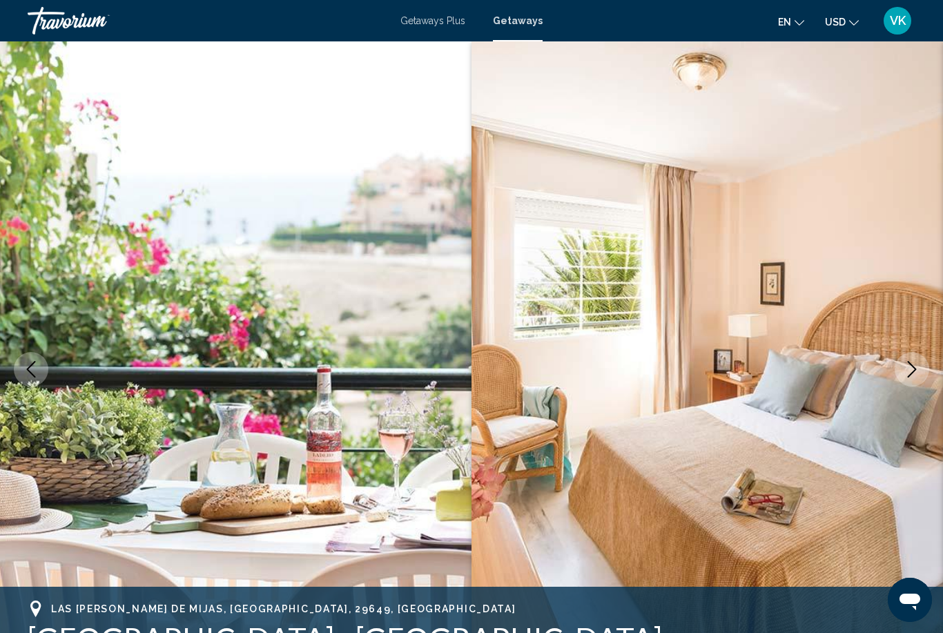
click at [911, 369] on icon "Next image" at bounding box center [911, 369] width 17 height 17
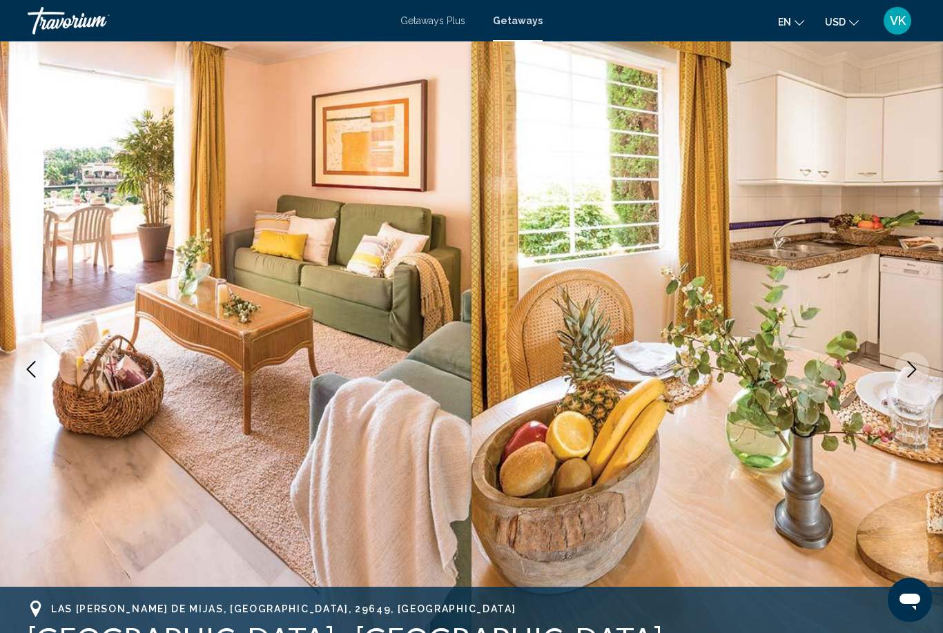
click at [916, 366] on icon "Next image" at bounding box center [911, 369] width 17 height 17
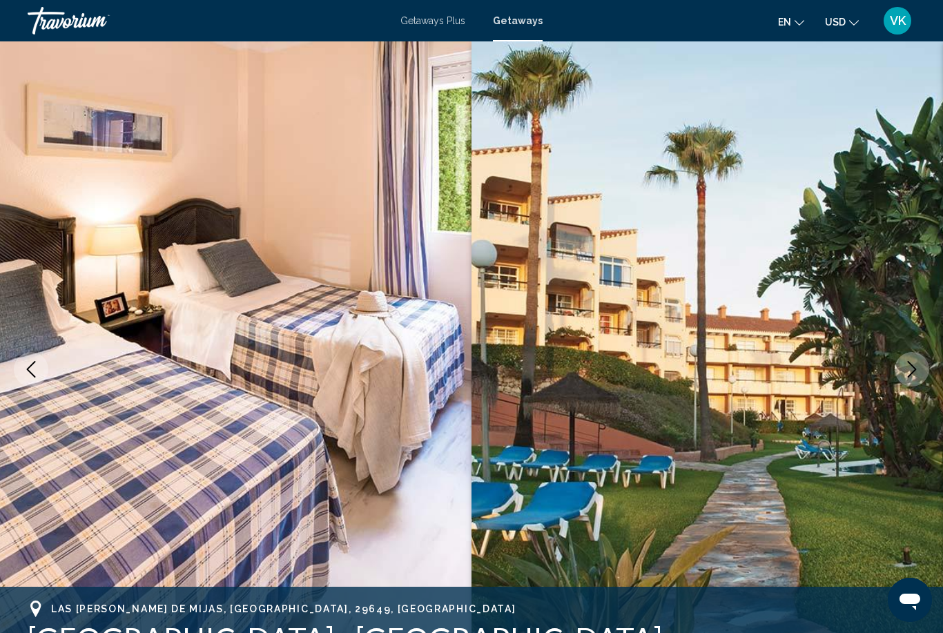
click at [908, 378] on button "Next image" at bounding box center [912, 369] width 35 height 35
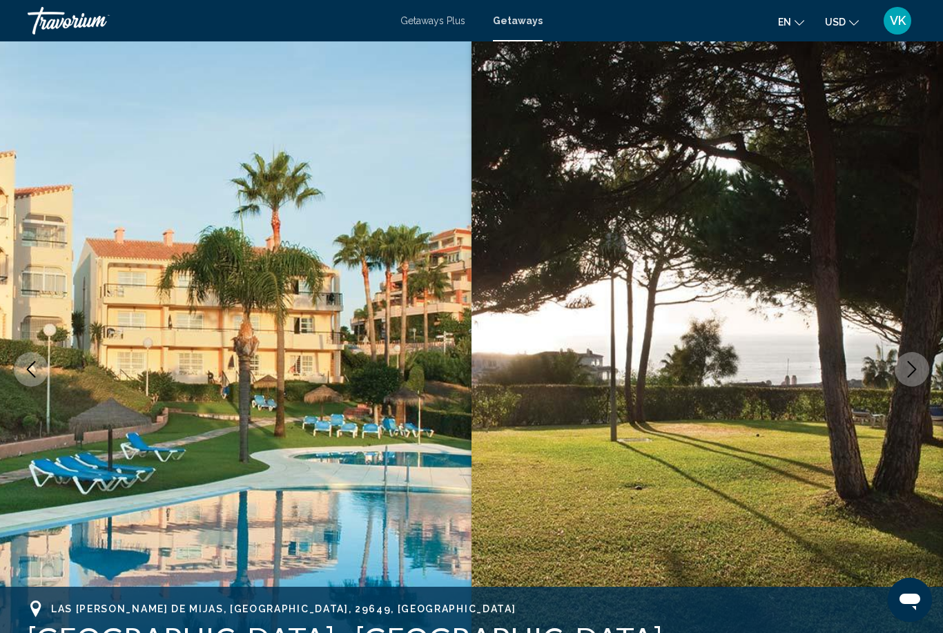
click at [917, 377] on icon "Next image" at bounding box center [911, 369] width 17 height 17
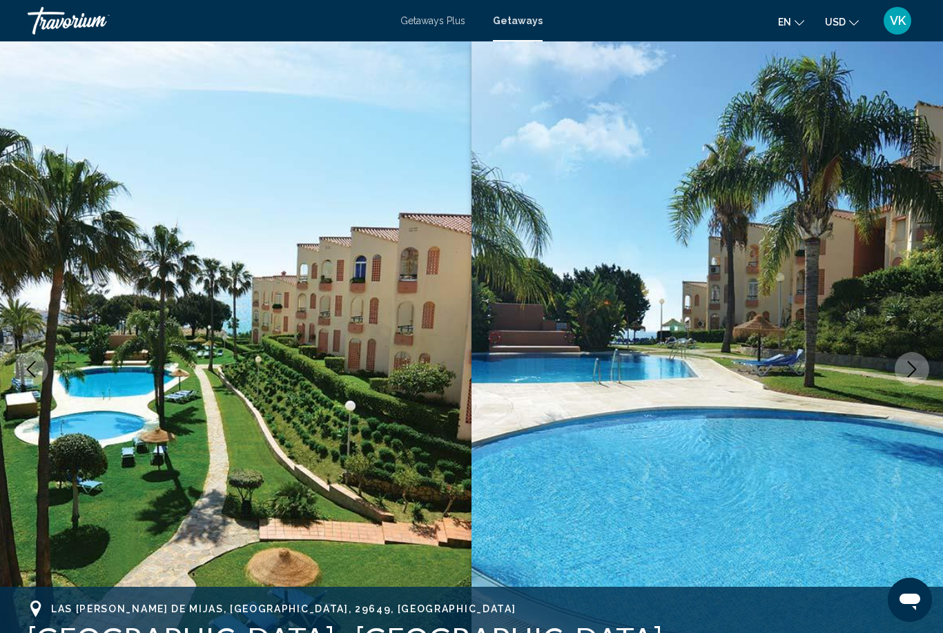
click at [906, 377] on icon "Next image" at bounding box center [911, 369] width 17 height 17
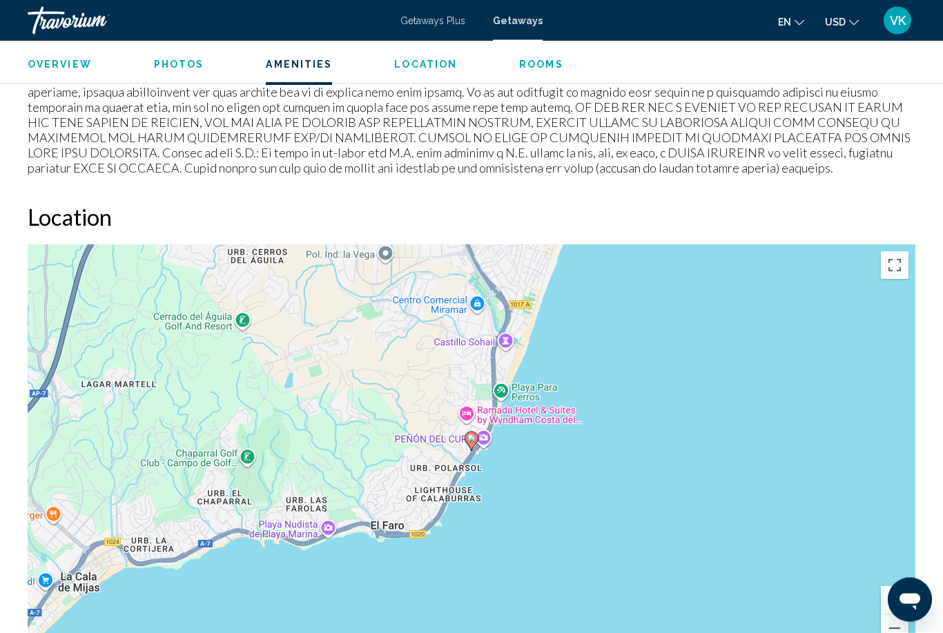
scroll to position [1962, 0]
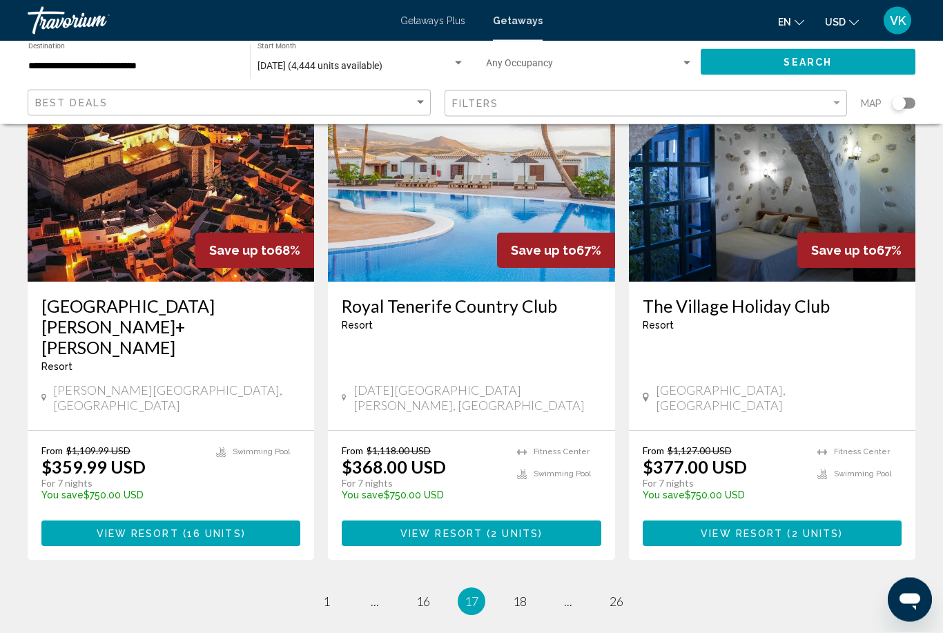
scroll to position [1656, 0]
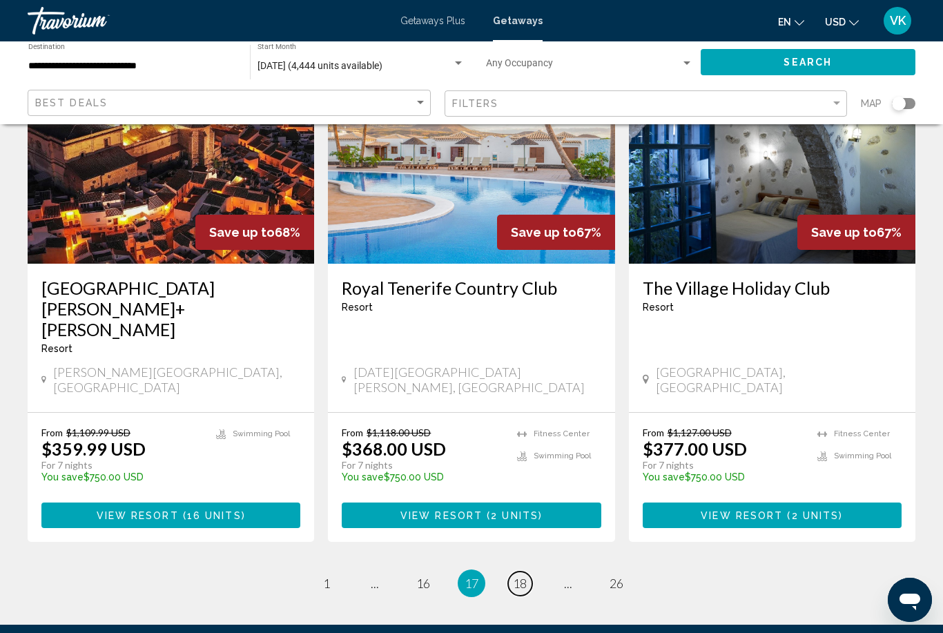
click at [522, 576] on span "18" at bounding box center [520, 583] width 14 height 15
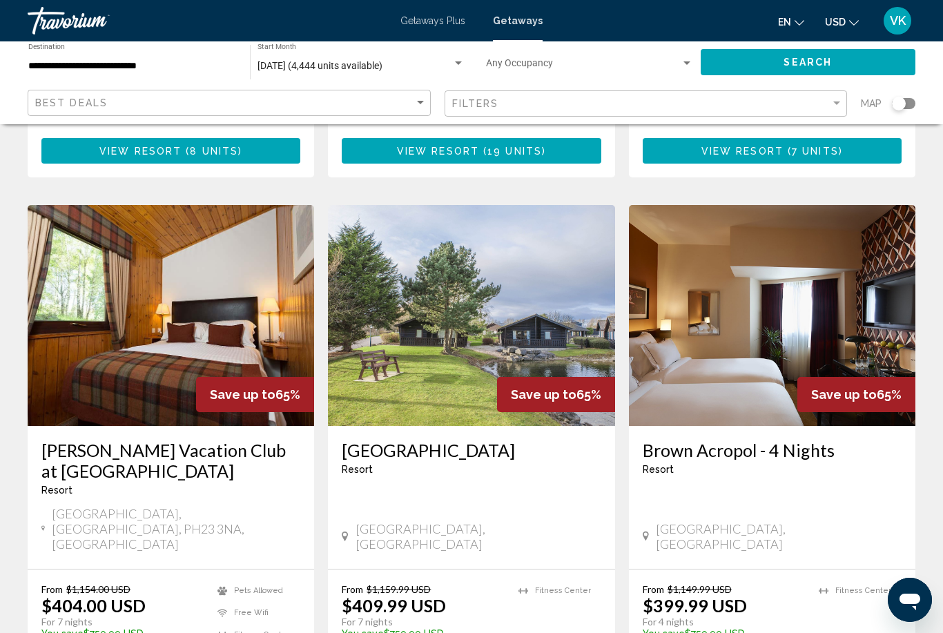
scroll to position [1572, 0]
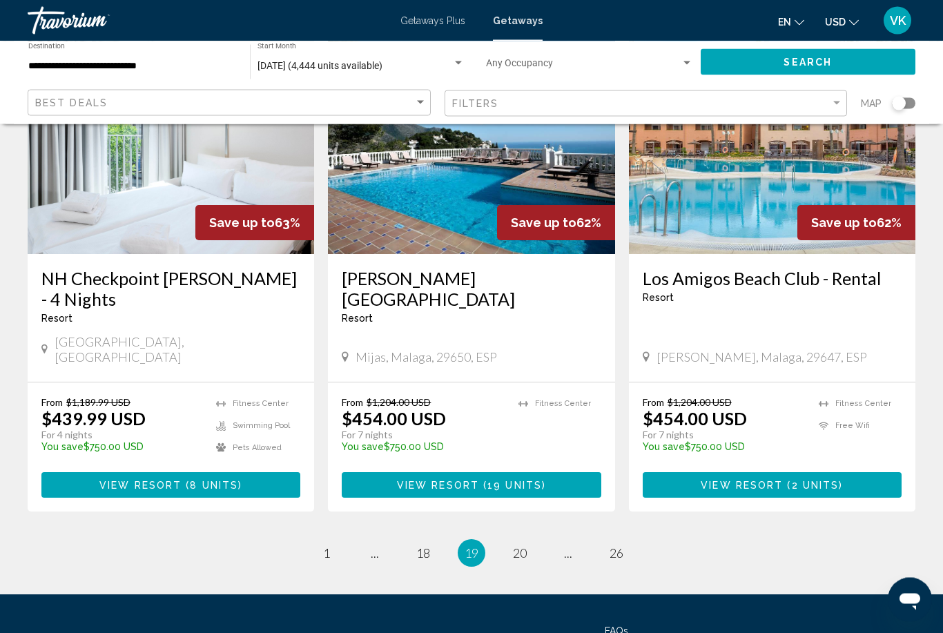
scroll to position [1677, 0]
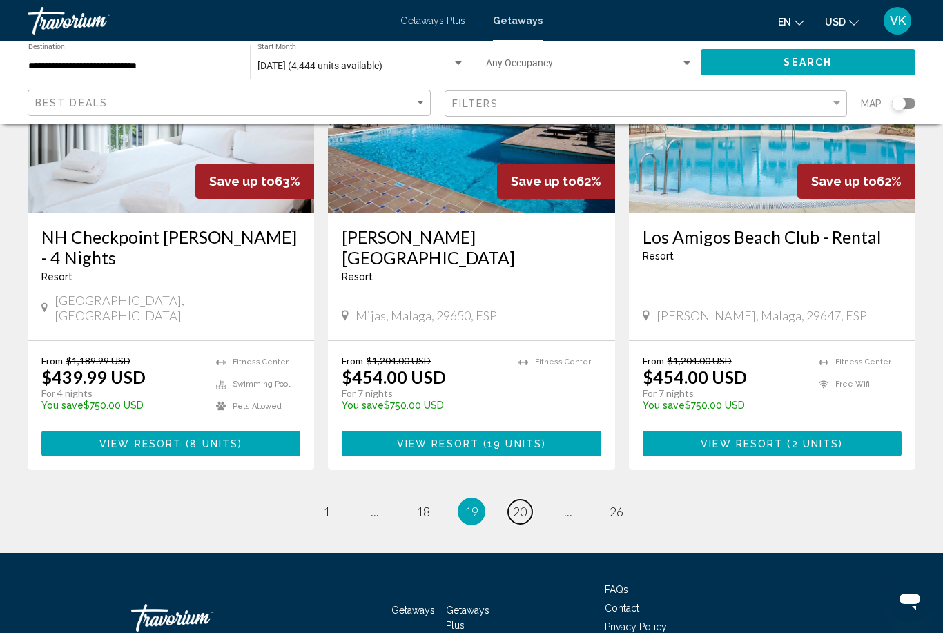
click at [526, 504] on span "20" at bounding box center [520, 511] width 14 height 15
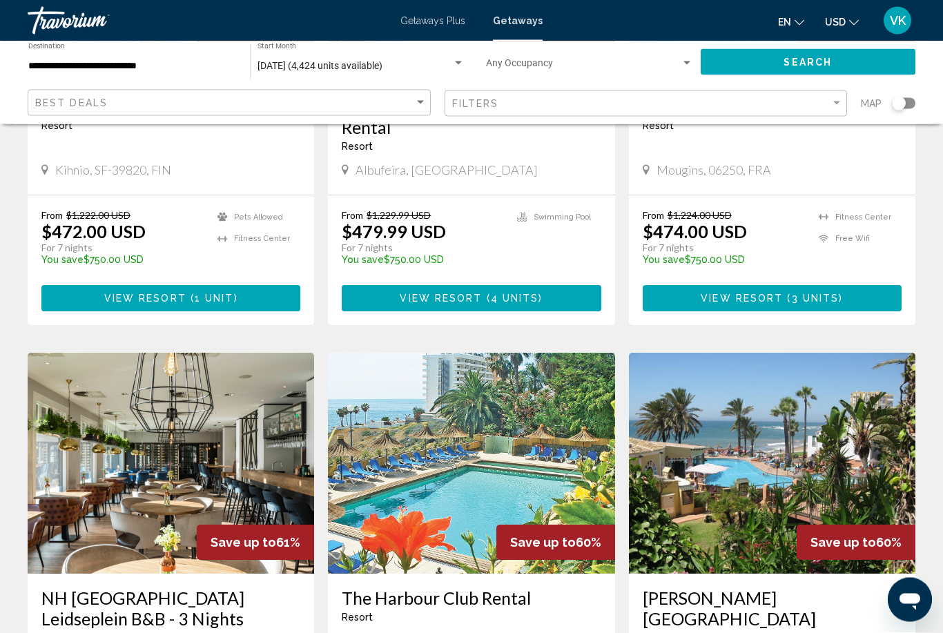
scroll to position [843, 0]
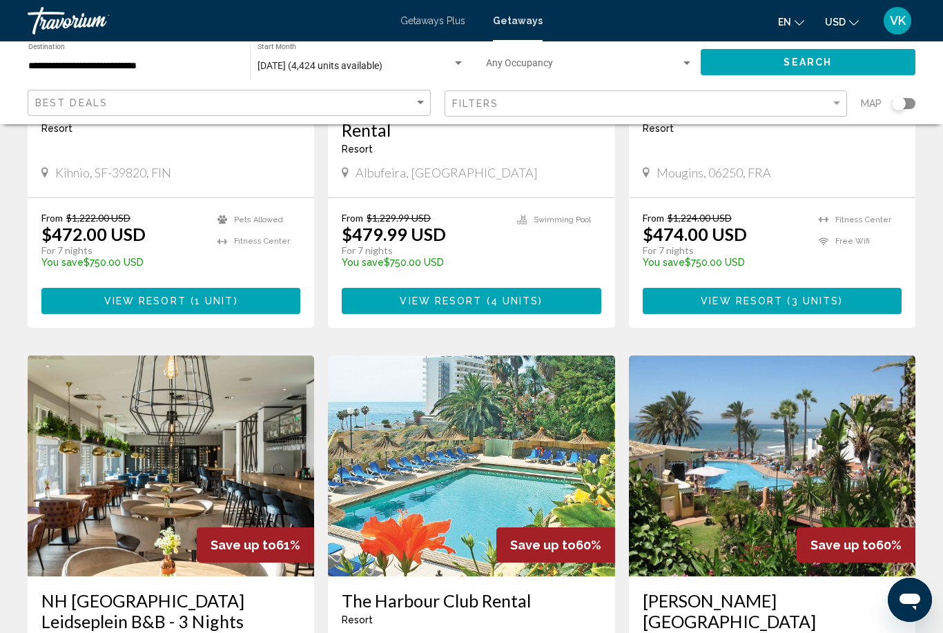
click at [883, 421] on img "Main content" at bounding box center [772, 465] width 286 height 221
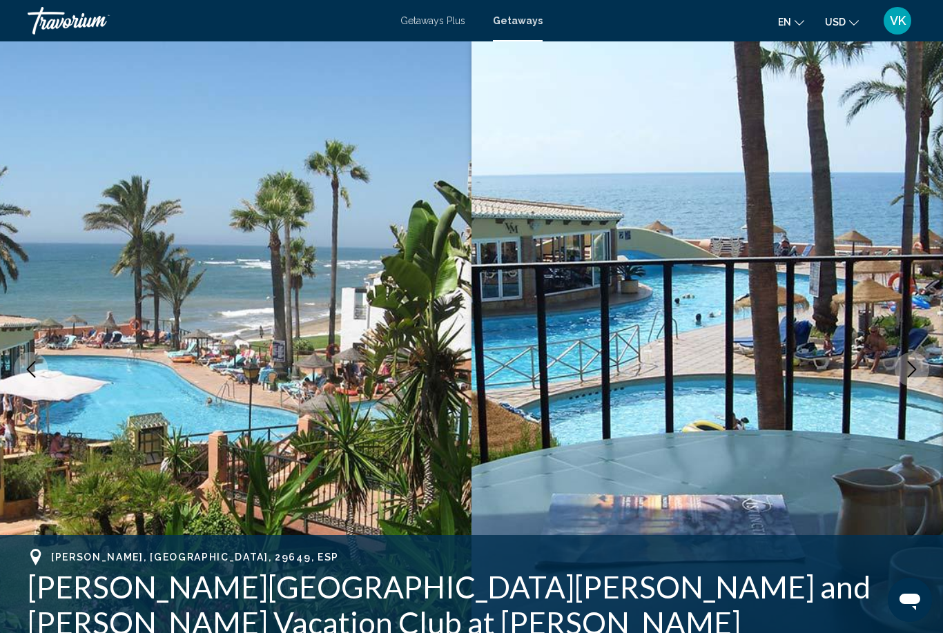
click at [902, 376] on button "Next image" at bounding box center [912, 369] width 35 height 35
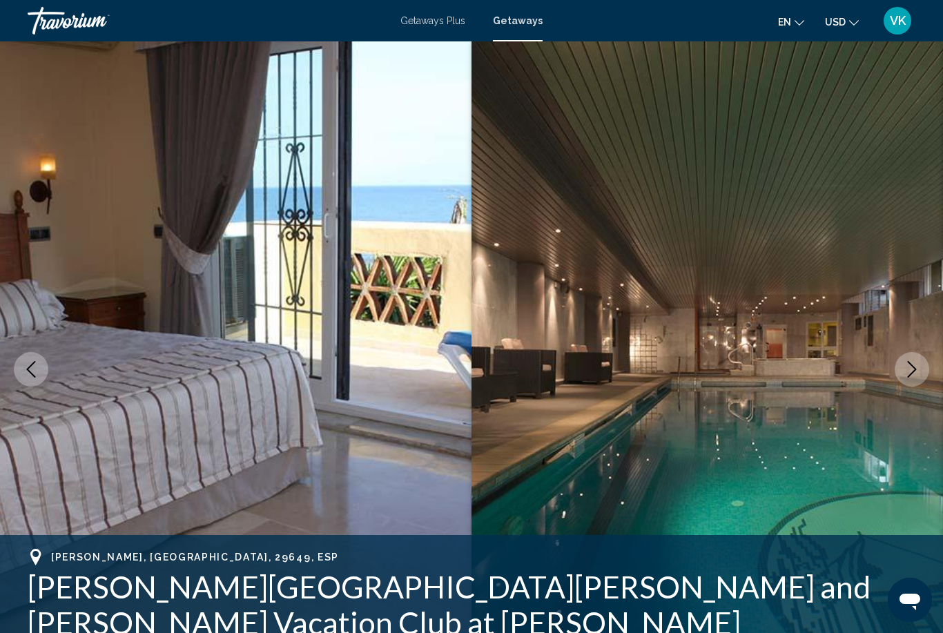
click at [916, 376] on icon "Next image" at bounding box center [911, 369] width 17 height 17
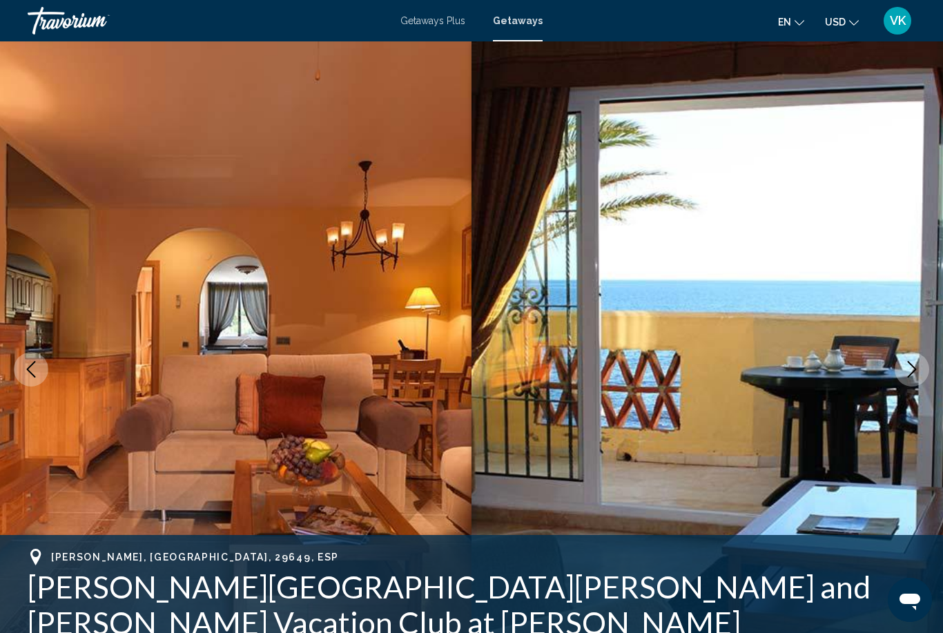
click at [918, 378] on button "Next image" at bounding box center [912, 369] width 35 height 35
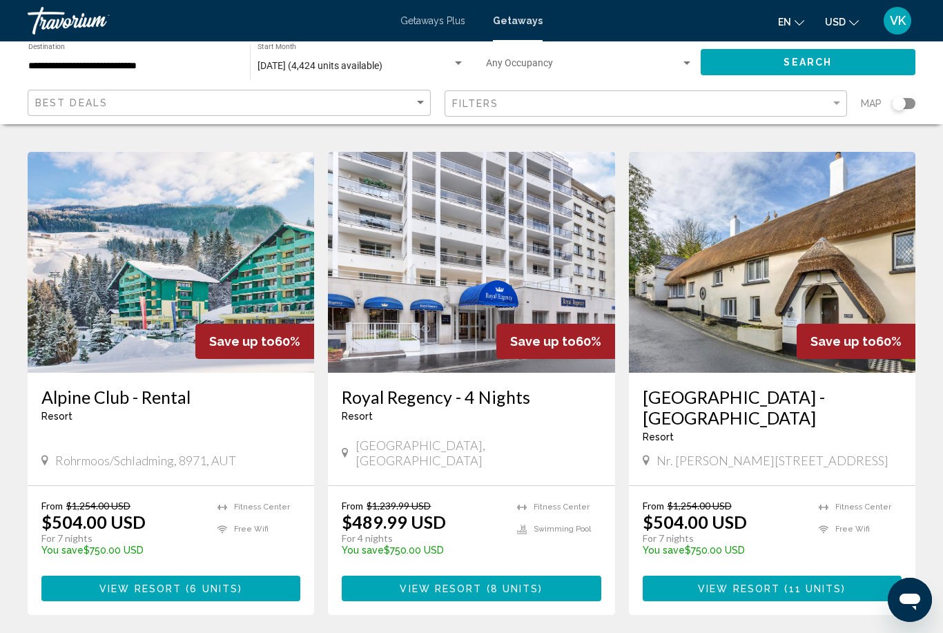
scroll to position [1719, 0]
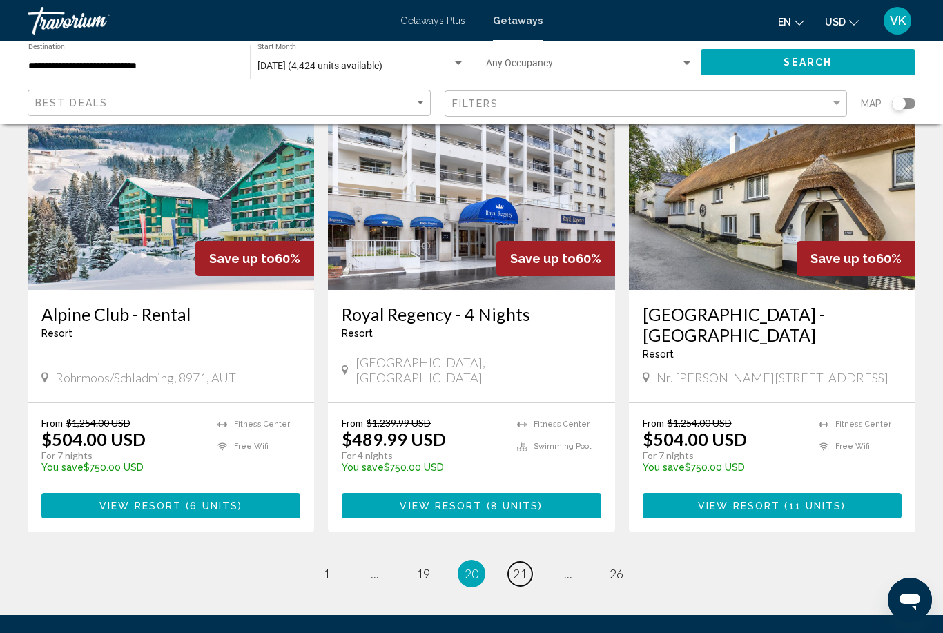
click at [531, 562] on link "page 21" at bounding box center [520, 574] width 24 height 24
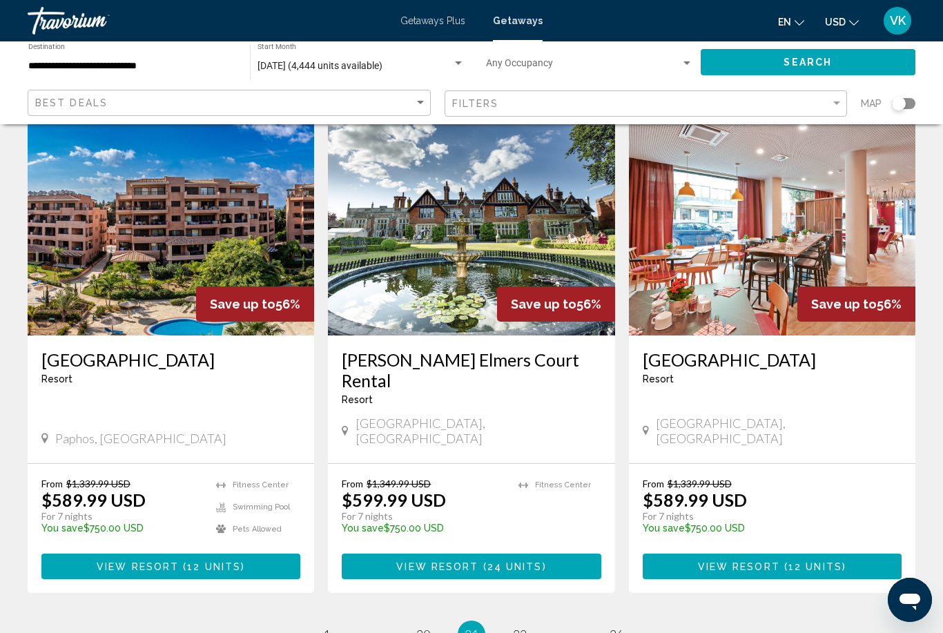
scroll to position [1594, 0]
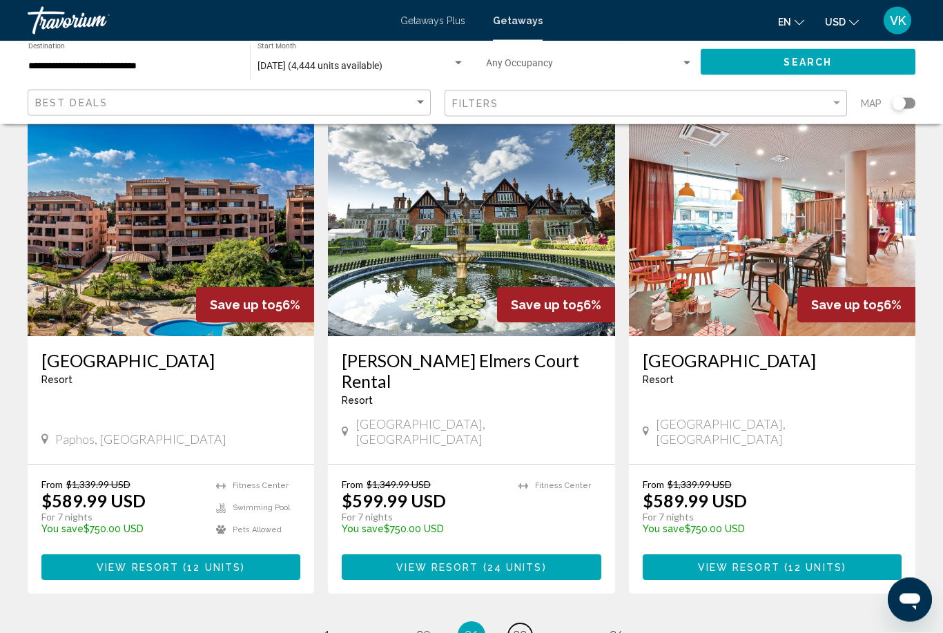
click at [524, 628] on span "22" at bounding box center [520, 635] width 14 height 15
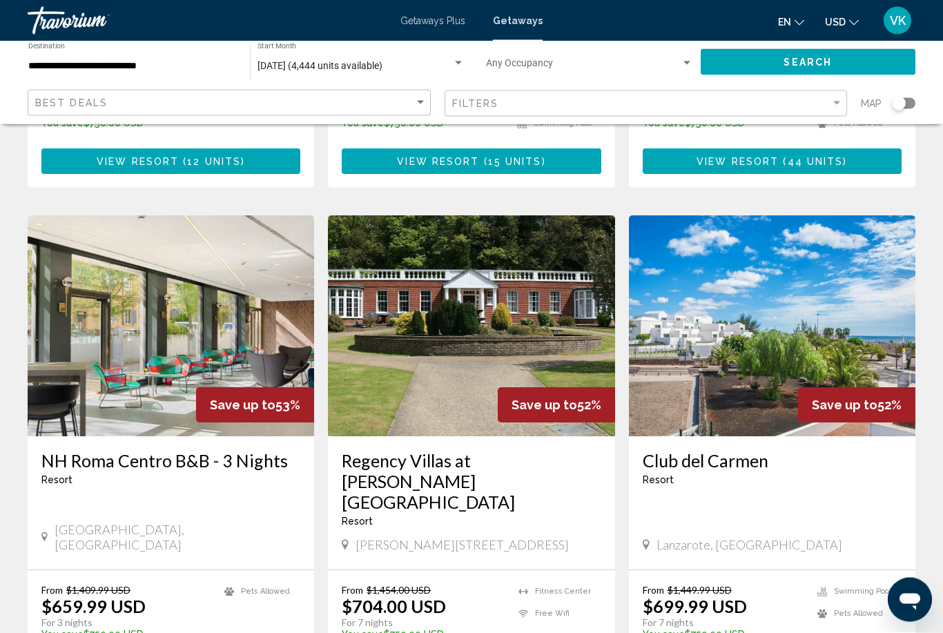
scroll to position [1518, 0]
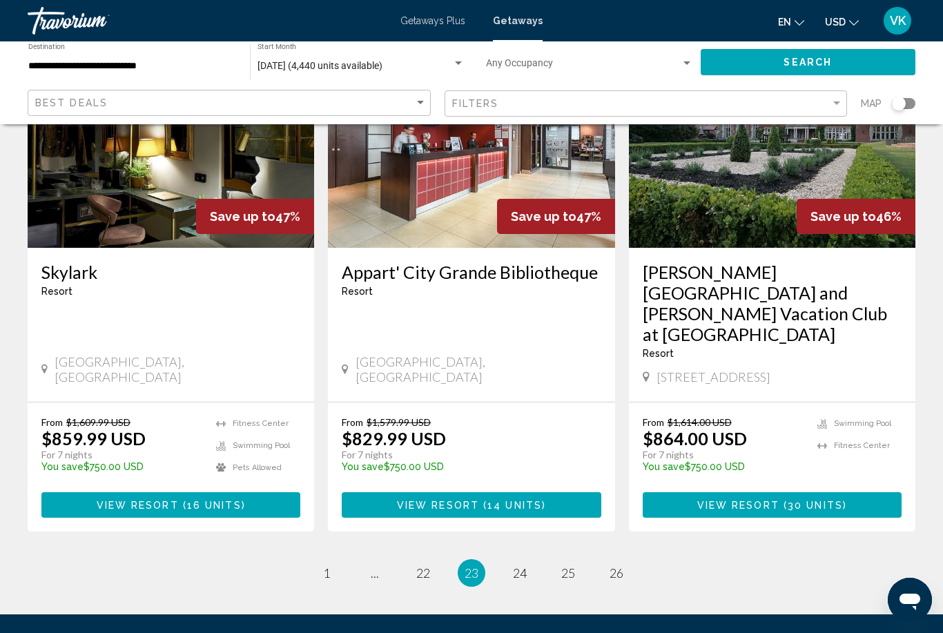
scroll to position [1657, 0]
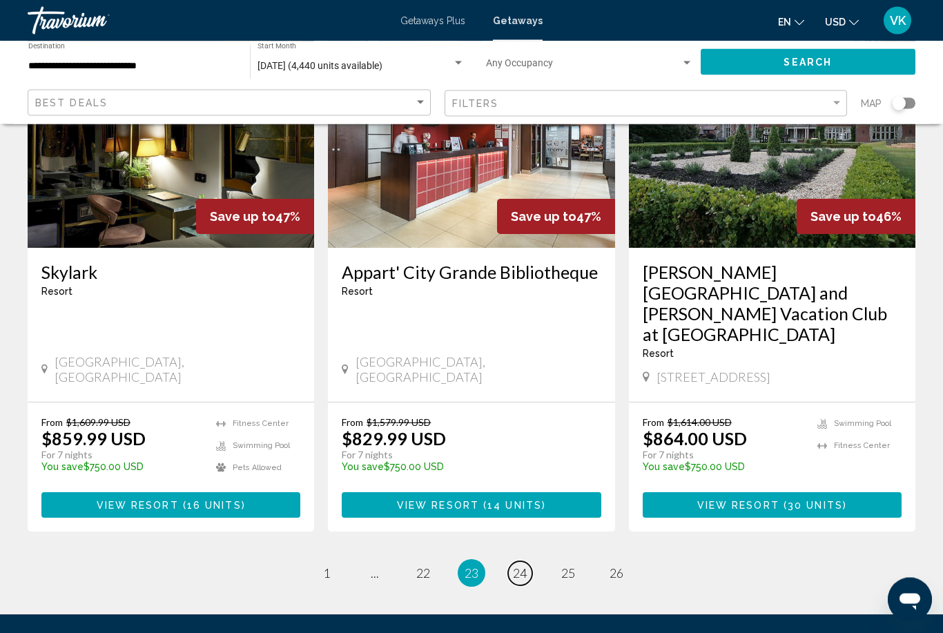
click at [518, 566] on span "24" at bounding box center [520, 573] width 14 height 15
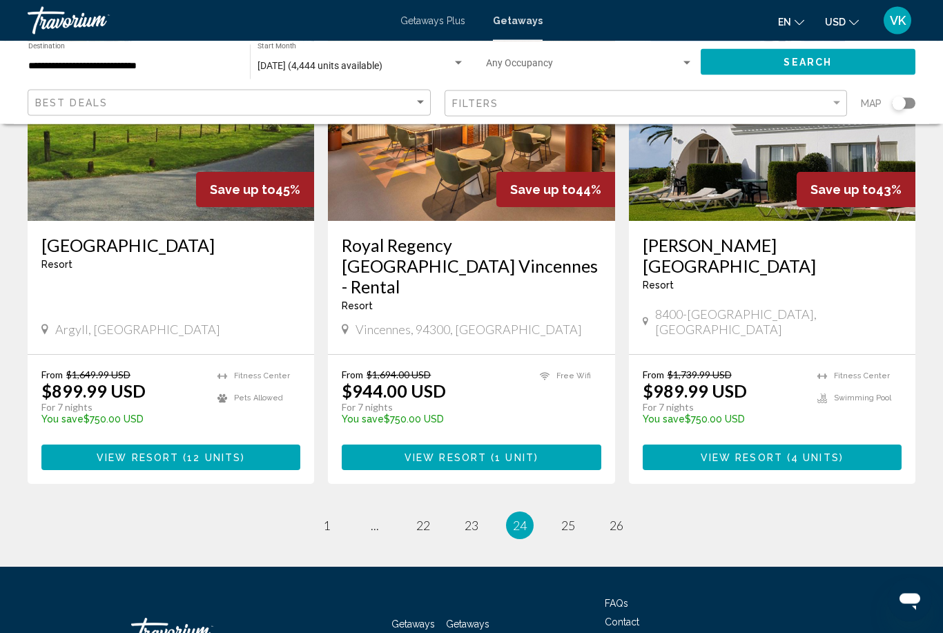
scroll to position [1719, 0]
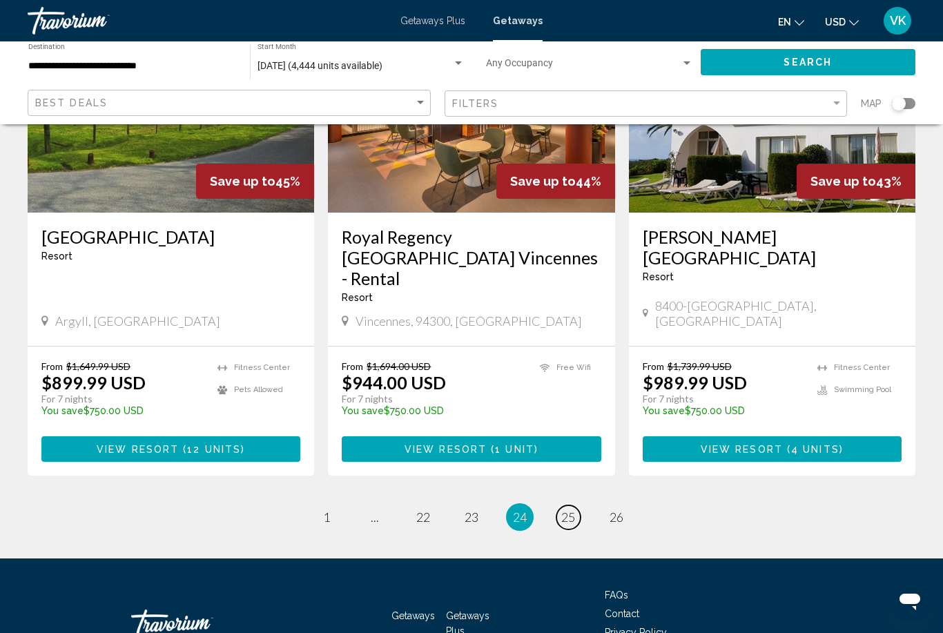
click at [573, 509] on span "25" at bounding box center [568, 516] width 14 height 15
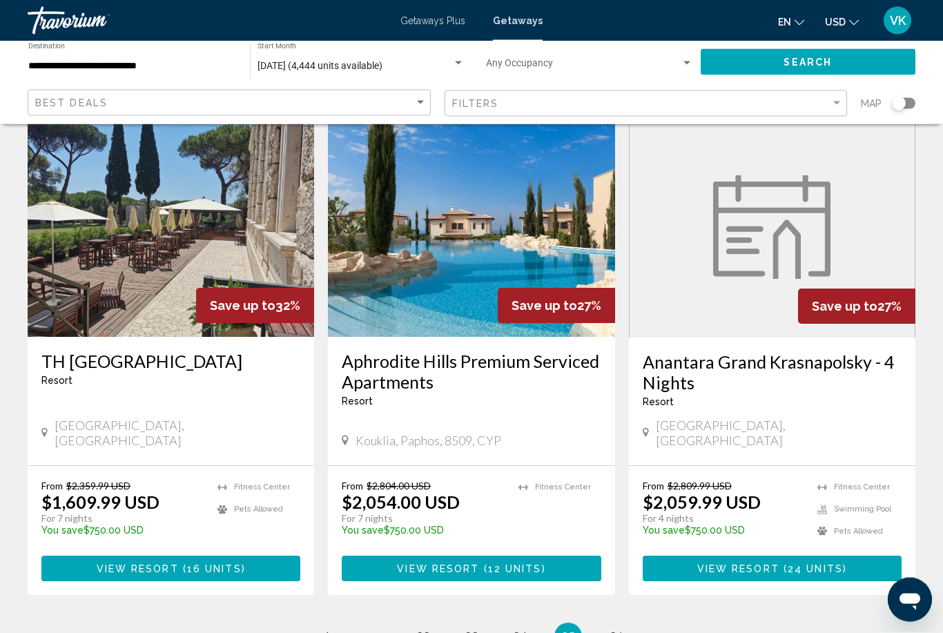
scroll to position [1575, 0]
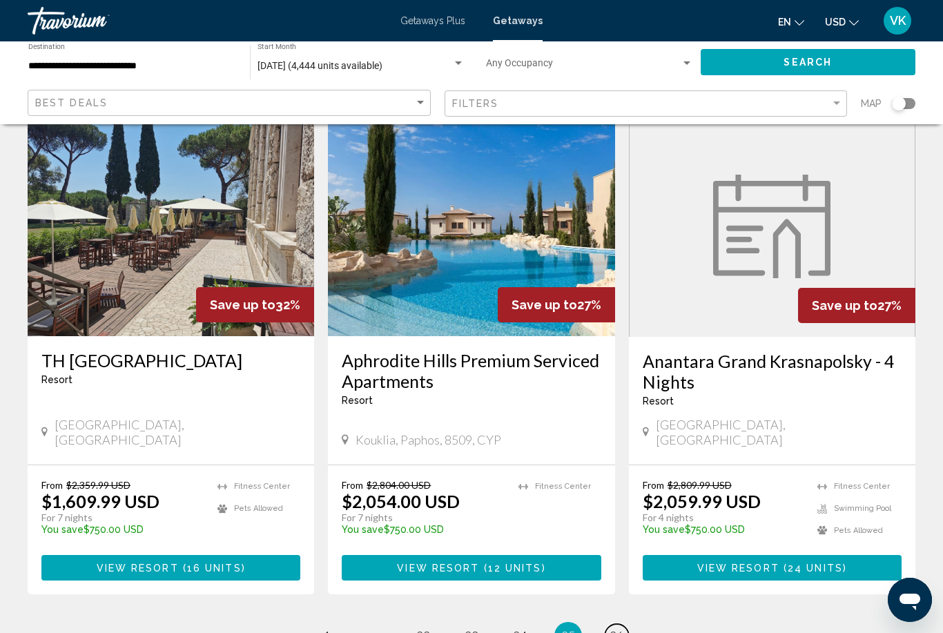
click at [622, 628] on span "26" at bounding box center [616, 635] width 14 height 15
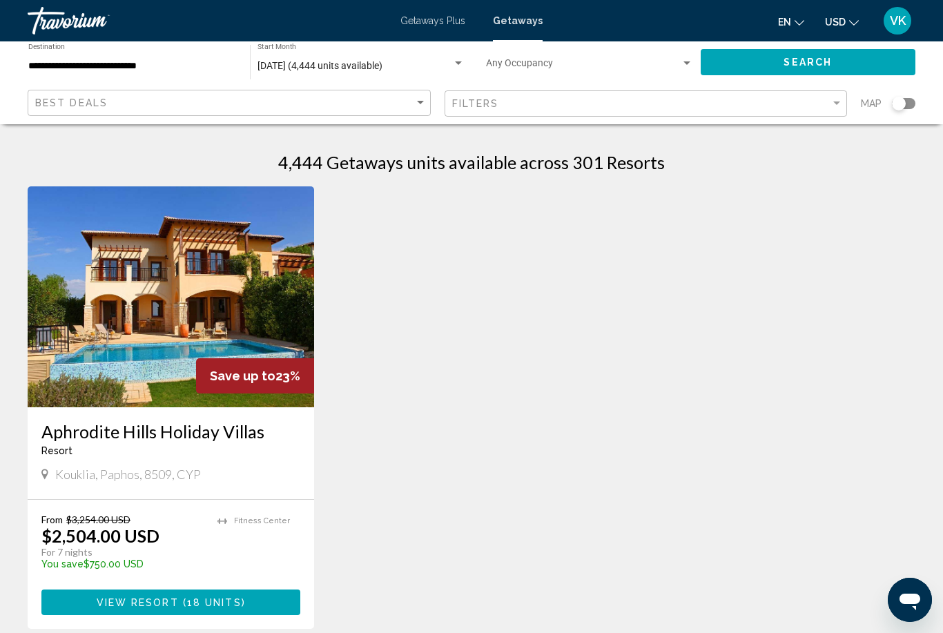
click at [469, 56] on div "[DATE] (4,444 units available) Start Month All Start Months" at bounding box center [362, 62] width 222 height 38
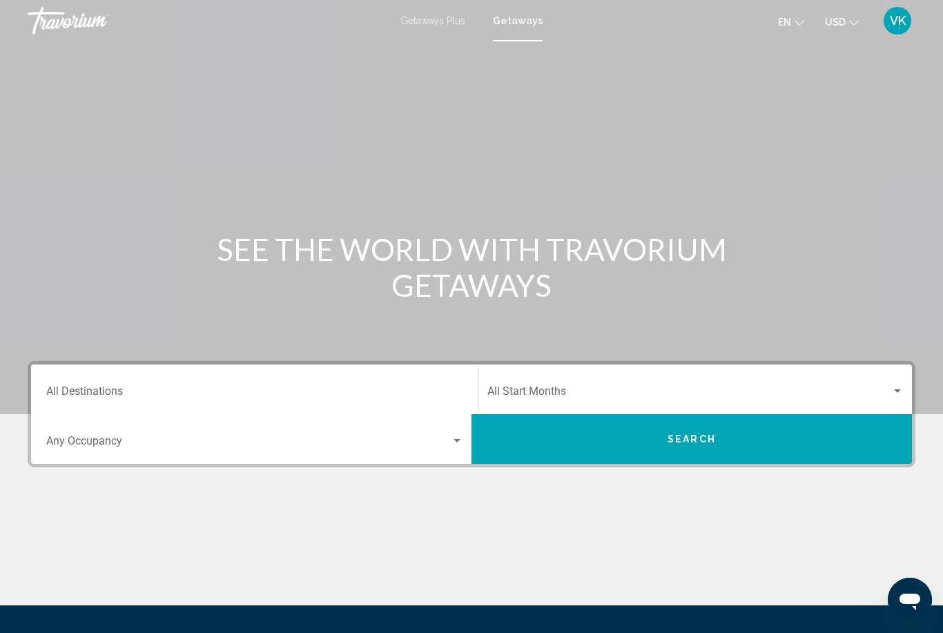
click at [897, 393] on div "Search widget" at bounding box center [897, 391] width 12 height 11
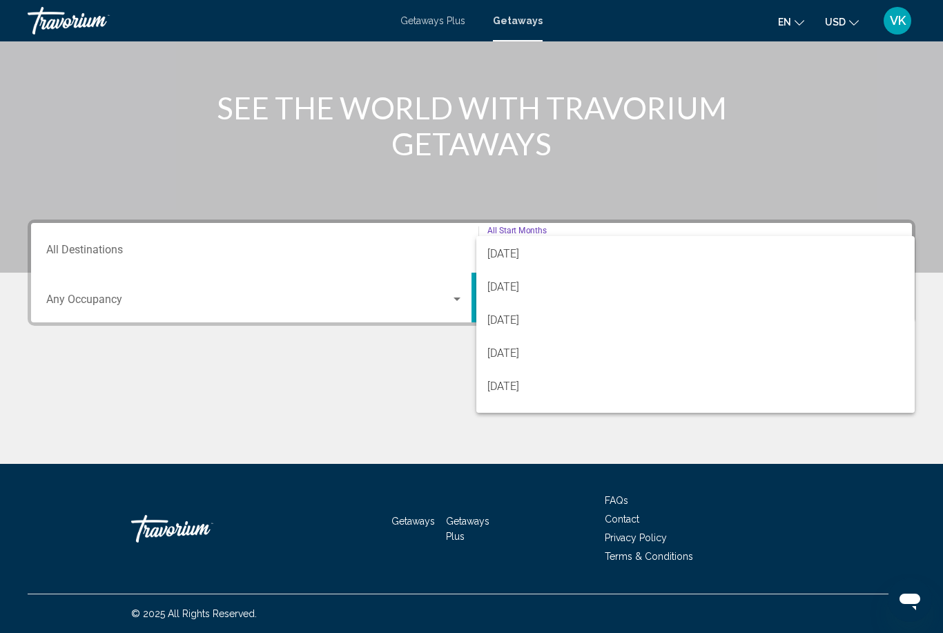
scroll to position [266, 0]
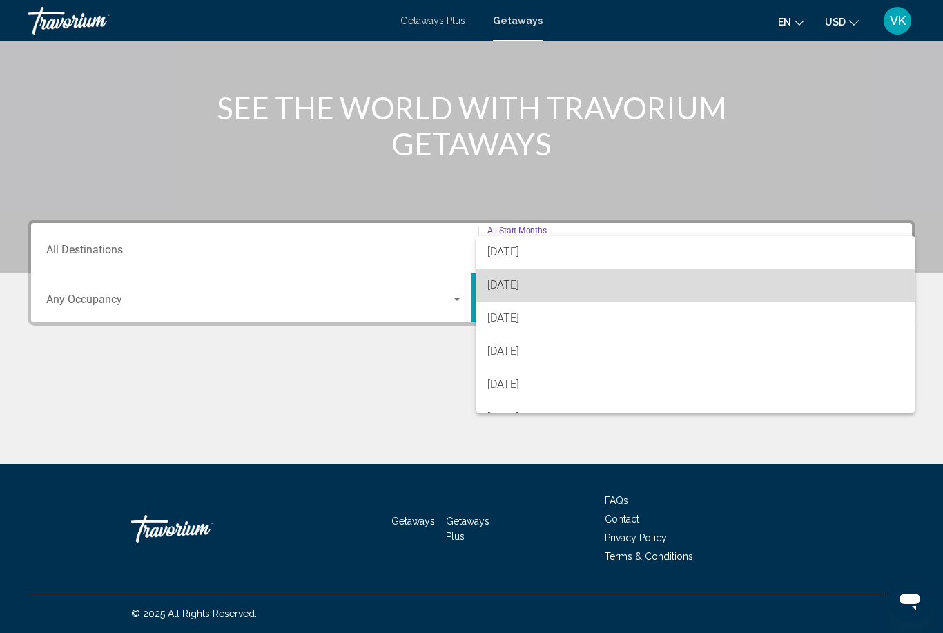
click at [528, 280] on span "[DATE]" at bounding box center [695, 284] width 416 height 33
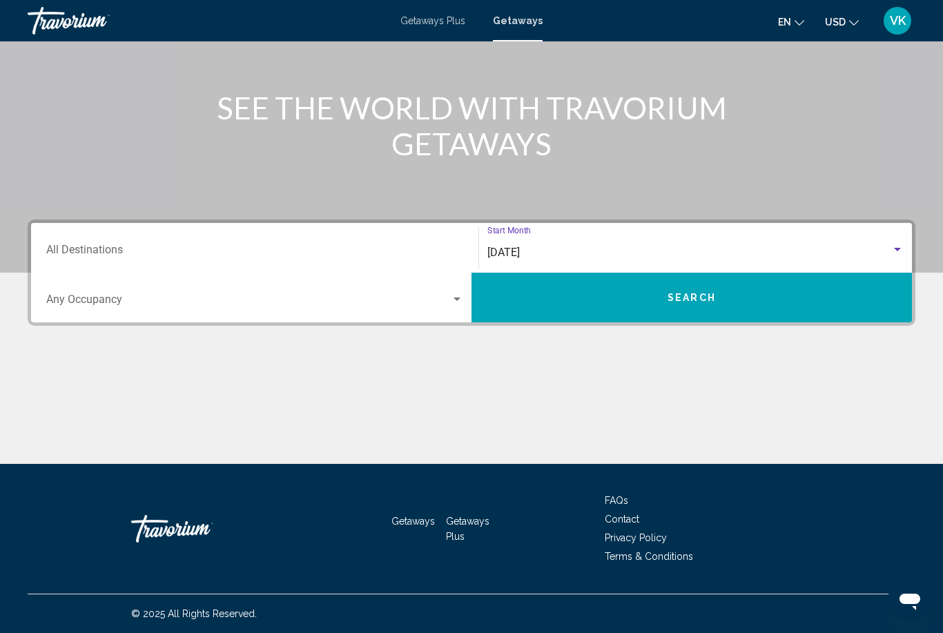
click at [72, 255] on input "Destination All Destinations" at bounding box center [254, 252] width 417 height 12
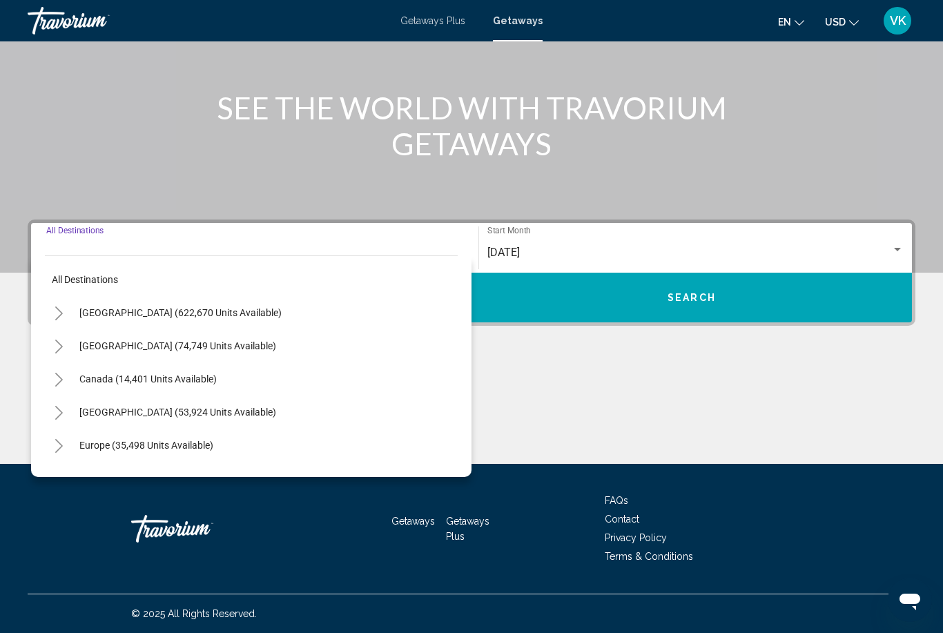
click at [88, 447] on span "Europe (35,498 units available)" at bounding box center [146, 445] width 134 height 11
type input "**********"
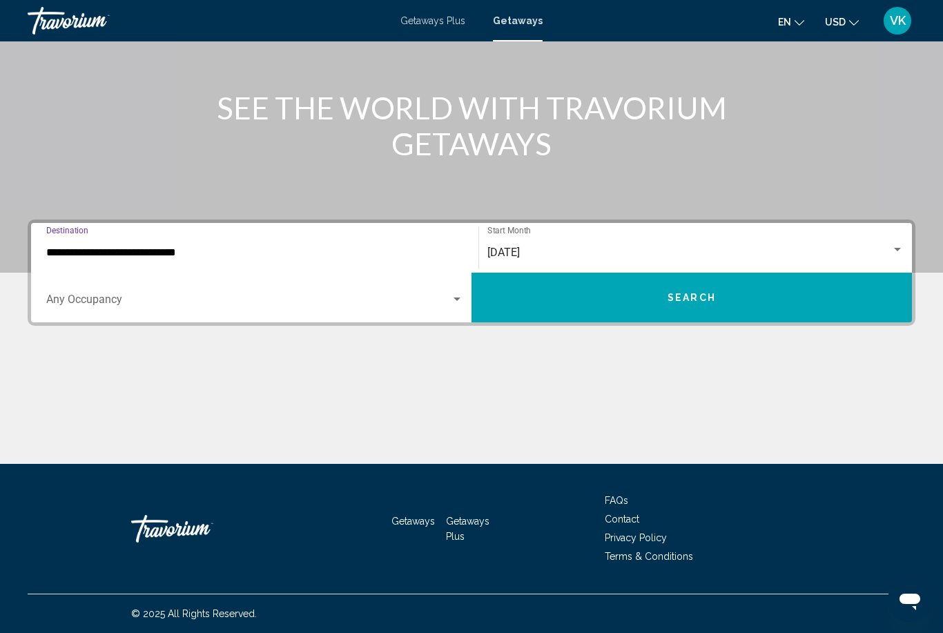
click at [77, 304] on span "Search widget" at bounding box center [248, 302] width 404 height 12
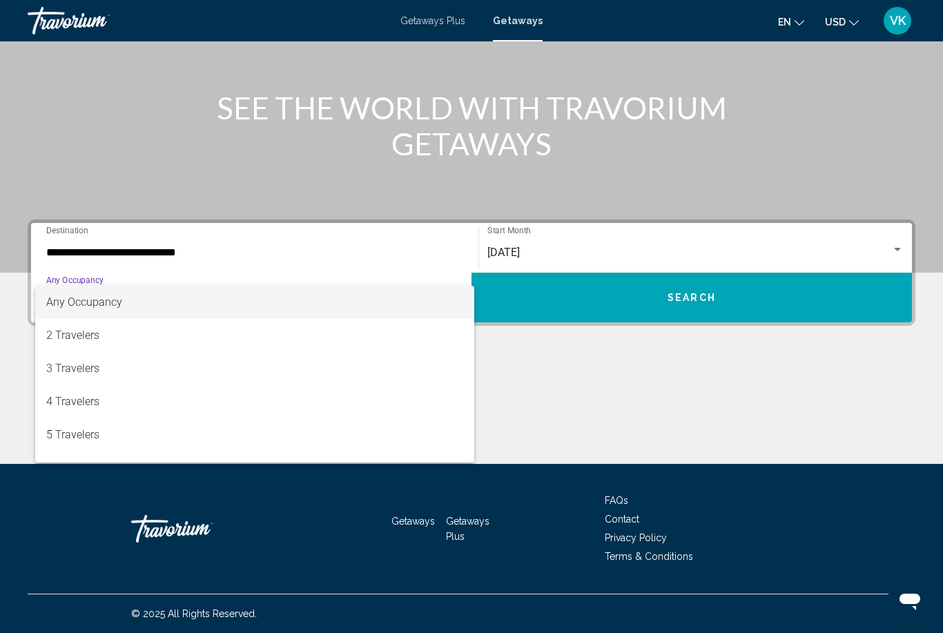
click at [886, 412] on div at bounding box center [471, 316] width 943 height 633
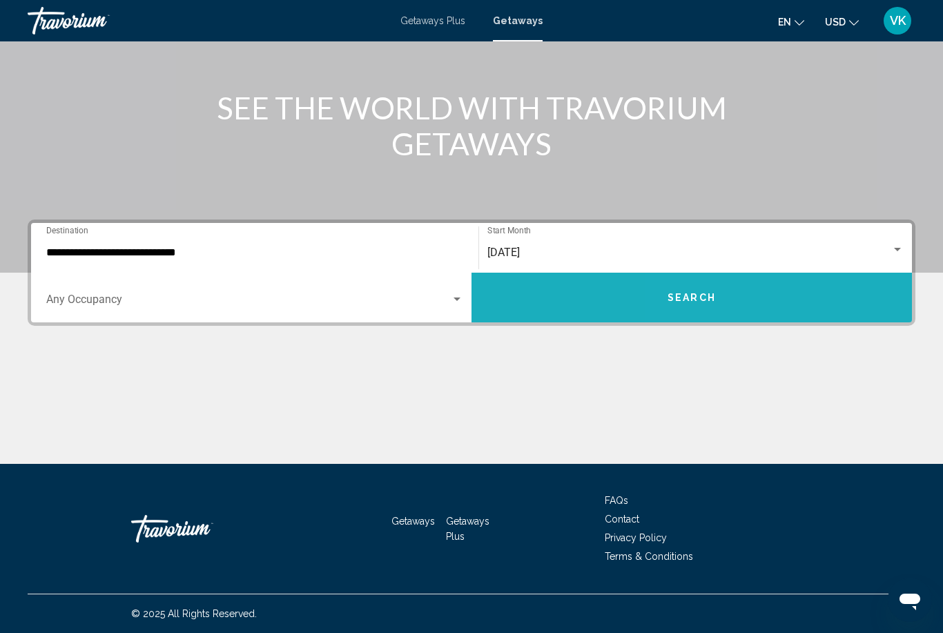
click at [807, 308] on button "Search" at bounding box center [691, 298] width 440 height 50
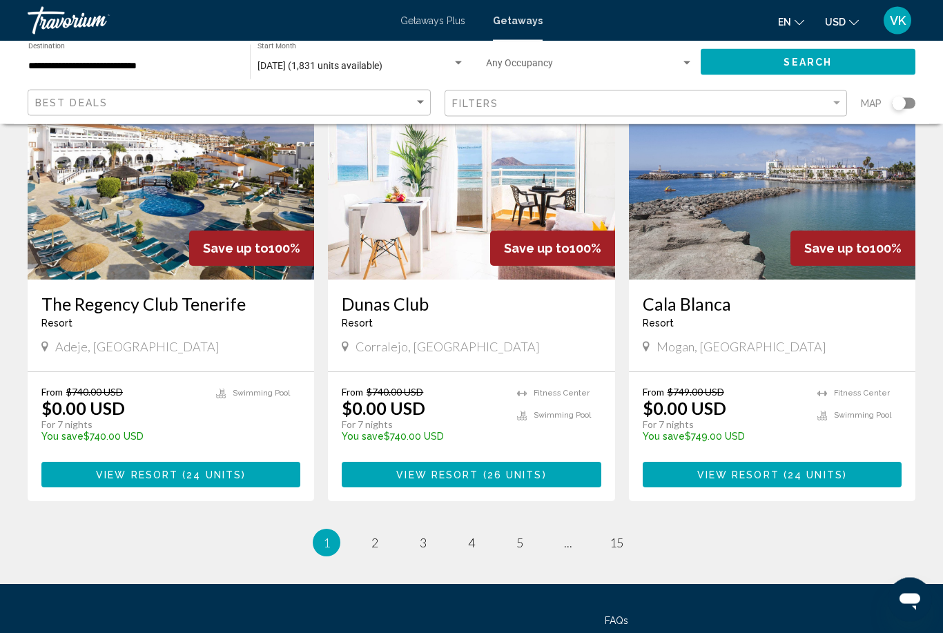
scroll to position [1636, 0]
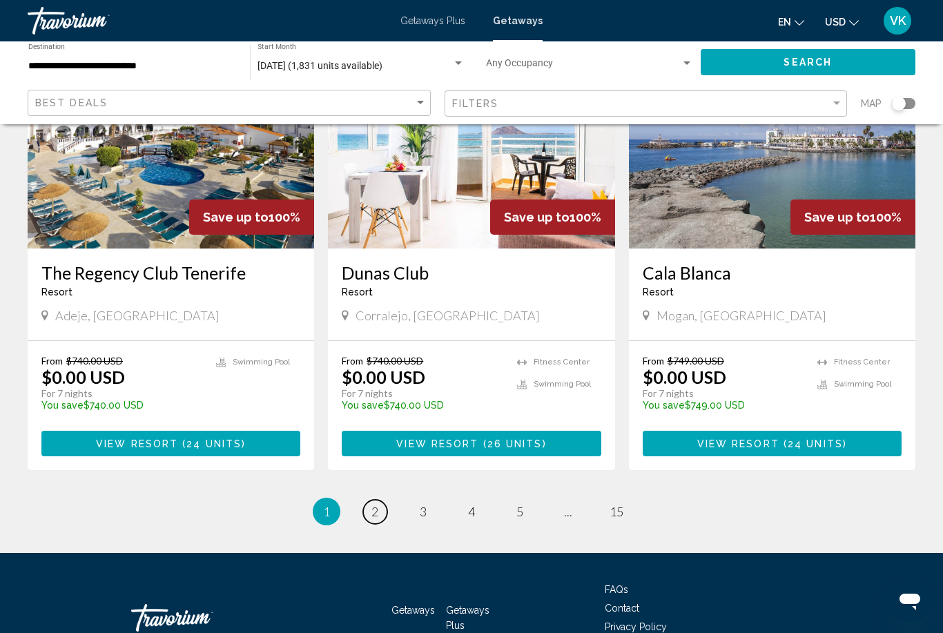
click at [380, 500] on link "page 2" at bounding box center [375, 512] width 24 height 24
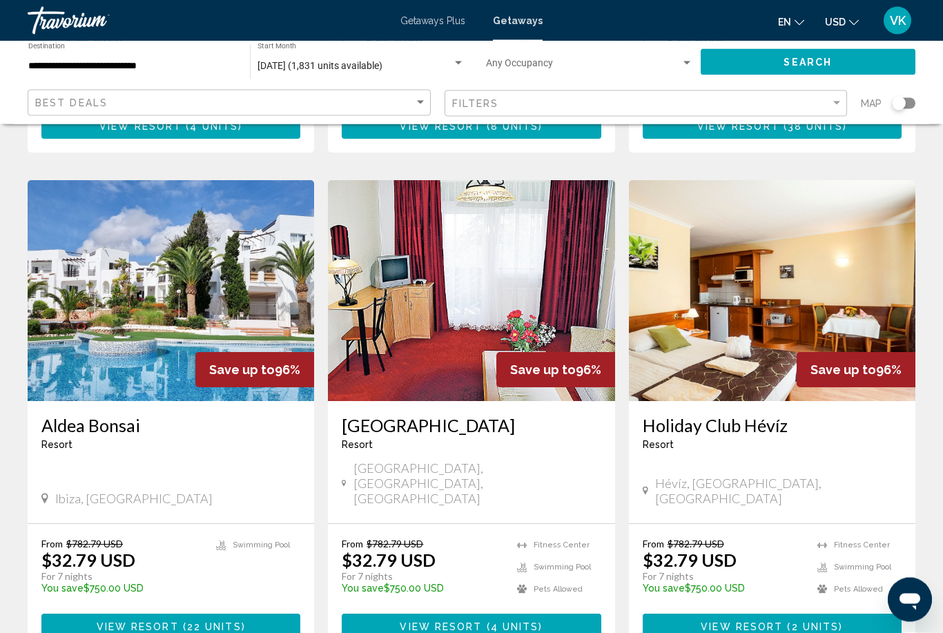
scroll to position [1493, 0]
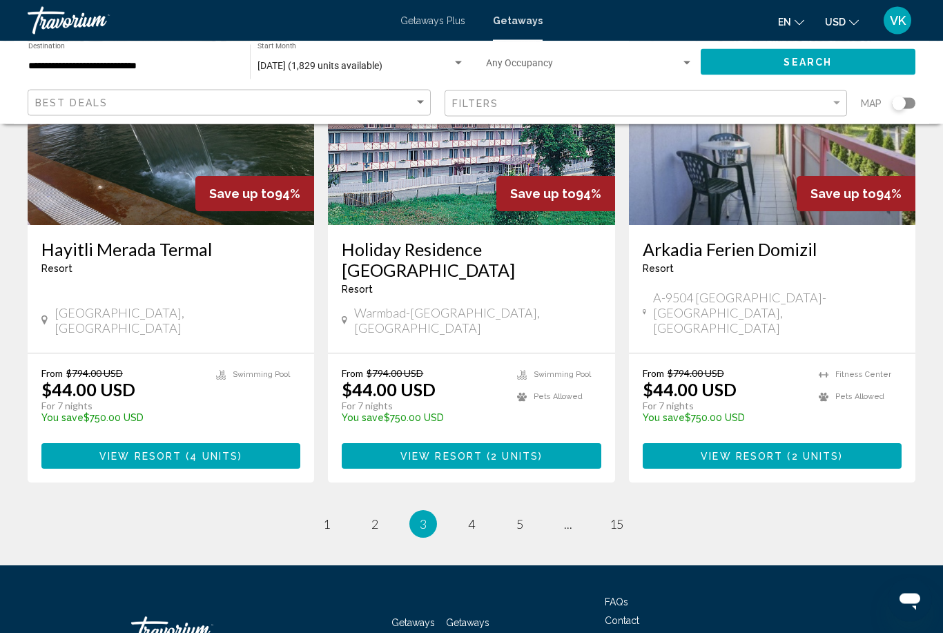
scroll to position [1615, 0]
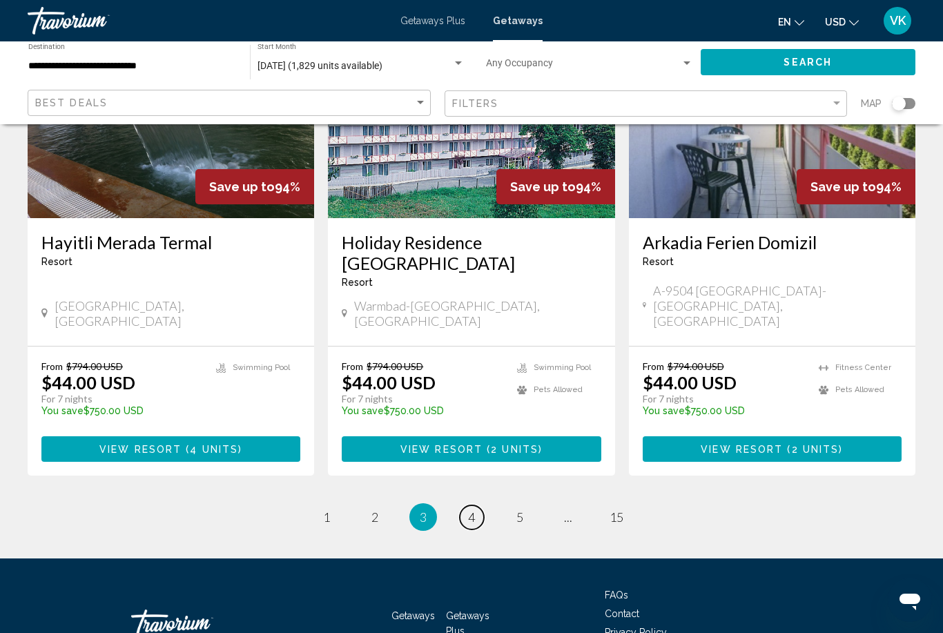
click at [481, 505] on link "page 4" at bounding box center [472, 517] width 24 height 24
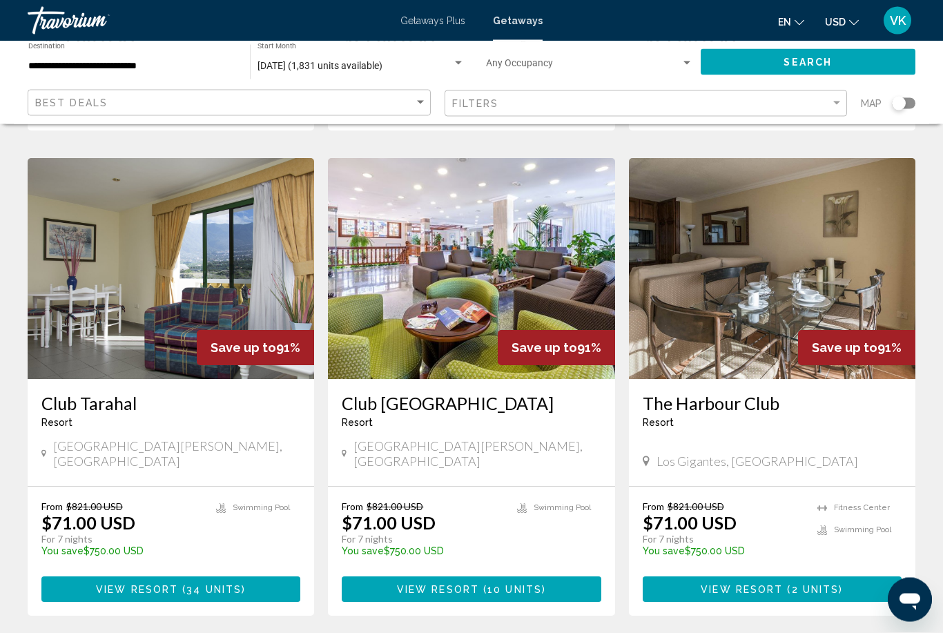
scroll to position [1489, 0]
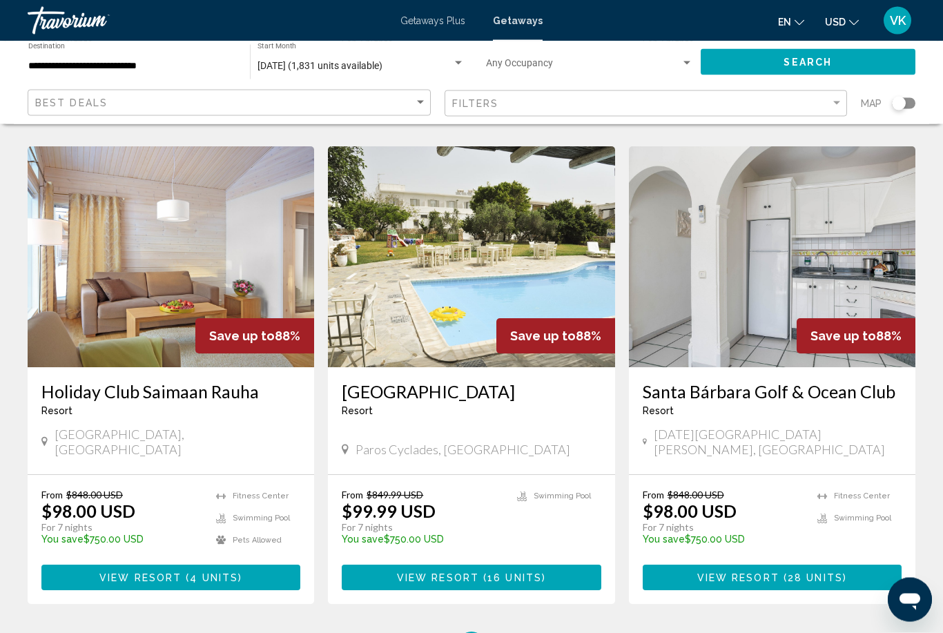
scroll to position [1502, 0]
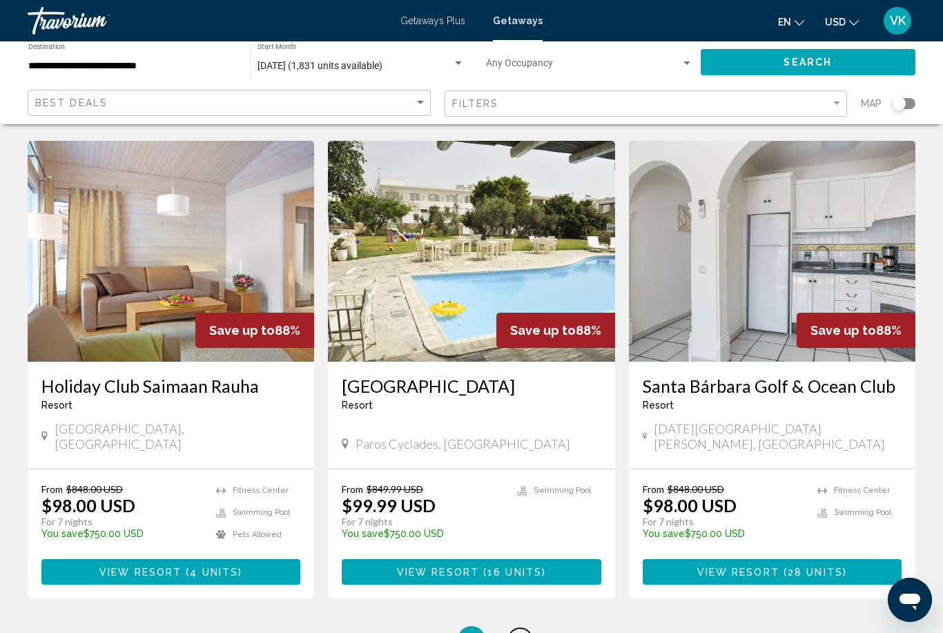
click at [523, 632] on span "6" at bounding box center [519, 639] width 7 height 15
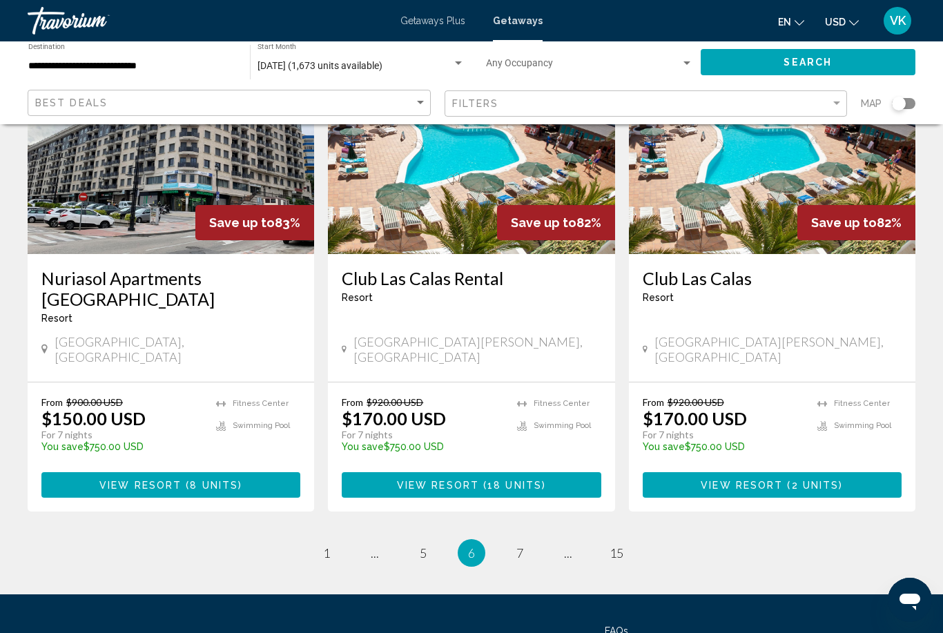
scroll to position [1615, 0]
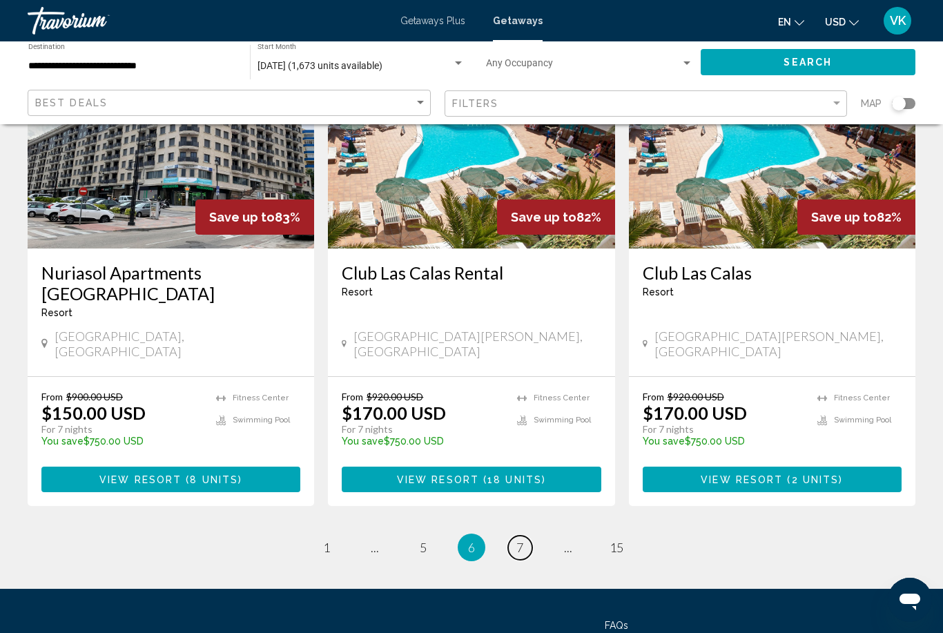
click at [527, 536] on link "page 7" at bounding box center [520, 548] width 24 height 24
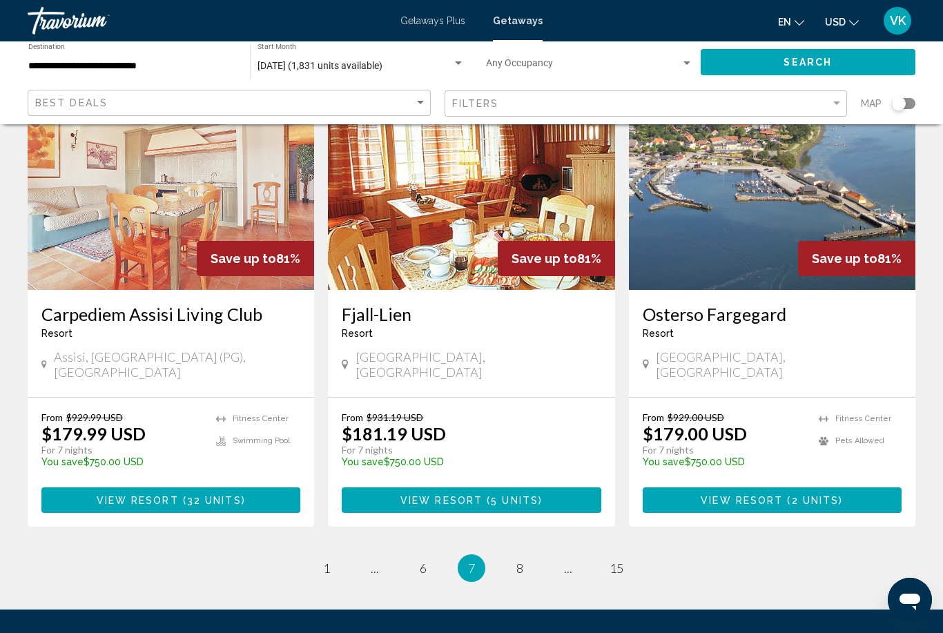
scroll to position [1615, 0]
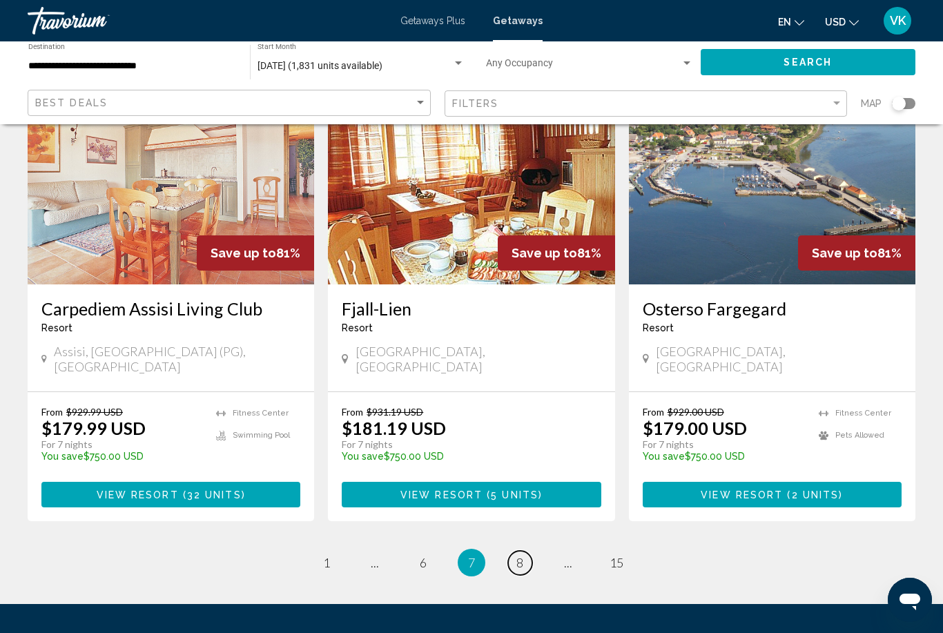
click at [511, 551] on link "page 8" at bounding box center [520, 563] width 24 height 24
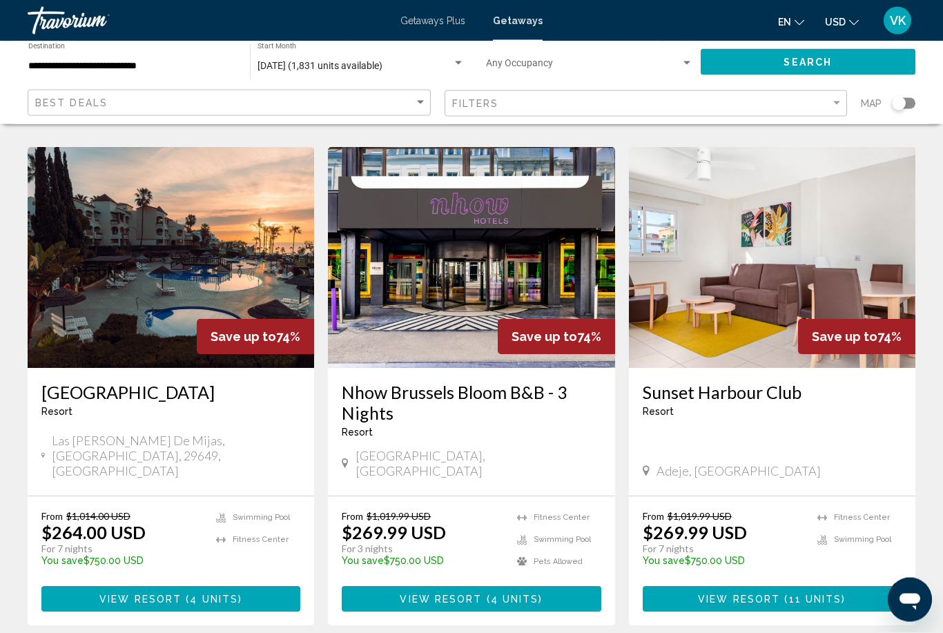
scroll to position [1533, 0]
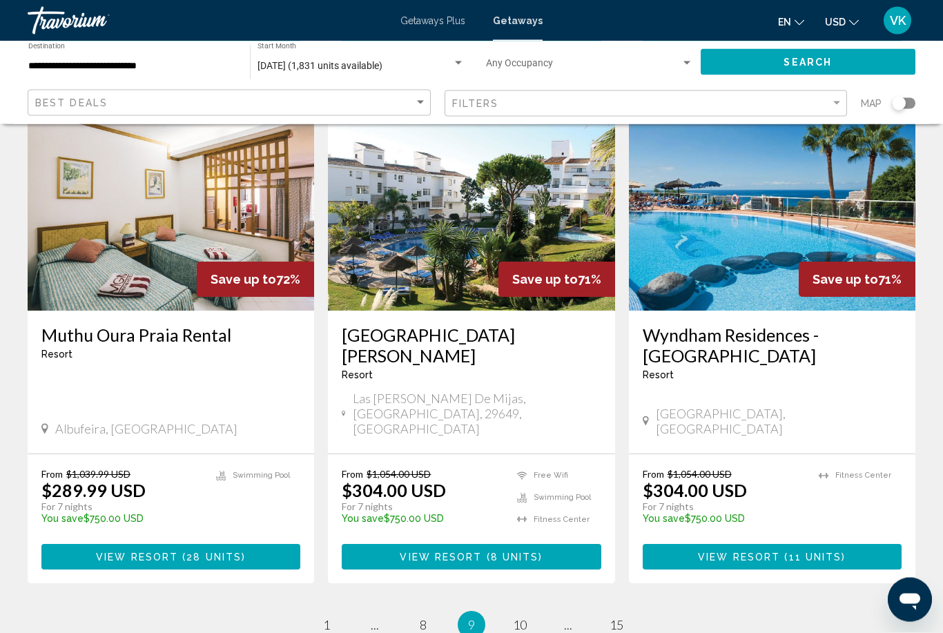
scroll to position [1677, 0]
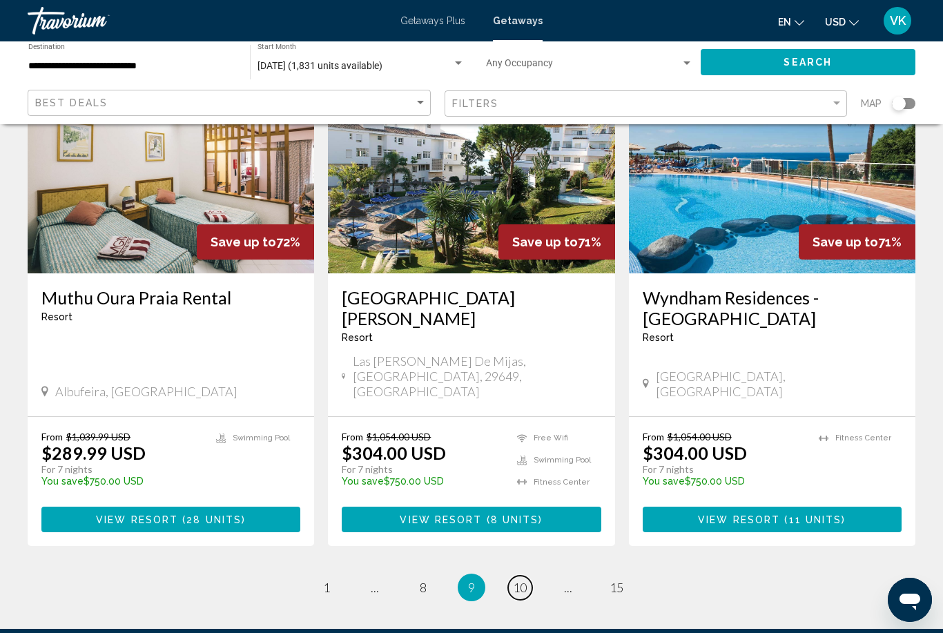
click at [519, 580] on span "10" at bounding box center [520, 587] width 14 height 15
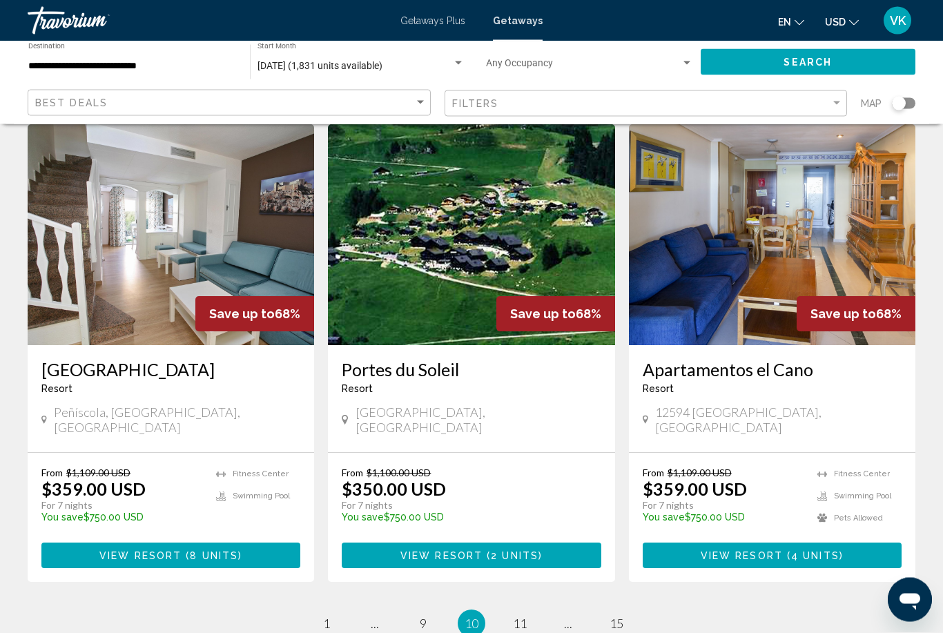
scroll to position [1656, 0]
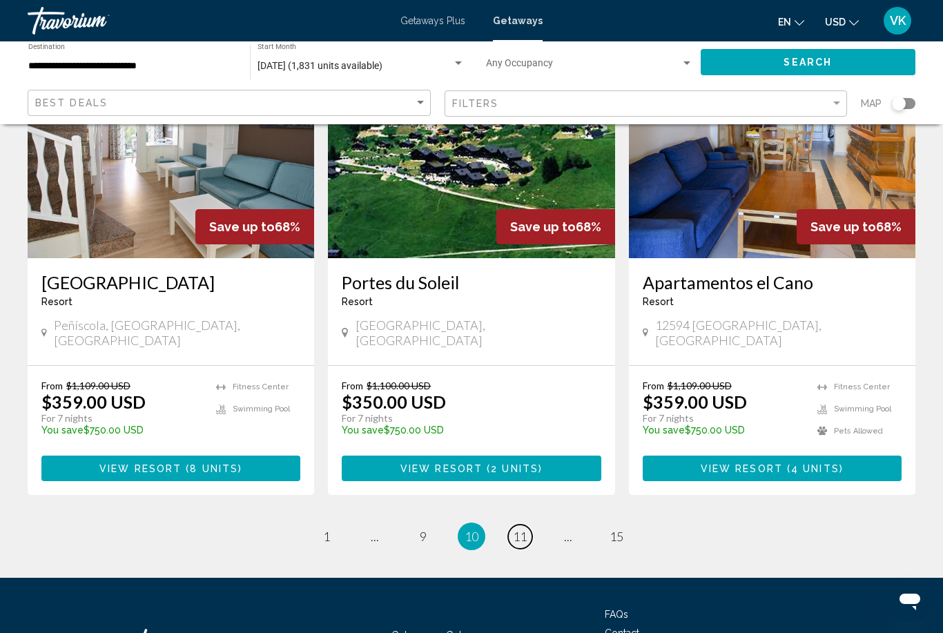
click at [521, 529] on span "11" at bounding box center [520, 536] width 14 height 15
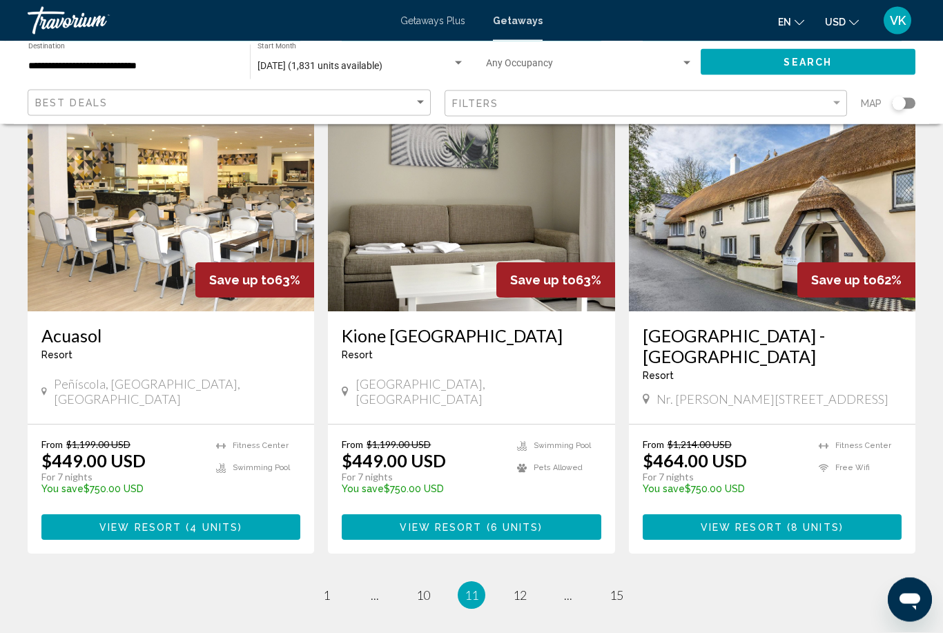
scroll to position [1677, 0]
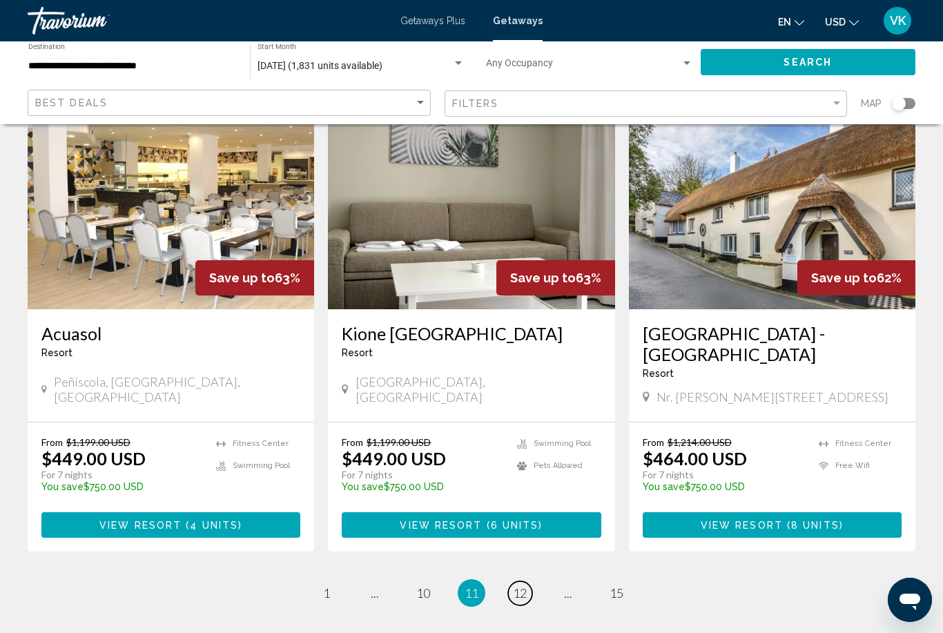
click at [514, 585] on span "12" at bounding box center [520, 592] width 14 height 15
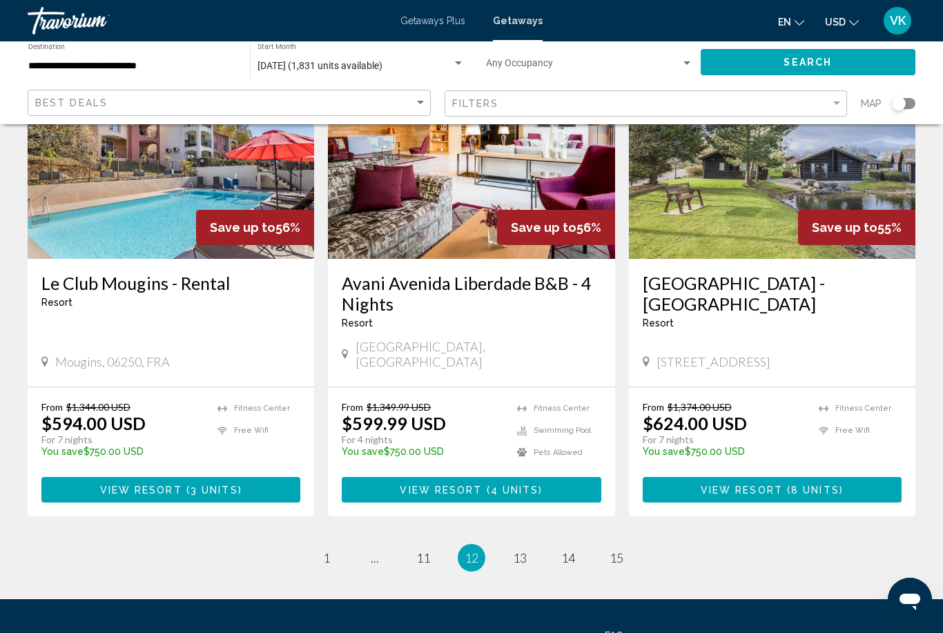
scroll to position [1677, 0]
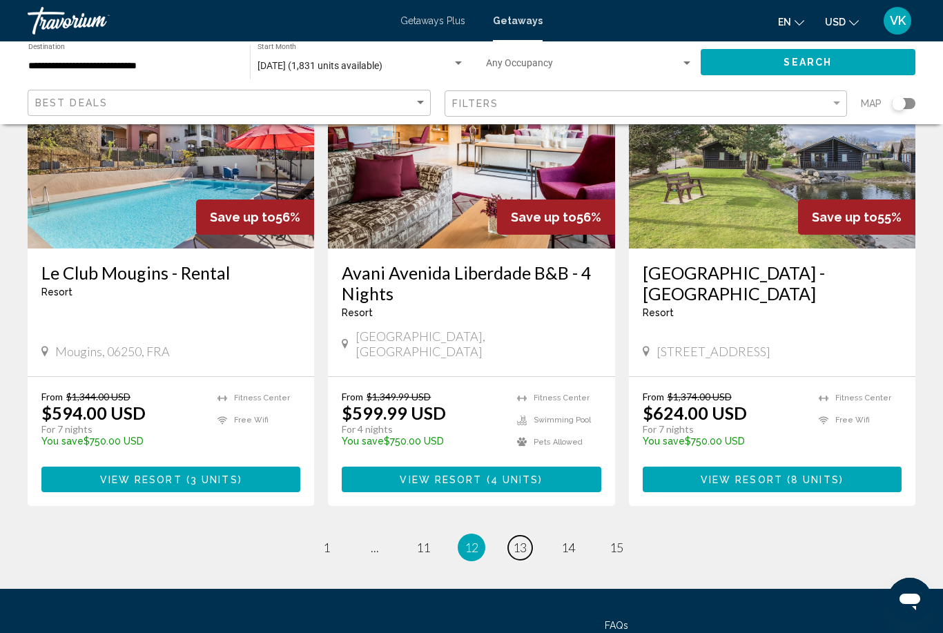
click at [527, 540] on span "13" at bounding box center [520, 547] width 14 height 15
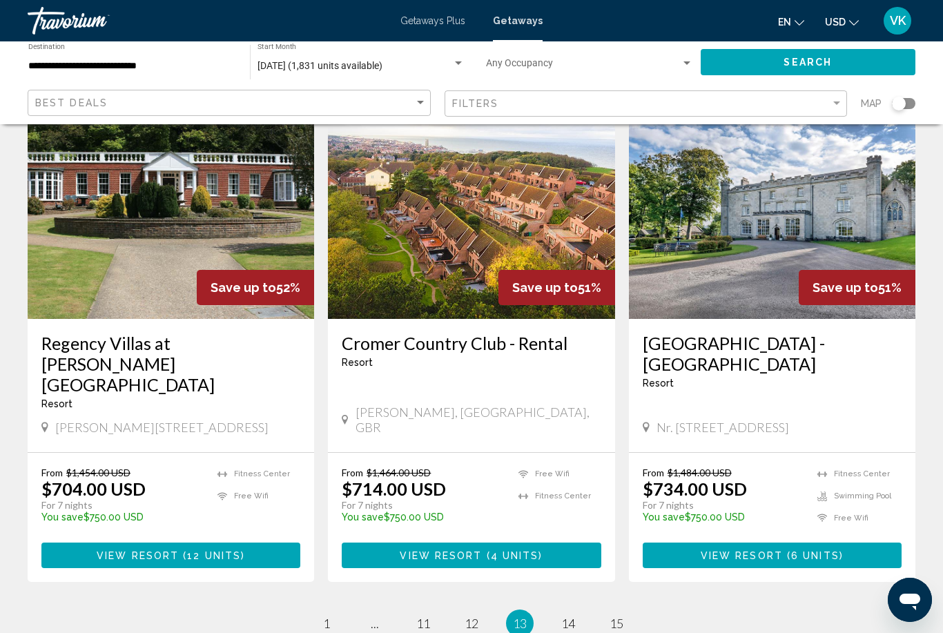
scroll to position [1615, 0]
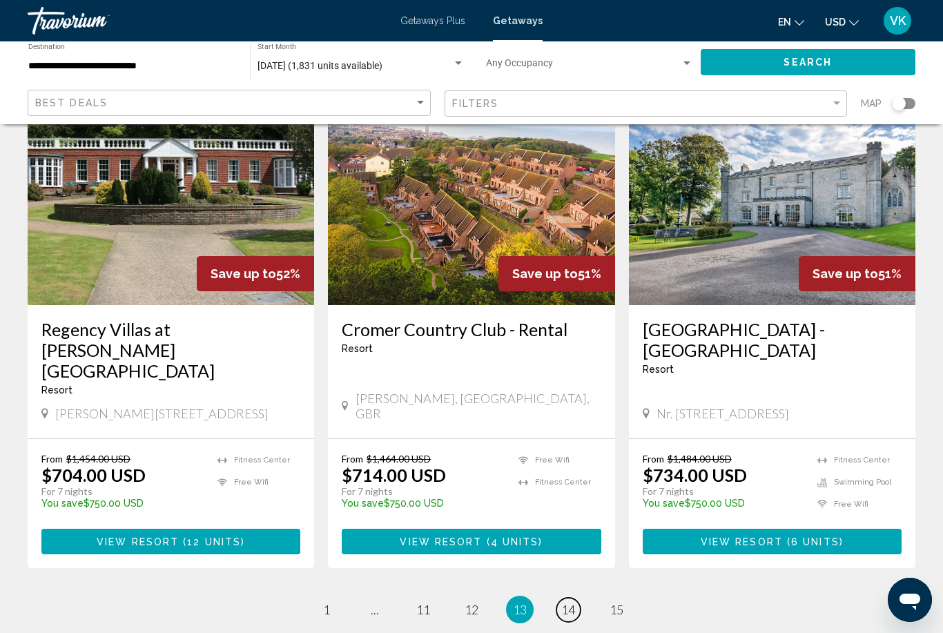
click at [571, 602] on span "14" at bounding box center [568, 609] width 14 height 15
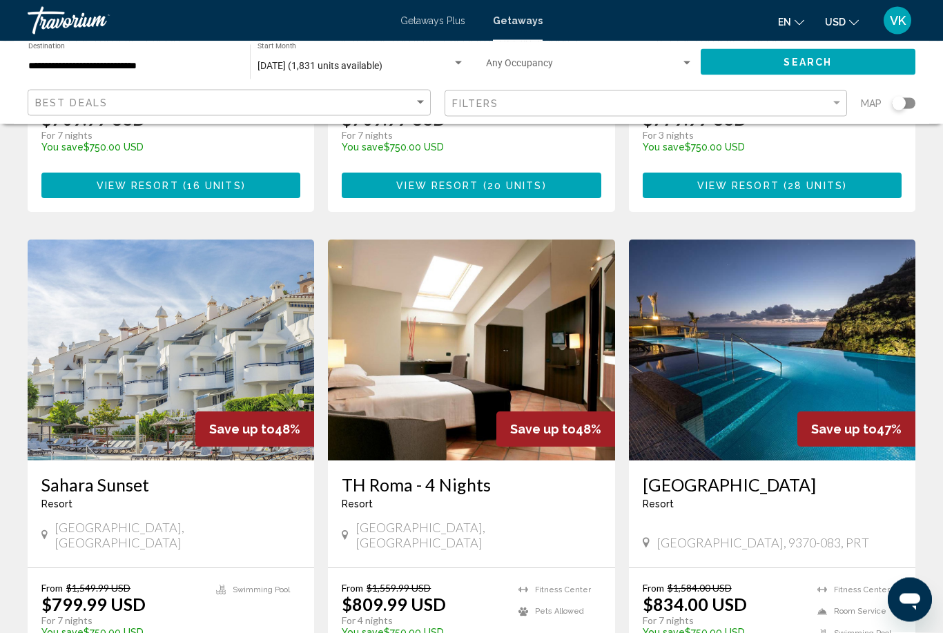
scroll to position [453, 0]
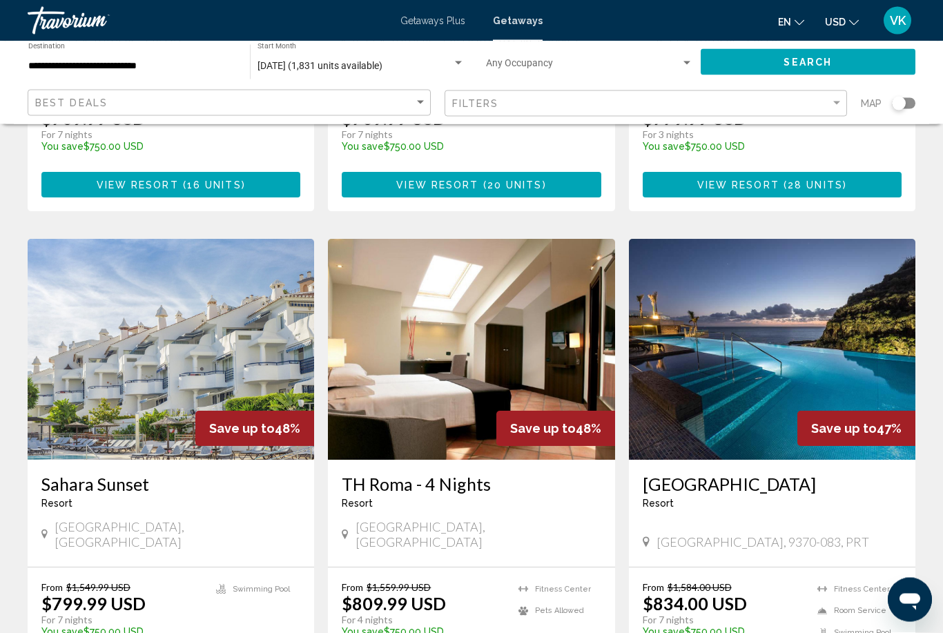
click at [874, 358] on img "Main content" at bounding box center [772, 350] width 286 height 221
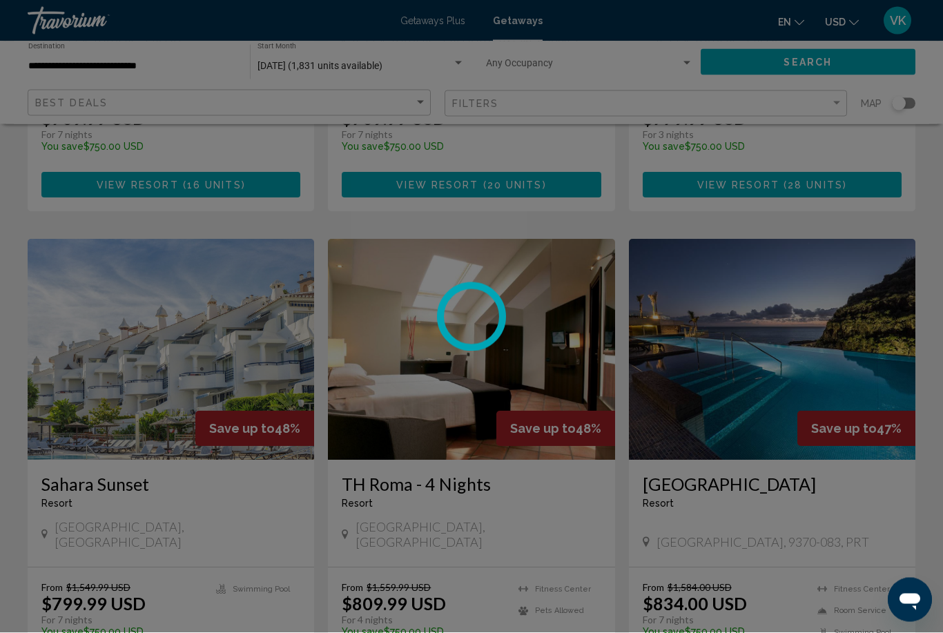
scroll to position [453, 0]
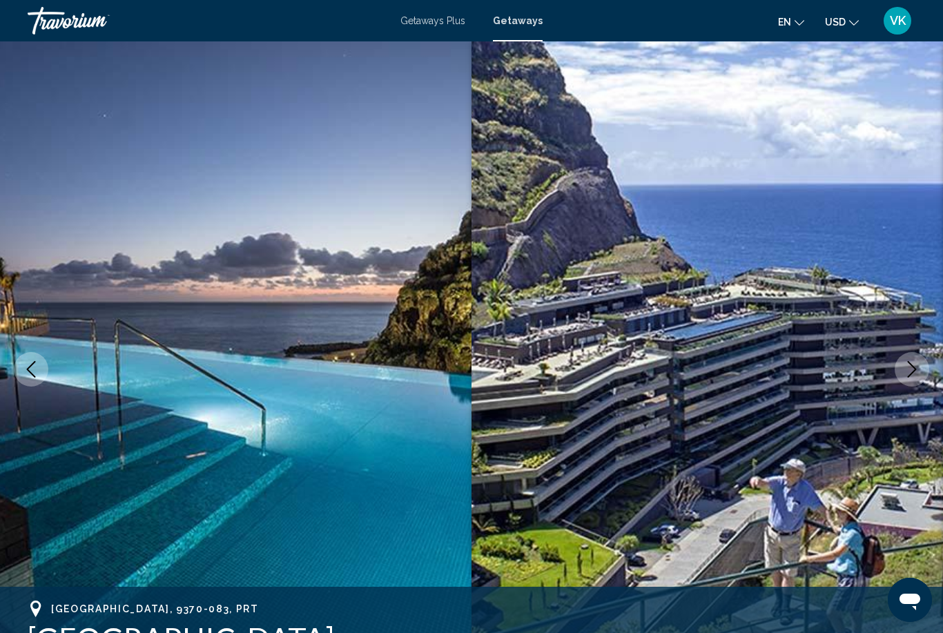
click at [915, 375] on icon "Next image" at bounding box center [911, 369] width 17 height 17
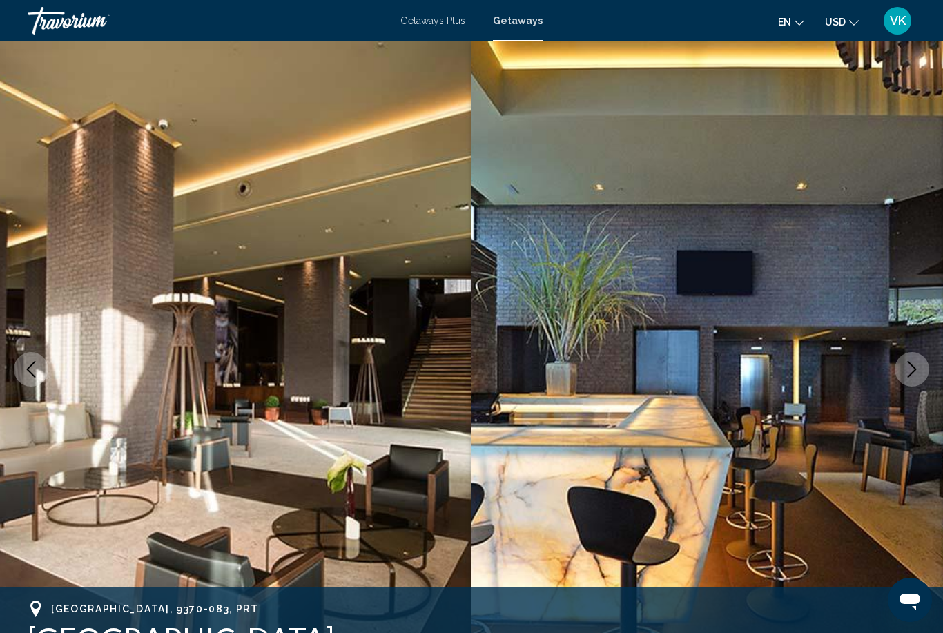
click at [915, 375] on icon "Next image" at bounding box center [911, 369] width 17 height 17
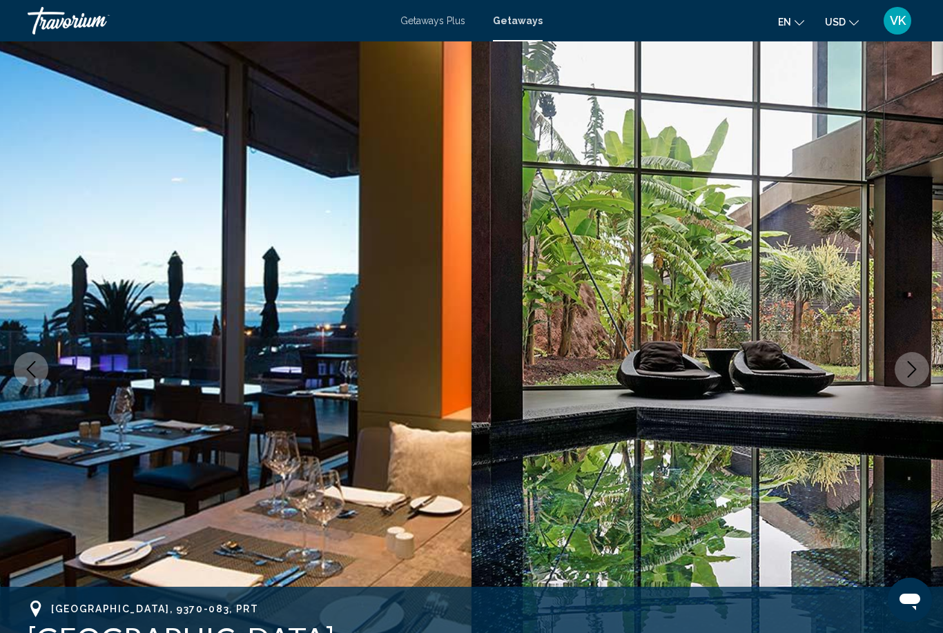
click at [902, 375] on button "Next image" at bounding box center [912, 369] width 35 height 35
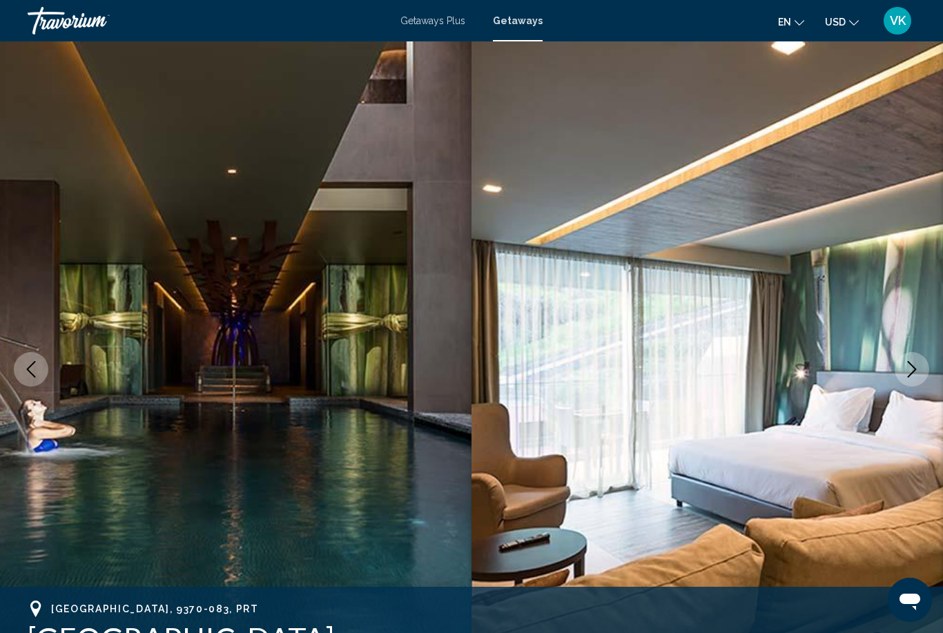
click at [916, 374] on icon "Next image" at bounding box center [911, 369] width 17 height 17
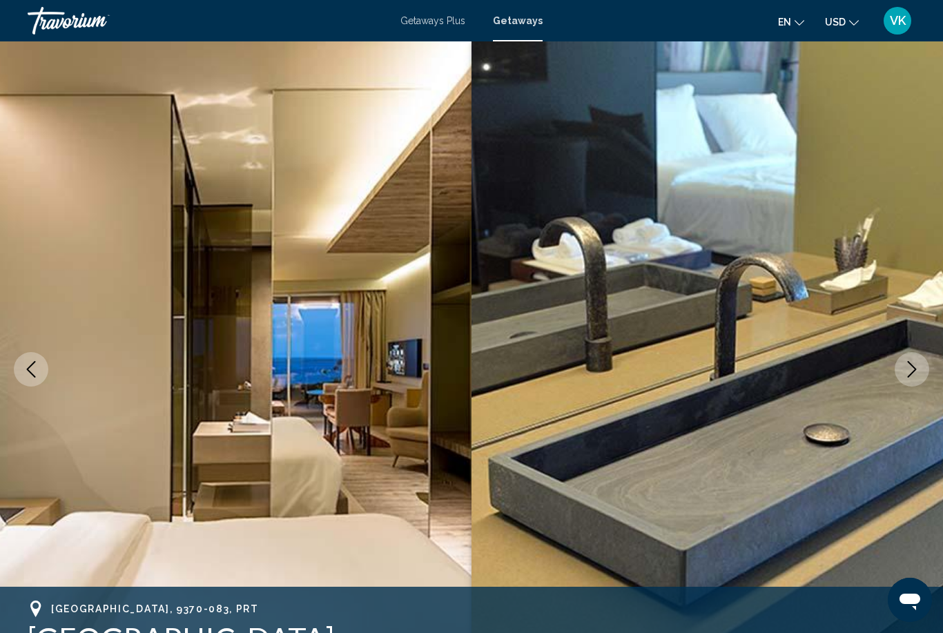
click at [911, 378] on button "Next image" at bounding box center [912, 369] width 35 height 35
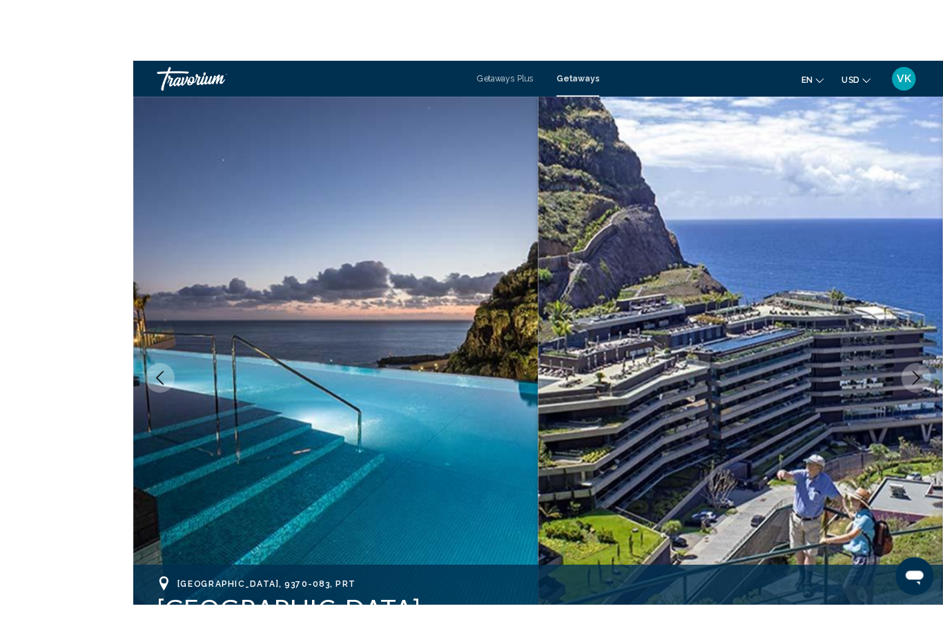
scroll to position [22, 0]
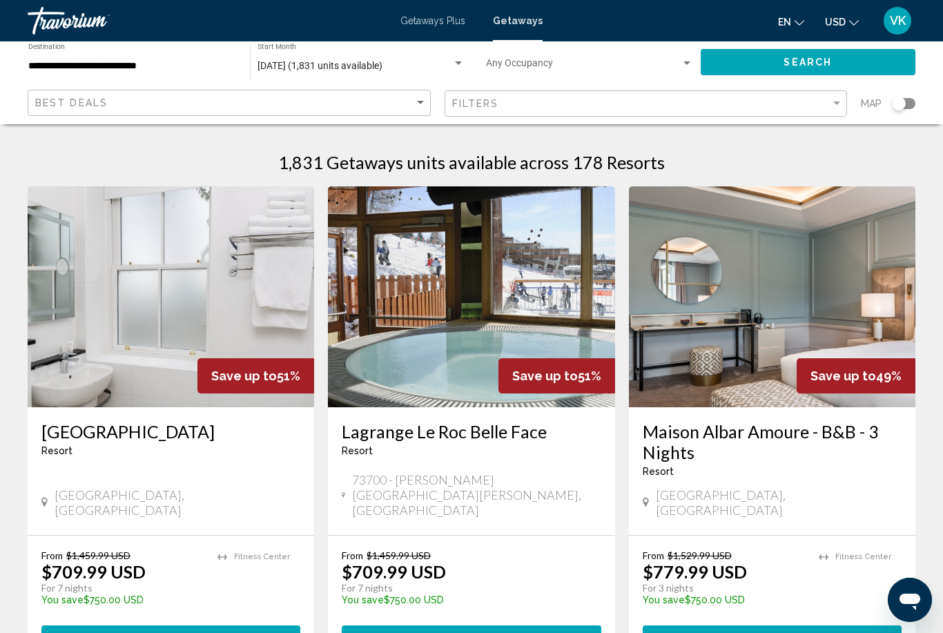
click at [428, 15] on span "Getaways Plus" at bounding box center [432, 20] width 65 height 11
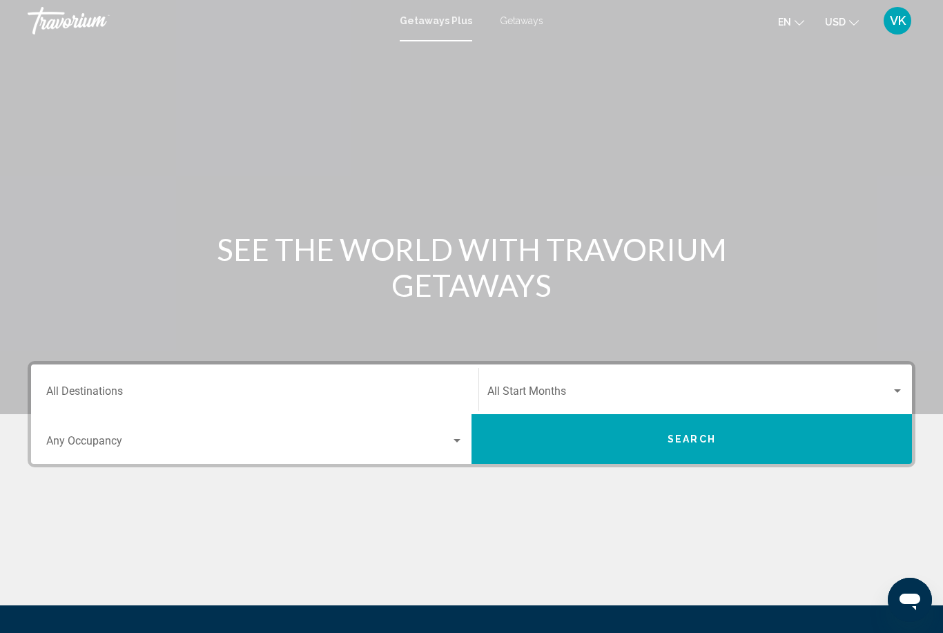
click at [48, 389] on input "Destination All Destinations" at bounding box center [254, 394] width 417 height 12
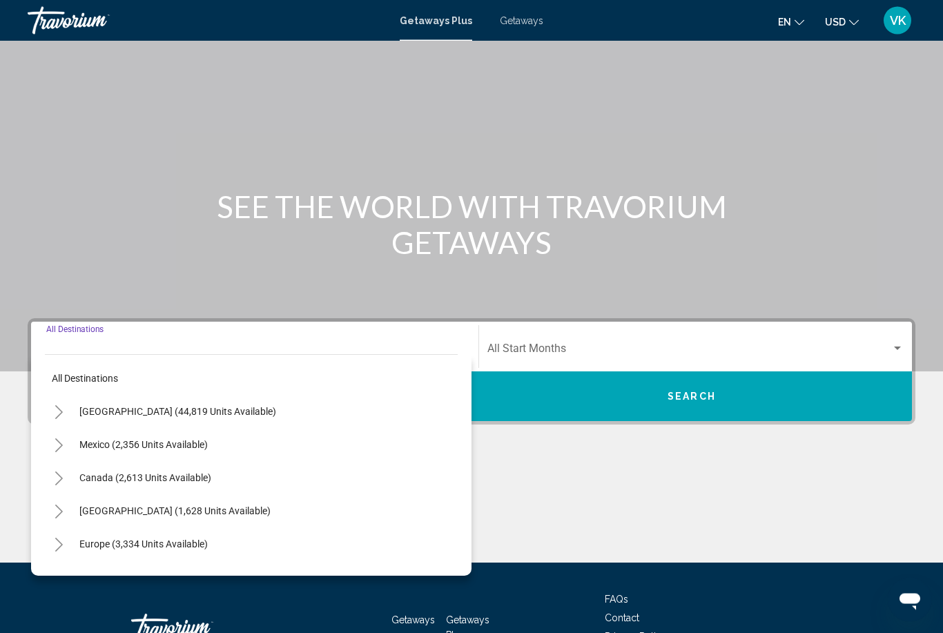
scroll to position [141, 0]
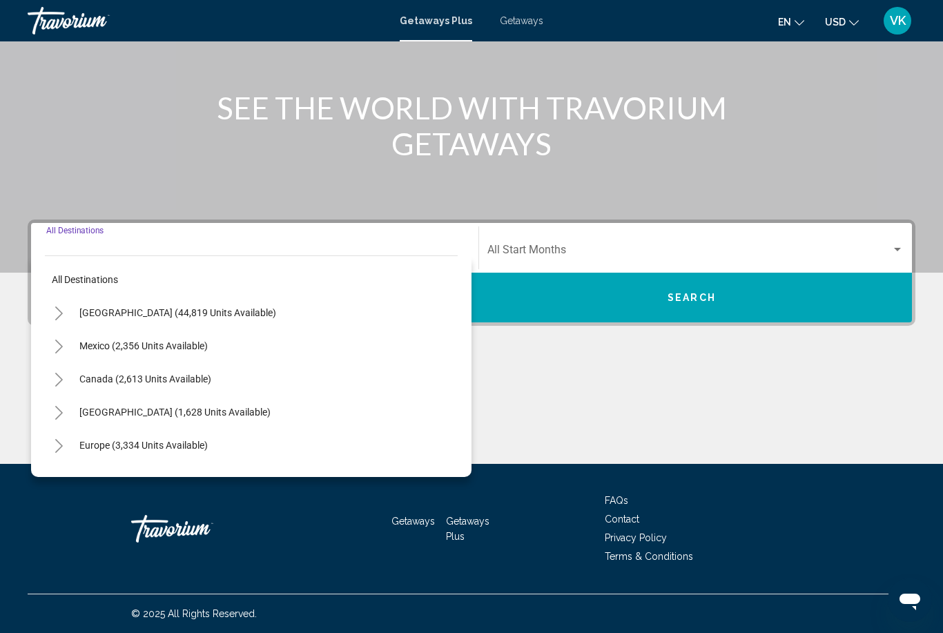
click at [77, 447] on button "Europe (3,334 units available)" at bounding box center [143, 445] width 142 height 32
type input "**********"
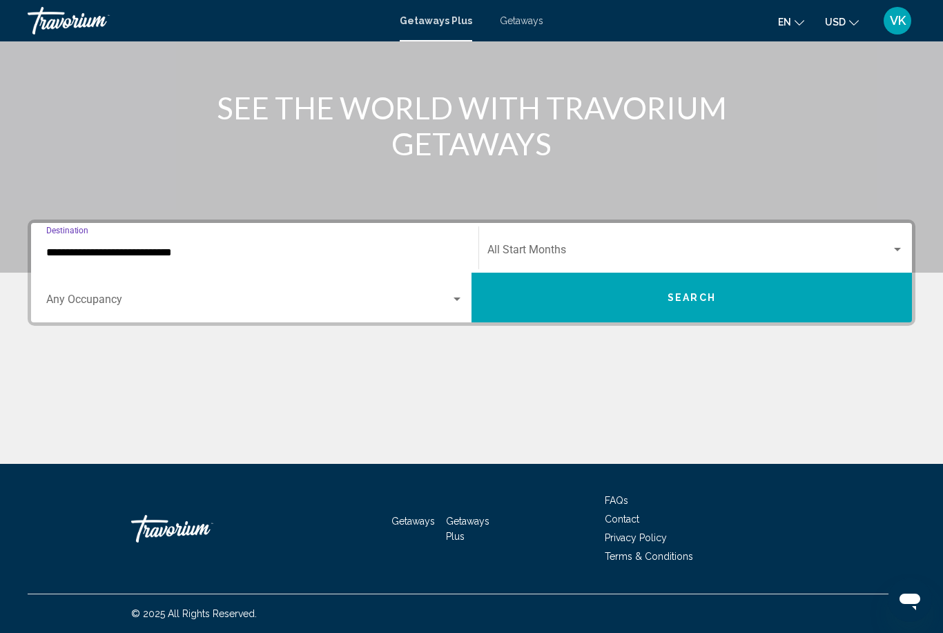
click at [895, 255] on div "Search widget" at bounding box center [897, 249] width 12 height 11
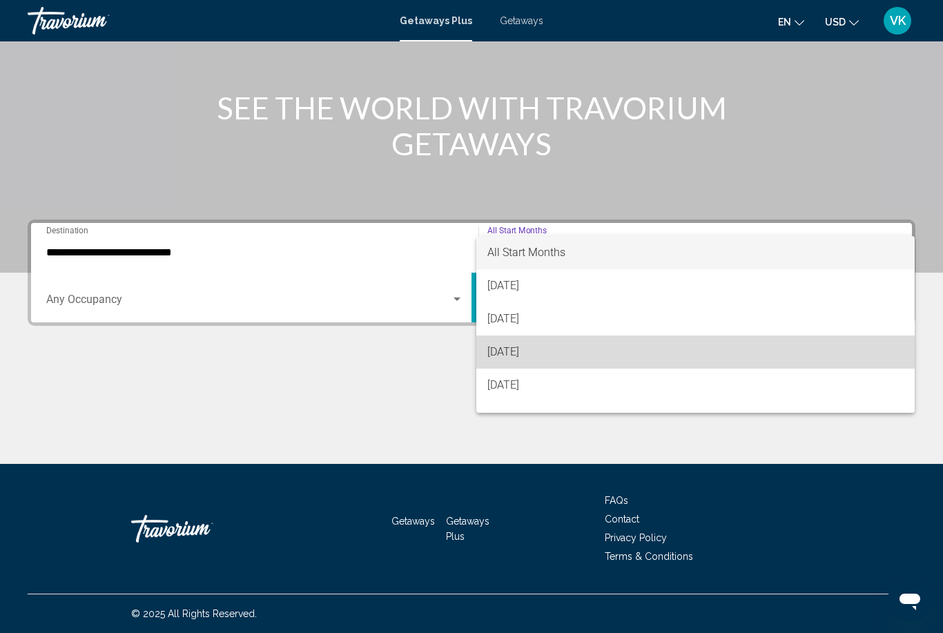
click at [533, 358] on span "[DATE]" at bounding box center [695, 351] width 416 height 33
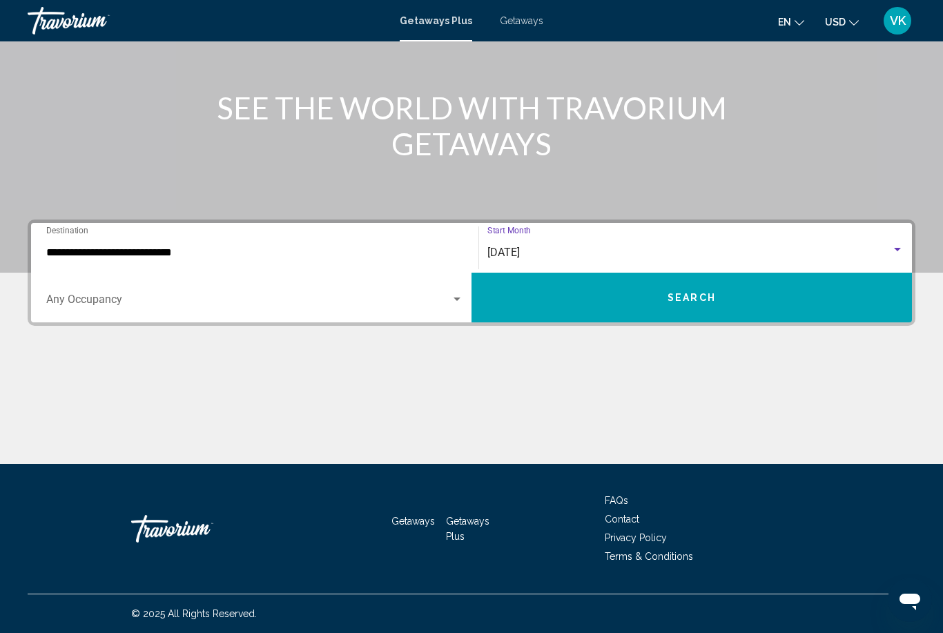
click at [689, 297] on span "Search" at bounding box center [691, 298] width 48 height 11
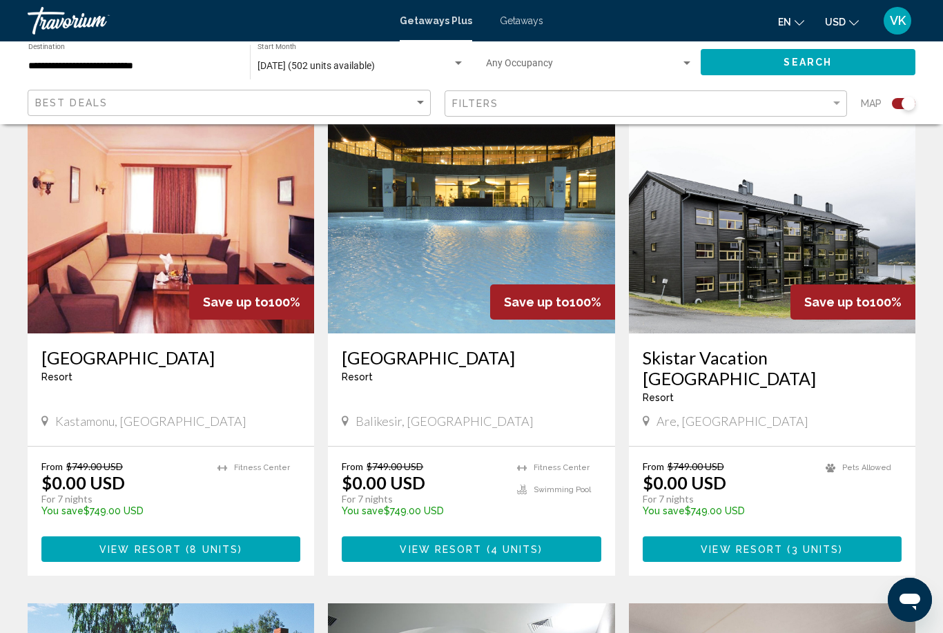
scroll to position [501, 0]
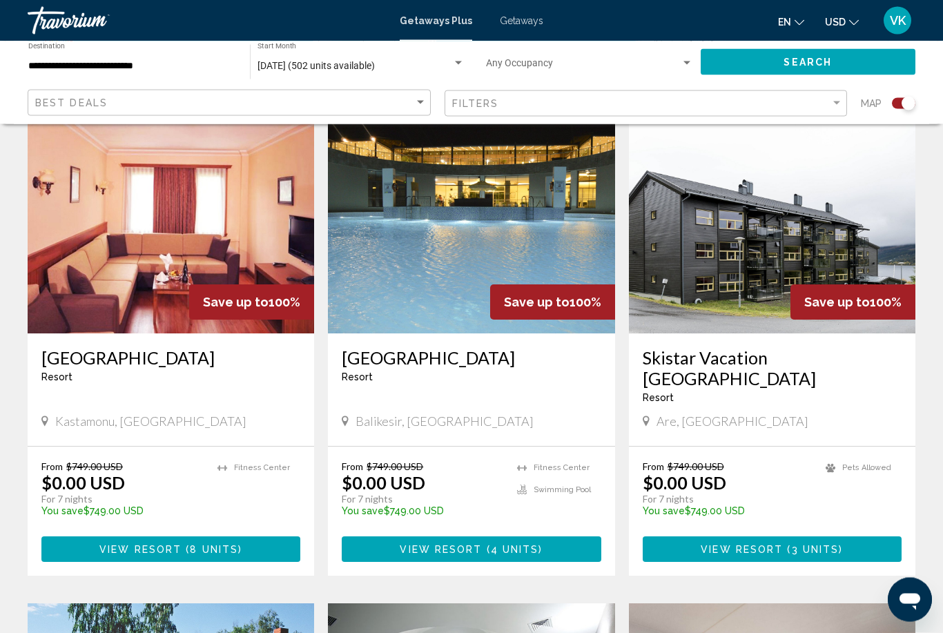
click at [393, 268] on img "Main content" at bounding box center [471, 223] width 286 height 221
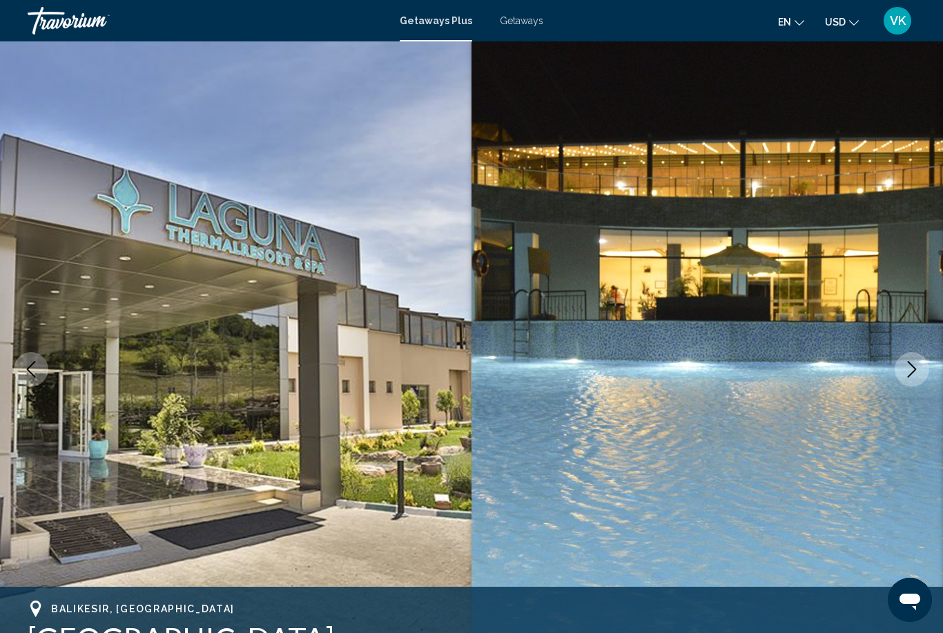
click at [912, 372] on icon "Next image" at bounding box center [911, 369] width 17 height 17
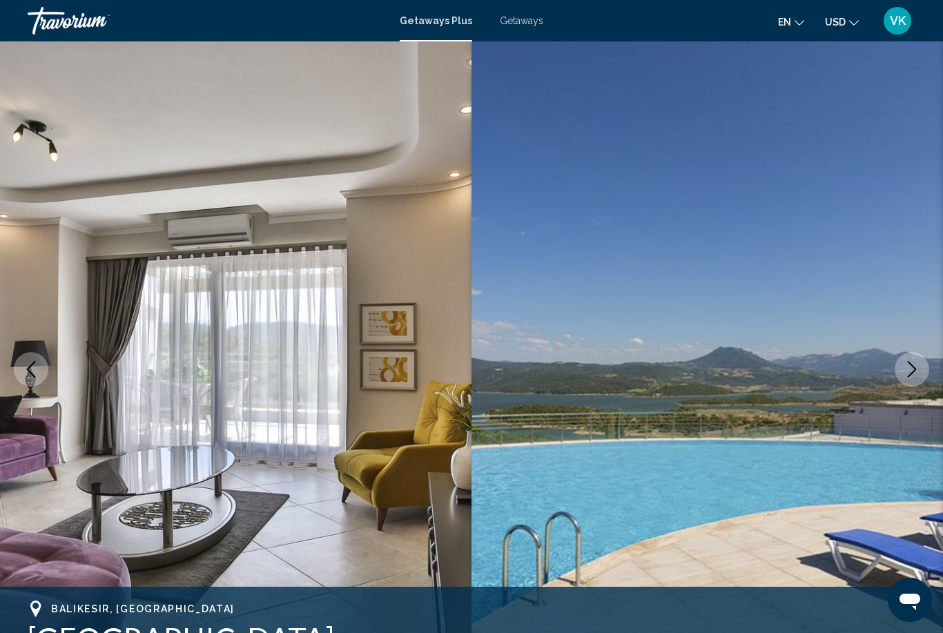
click at [917, 374] on icon "Next image" at bounding box center [911, 369] width 17 height 17
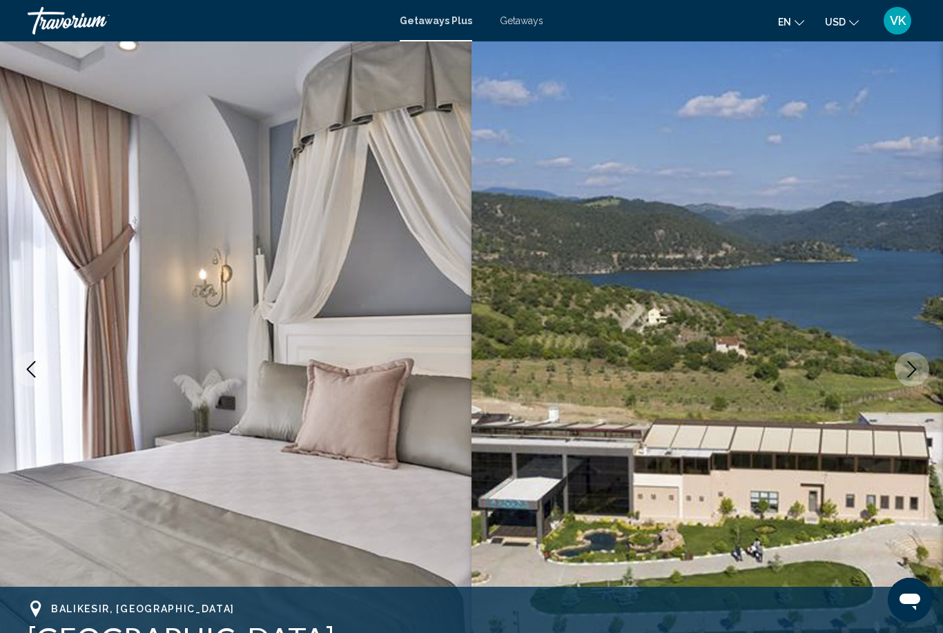
click at [901, 380] on button "Next image" at bounding box center [912, 369] width 35 height 35
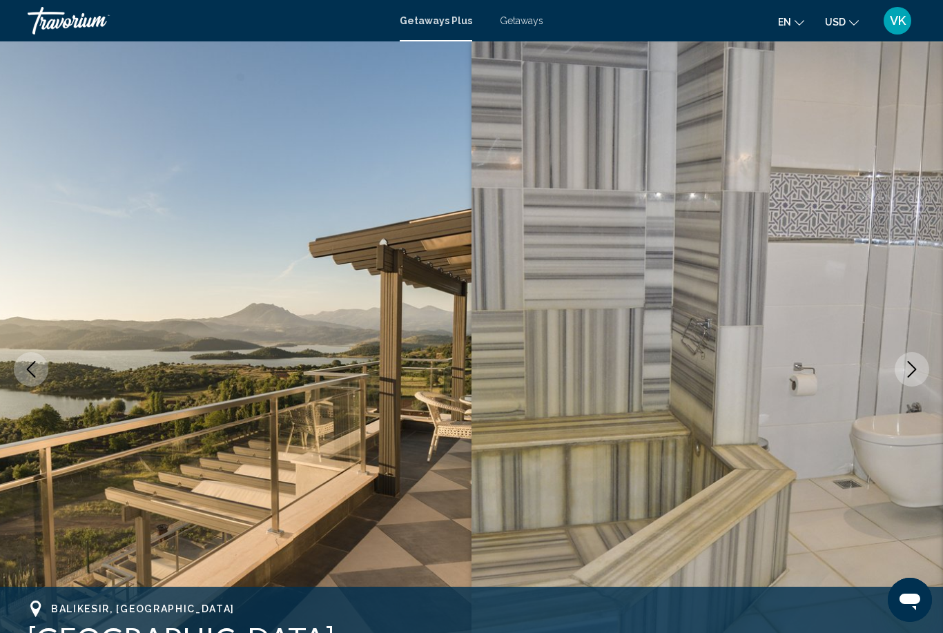
click at [915, 376] on icon "Next image" at bounding box center [911, 369] width 17 height 17
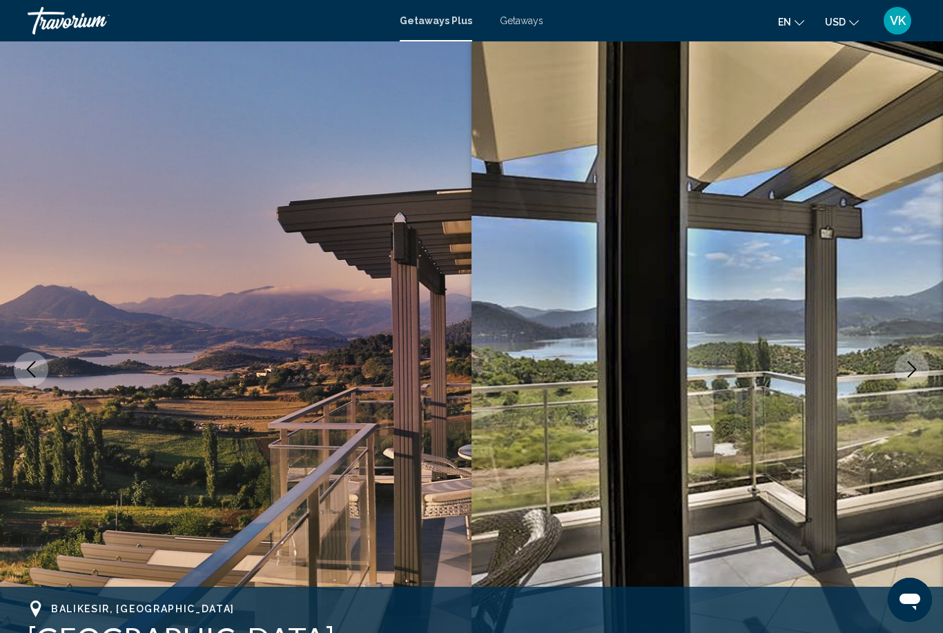
click at [909, 380] on button "Next image" at bounding box center [912, 369] width 35 height 35
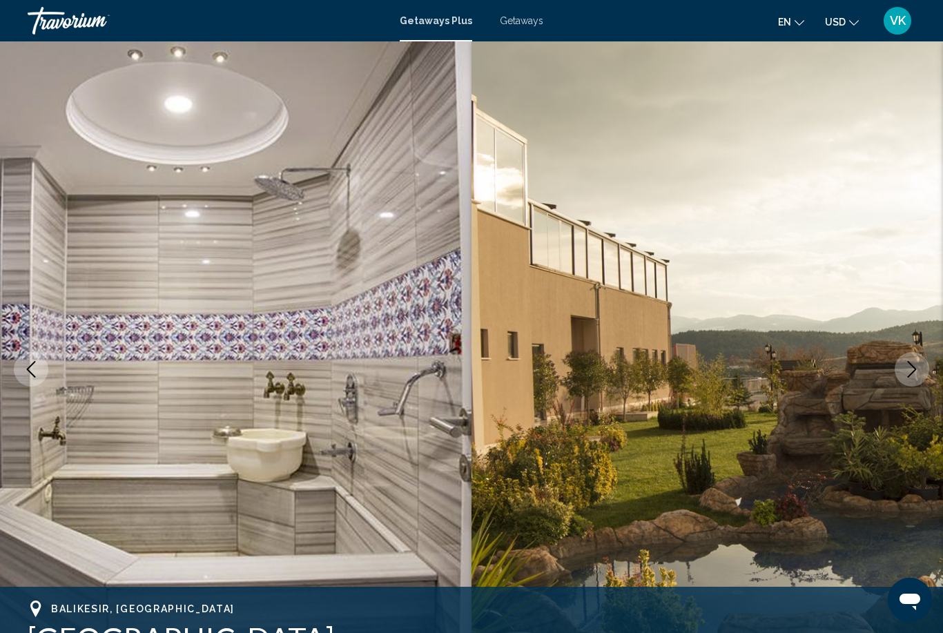
click at [917, 376] on icon "Next image" at bounding box center [911, 369] width 17 height 17
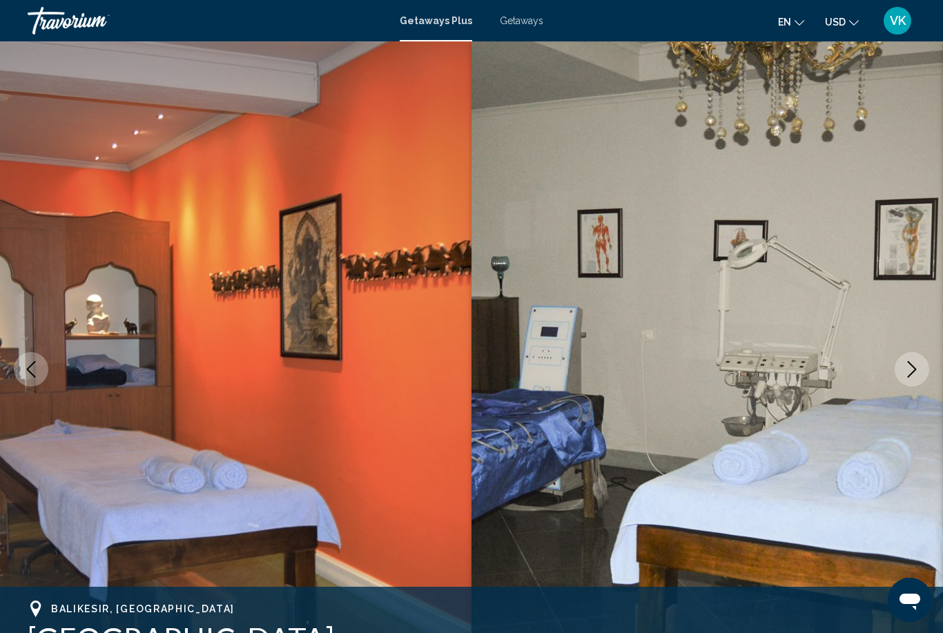
click at [909, 379] on button "Next image" at bounding box center [912, 369] width 35 height 35
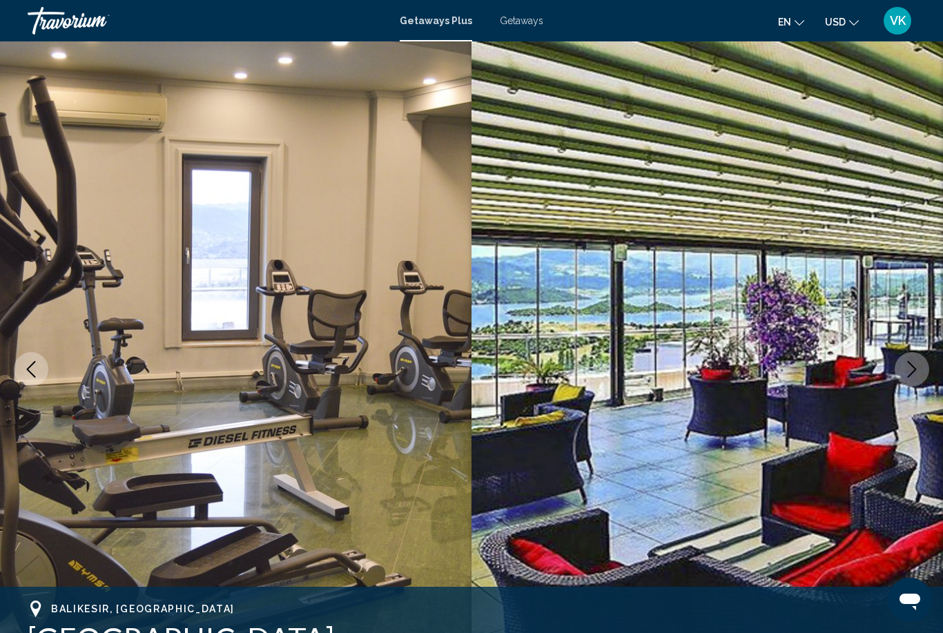
click at [912, 380] on button "Next image" at bounding box center [912, 369] width 35 height 35
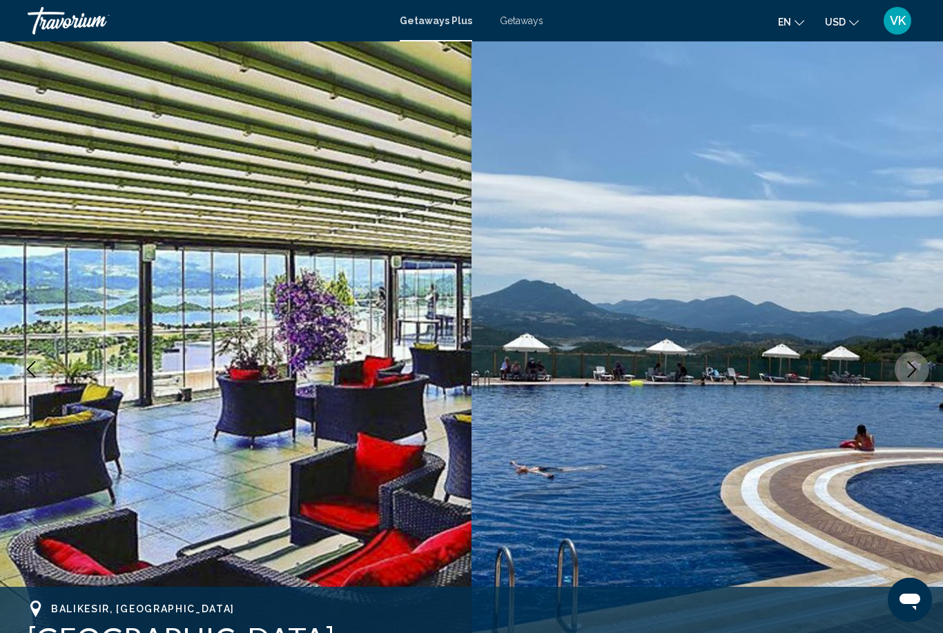
click at [911, 373] on icon "Next image" at bounding box center [912, 369] width 9 height 17
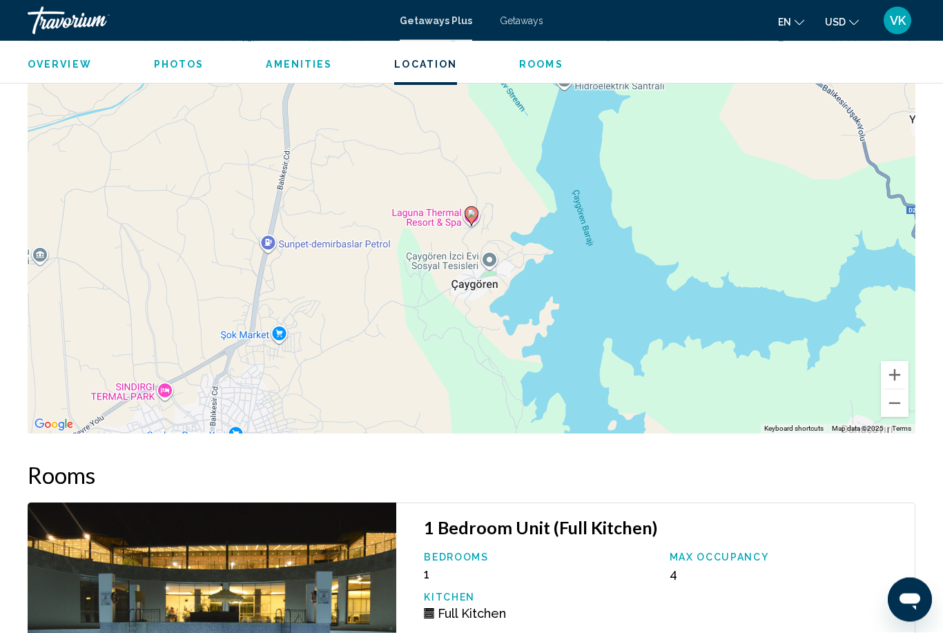
scroll to position [2165, 0]
click at [897, 393] on button "Zoom out" at bounding box center [895, 403] width 28 height 28
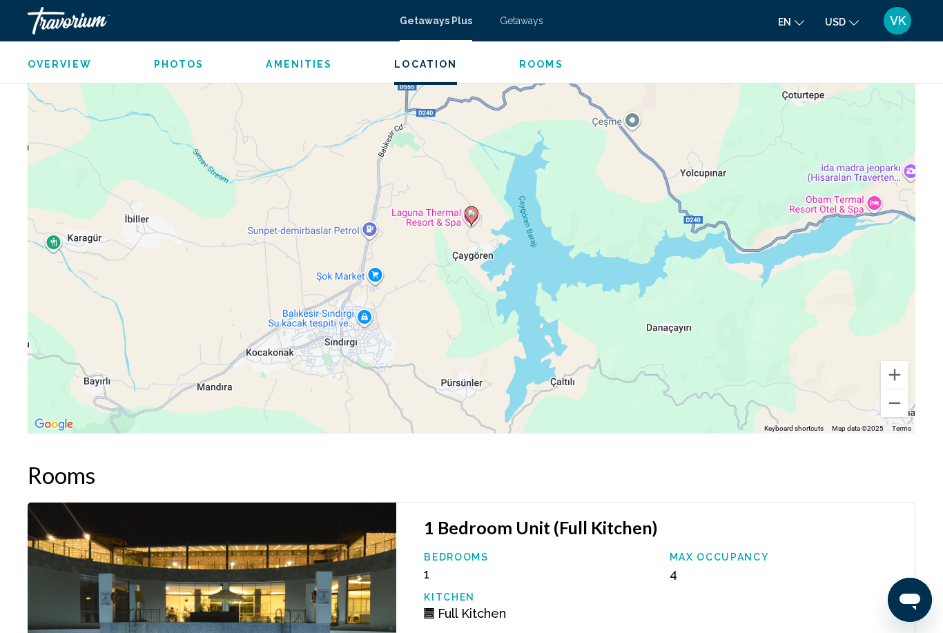
click at [897, 400] on button "Zoom out" at bounding box center [895, 403] width 28 height 28
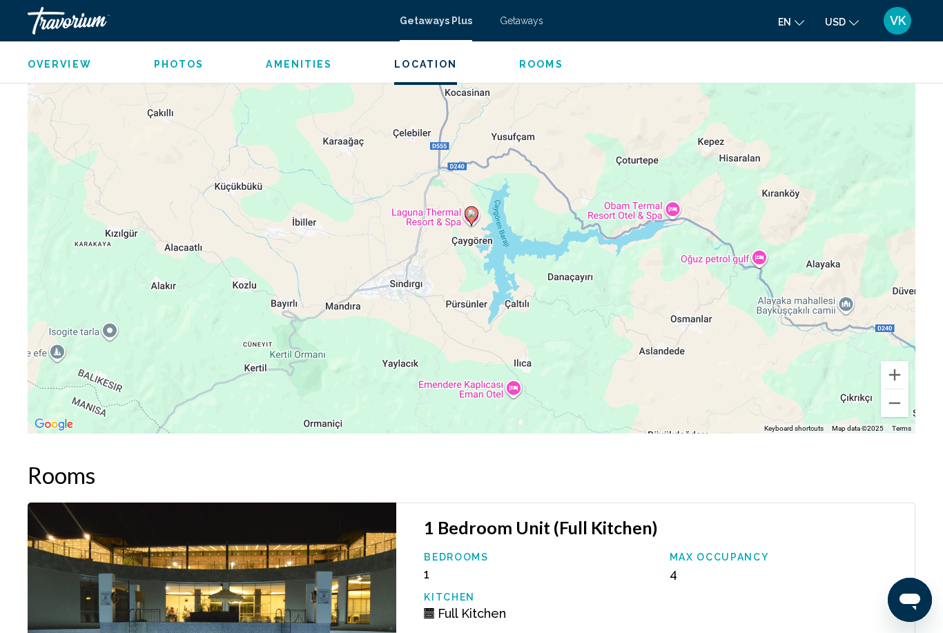
click at [899, 402] on button "Zoom out" at bounding box center [895, 403] width 28 height 28
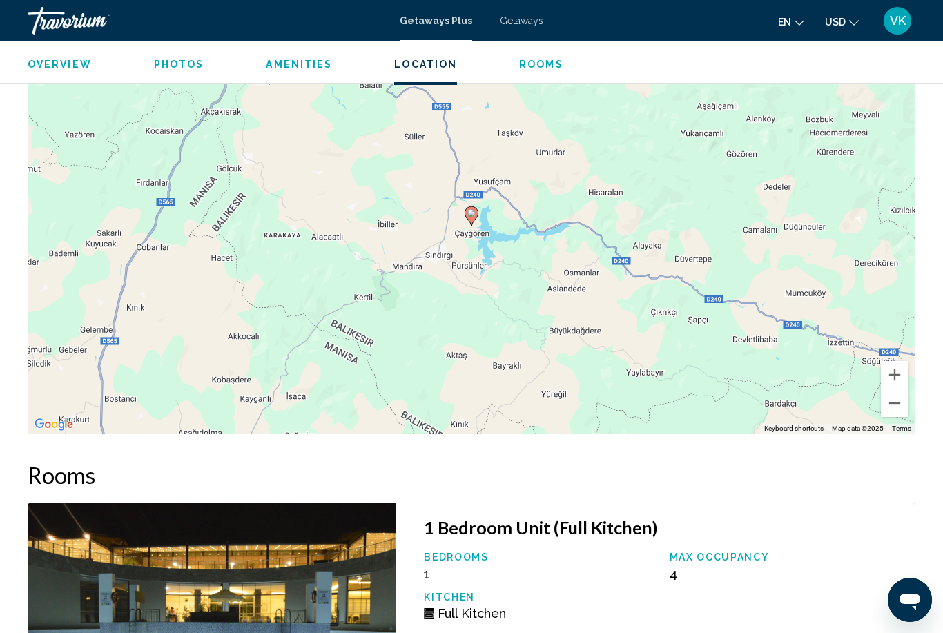
click at [899, 402] on button "Zoom out" at bounding box center [895, 403] width 28 height 28
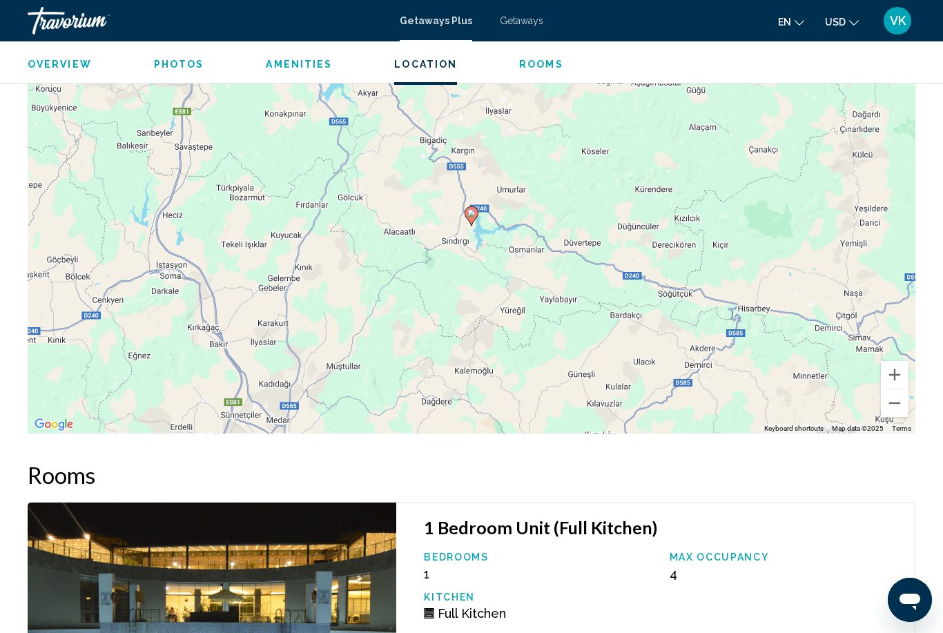
click at [899, 404] on button "Zoom out" at bounding box center [895, 403] width 28 height 28
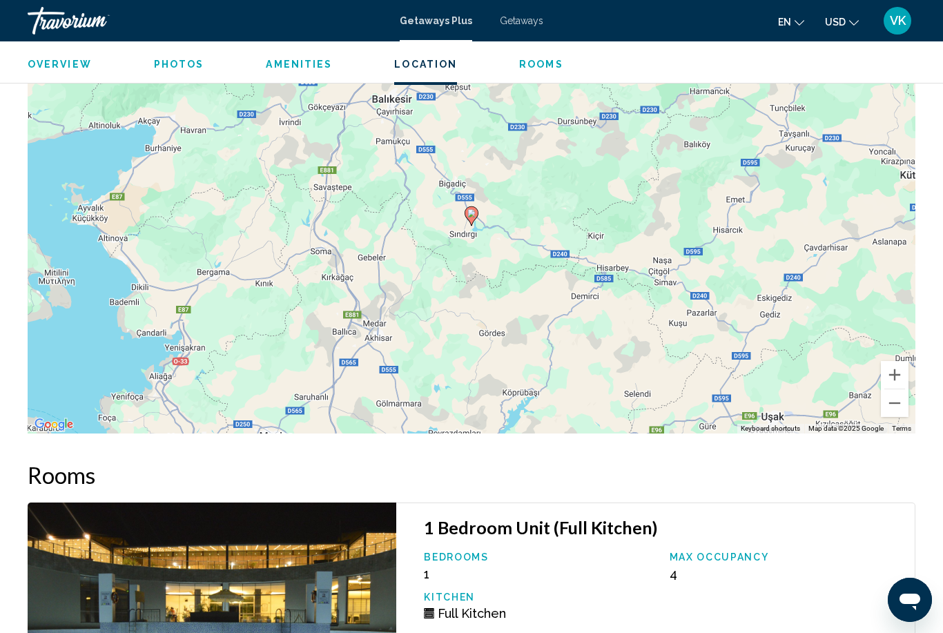
click at [899, 404] on button "Zoom out" at bounding box center [895, 403] width 28 height 28
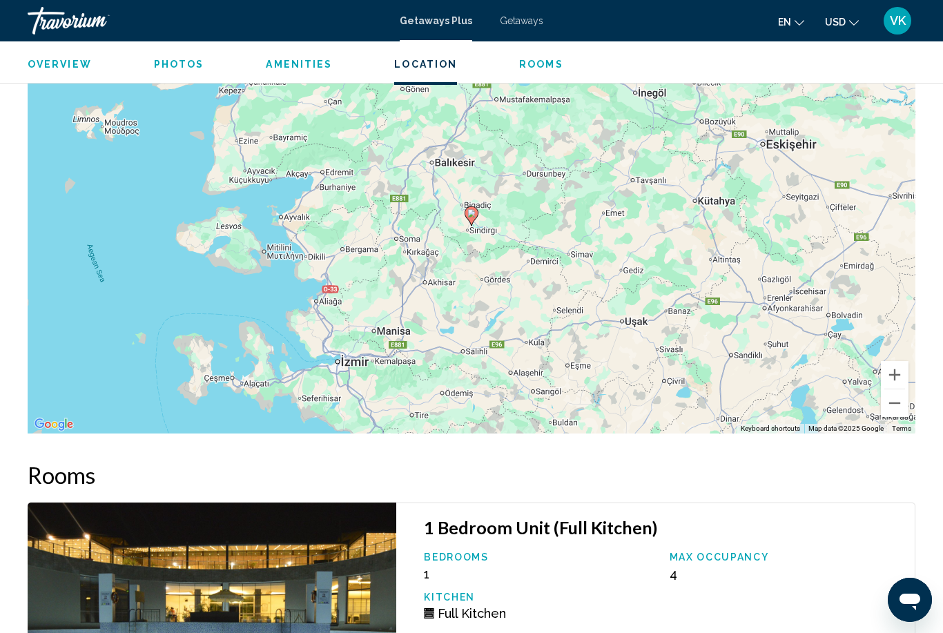
click at [899, 404] on button "Zoom out" at bounding box center [895, 403] width 28 height 28
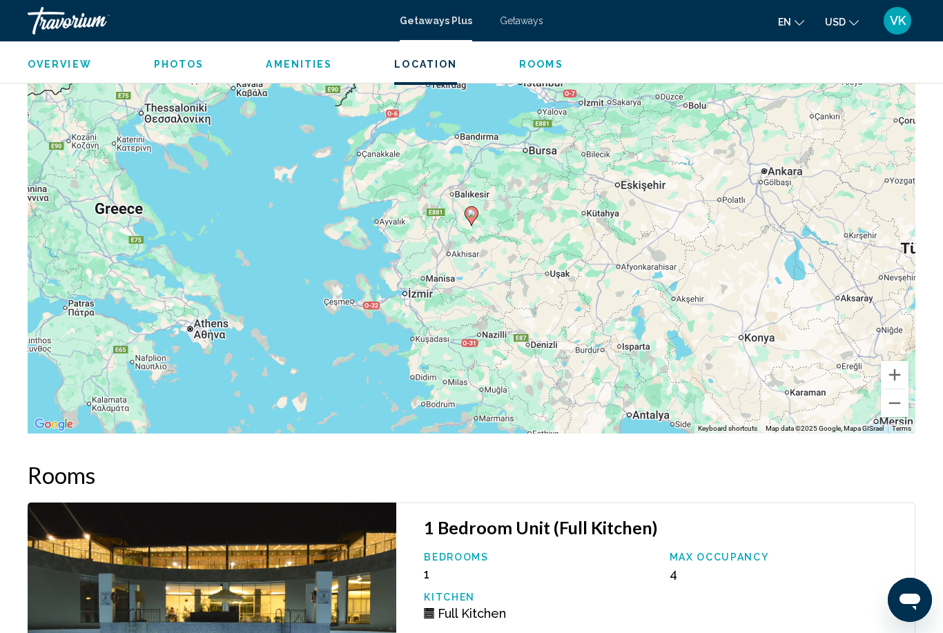
click at [899, 405] on button "Zoom out" at bounding box center [895, 403] width 28 height 28
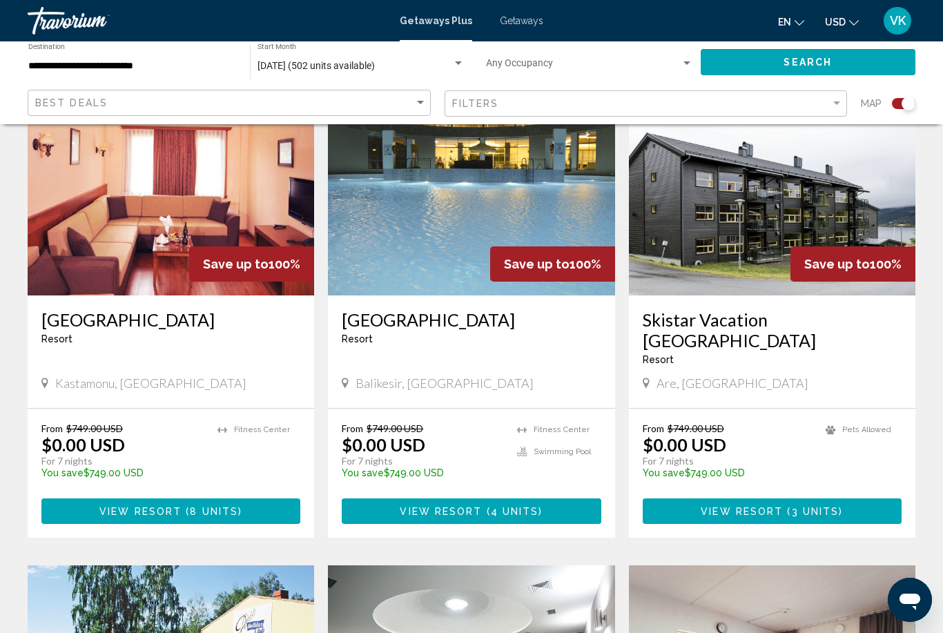
scroll to position [539, 0]
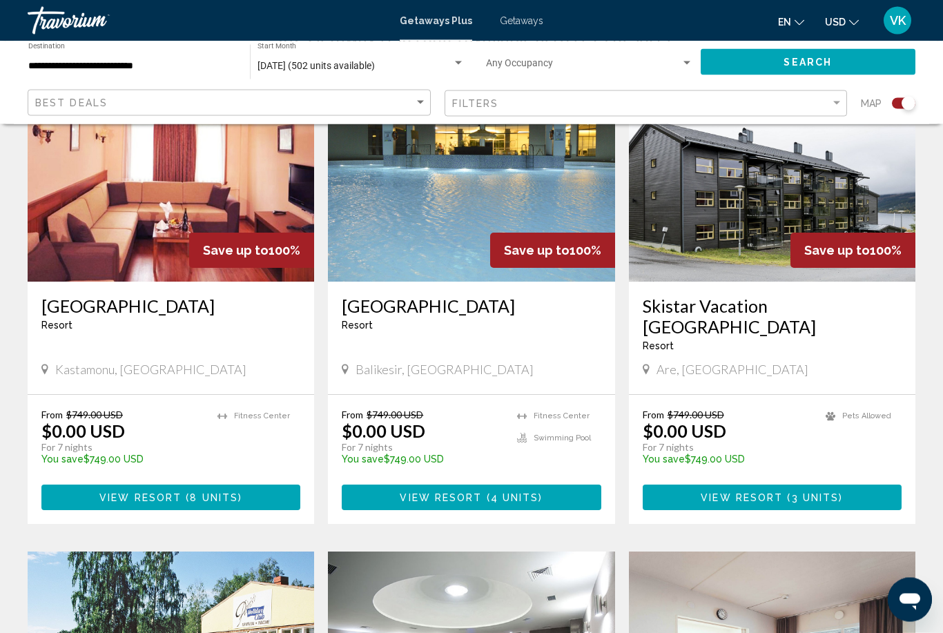
click at [67, 234] on img "Main content" at bounding box center [171, 171] width 286 height 221
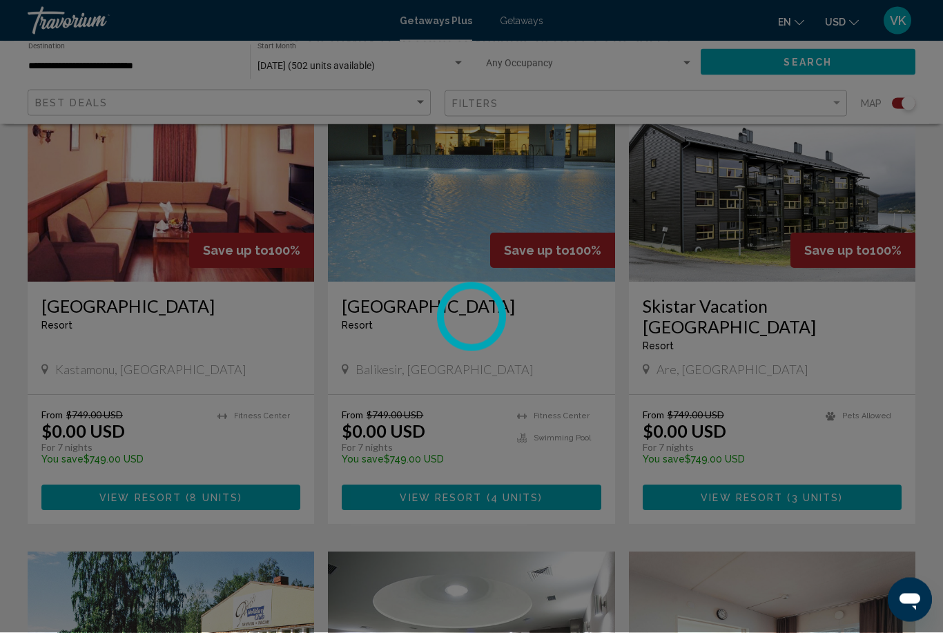
scroll to position [554, 0]
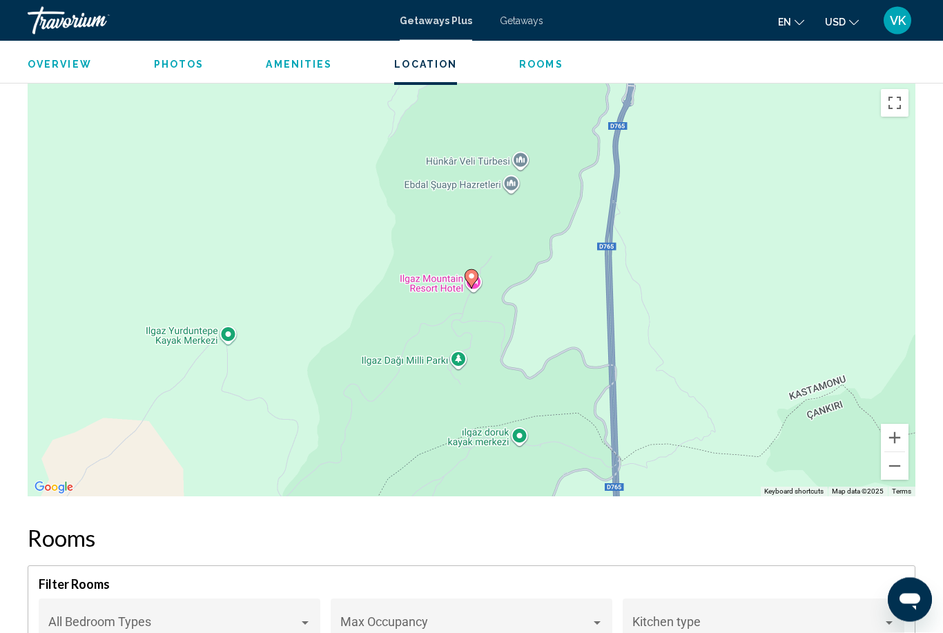
scroll to position [1896, 0]
click at [897, 460] on button "Zoom out" at bounding box center [895, 466] width 28 height 28
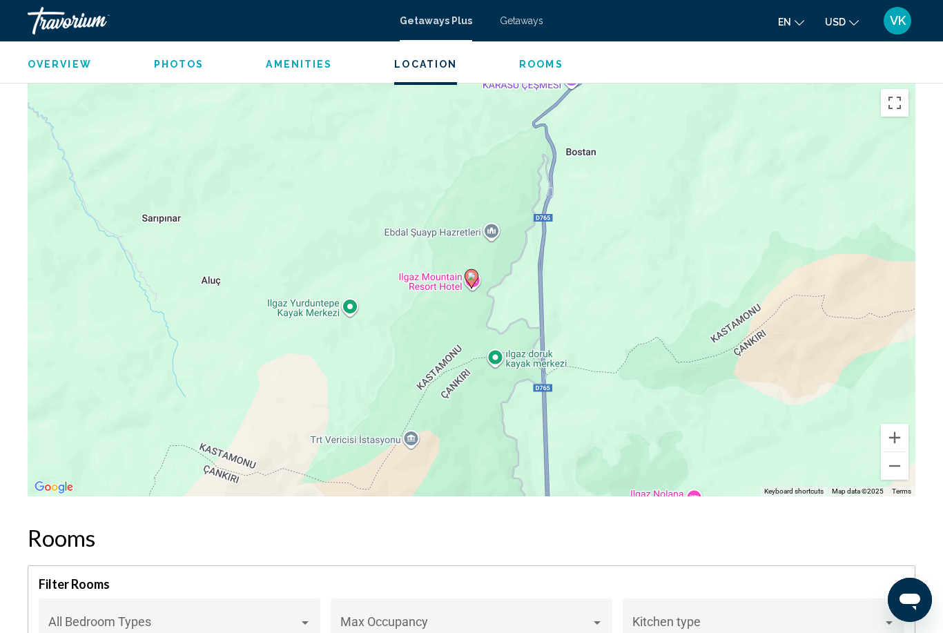
click at [893, 469] on div "To activate drag with keyboard, press Alt + Enter. Once in keyboard drag state,…" at bounding box center [472, 289] width 888 height 414
click at [892, 471] on div "To activate drag with keyboard, press Alt + Enter. Once in keyboard drag state,…" at bounding box center [472, 289] width 888 height 414
click at [899, 453] on button "Zoom out" at bounding box center [895, 466] width 28 height 28
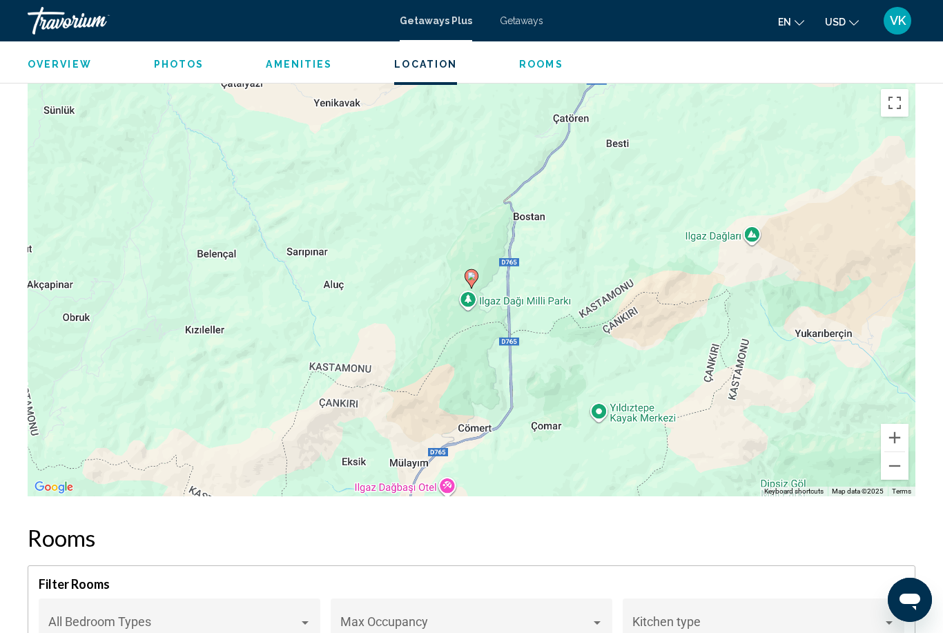
click at [898, 456] on button "Zoom out" at bounding box center [895, 466] width 28 height 28
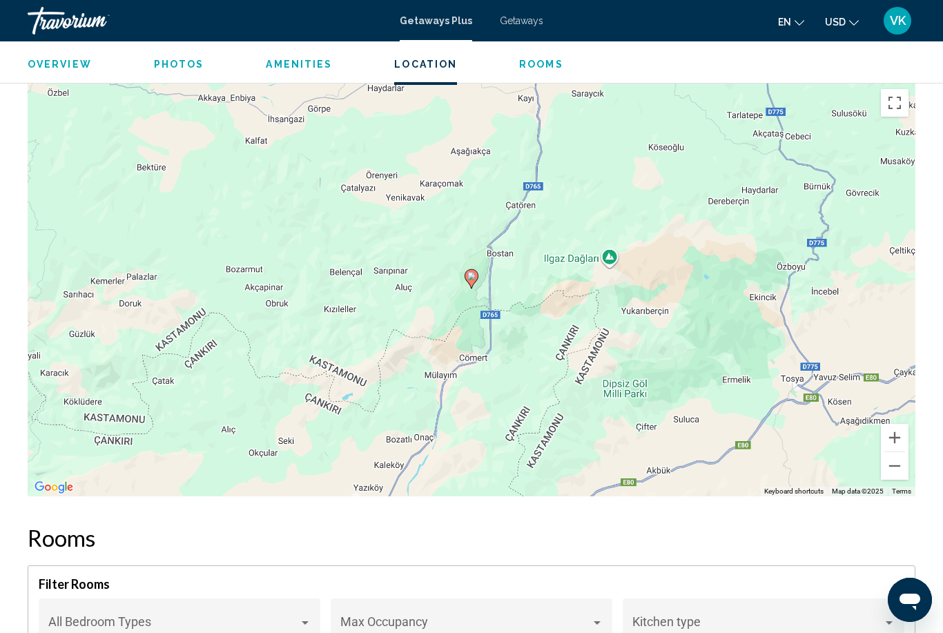
click at [899, 456] on button "Zoom out" at bounding box center [895, 466] width 28 height 28
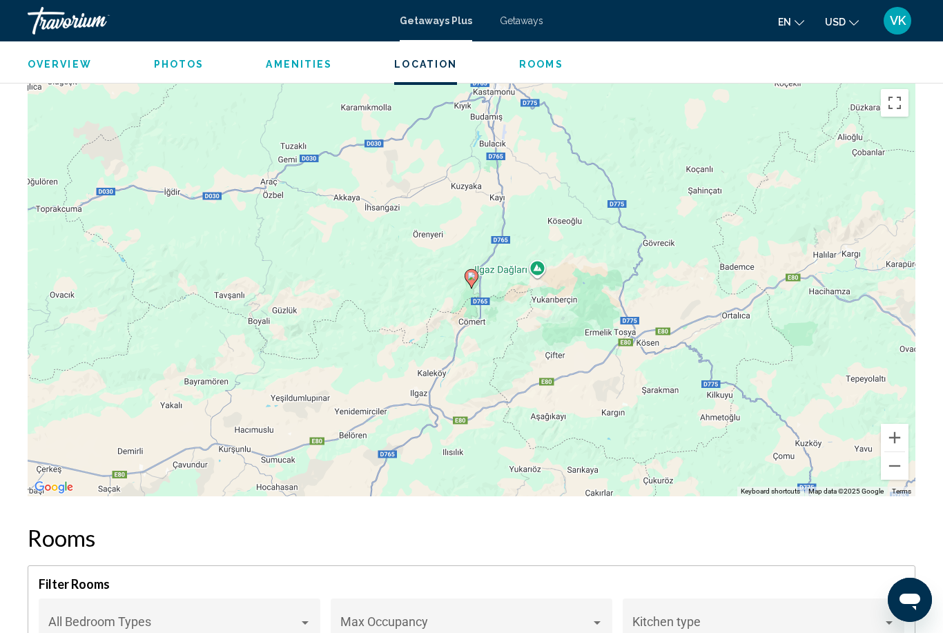
click at [898, 457] on button "Zoom out" at bounding box center [895, 466] width 28 height 28
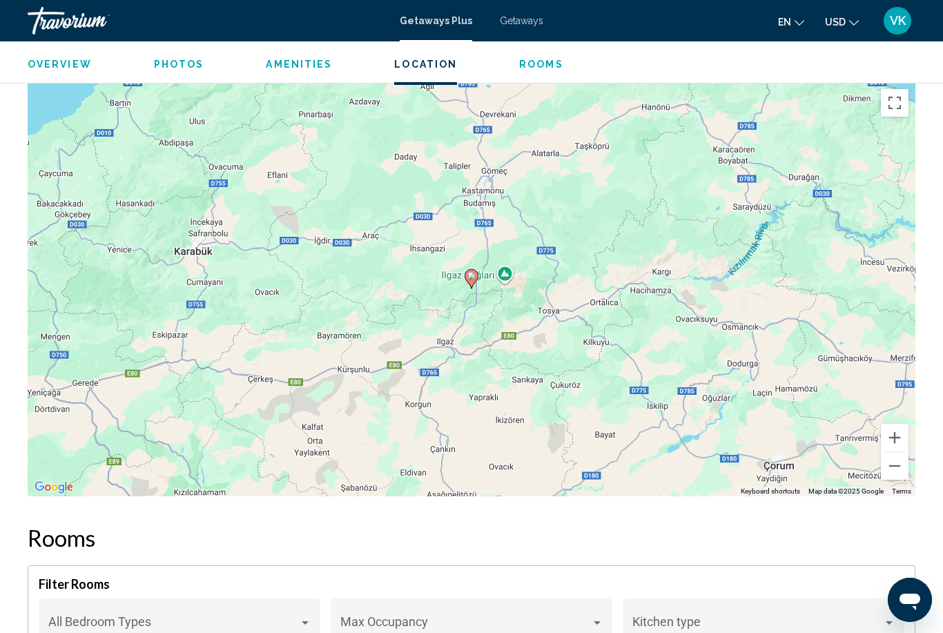
click at [901, 455] on button "Zoom out" at bounding box center [895, 466] width 28 height 28
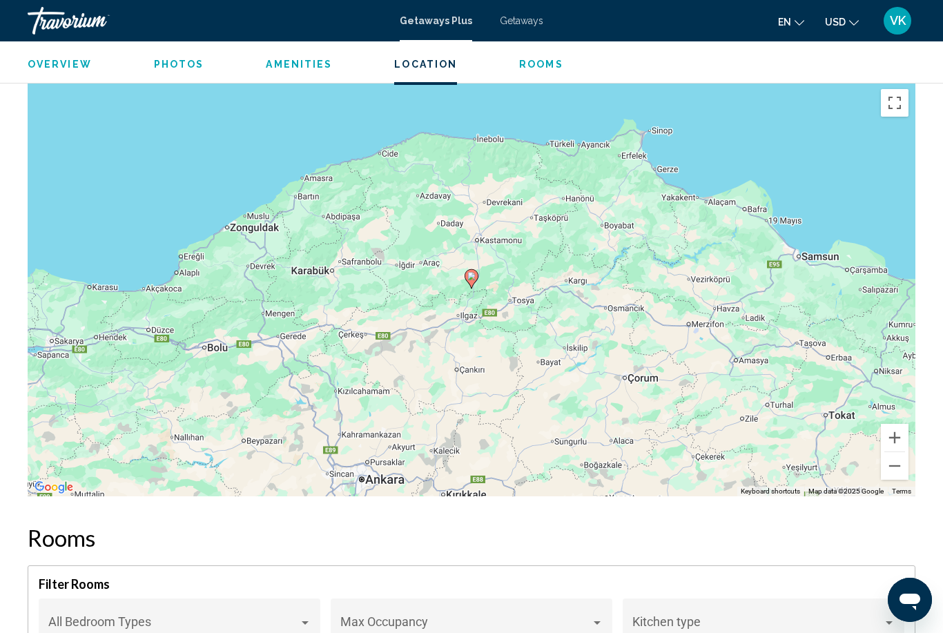
click at [899, 458] on button "Zoom out" at bounding box center [895, 466] width 28 height 28
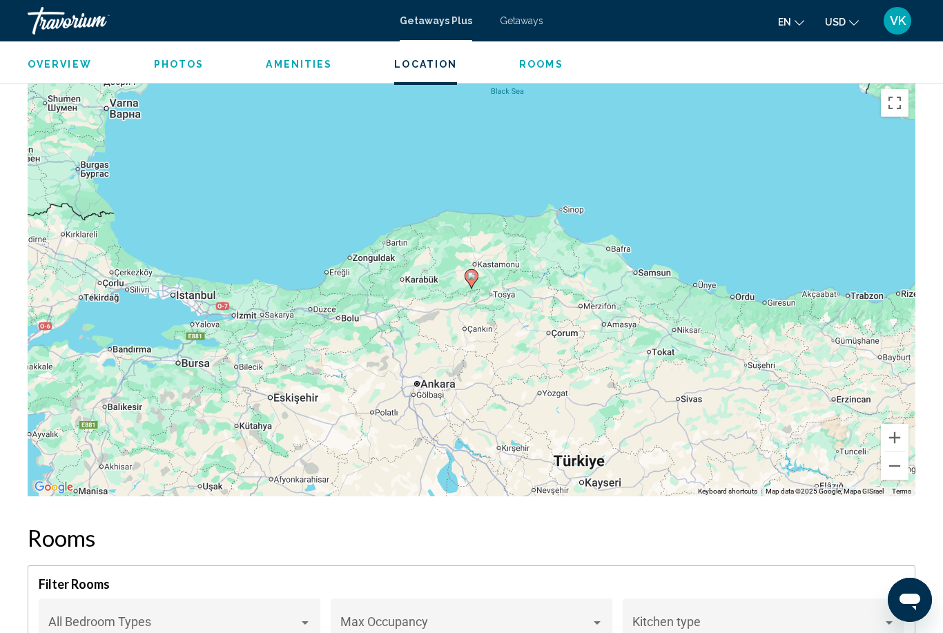
click at [901, 458] on button "Zoom out" at bounding box center [895, 466] width 28 height 28
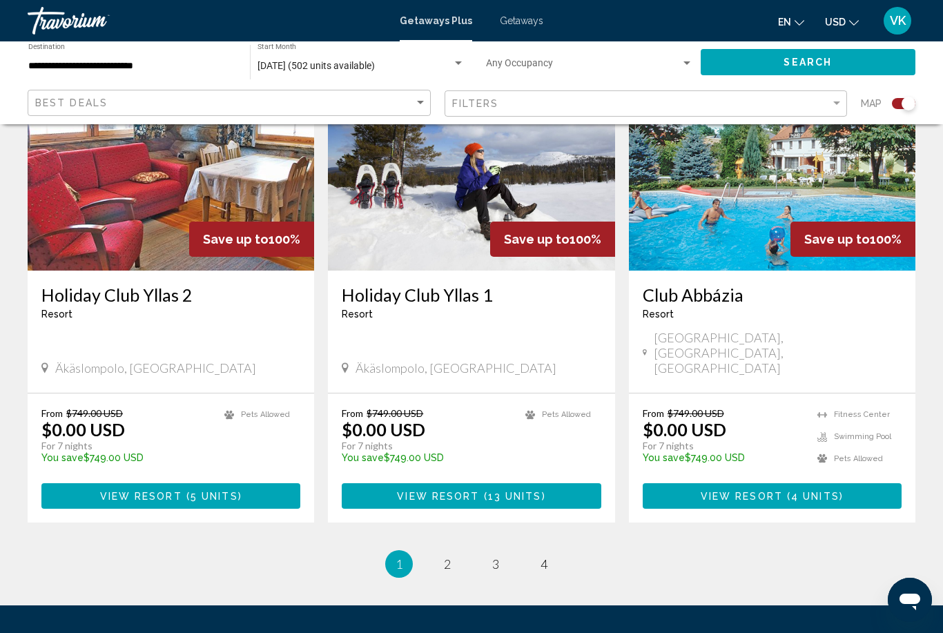
scroll to position [2043, 0]
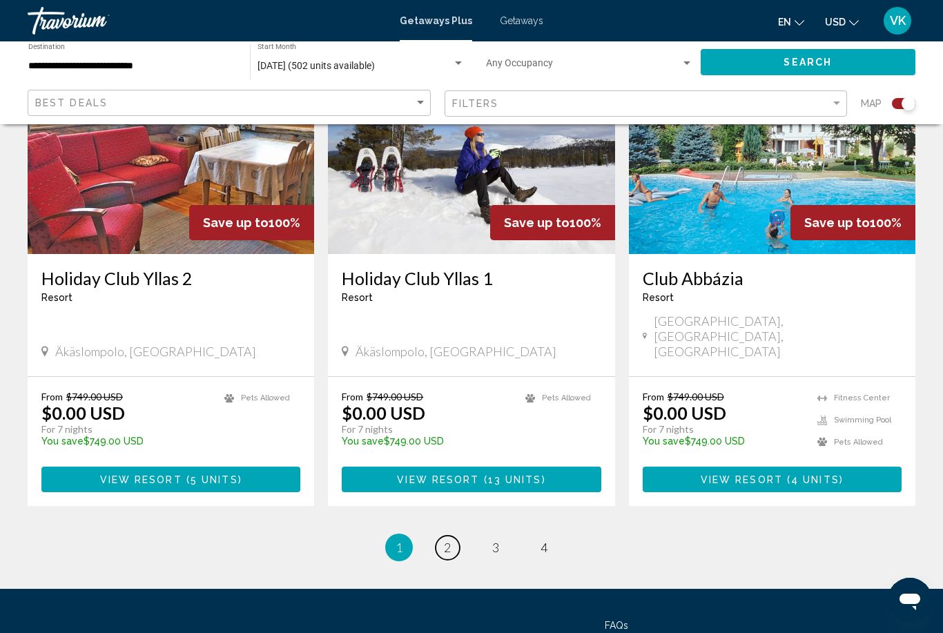
click at [451, 540] on span "2" at bounding box center [447, 547] width 7 height 15
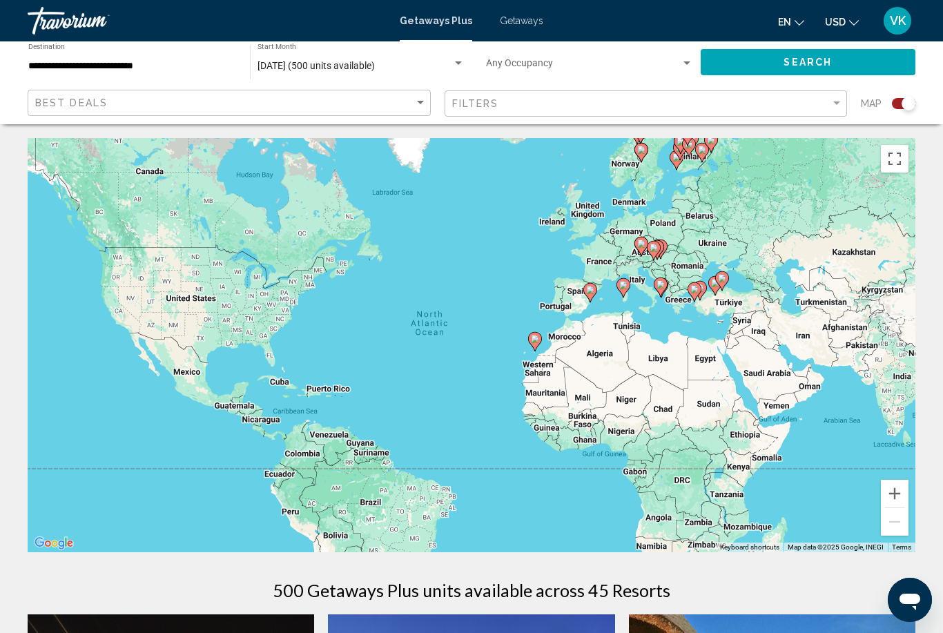
click at [660, 291] on icon "Main content" at bounding box center [660, 287] width 12 height 18
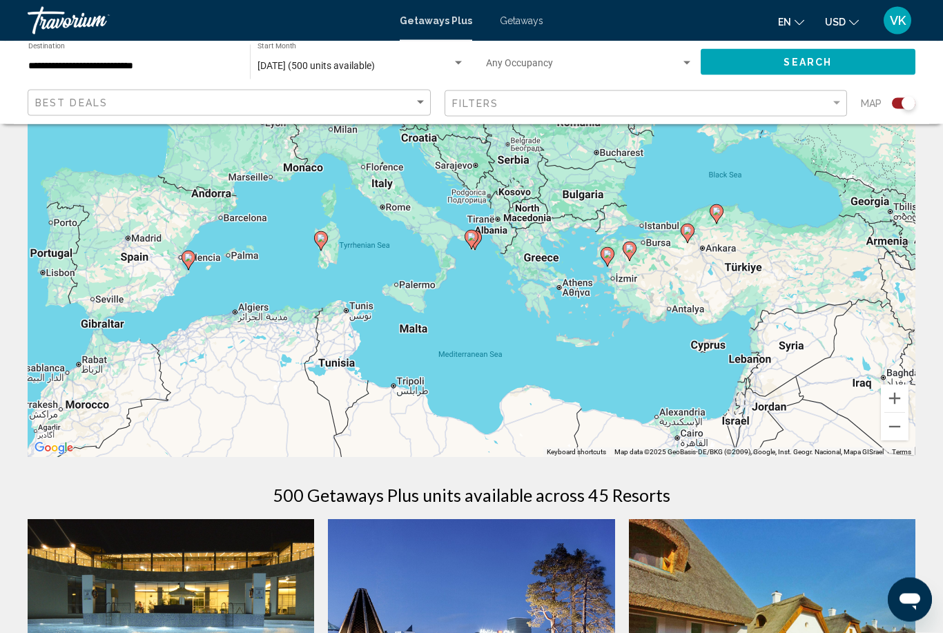
scroll to position [110, 0]
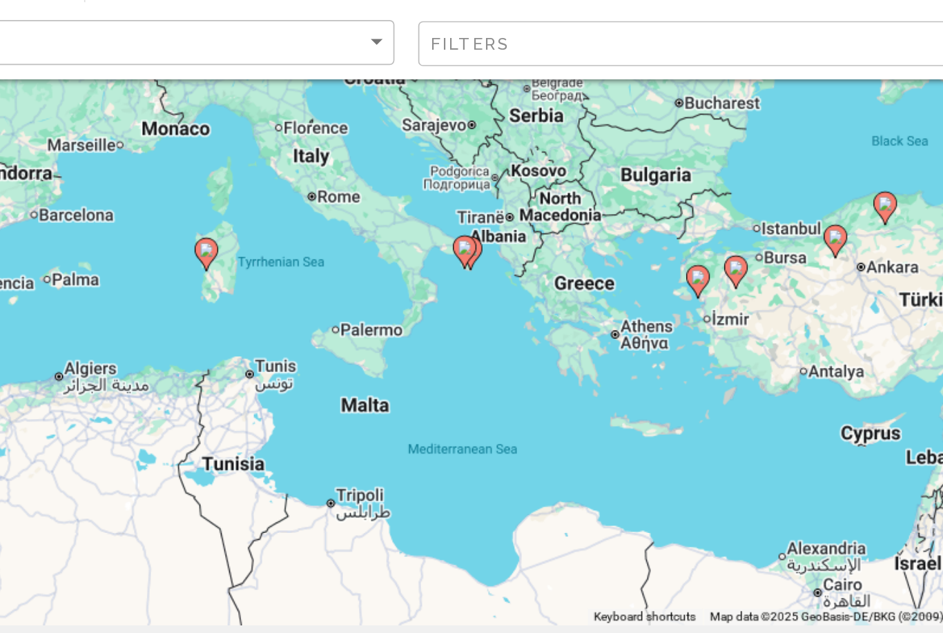
type input "**********"
click at [467, 218] on image "Main content" at bounding box center [471, 222] width 8 height 8
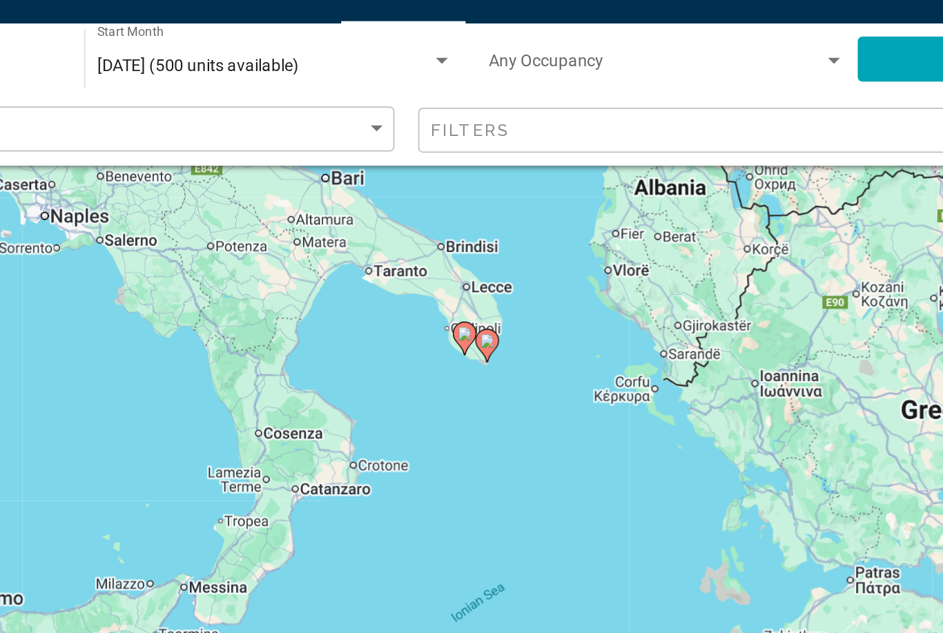
click at [467, 218] on image "Main content" at bounding box center [471, 222] width 8 height 8
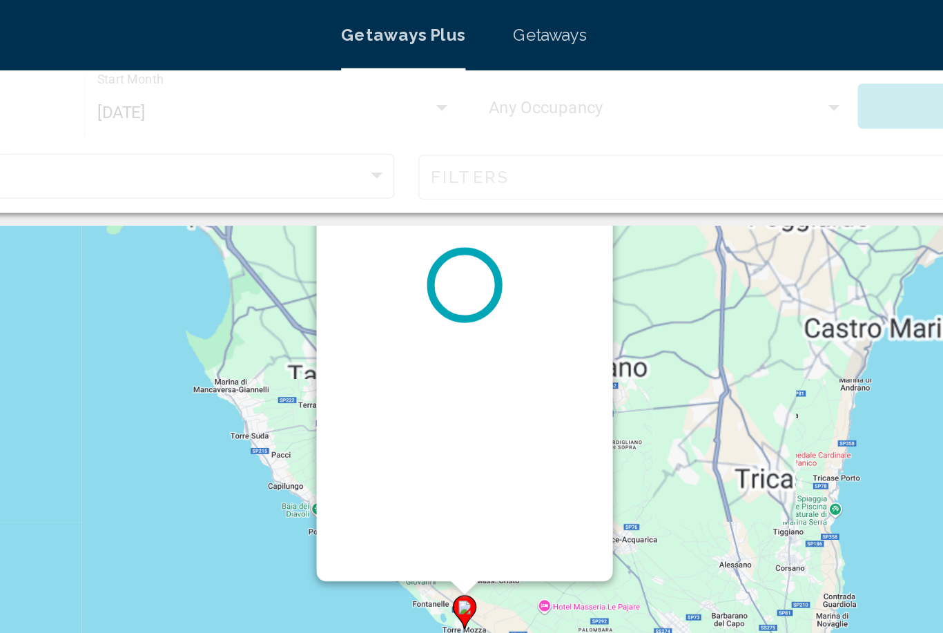
scroll to position [0, 0]
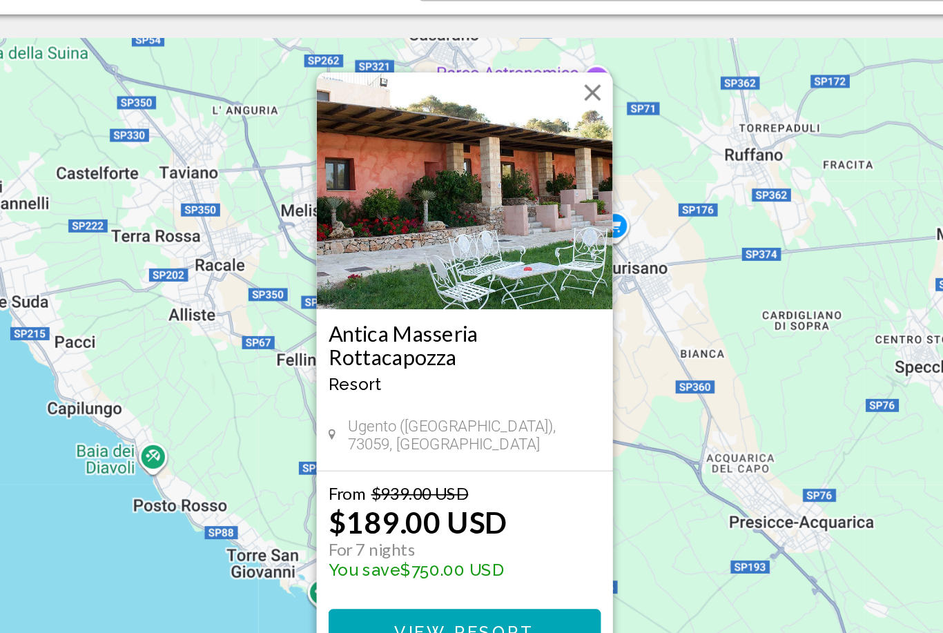
click at [536, 159] on button "Close" at bounding box center [546, 169] width 21 height 21
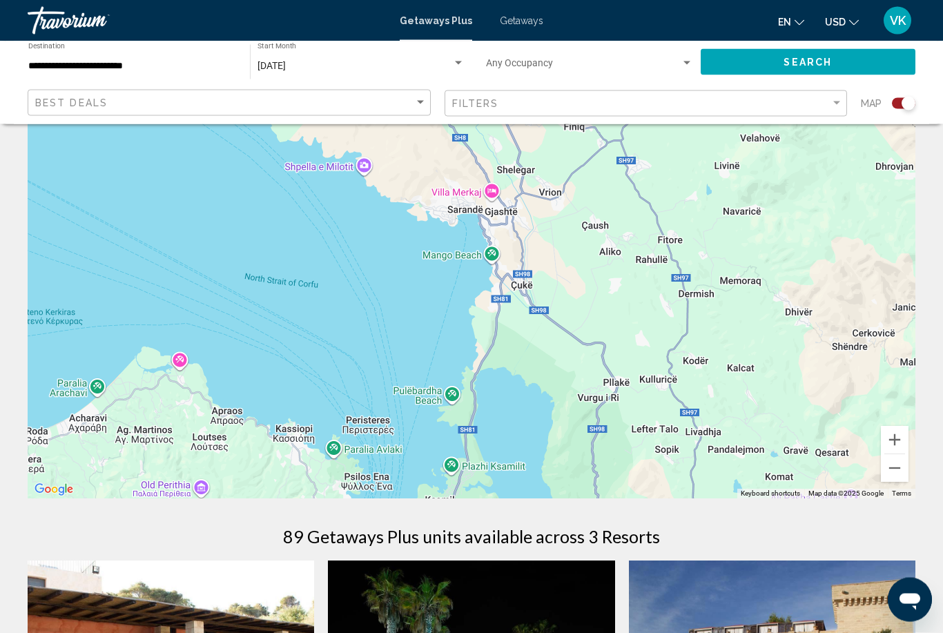
scroll to position [28, 0]
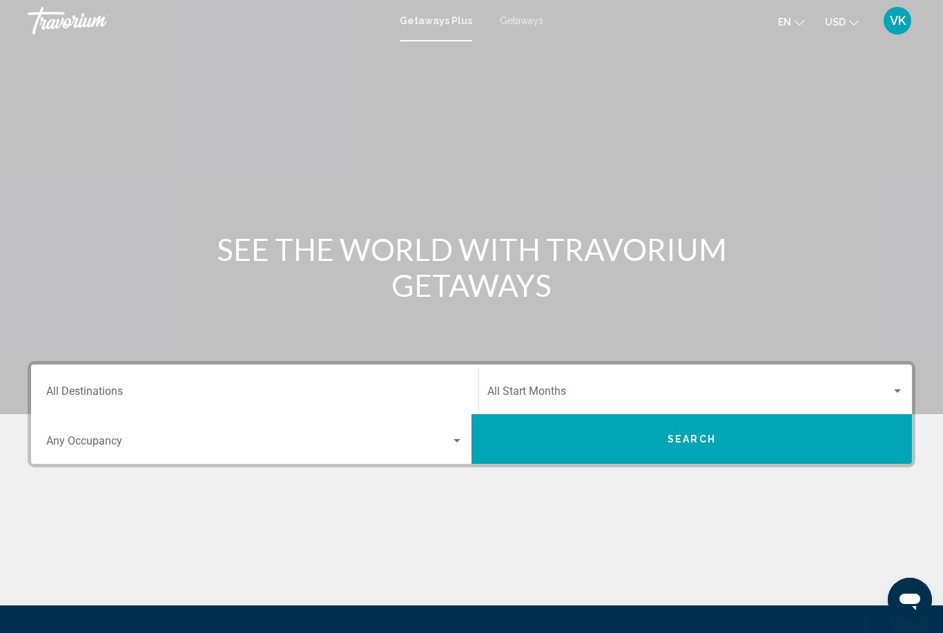
click at [508, 34] on div "Getaways Plus Getaways en English Español Français Italiano Português русский U…" at bounding box center [471, 20] width 943 height 29
click at [524, 17] on span "Getaways" at bounding box center [521, 20] width 43 height 11
click at [58, 391] on input "Destination All Destinations" at bounding box center [254, 394] width 417 height 12
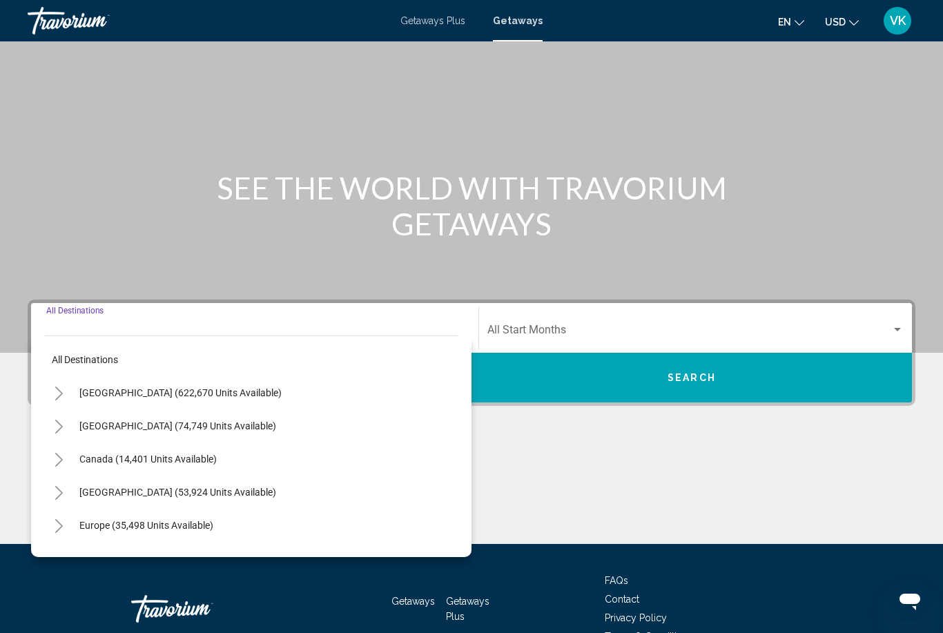
scroll to position [141, 0]
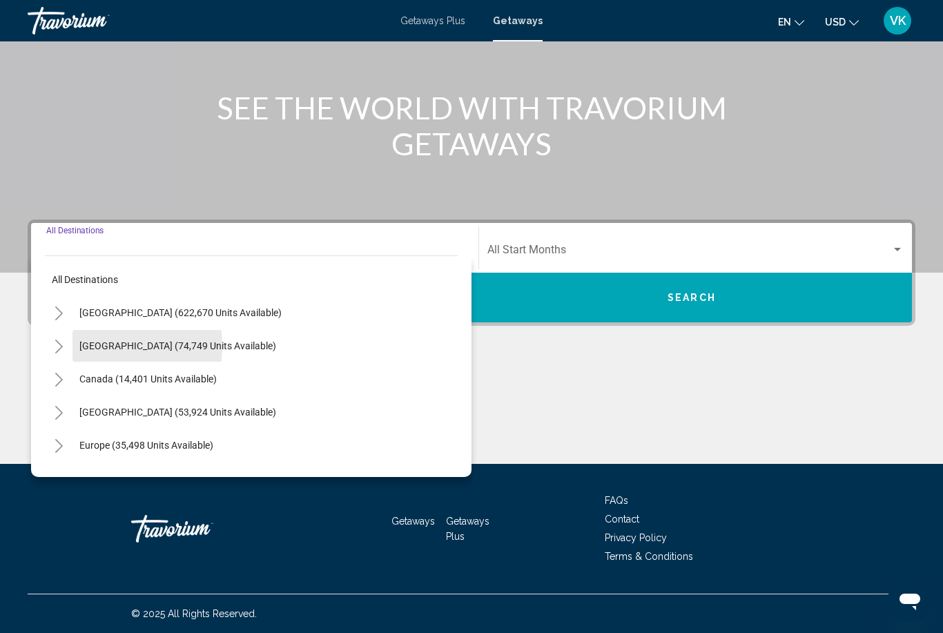
click at [83, 346] on span "[GEOGRAPHIC_DATA] (74,749 units available)" at bounding box center [177, 345] width 197 height 11
type input "**********"
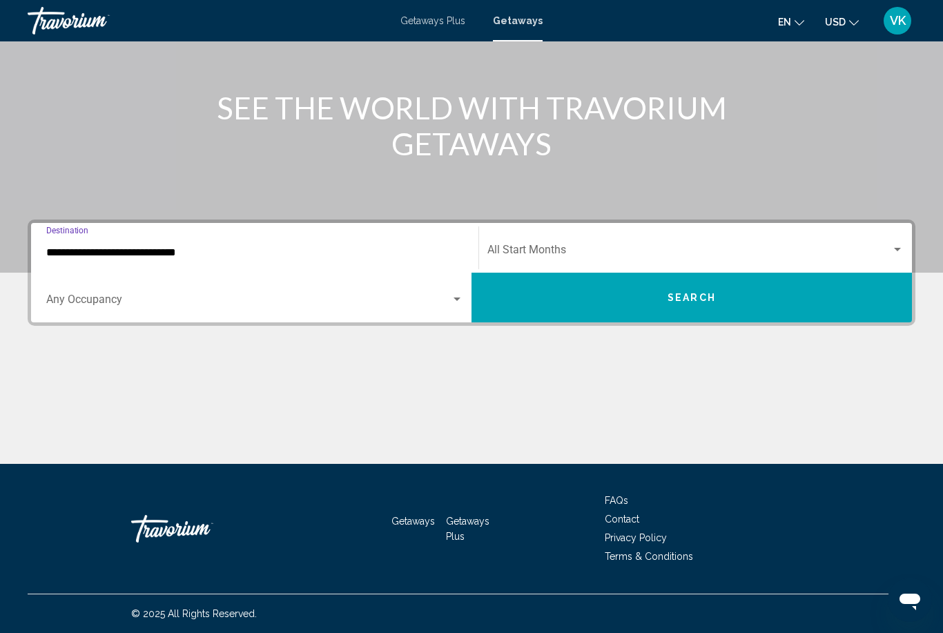
click at [895, 252] on div "Search widget" at bounding box center [897, 249] width 12 height 11
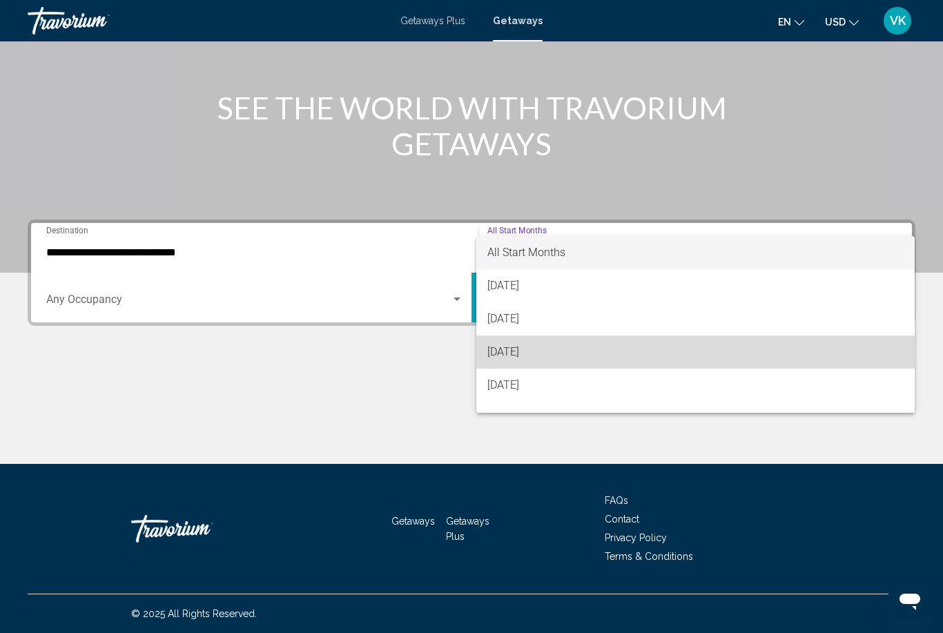
click at [543, 350] on span "[DATE]" at bounding box center [695, 351] width 416 height 33
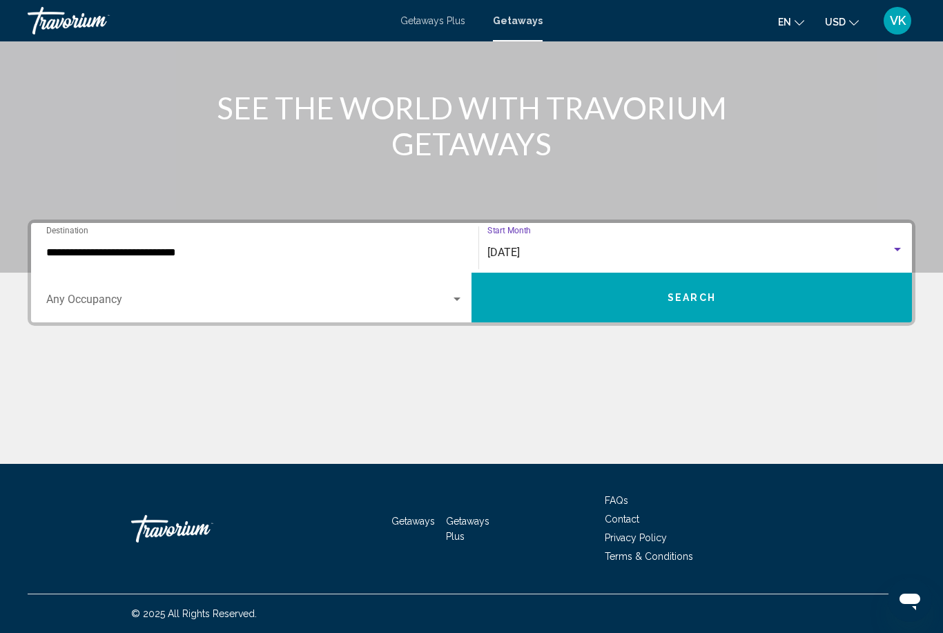
click at [789, 306] on button "Search" at bounding box center [691, 298] width 440 height 50
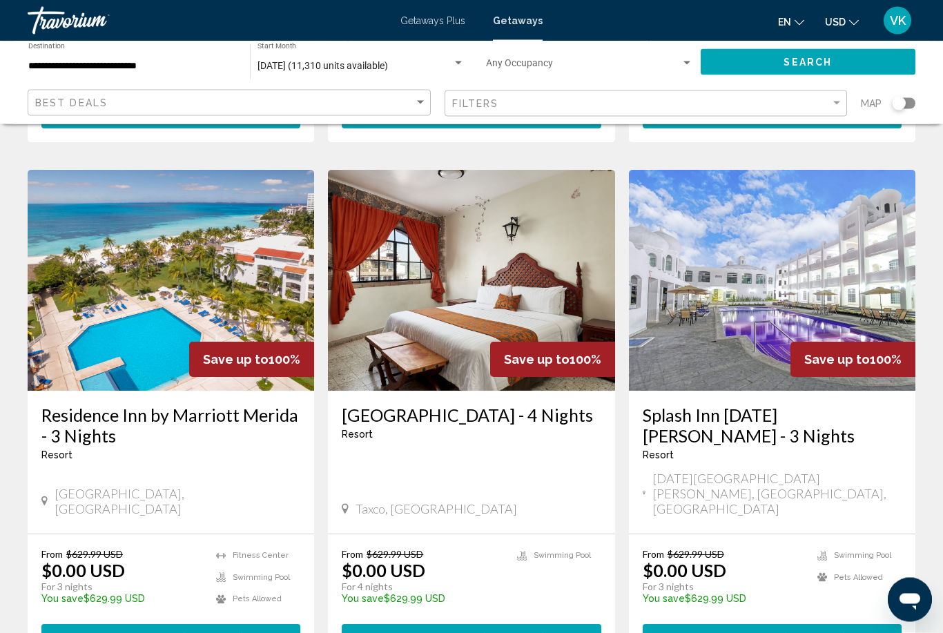
scroll to position [1037, 0]
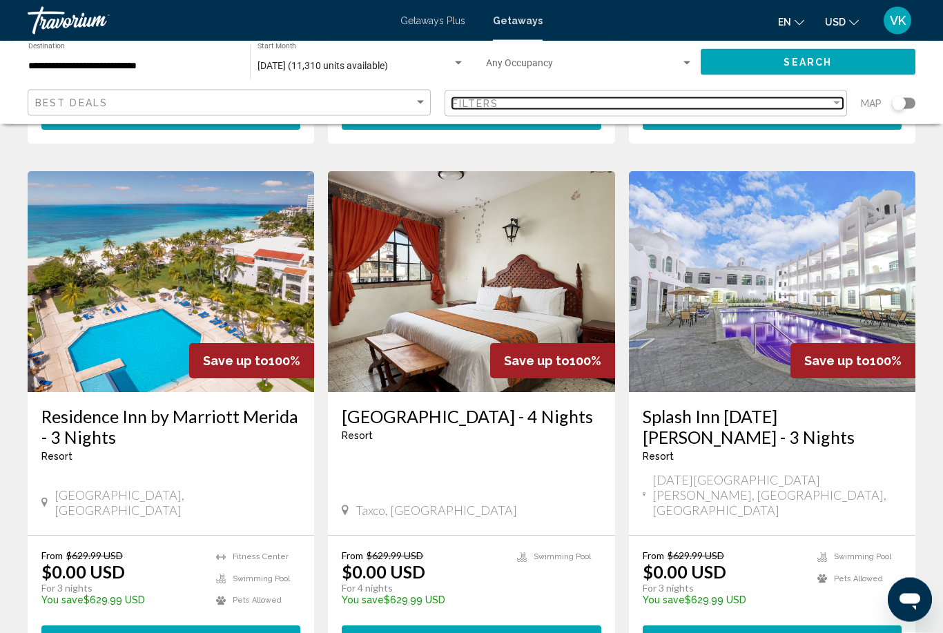
click at [841, 99] on div "Filter" at bounding box center [836, 103] width 12 height 11
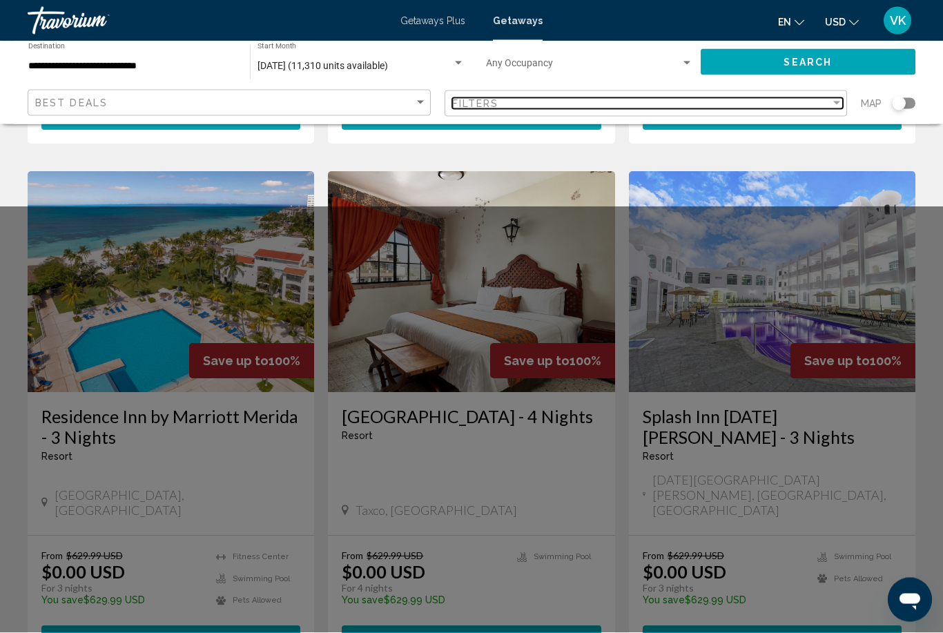
scroll to position [1038, 0]
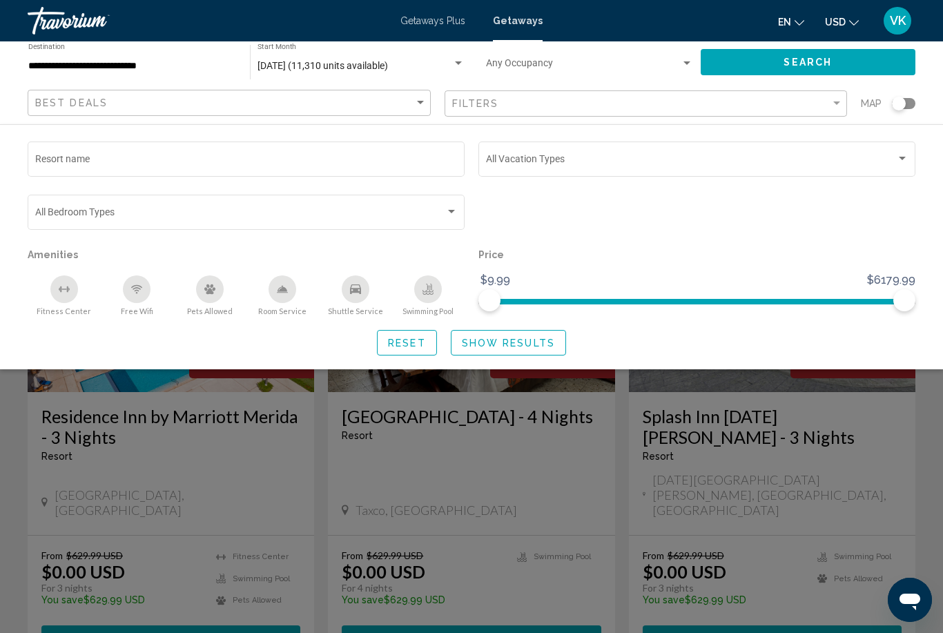
click at [904, 155] on div "Search widget" at bounding box center [902, 158] width 12 height 11
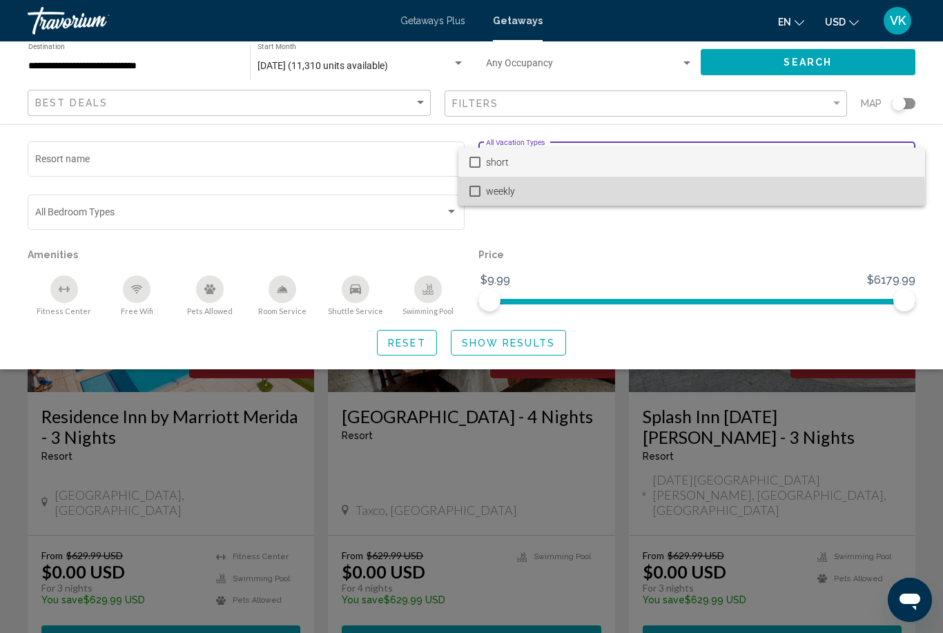
click at [478, 195] on mat-pseudo-checkbox at bounding box center [474, 191] width 11 height 11
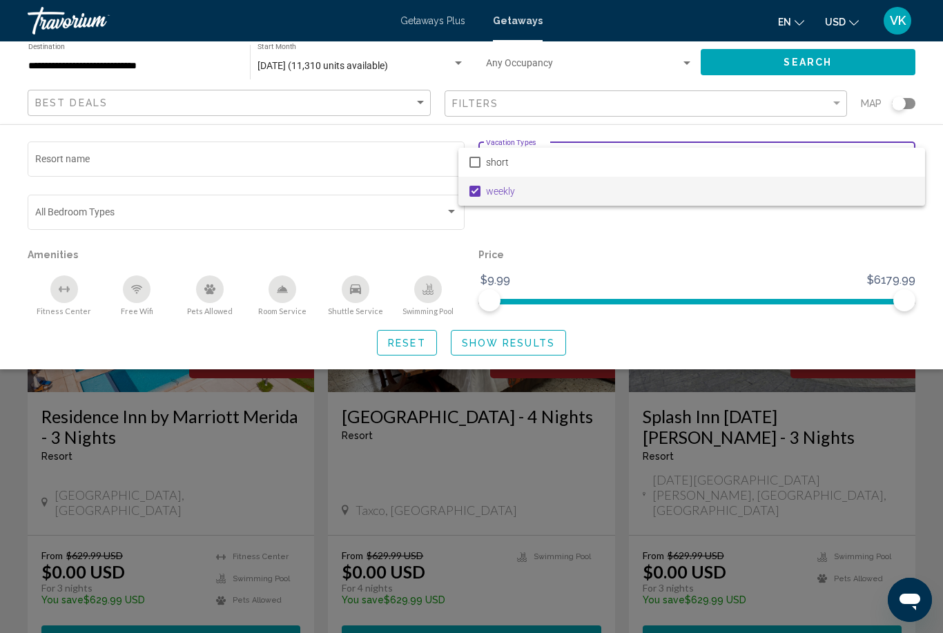
click at [848, 60] on div at bounding box center [471, 316] width 943 height 633
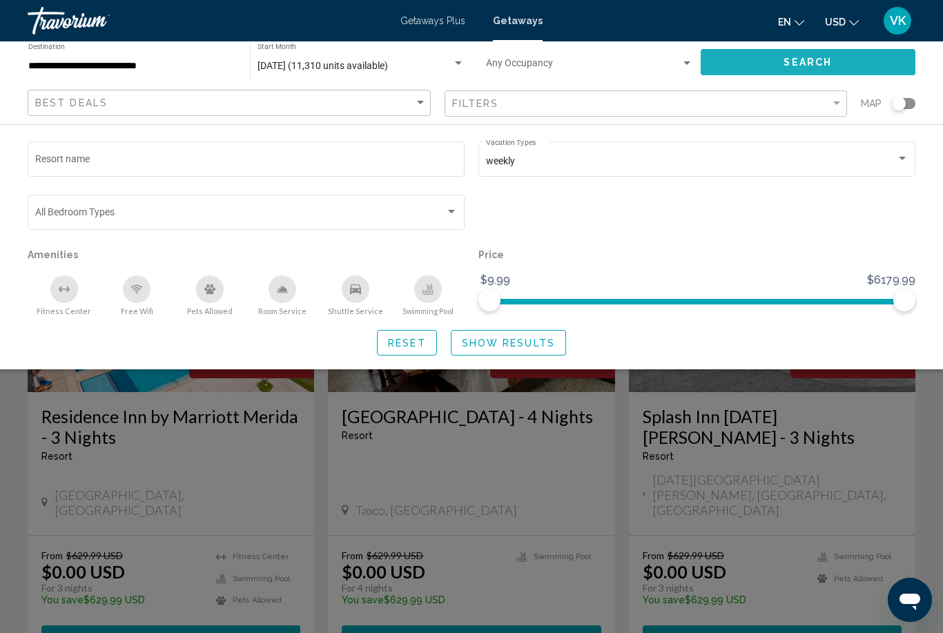
click at [834, 63] on button "Search" at bounding box center [808, 62] width 215 height 26
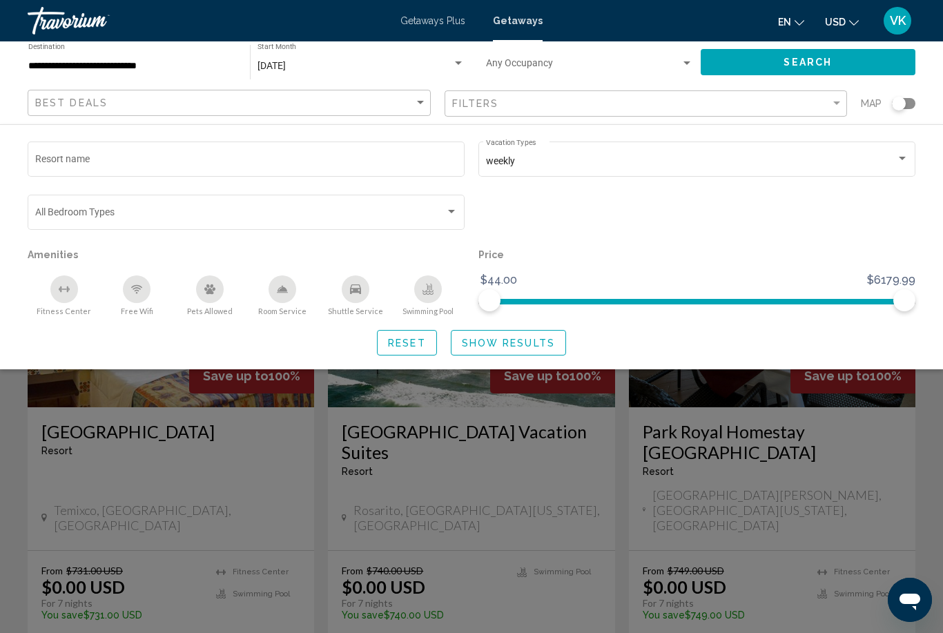
click at [848, 482] on div "Search widget" at bounding box center [471, 420] width 943 height 426
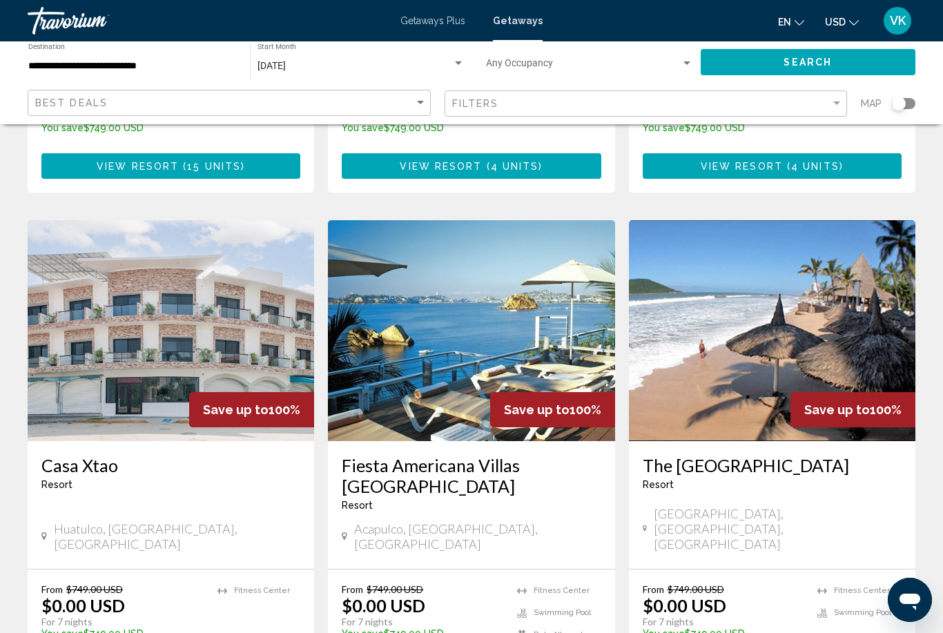
scroll to position [1530, 0]
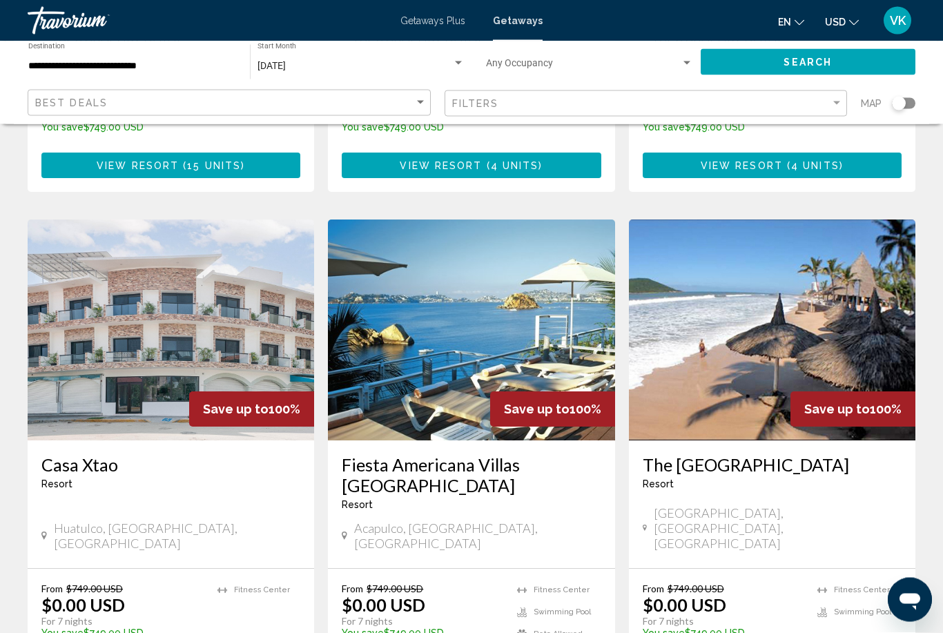
click at [888, 252] on img "Main content" at bounding box center [772, 330] width 286 height 221
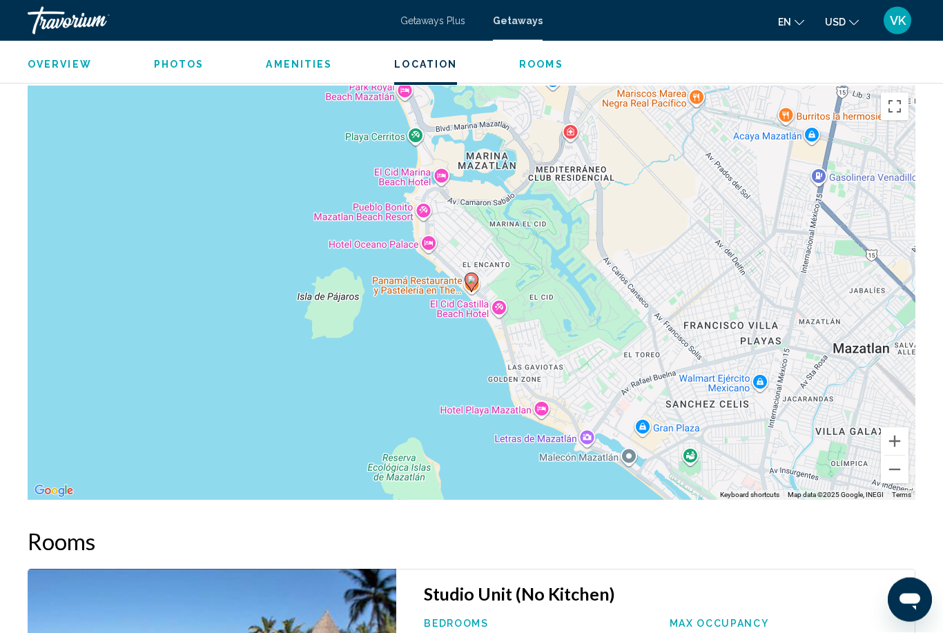
scroll to position [1953, 0]
click at [899, 456] on button "Zoom out" at bounding box center [895, 470] width 28 height 28
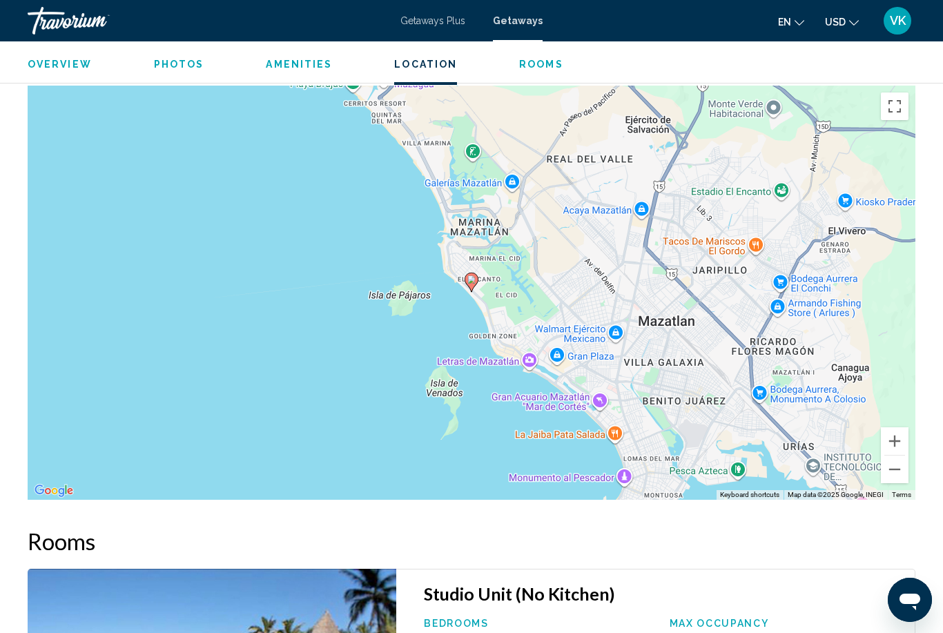
click at [896, 456] on button "Zoom out" at bounding box center [895, 470] width 28 height 28
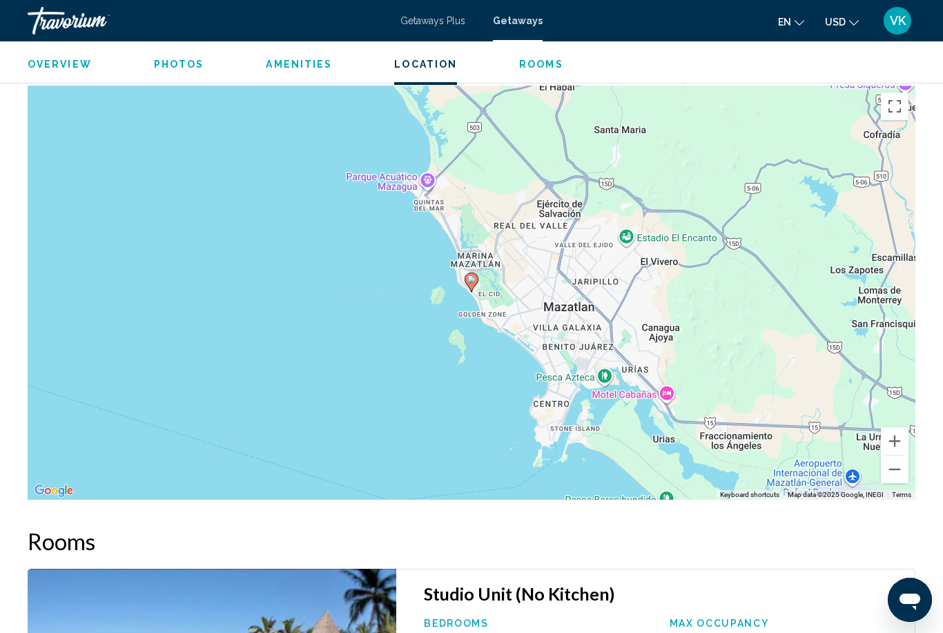
click at [892, 459] on button "Zoom out" at bounding box center [895, 470] width 28 height 28
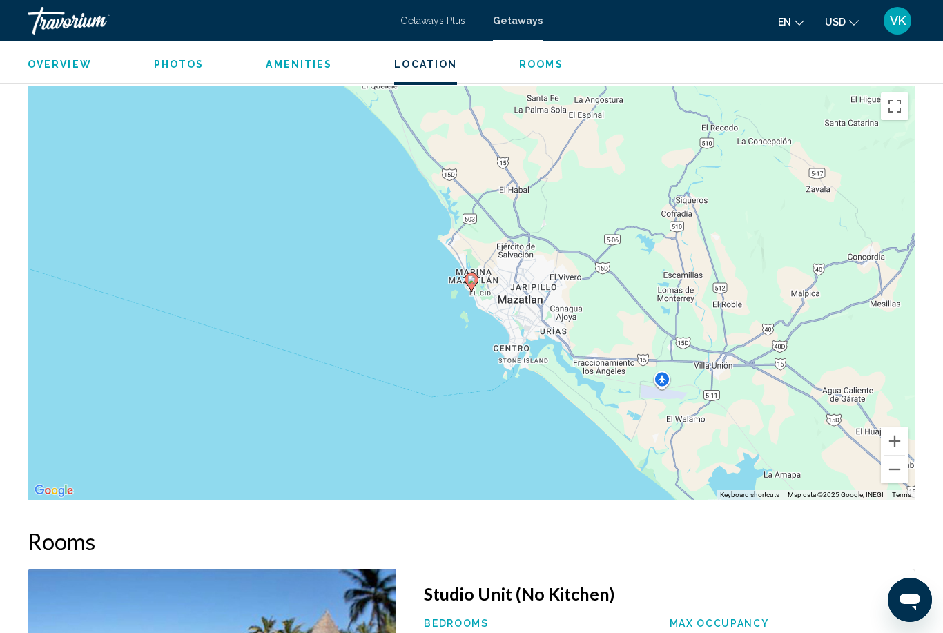
click at [888, 463] on button "Zoom out" at bounding box center [895, 470] width 28 height 28
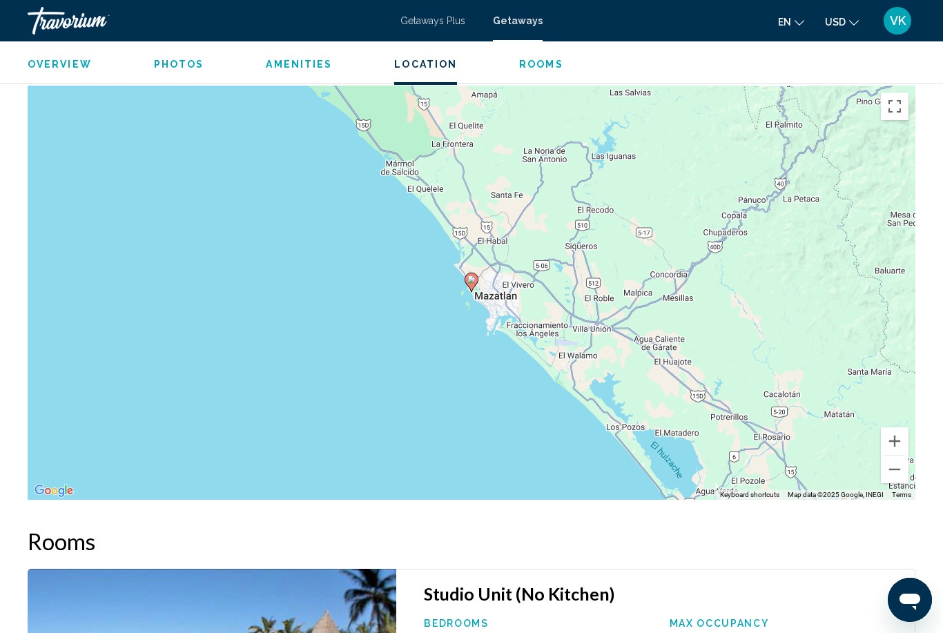
click at [883, 468] on div "To activate drag with keyboard, press Alt + Enter. Once in keyboard drag state,…" at bounding box center [472, 293] width 888 height 414
click at [902, 456] on button "Zoom out" at bounding box center [895, 470] width 28 height 28
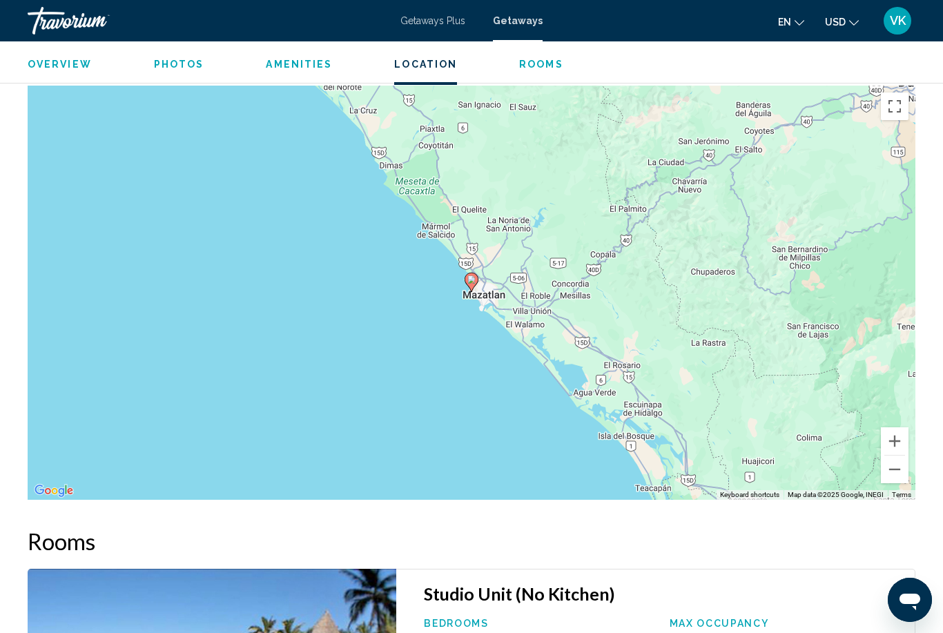
click at [897, 456] on button "Zoom out" at bounding box center [895, 470] width 28 height 28
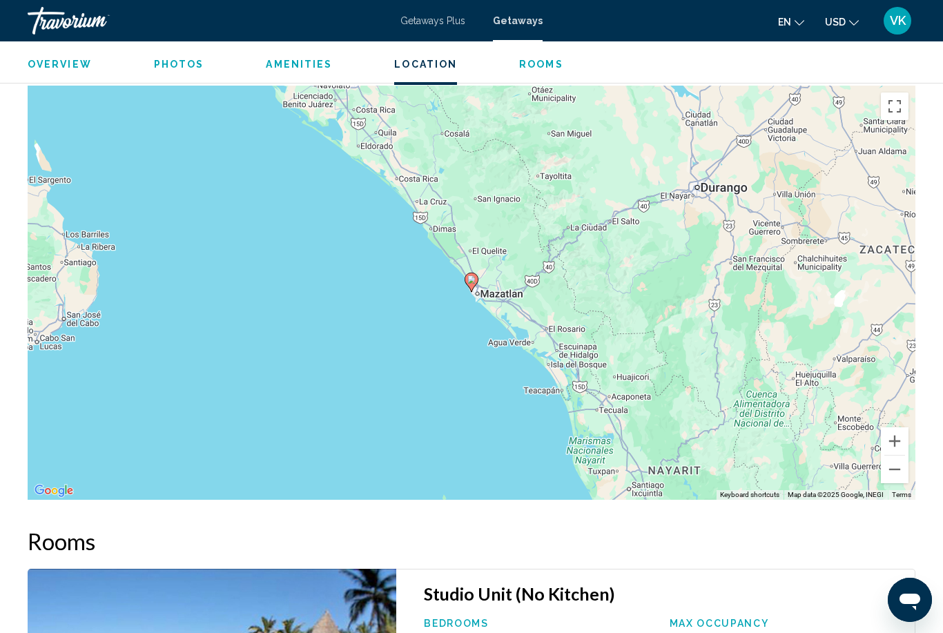
click at [896, 456] on button "Zoom out" at bounding box center [895, 470] width 28 height 28
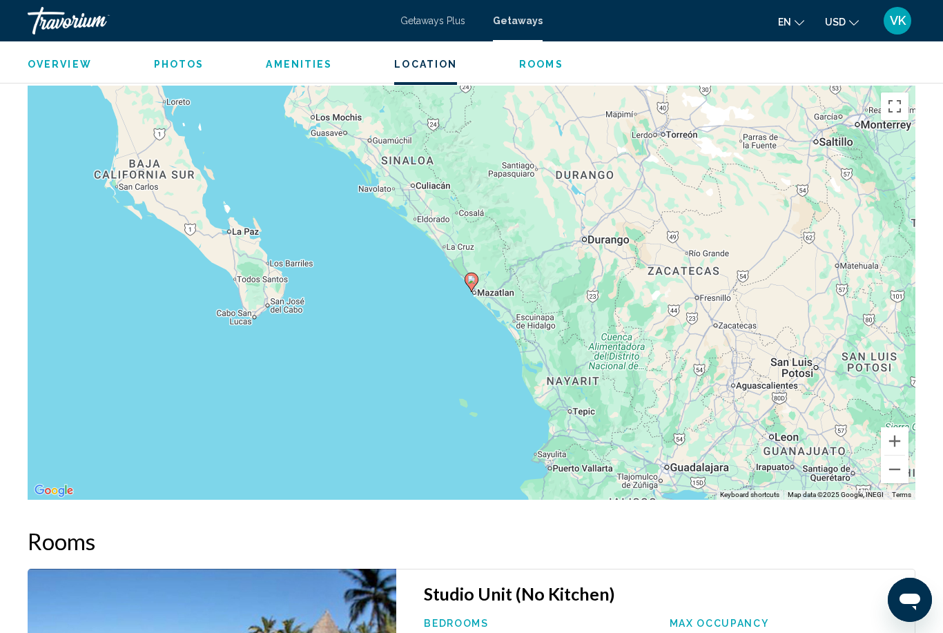
click at [891, 457] on button "Zoom out" at bounding box center [895, 470] width 28 height 28
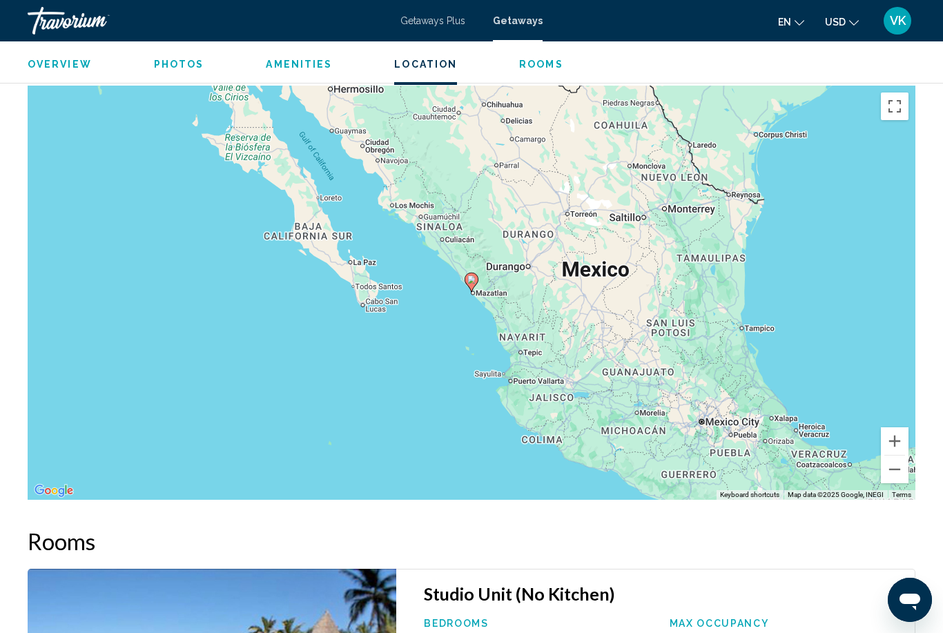
click at [888, 459] on button "Zoom out" at bounding box center [895, 470] width 28 height 28
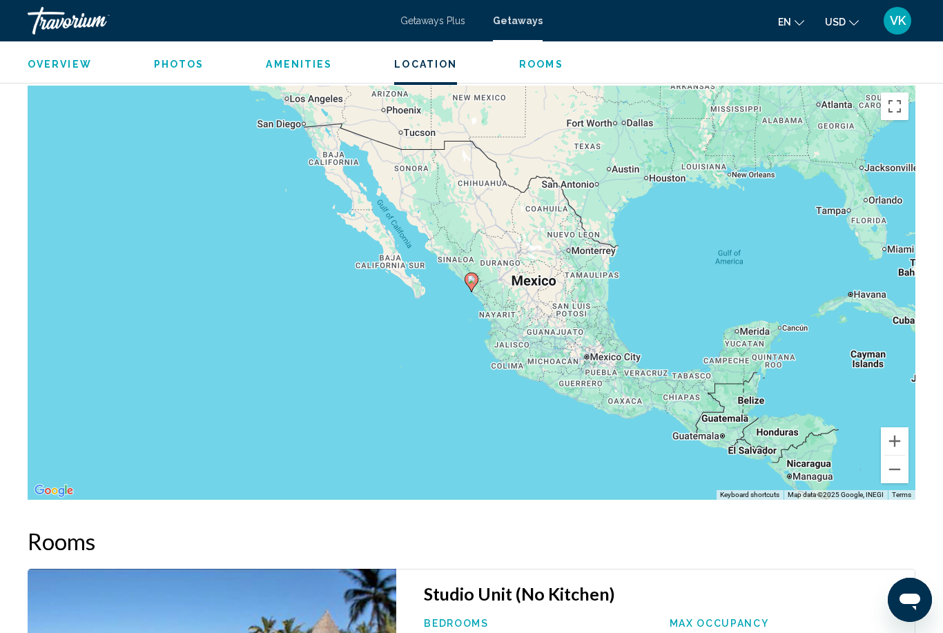
click at [888, 460] on button "Zoom out" at bounding box center [895, 470] width 28 height 28
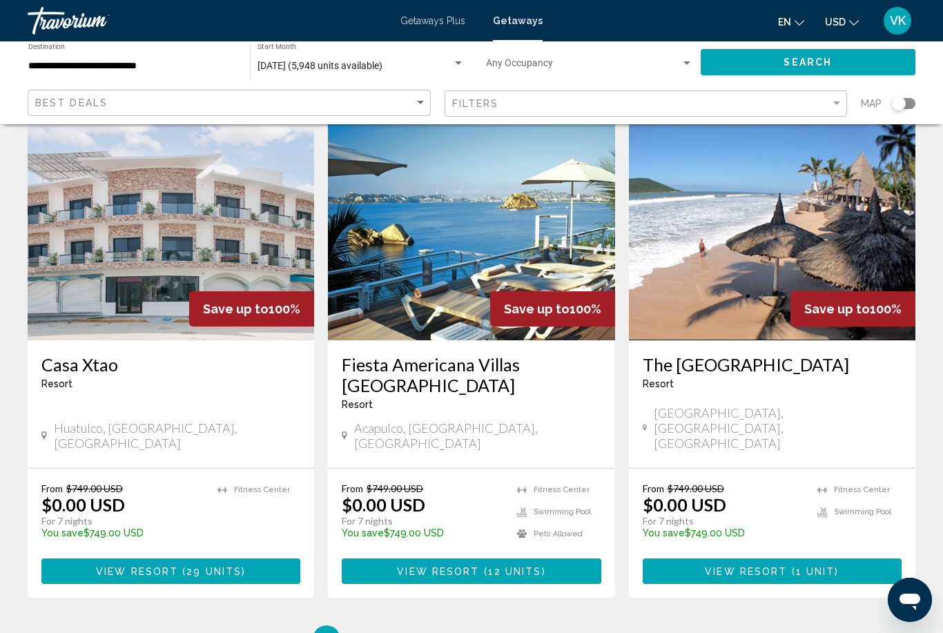
scroll to position [1636, 0]
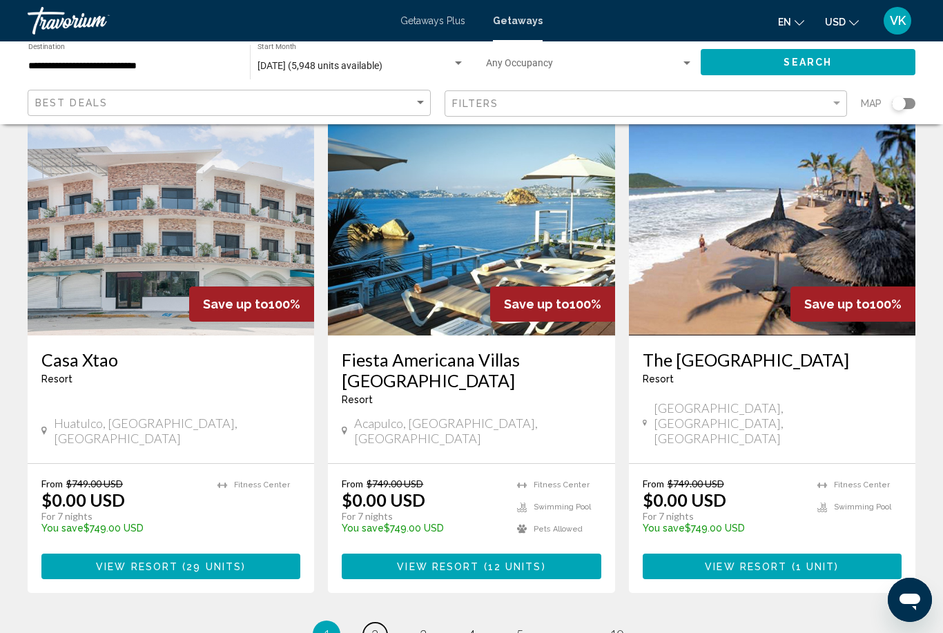
click at [378, 627] on span "2" at bounding box center [374, 634] width 7 height 15
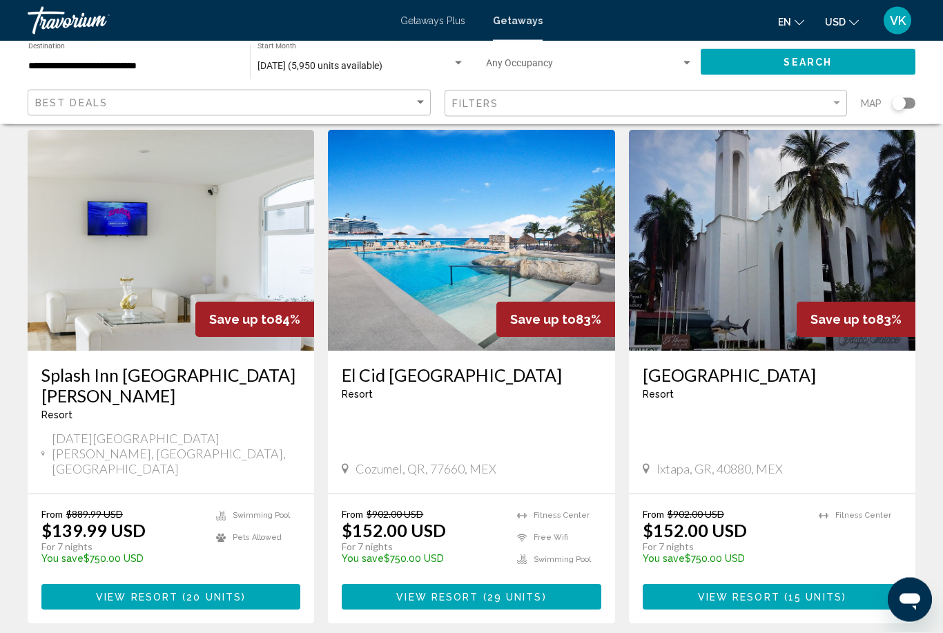
scroll to position [1621, 0]
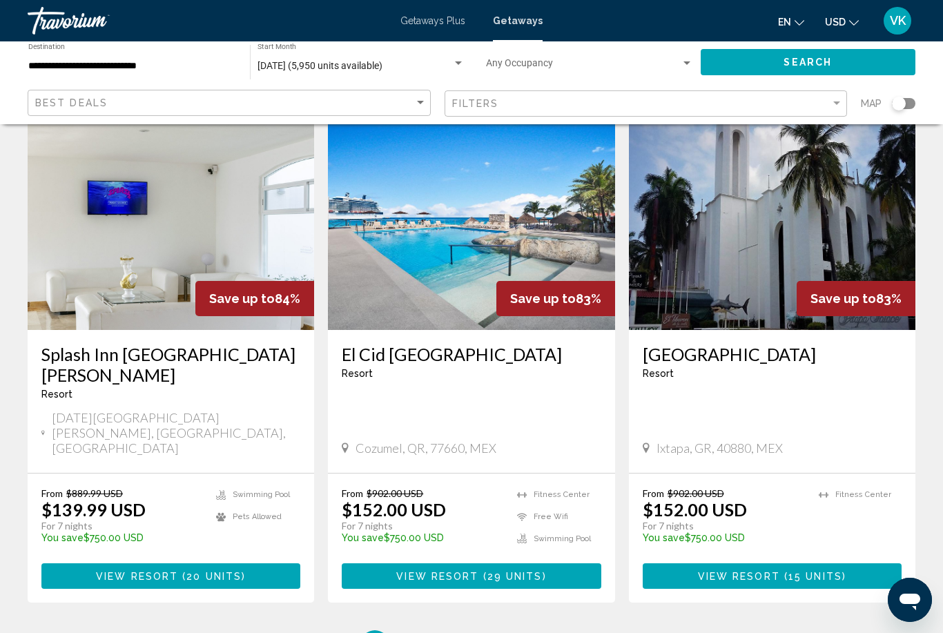
click at [436, 630] on ul "2 / 10 page 1 You're on page 2 page 3 page 4 page 5 page ... page 10" at bounding box center [472, 644] width 888 height 28
click at [427, 632] on link "page 3" at bounding box center [423, 644] width 24 height 24
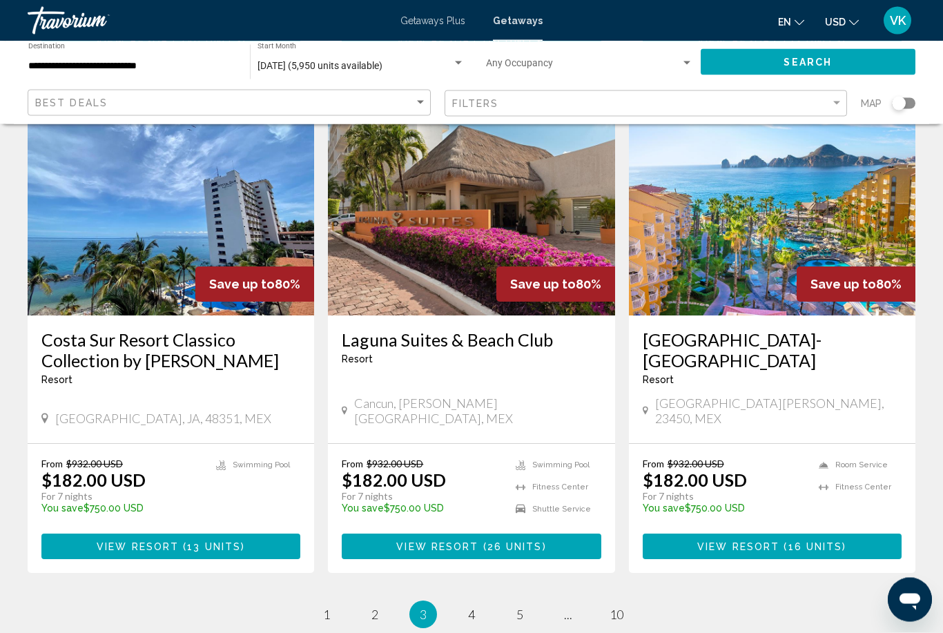
scroll to position [1677, 0]
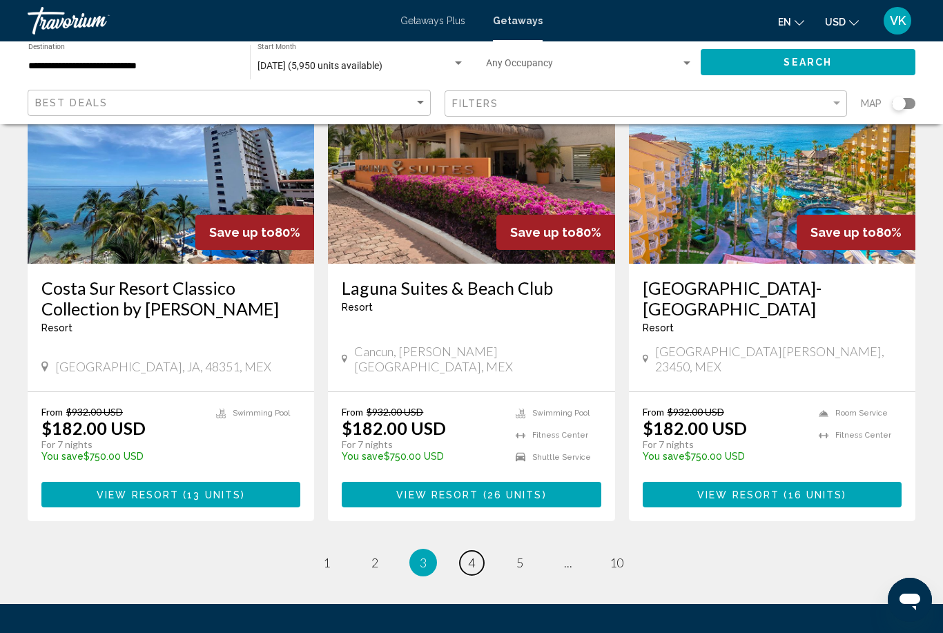
click at [480, 551] on link "page 4" at bounding box center [472, 563] width 24 height 24
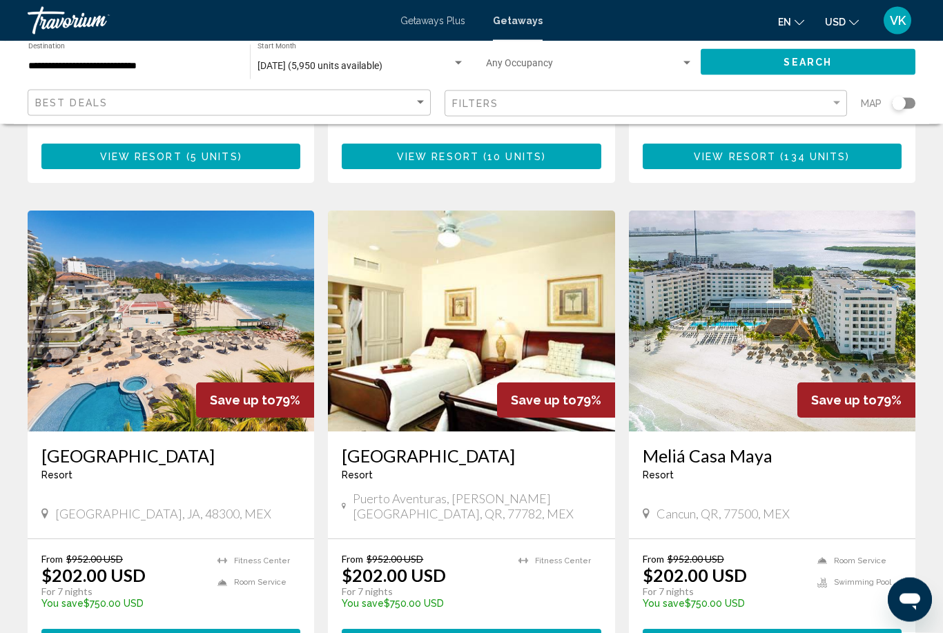
scroll to position [519, 0]
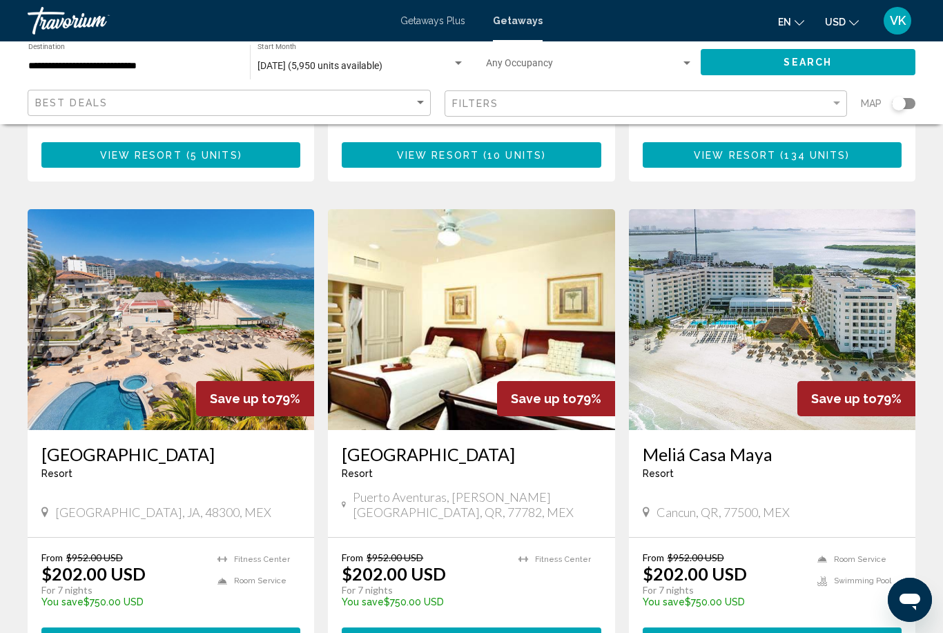
click at [100, 268] on img "Main content" at bounding box center [171, 319] width 286 height 221
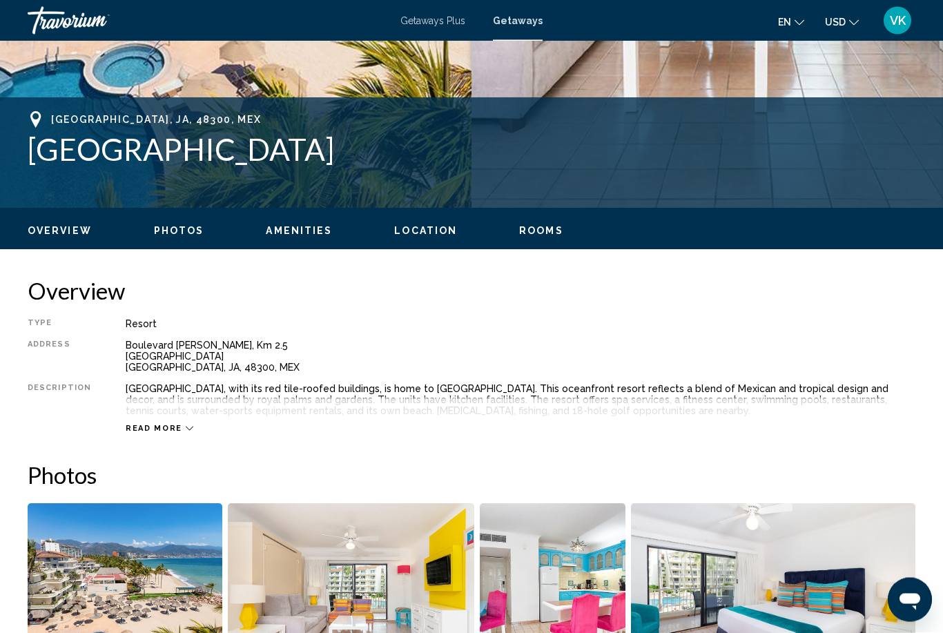
scroll to position [489, 0]
click at [137, 431] on span "Read more" at bounding box center [154, 428] width 57 height 9
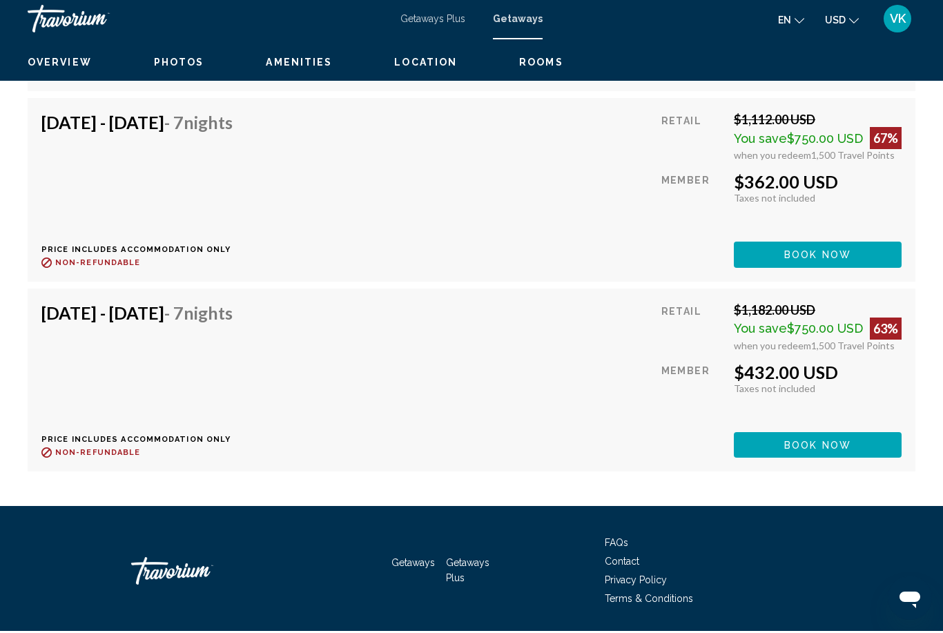
scroll to position [3714, 0]
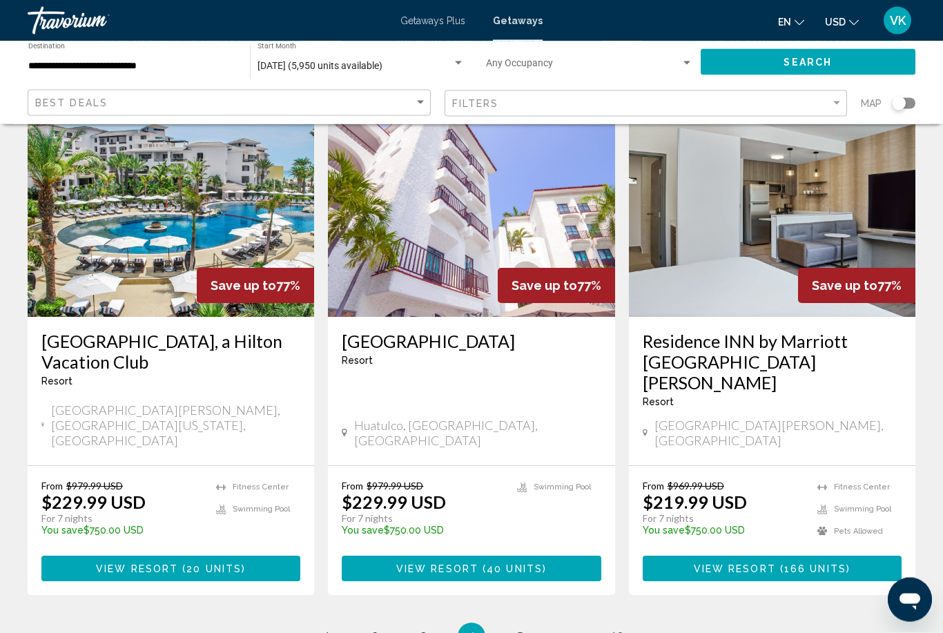
scroll to position [1630, 0]
click at [527, 625] on link "page 5" at bounding box center [520, 637] width 24 height 24
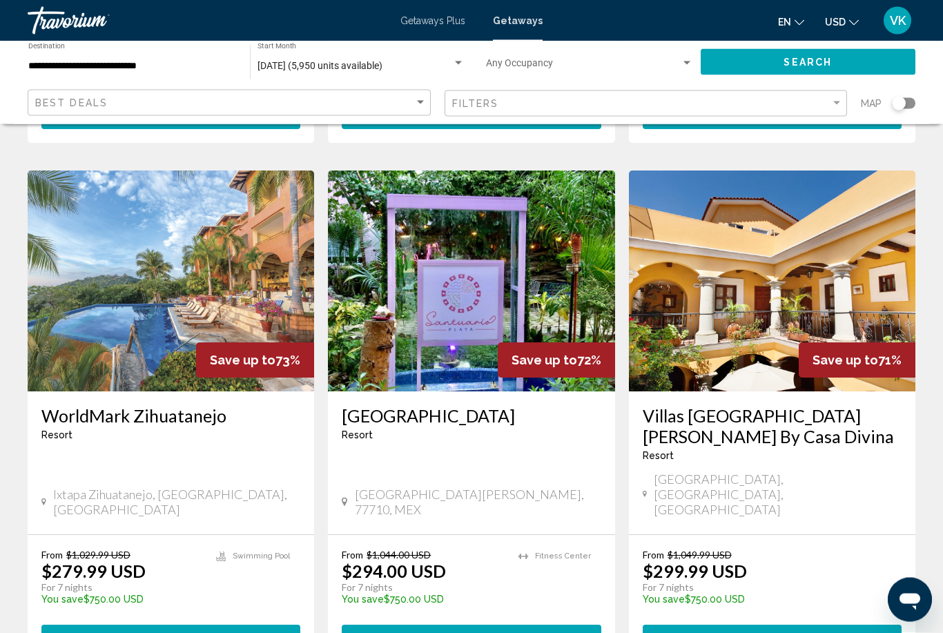
scroll to position [1555, 0]
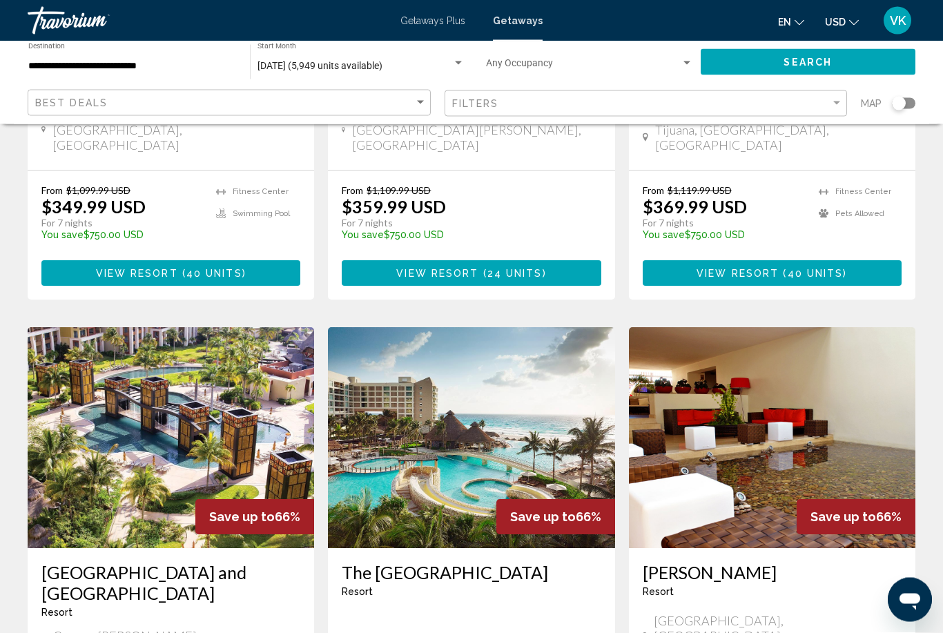
scroll to position [1429, 0]
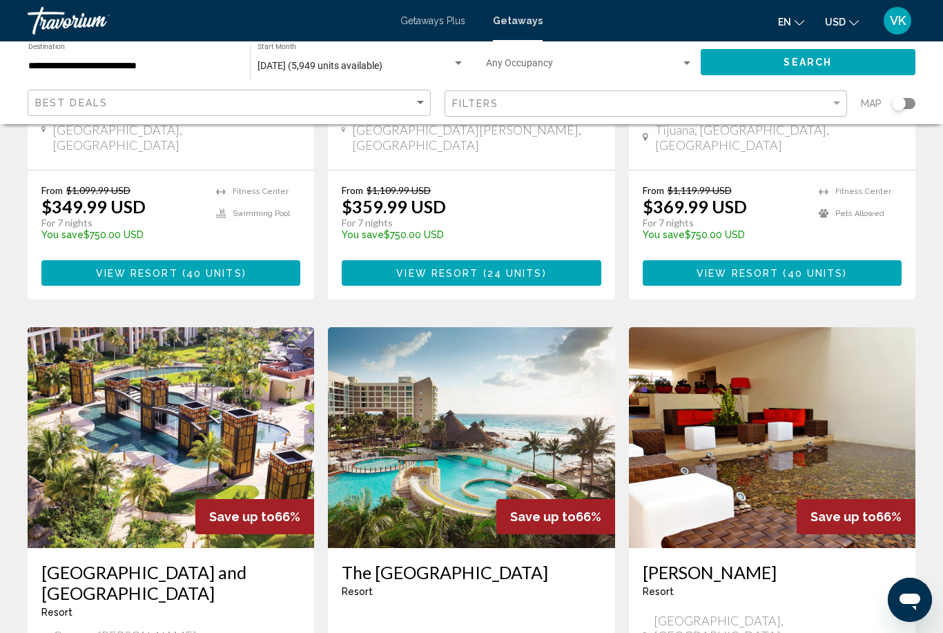
click at [496, 328] on img "Main content" at bounding box center [471, 437] width 286 height 221
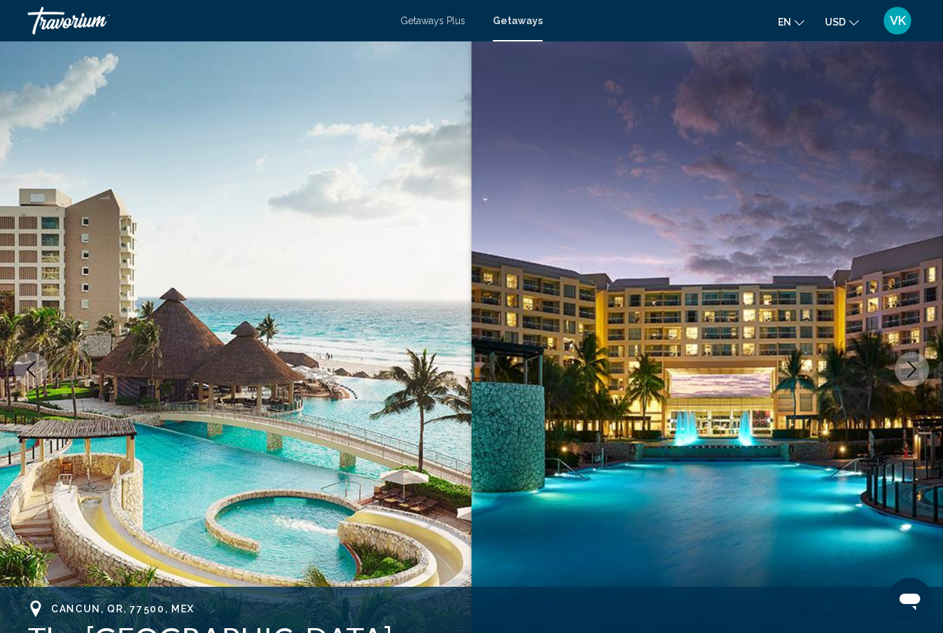
click at [916, 371] on icon "Next image" at bounding box center [911, 369] width 17 height 17
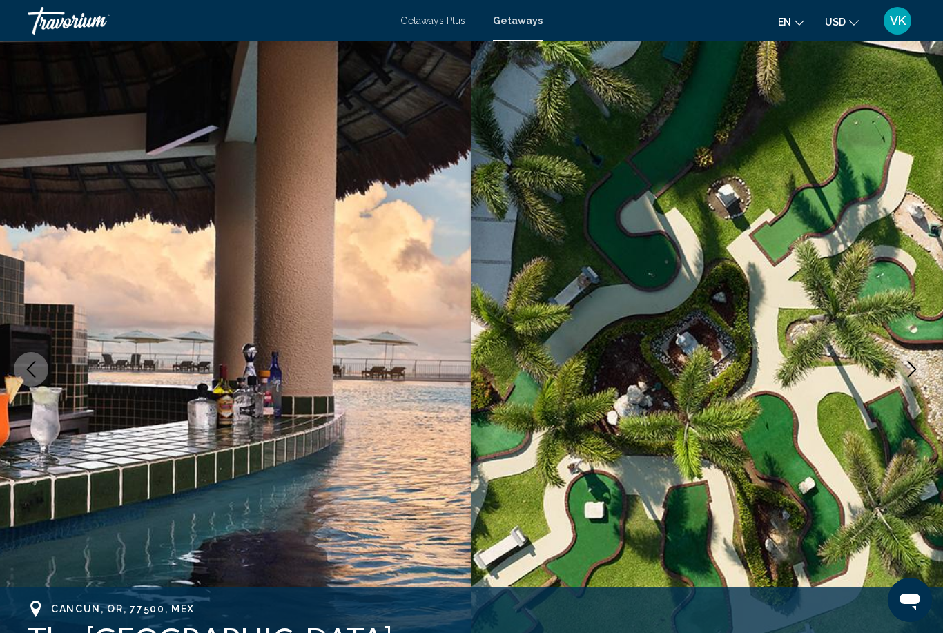
click at [911, 370] on icon "Next image" at bounding box center [911, 369] width 17 height 17
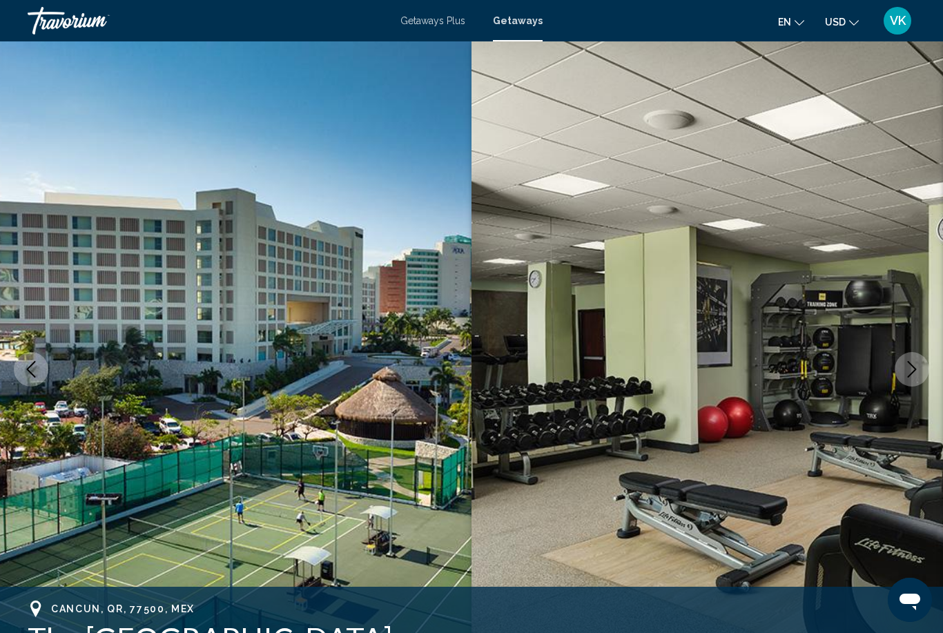
click at [912, 373] on icon "Next image" at bounding box center [911, 369] width 17 height 17
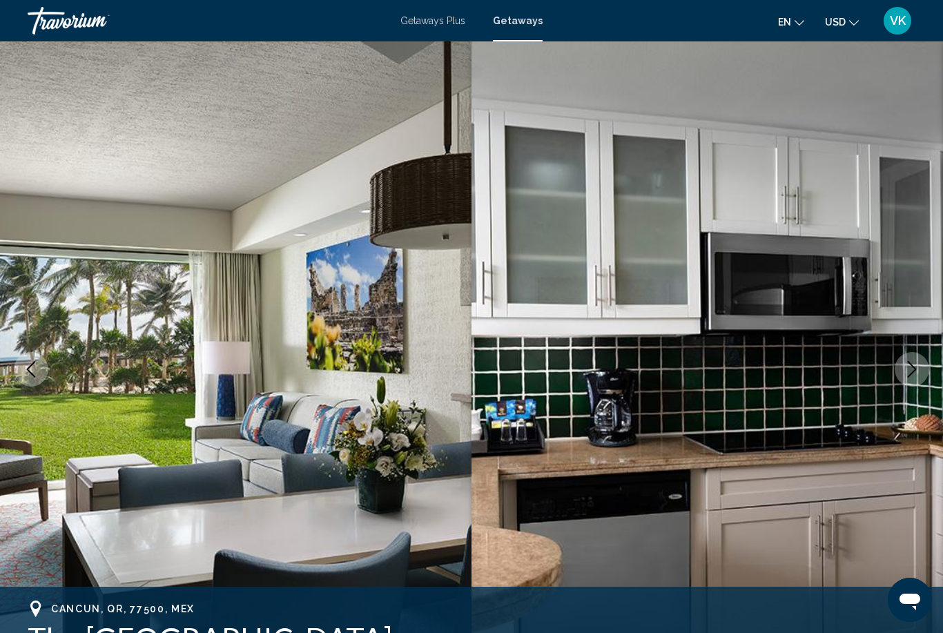
click at [917, 375] on icon "Next image" at bounding box center [911, 369] width 17 height 17
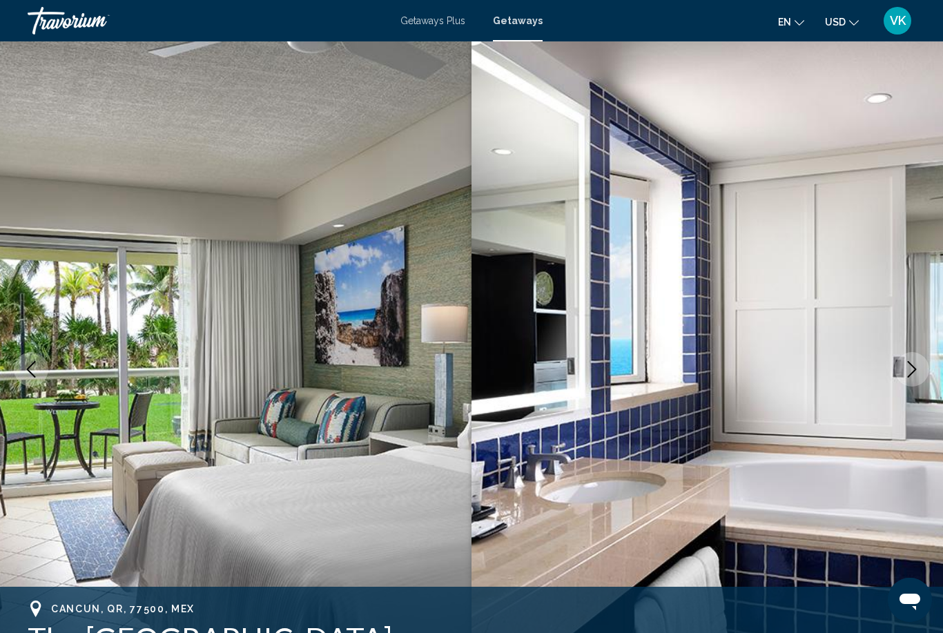
click at [919, 377] on icon "Next image" at bounding box center [911, 369] width 17 height 17
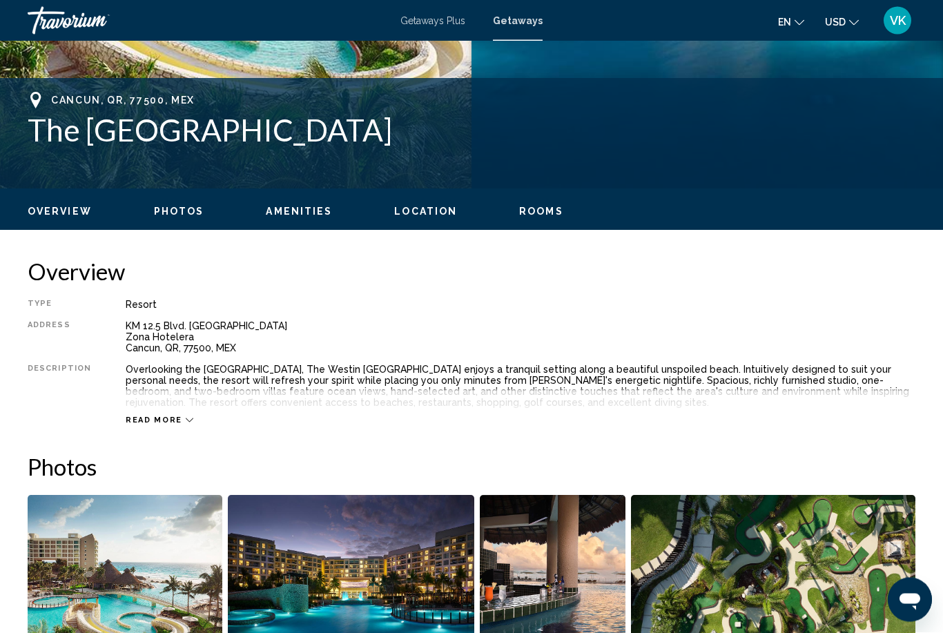
scroll to position [509, 0]
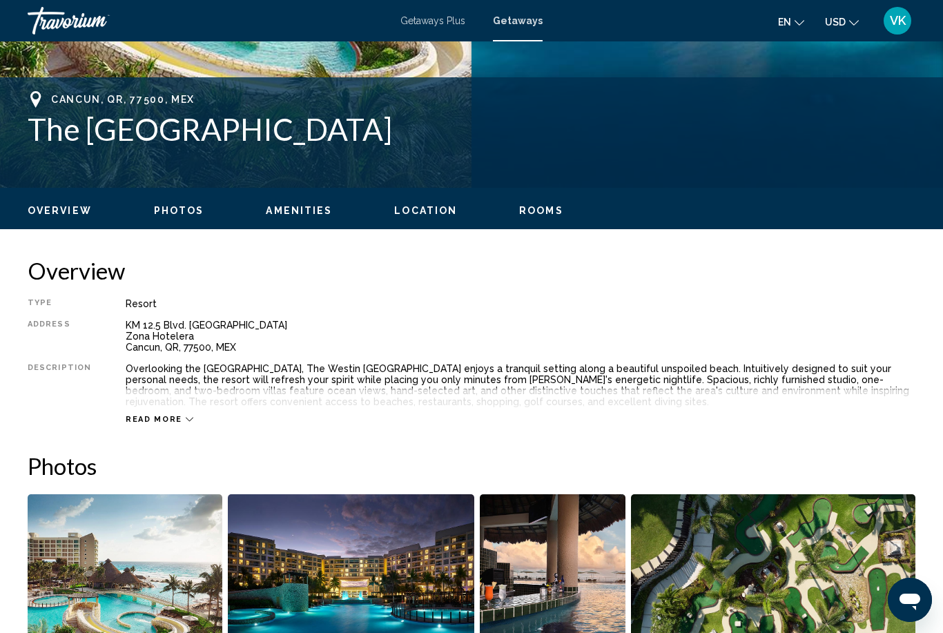
click at [126, 423] on span "Read more" at bounding box center [154, 419] width 57 height 9
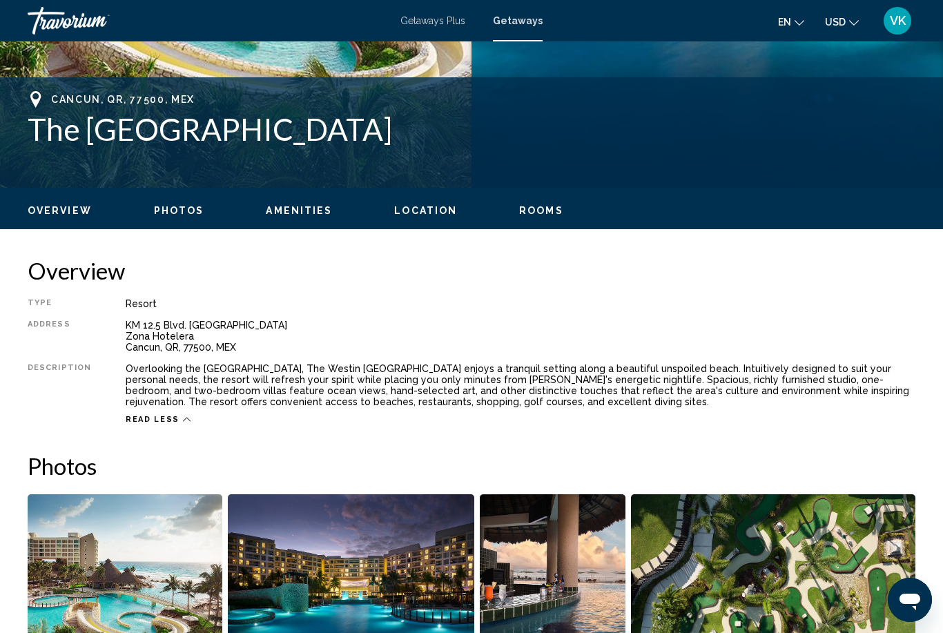
click at [148, 415] on span "Read less" at bounding box center [153, 419] width 54 height 9
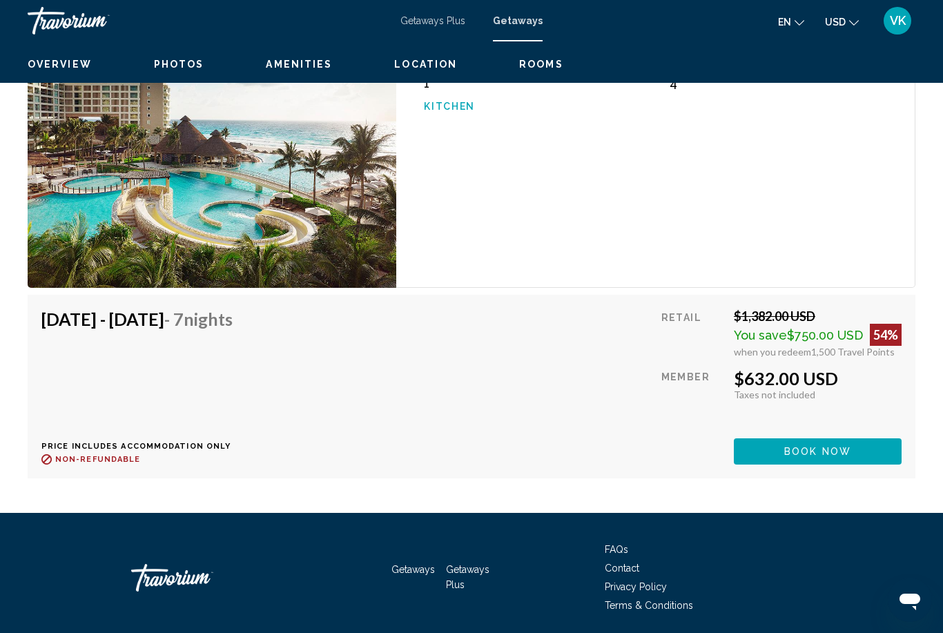
scroll to position [4312, 0]
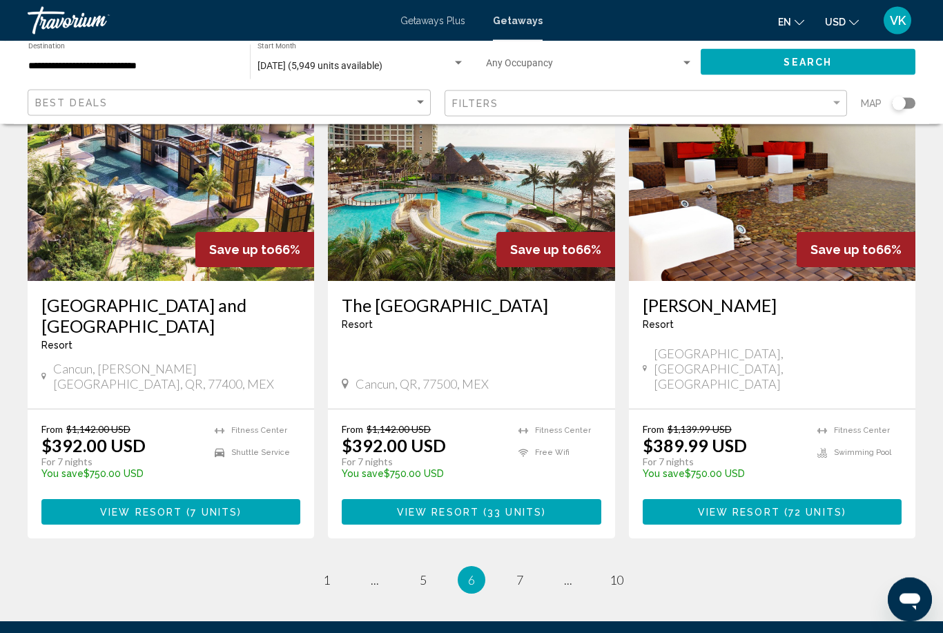
scroll to position [1698, 0]
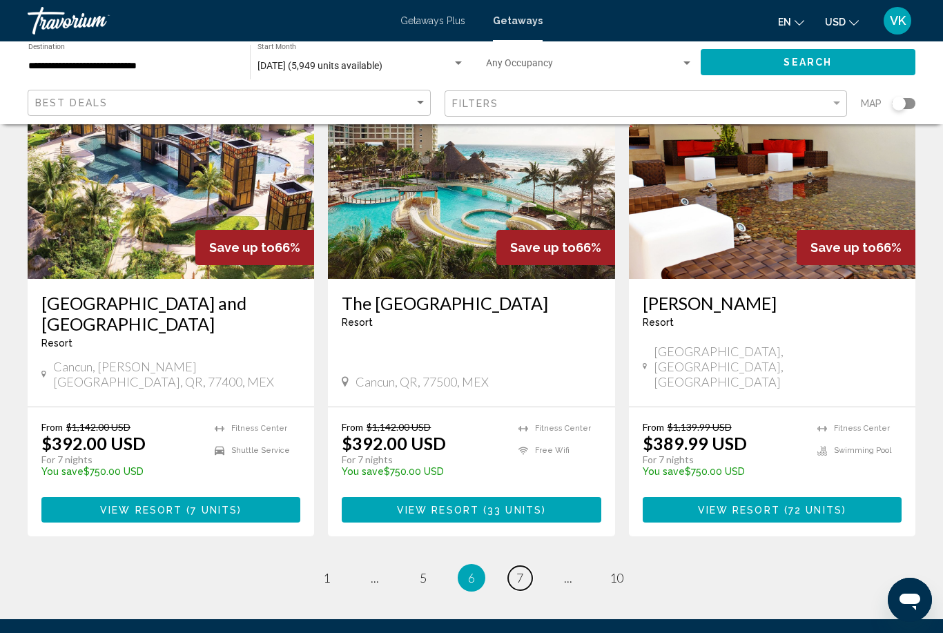
click at [522, 570] on span "7" at bounding box center [519, 577] width 7 height 15
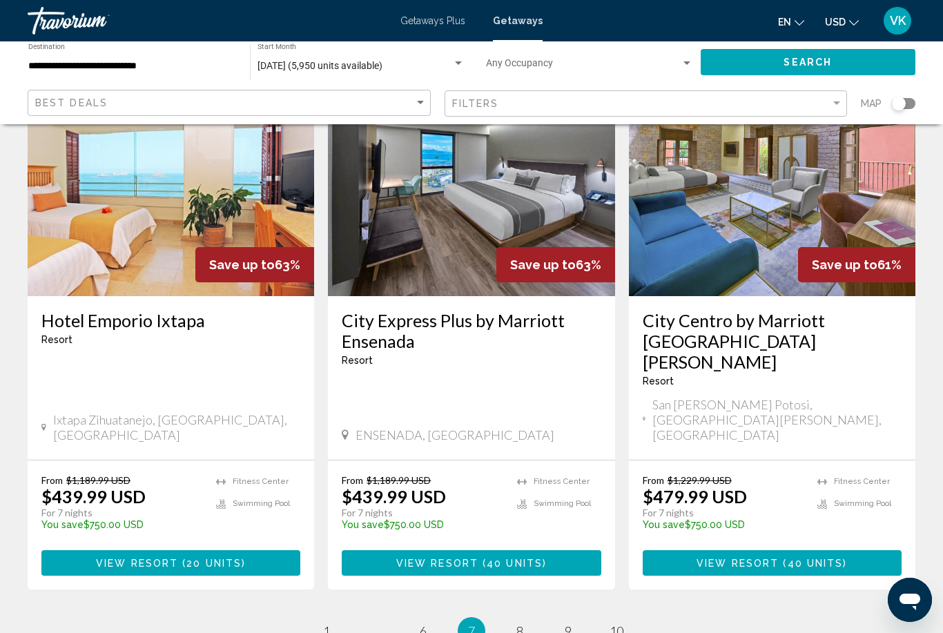
scroll to position [1698, 0]
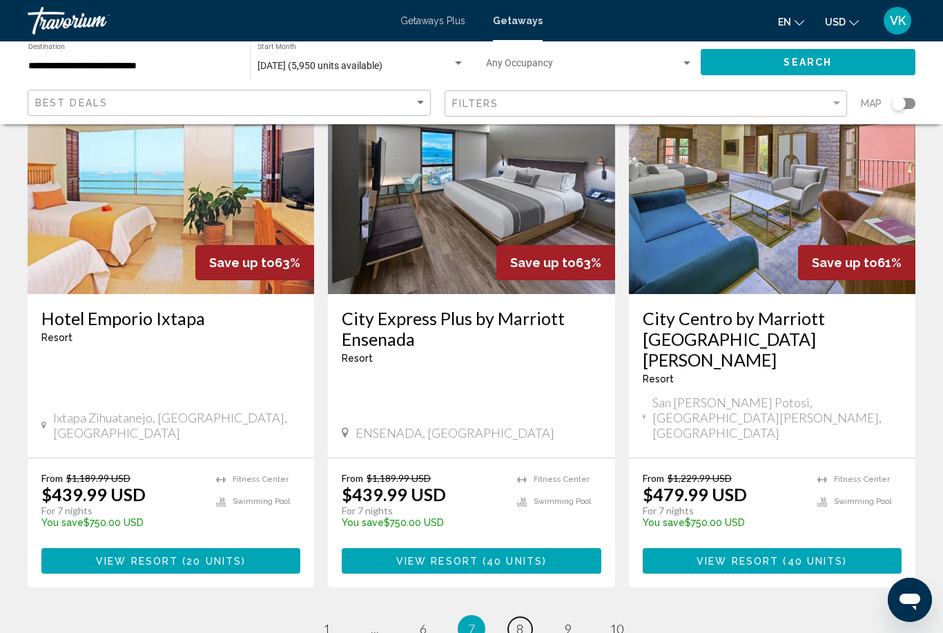
click at [528, 617] on link "page 8" at bounding box center [520, 629] width 24 height 24
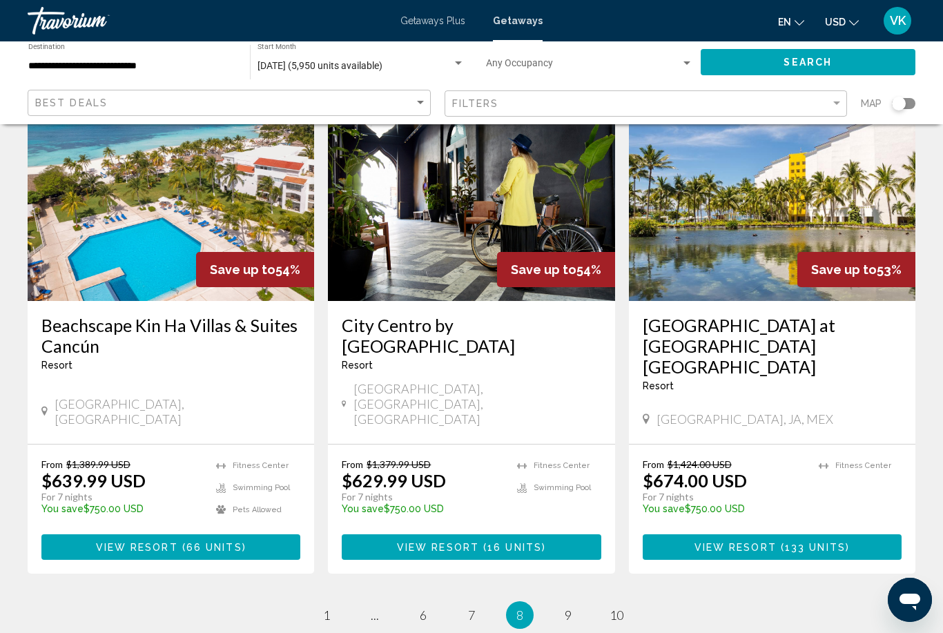
scroll to position [1699, 0]
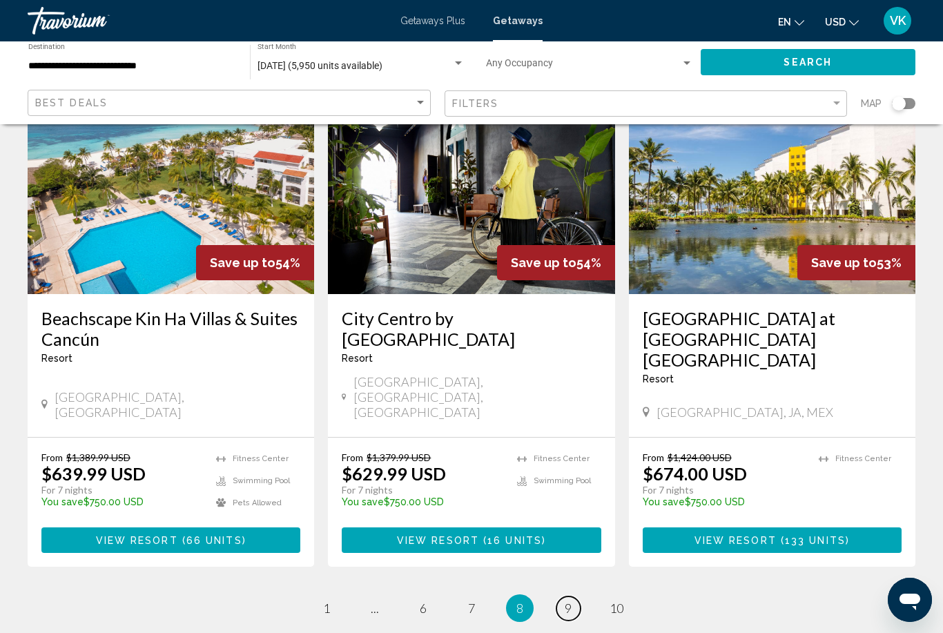
click at [569, 600] on span "9" at bounding box center [568, 607] width 7 height 15
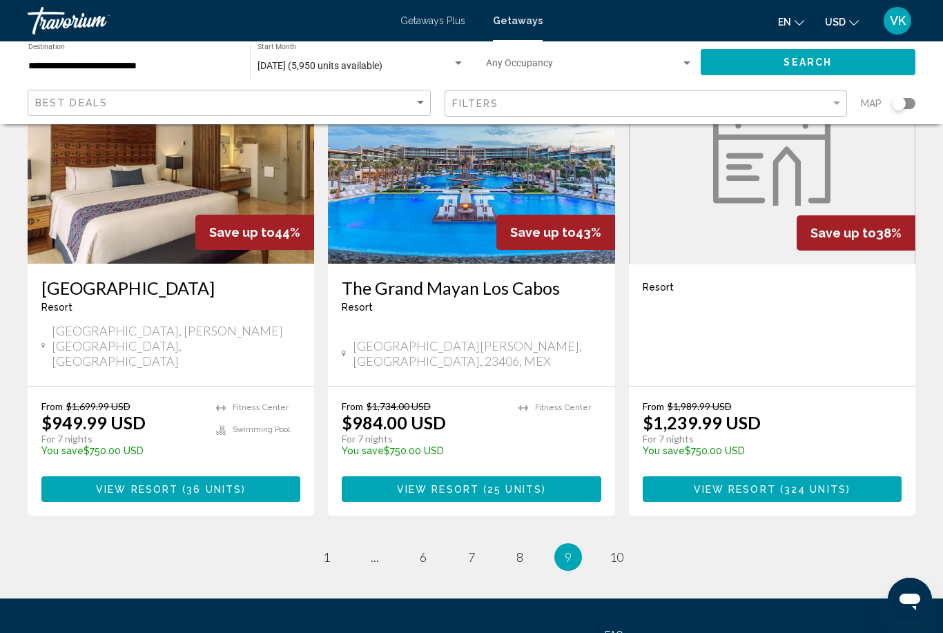
scroll to position [1667, 0]
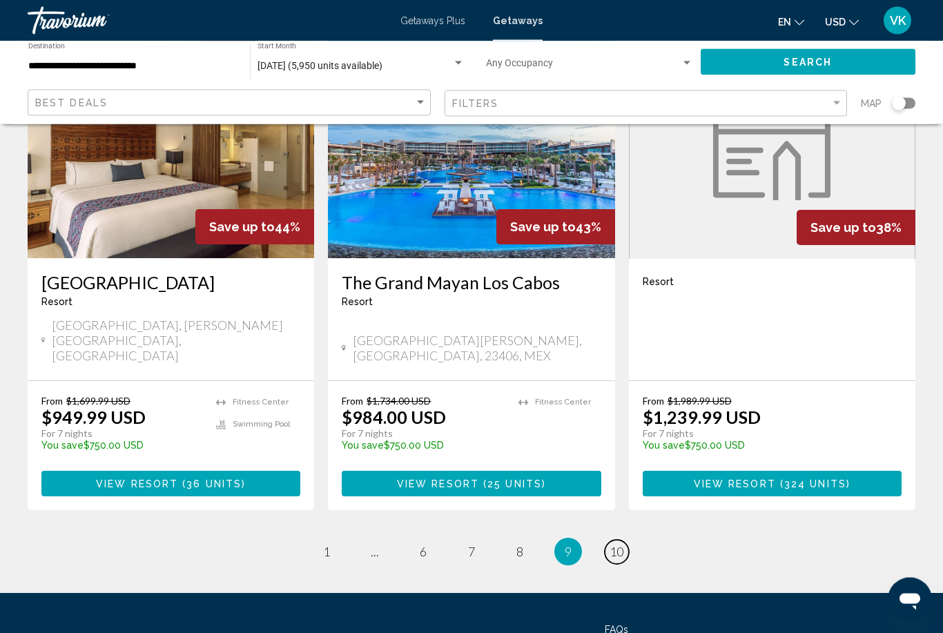
click at [620, 545] on span "10" at bounding box center [616, 552] width 14 height 15
